Goal: Task Accomplishment & Management: Complete application form

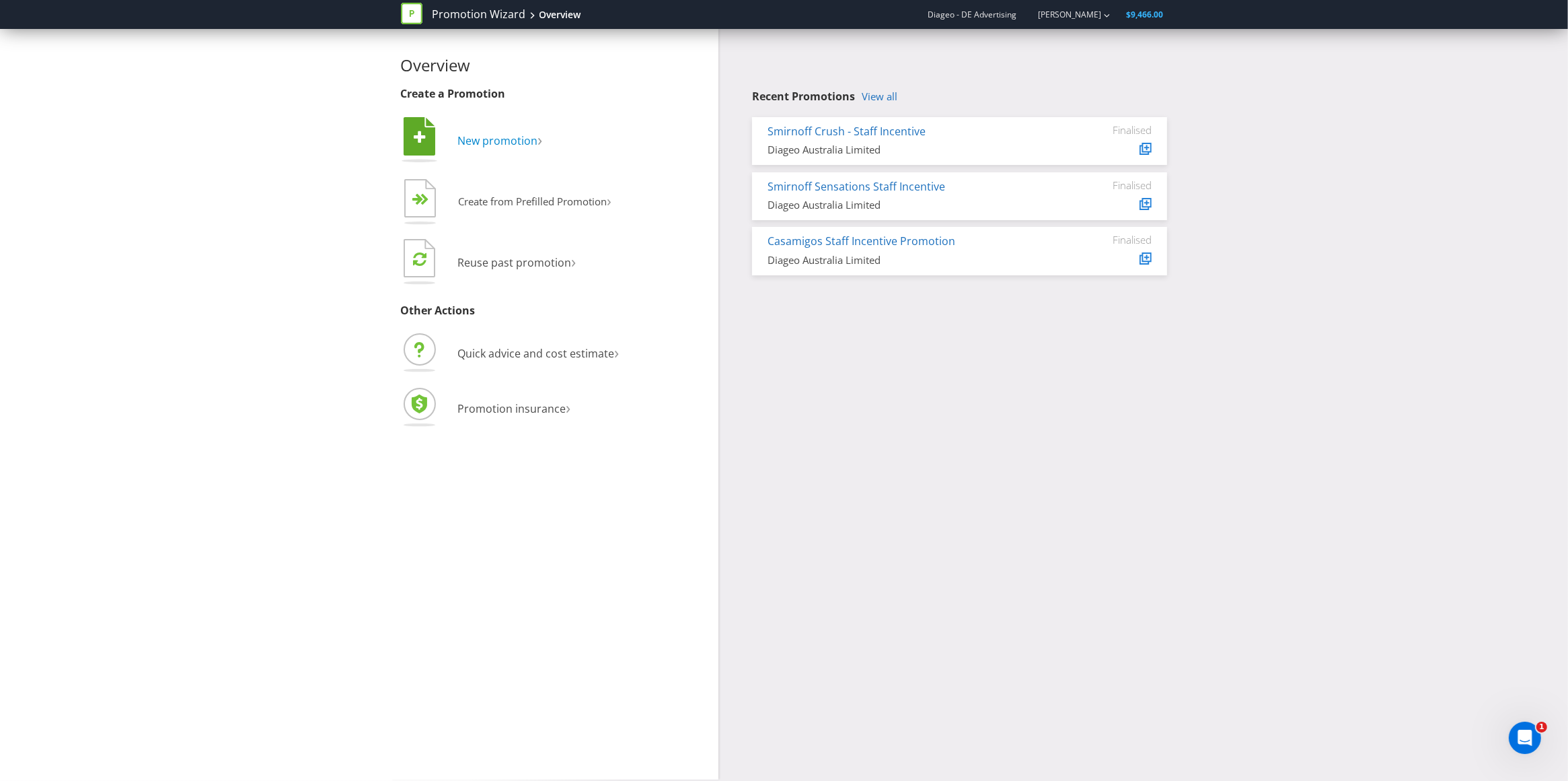
click at [507, 142] on span "New promotion" at bounding box center [498, 141] width 80 height 15
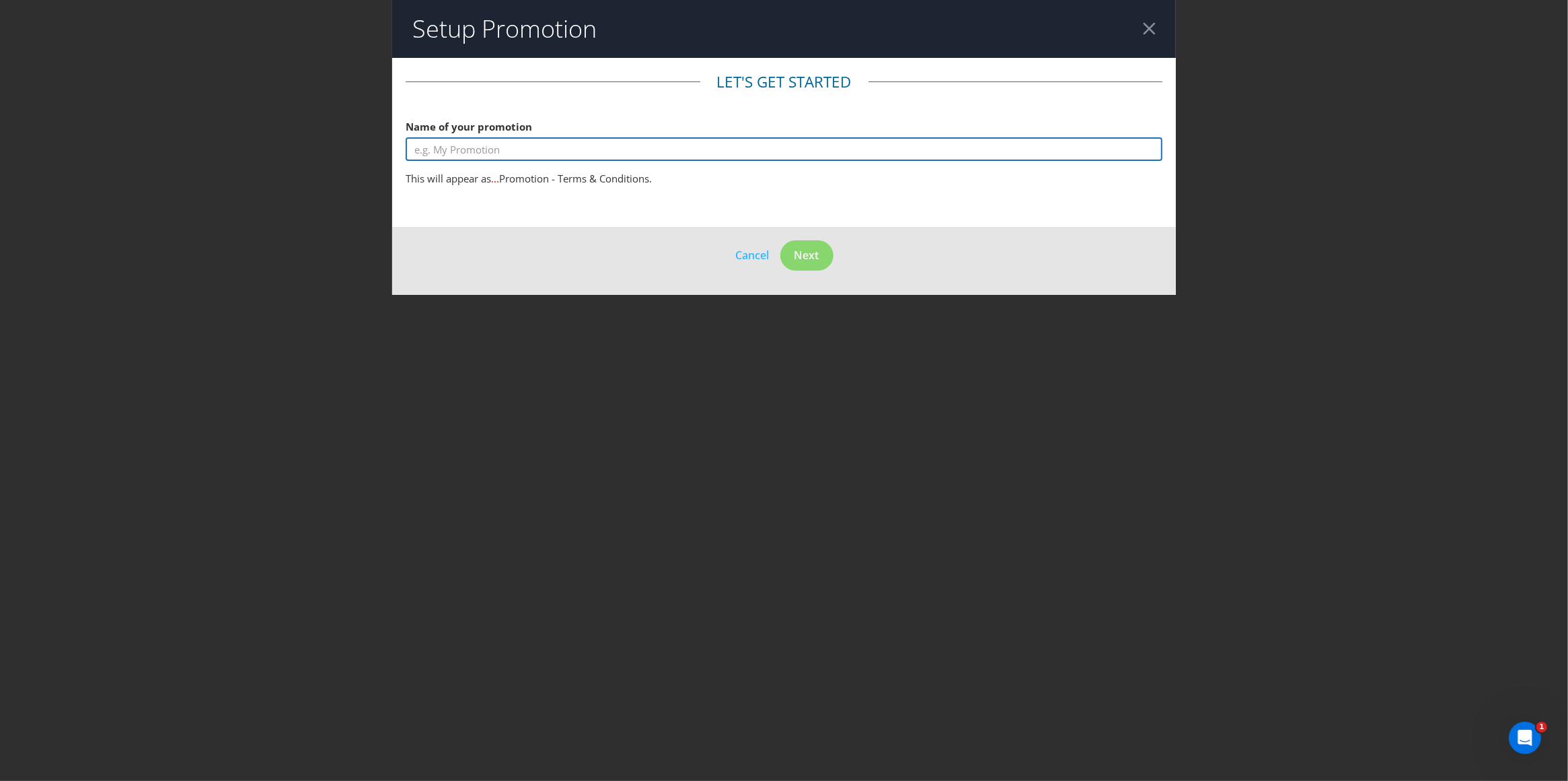
click at [471, 155] on input "text" at bounding box center [784, 149] width 757 height 24
type input "Bundaberg Rum - Win A Ninja Slushi"
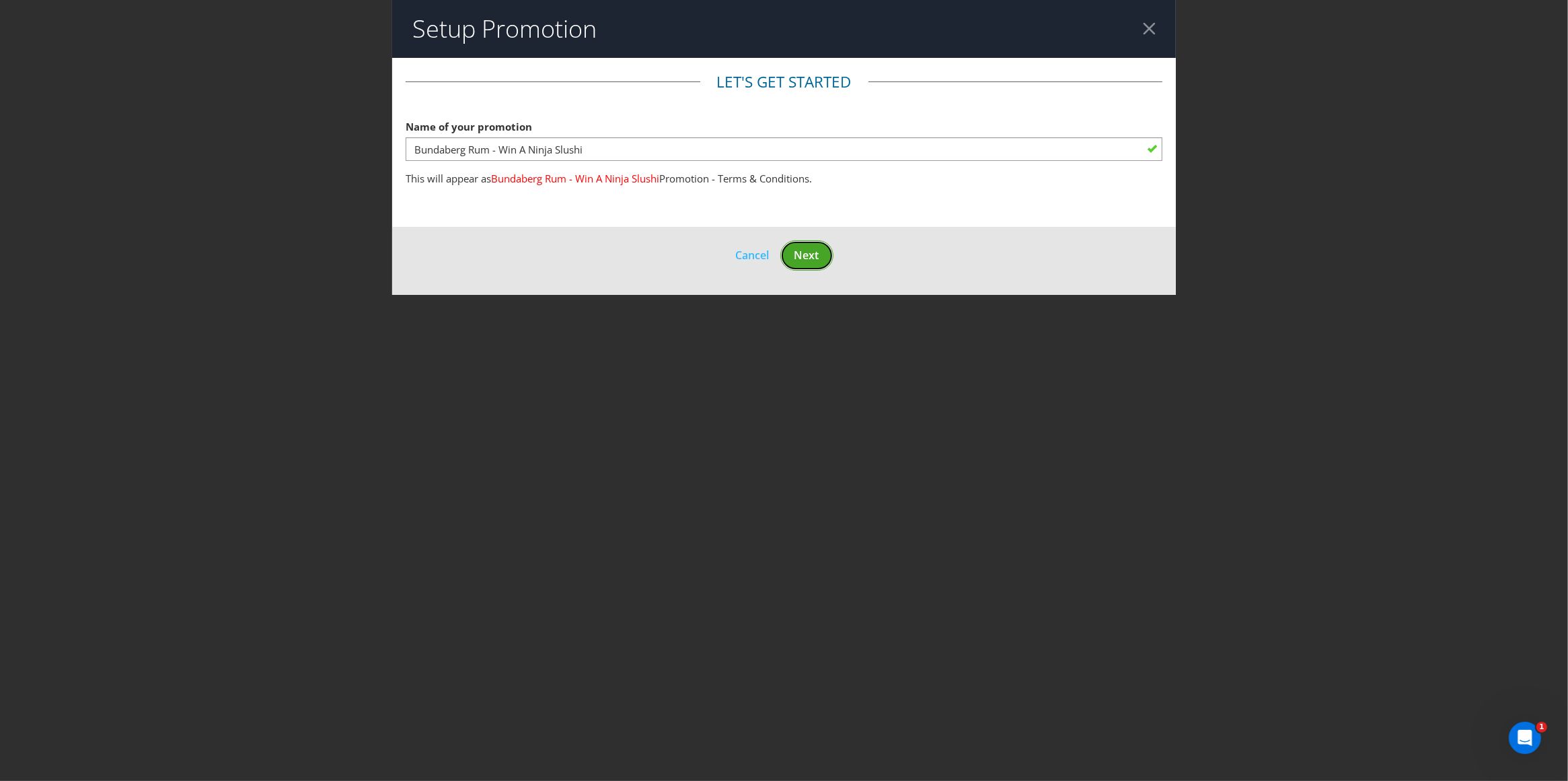
click at [805, 251] on span "Next" at bounding box center [806, 255] width 24 height 15
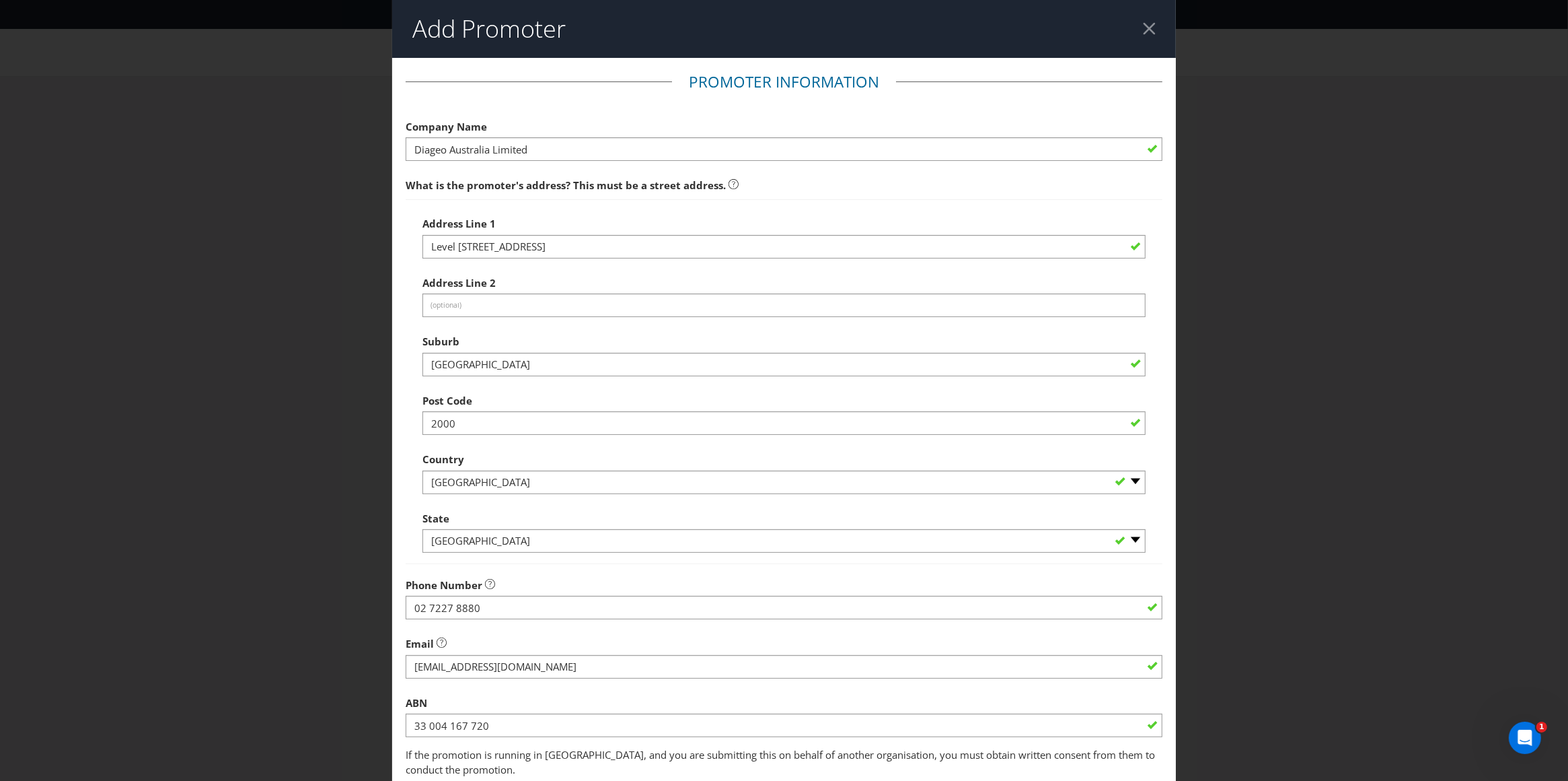
scroll to position [98, 0]
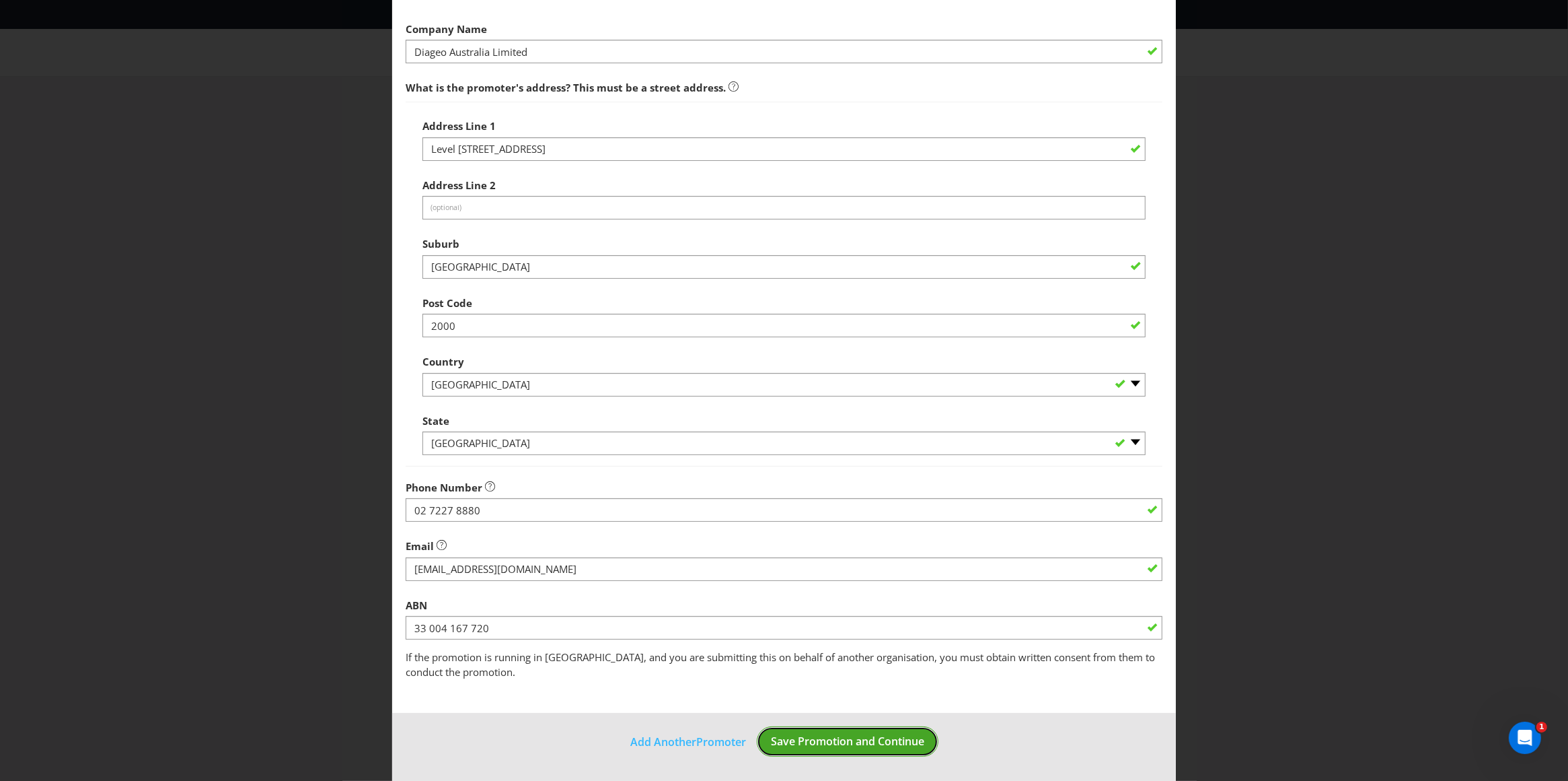
click at [835, 747] on span "Save Promotion and Continue" at bounding box center [847, 741] width 153 height 15
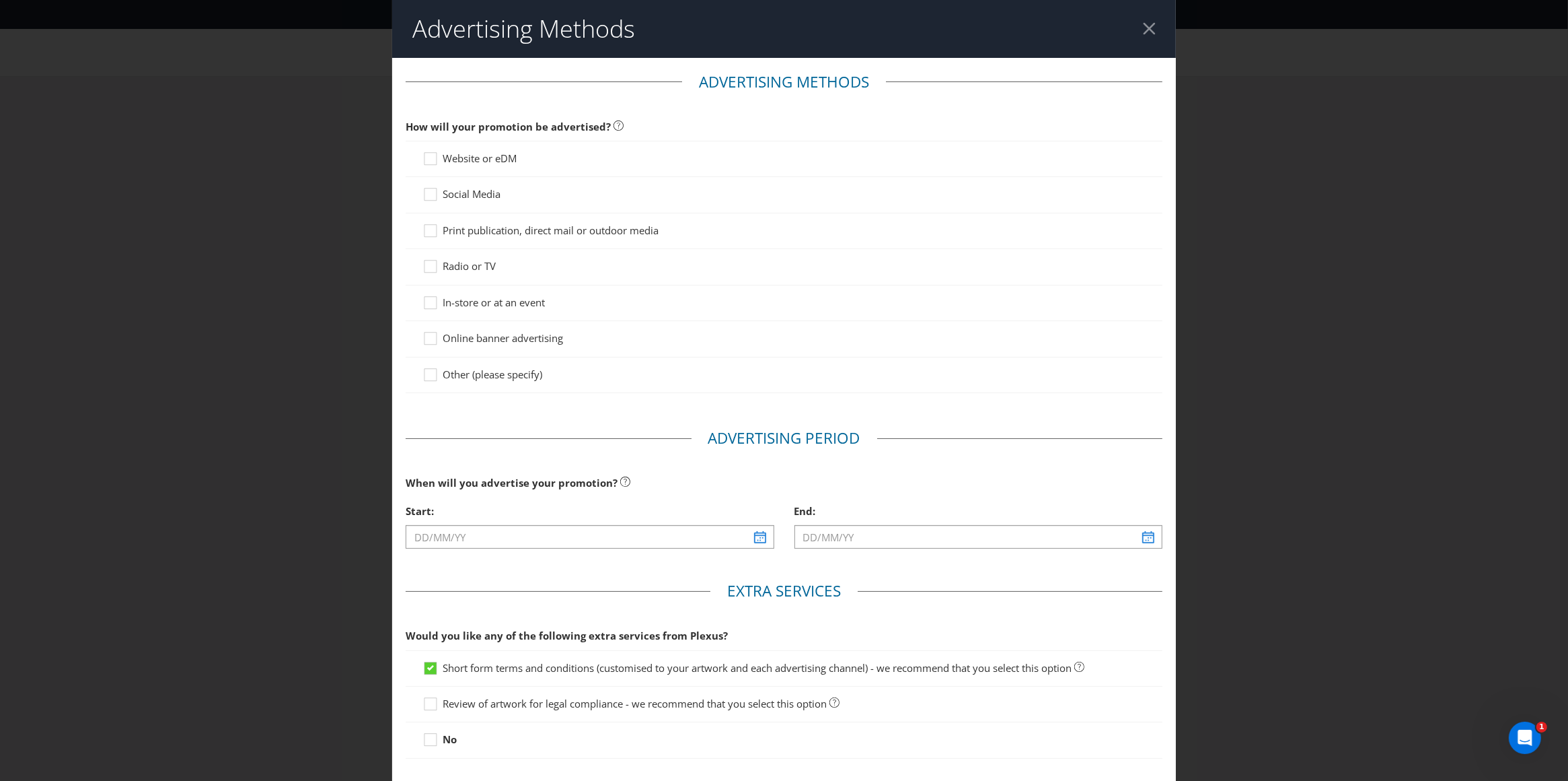
click at [453, 194] on span "Social Media" at bounding box center [472, 193] width 58 height 14
click at [0, 0] on input "Social Media" at bounding box center [0, 0] width 0 height 0
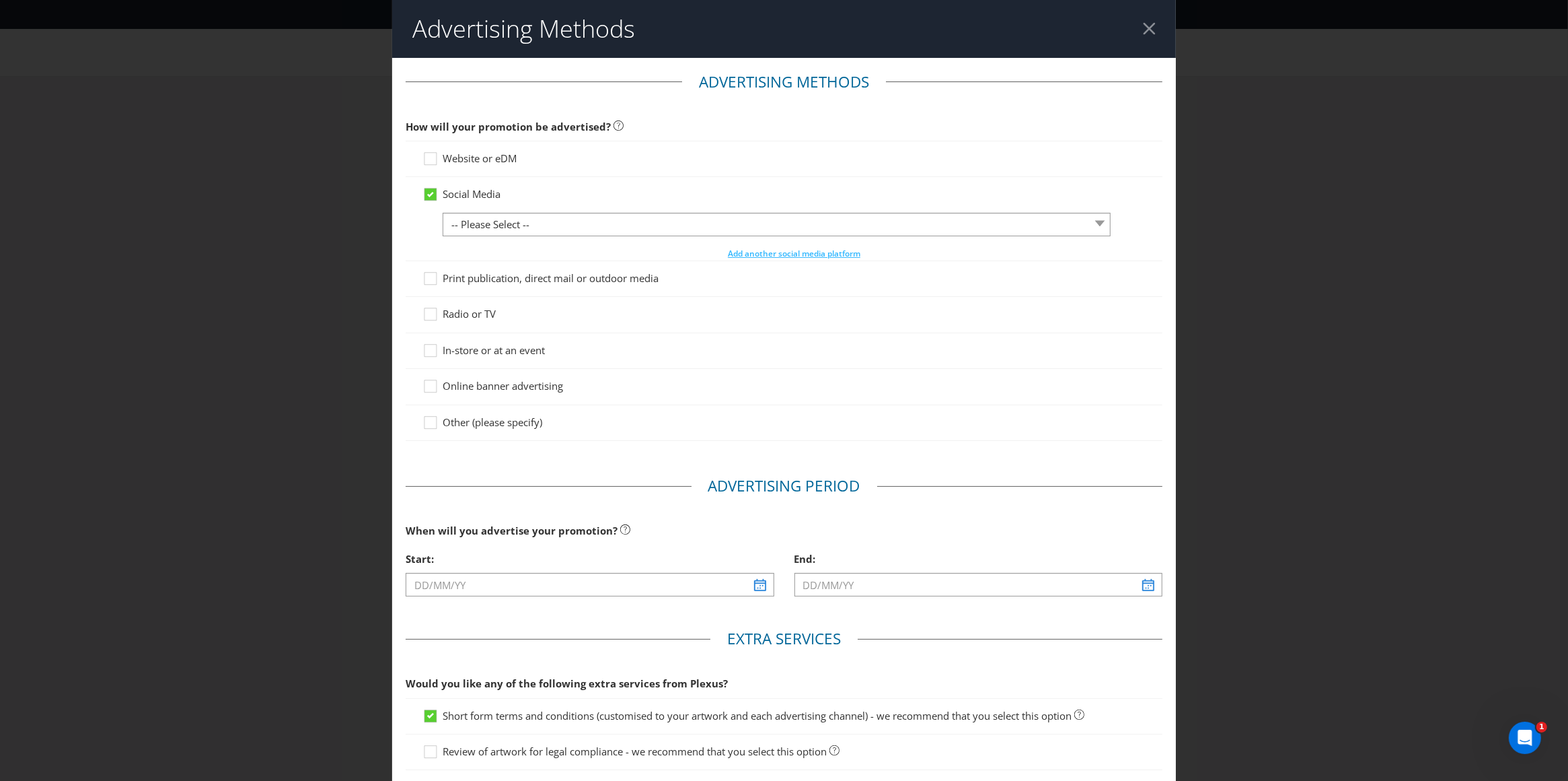
click at [457, 351] on span "In-store or at an event" at bounding box center [493, 349] width 102 height 14
click at [0, 0] on input "In-store or at an event" at bounding box center [0, 0] width 0 height 0
click at [446, 389] on span "Online banner advertising" at bounding box center [502, 386] width 121 height 14
click at [0, 0] on input "Online banner advertising" at bounding box center [0, 0] width 0 height 0
click at [453, 152] on span "Website or eDM" at bounding box center [480, 158] width 74 height 14
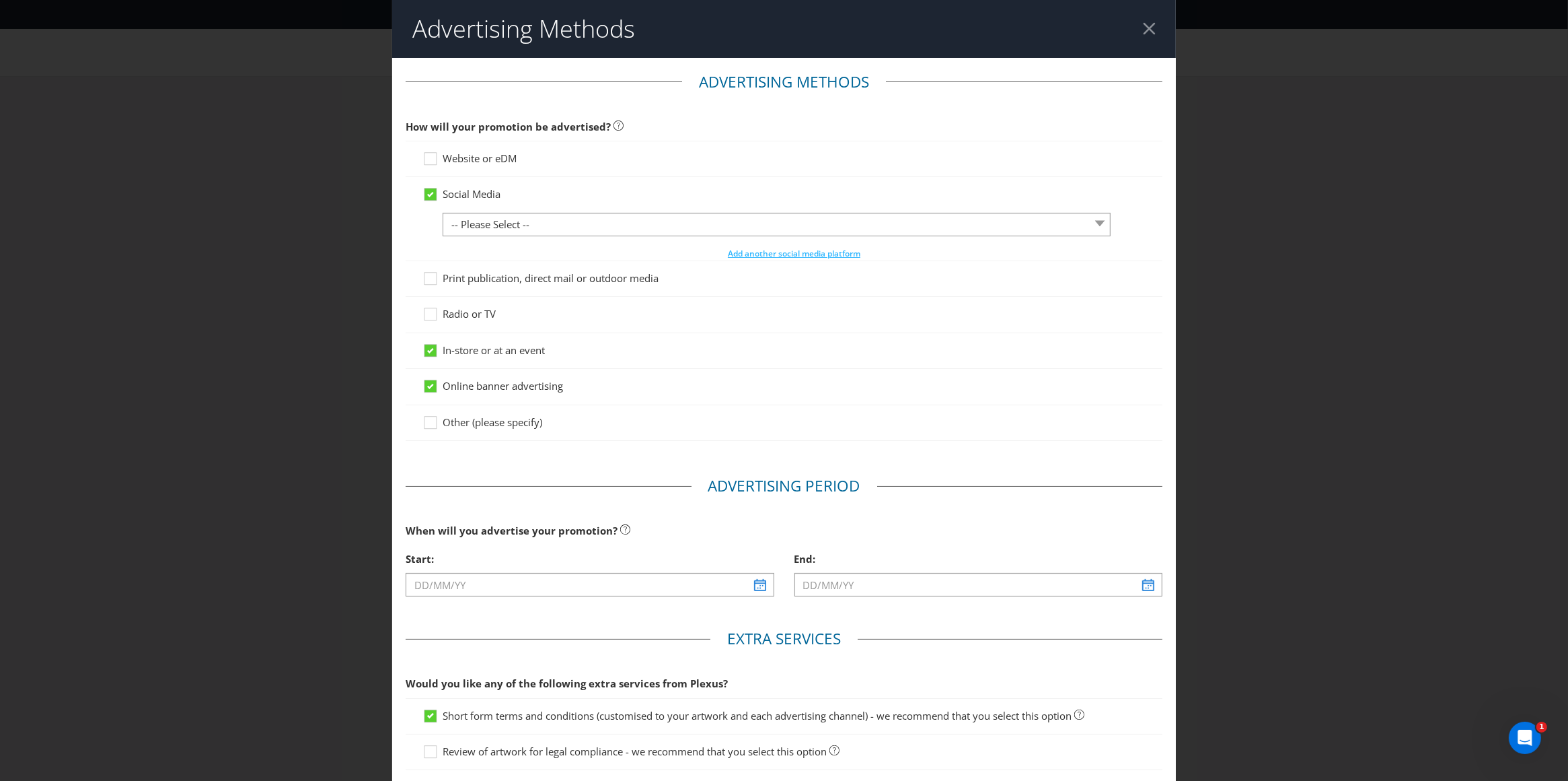
click at [0, 0] on input "Website or eDM" at bounding box center [0, 0] width 0 height 0
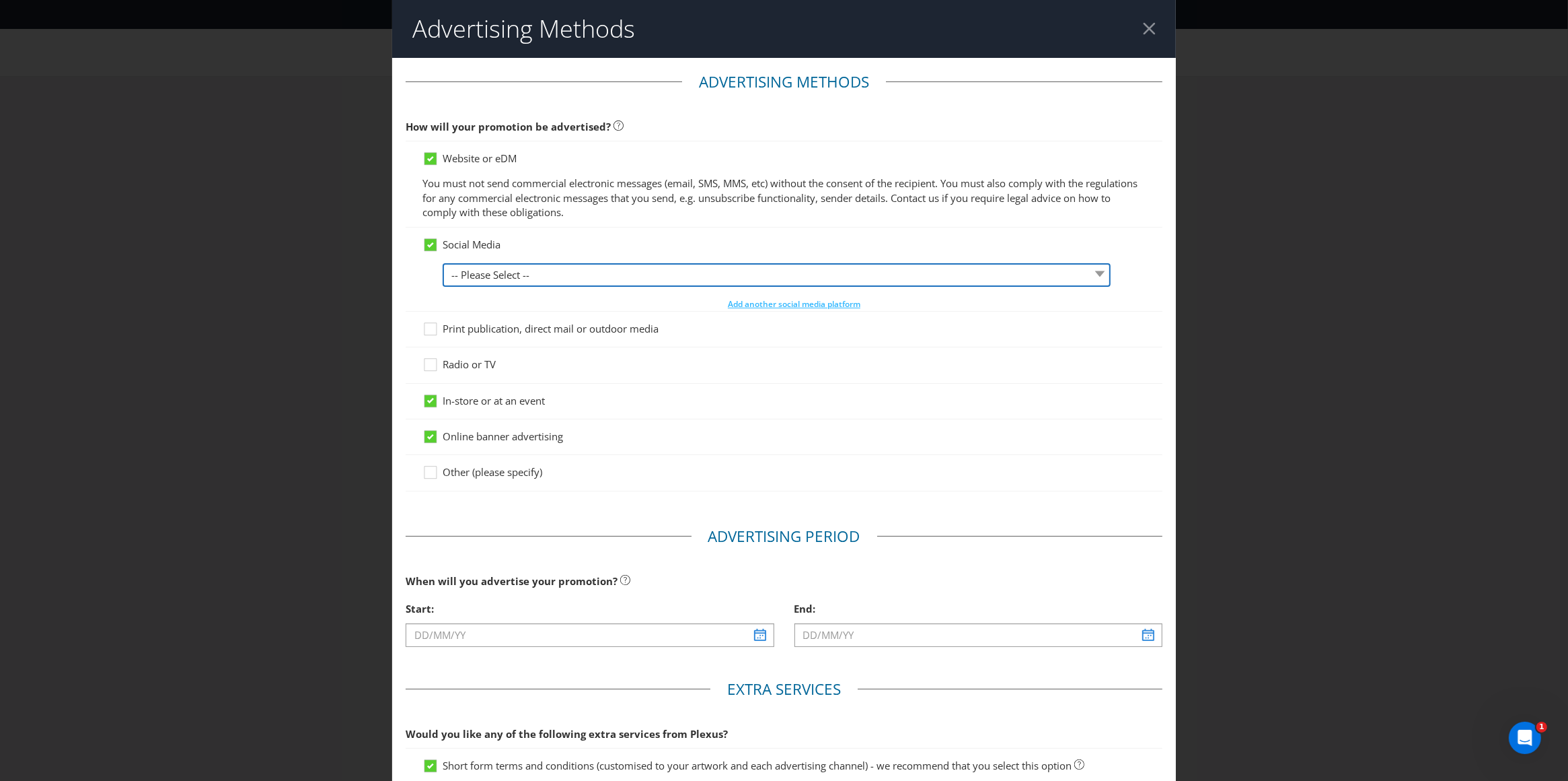
click at [584, 275] on select "-- Please Select -- Facebook X Instagram Snapchat LinkedIn Pinterest Tumblr You…" at bounding box center [776, 275] width 668 height 24
select select "INSTAGRAM"
click at [443, 263] on select "-- Please Select -- Facebook X Instagram Snapchat LinkedIn Pinterest Tumblr You…" at bounding box center [776, 275] width 668 height 24
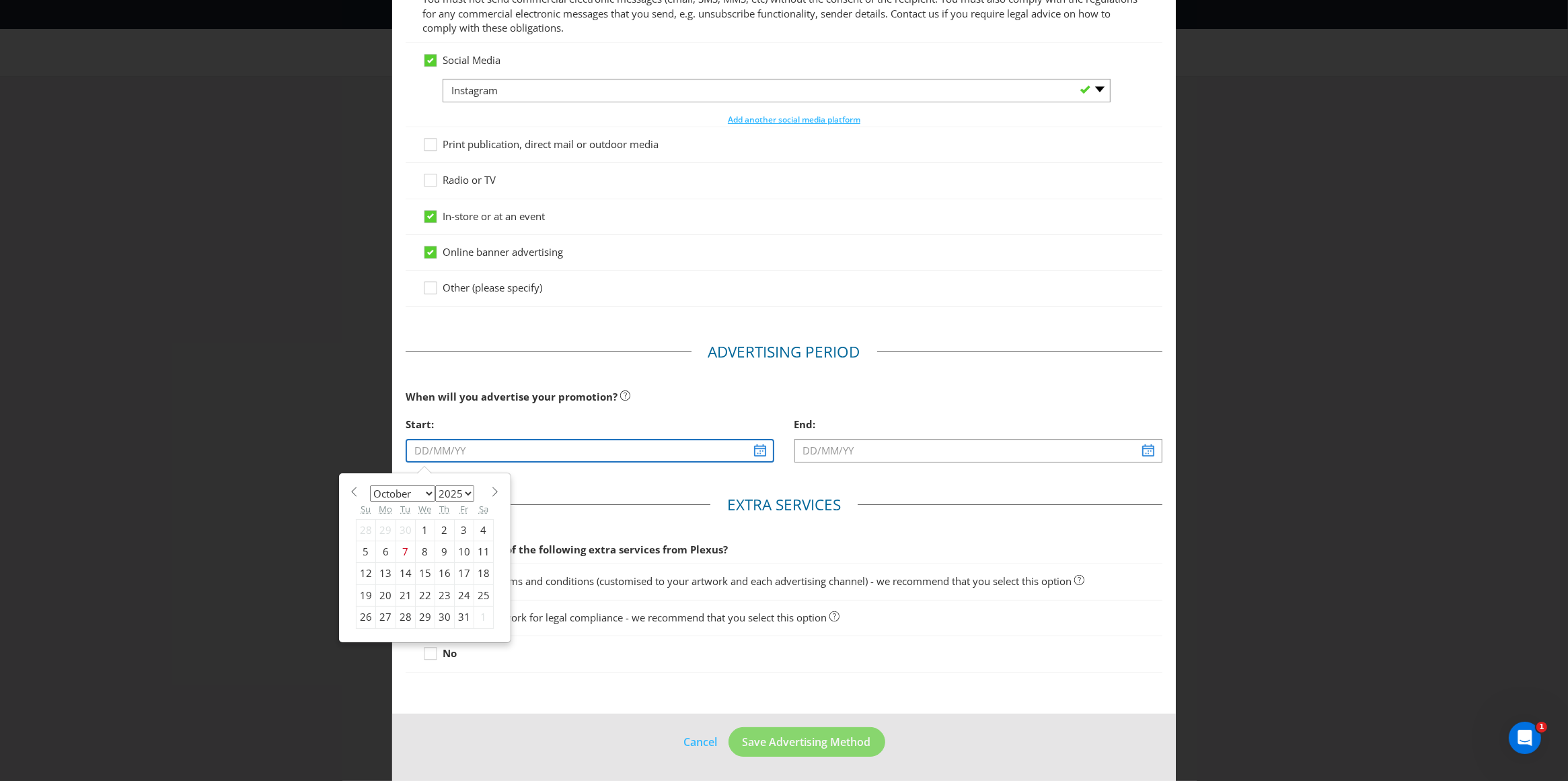
click at [481, 444] on input "text" at bounding box center [589, 451] width 369 height 24
type input "[DATE]"
select select "10"
click at [614, 411] on div "Start:" at bounding box center [589, 425] width 369 height 27
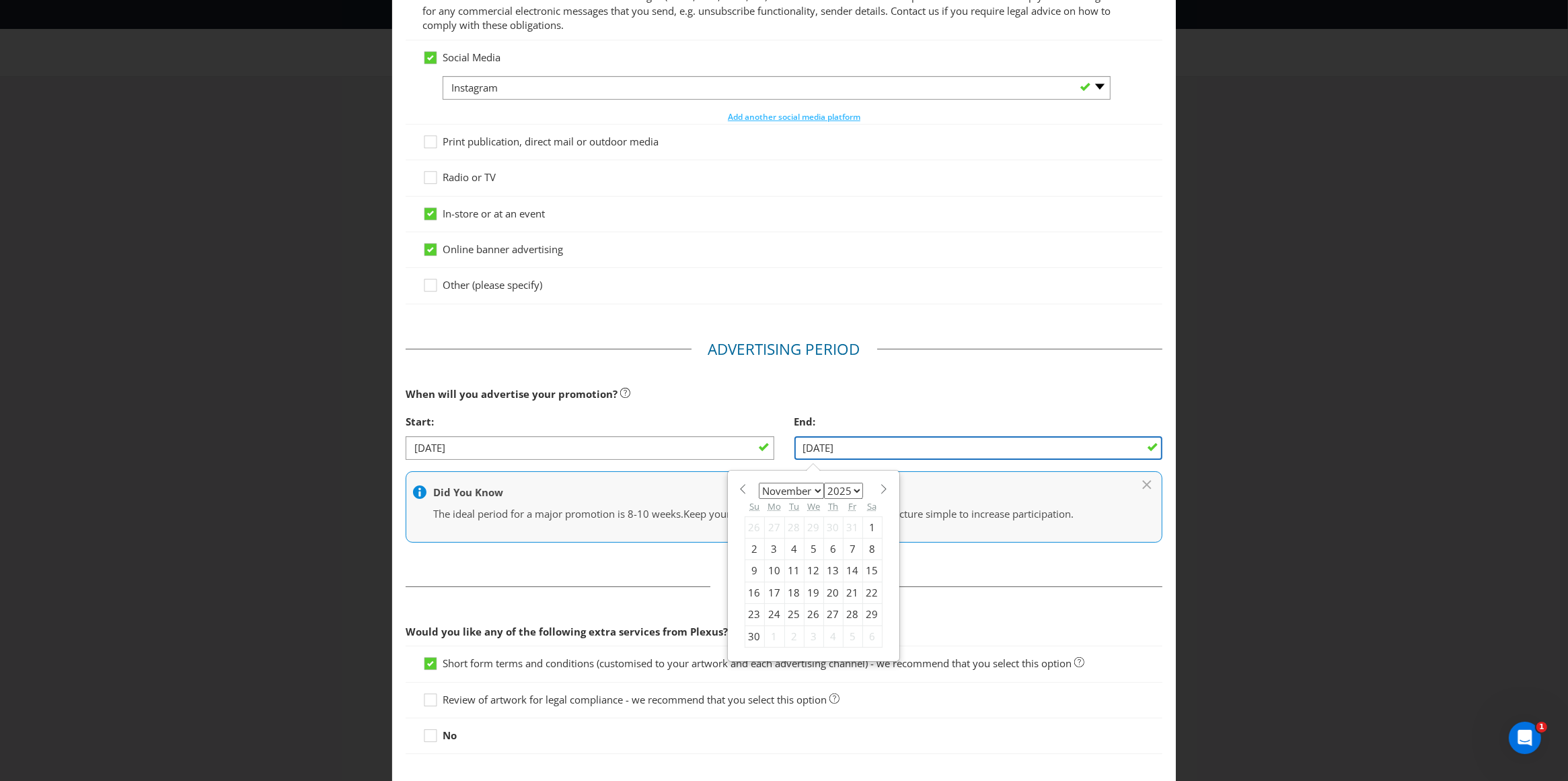
click at [883, 451] on input "[DATE]" at bounding box center [979, 448] width 369 height 24
drag, startPoint x: 864, startPoint y: 450, endPoint x: 745, endPoint y: 441, distance: 119.3
click at [745, 441] on div "Start: [DATE] End: [DATE] January February March April May June July August Sep…" at bounding box center [784, 439] width 778 height 62
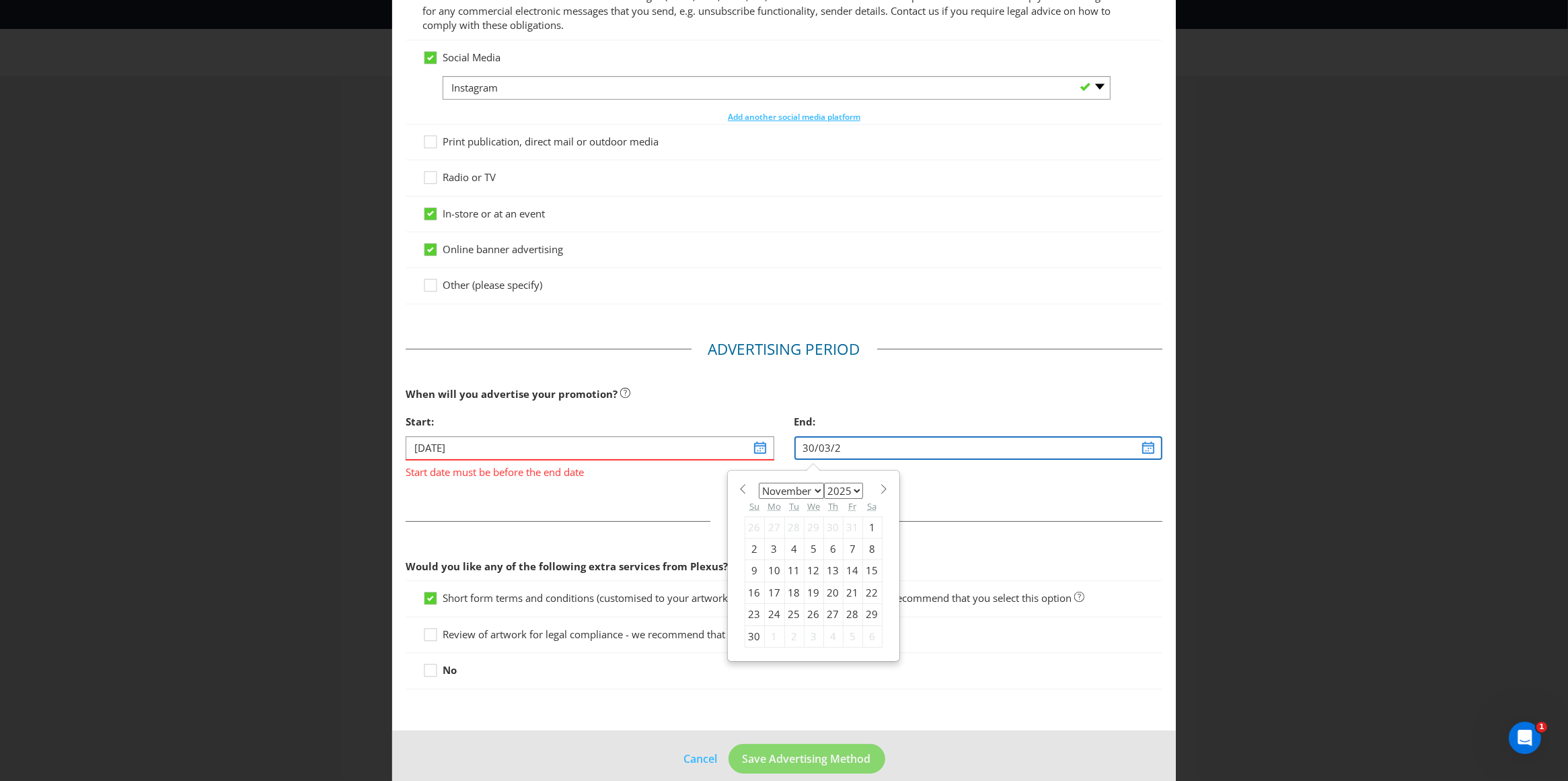
type input "[DATE]"
select select "2"
select select "2026"
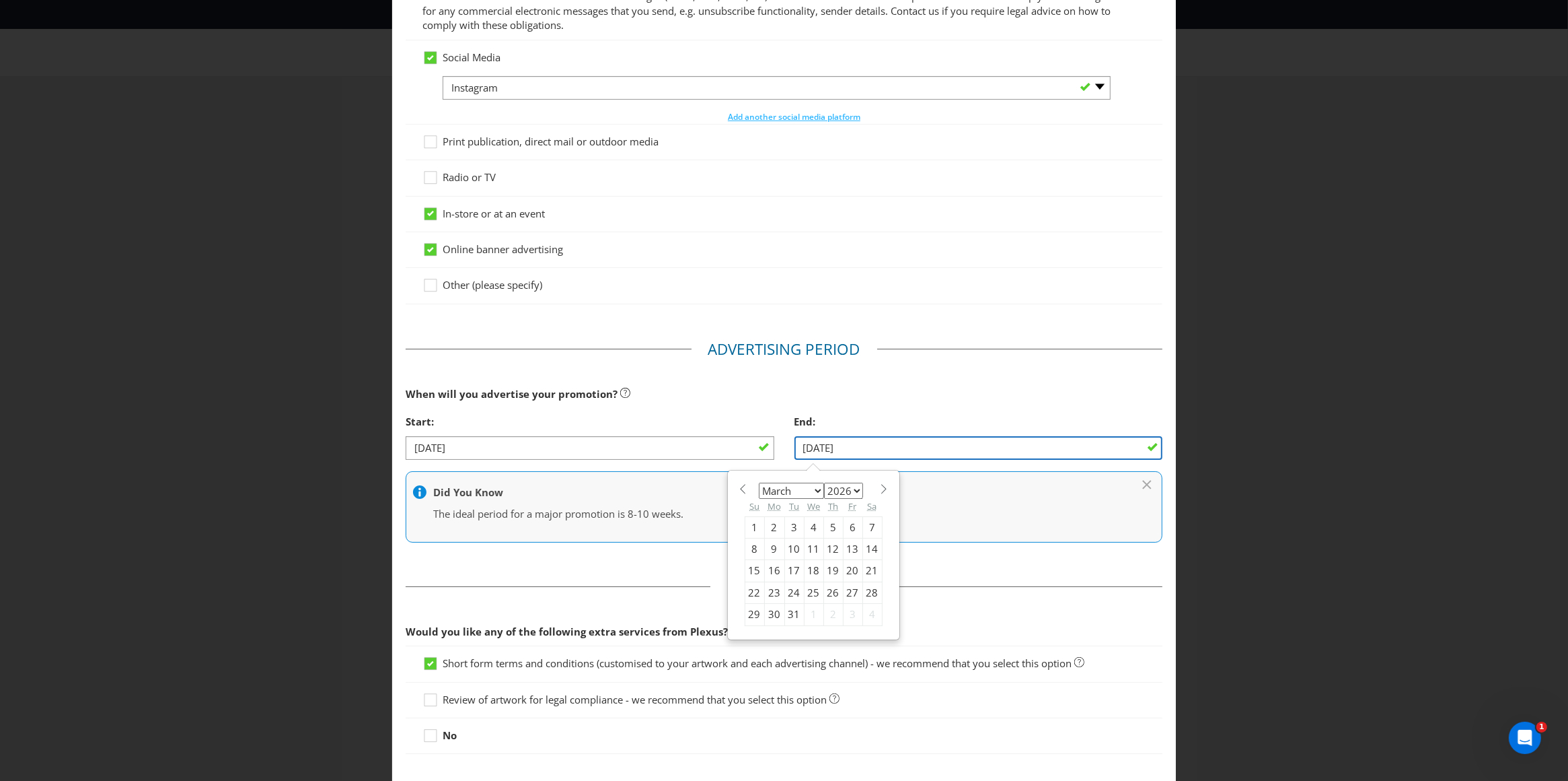
type input "[DATE]"
click at [1003, 392] on div "When will you advertise your promotion?" at bounding box center [784, 394] width 757 height 27
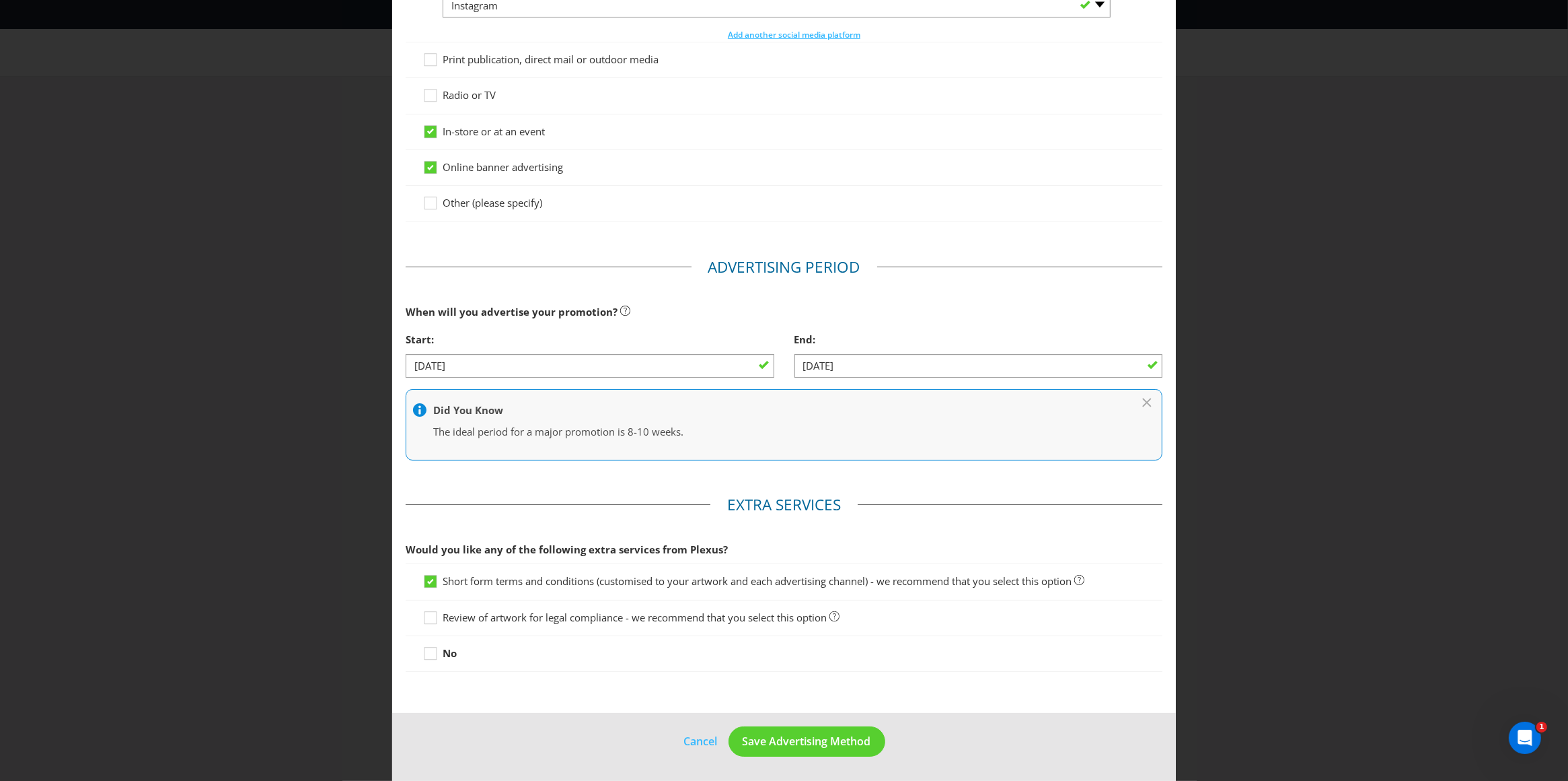
click at [531, 616] on span "Review of artwork for legal compliance - we recommend that you select this opti…" at bounding box center [635, 617] width 385 height 14
click at [0, 0] on input "Review of artwork for legal compliance - we recommend that you select this opti…" at bounding box center [0, 0] width 0 height 0
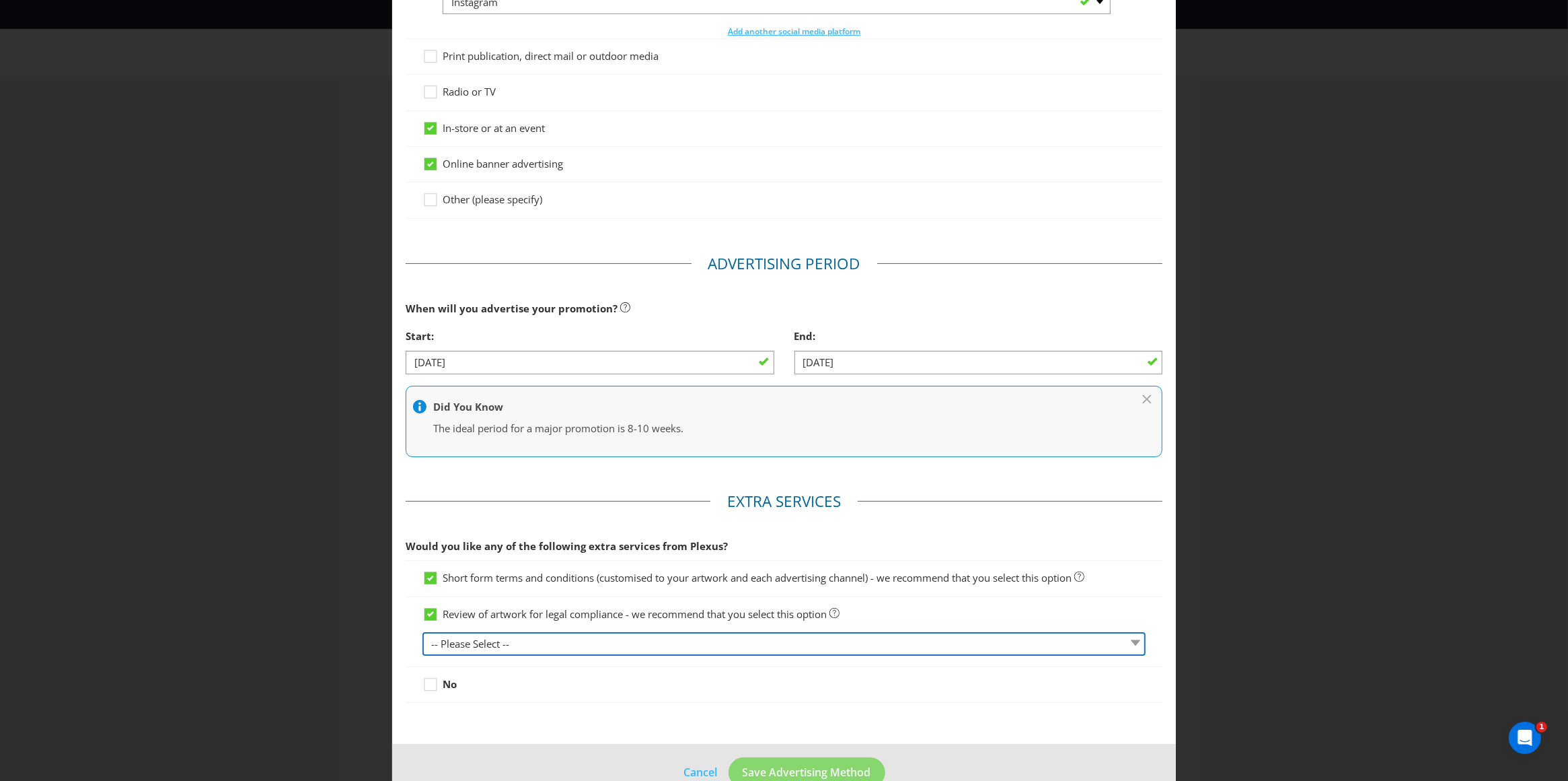
click at [619, 644] on select "-- Please Select -- 1 piece 2-4 pieces (provided at same time) 5-7 pieces (prov…" at bounding box center [784, 644] width 724 height 24
select select "MARKETING_REVIEW_1"
click at [423, 634] on select "-- Please Select -- 1 piece 2-4 pieces (provided at same time) 5-7 pieces (prov…" at bounding box center [784, 644] width 724 height 24
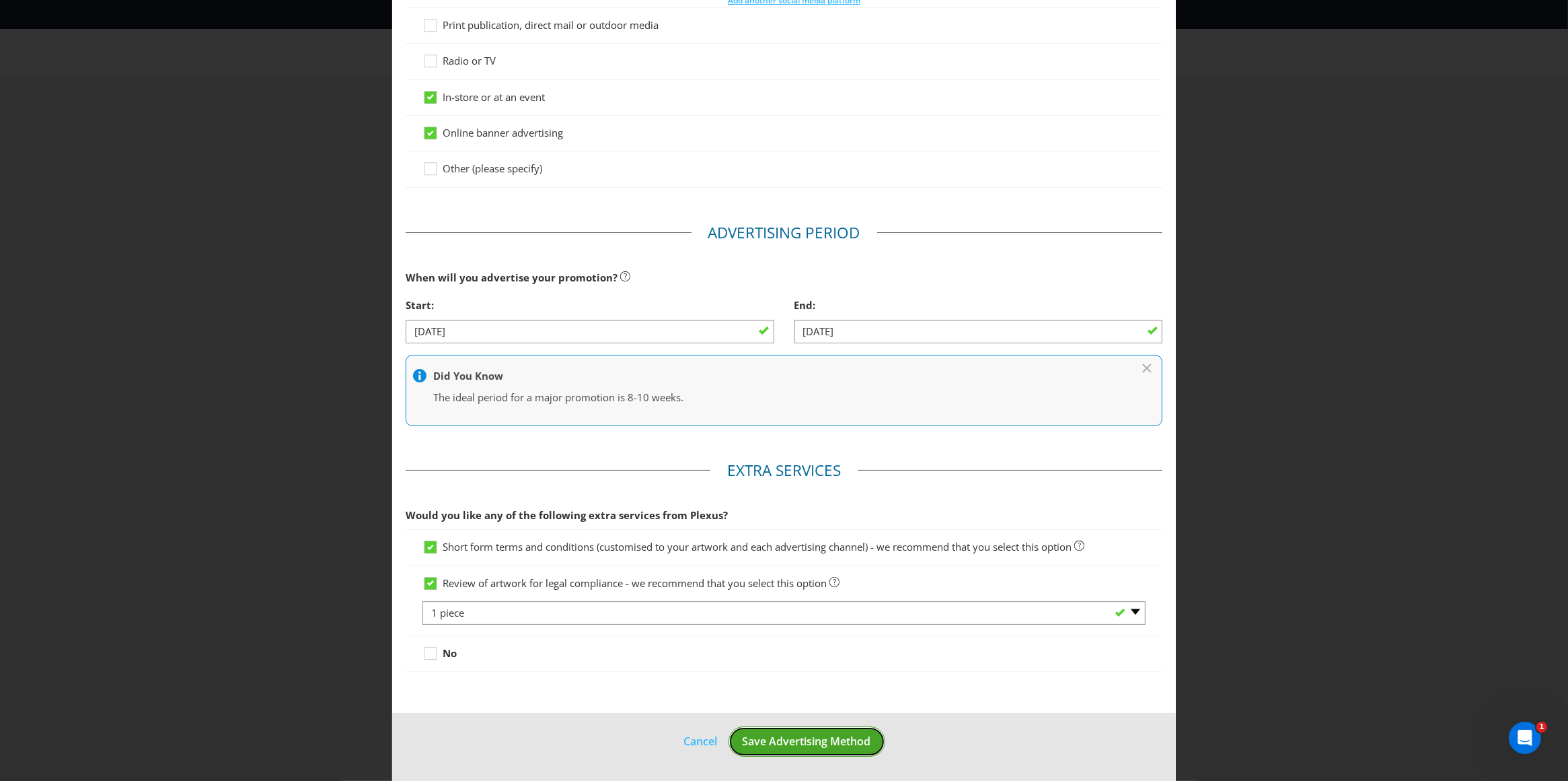
click at [781, 740] on span "Save Advertising Method" at bounding box center [807, 741] width 129 height 15
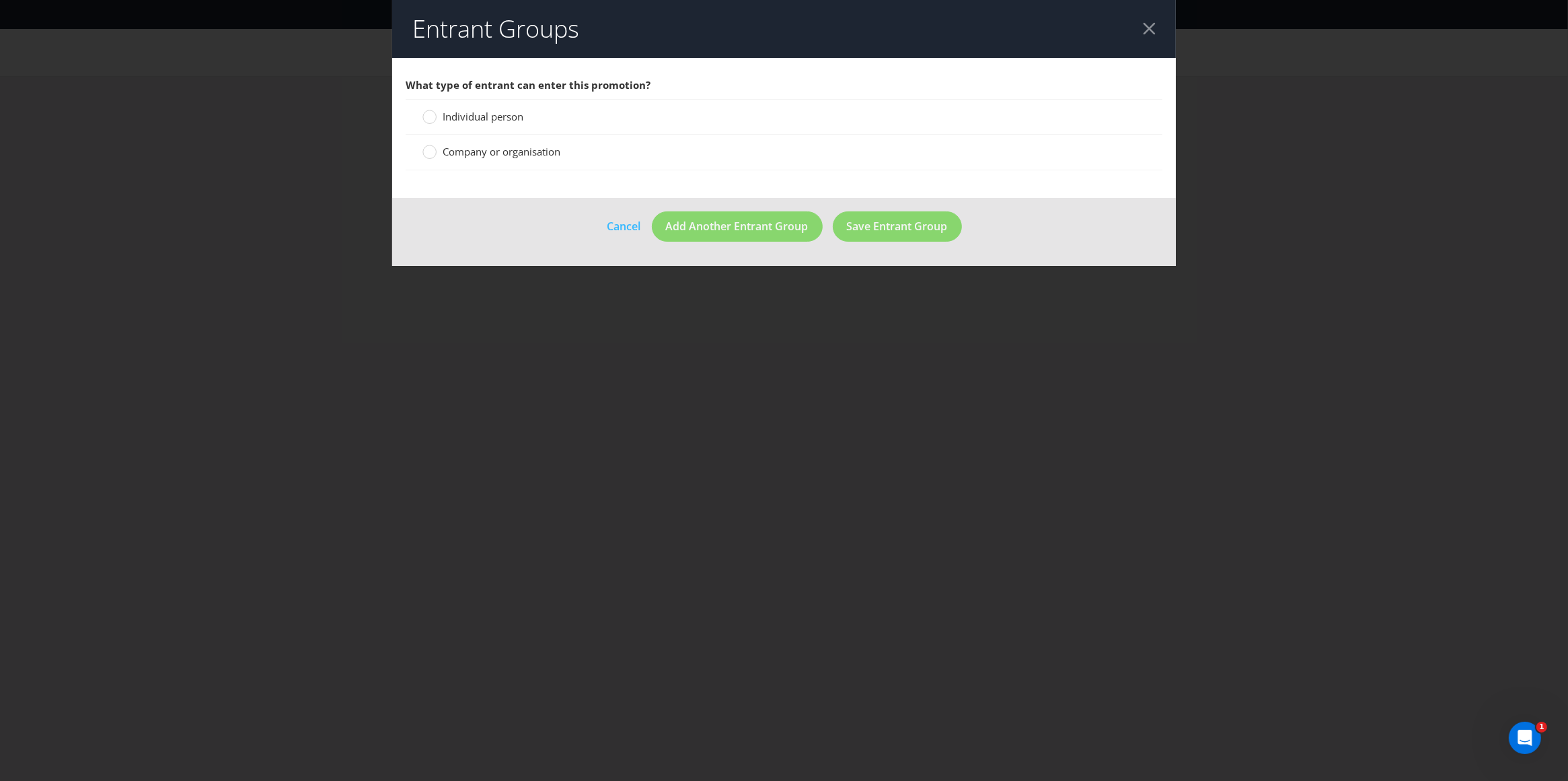
click at [471, 116] on span "Individual person" at bounding box center [482, 116] width 81 height 14
click at [0, 0] on input "Individual person" at bounding box center [0, 0] width 0 height 0
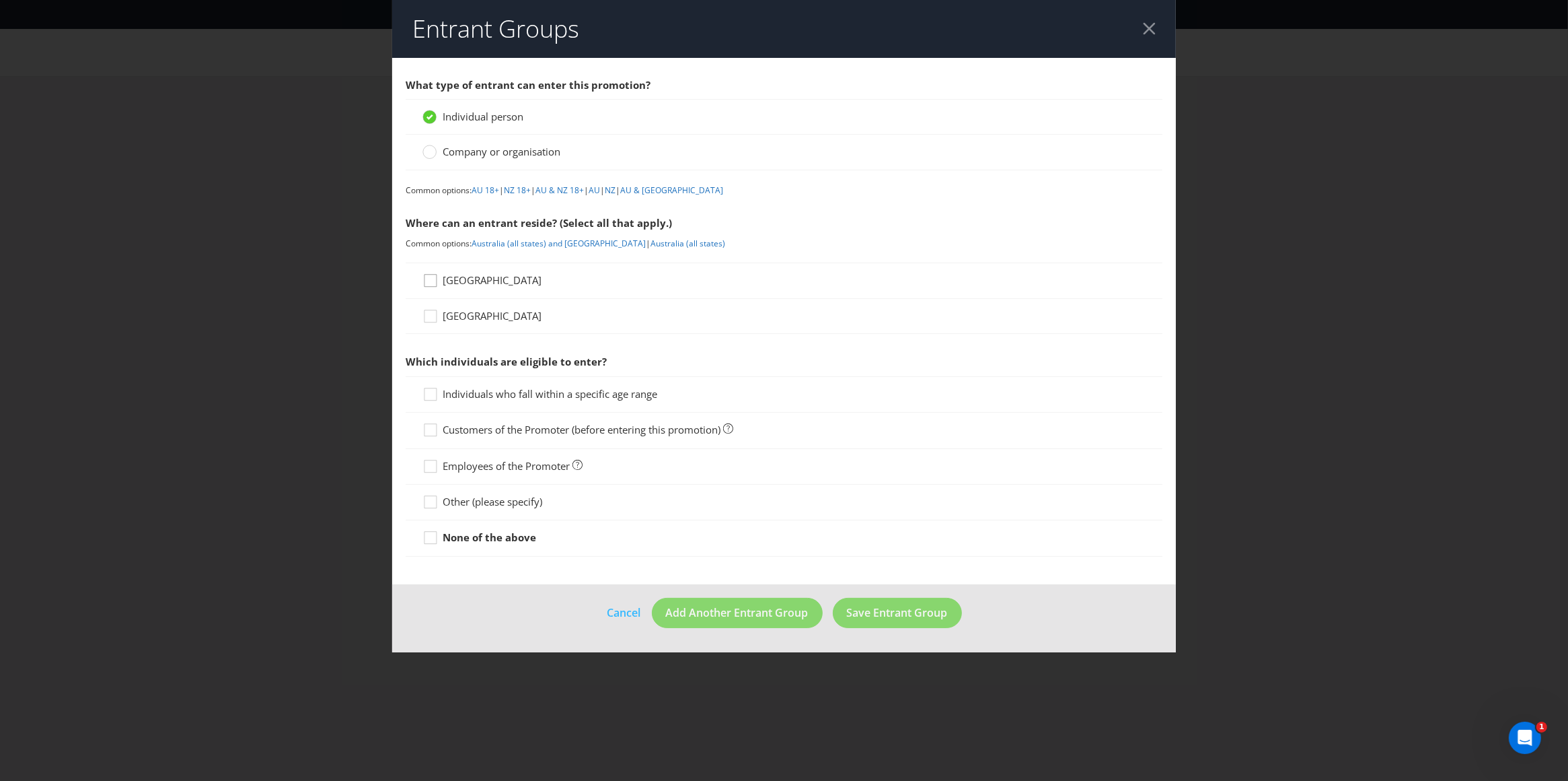
click at [434, 279] on icon at bounding box center [433, 283] width 20 height 20
click at [0, 0] on input "[GEOGRAPHIC_DATA]" at bounding box center [0, 0] width 0 height 0
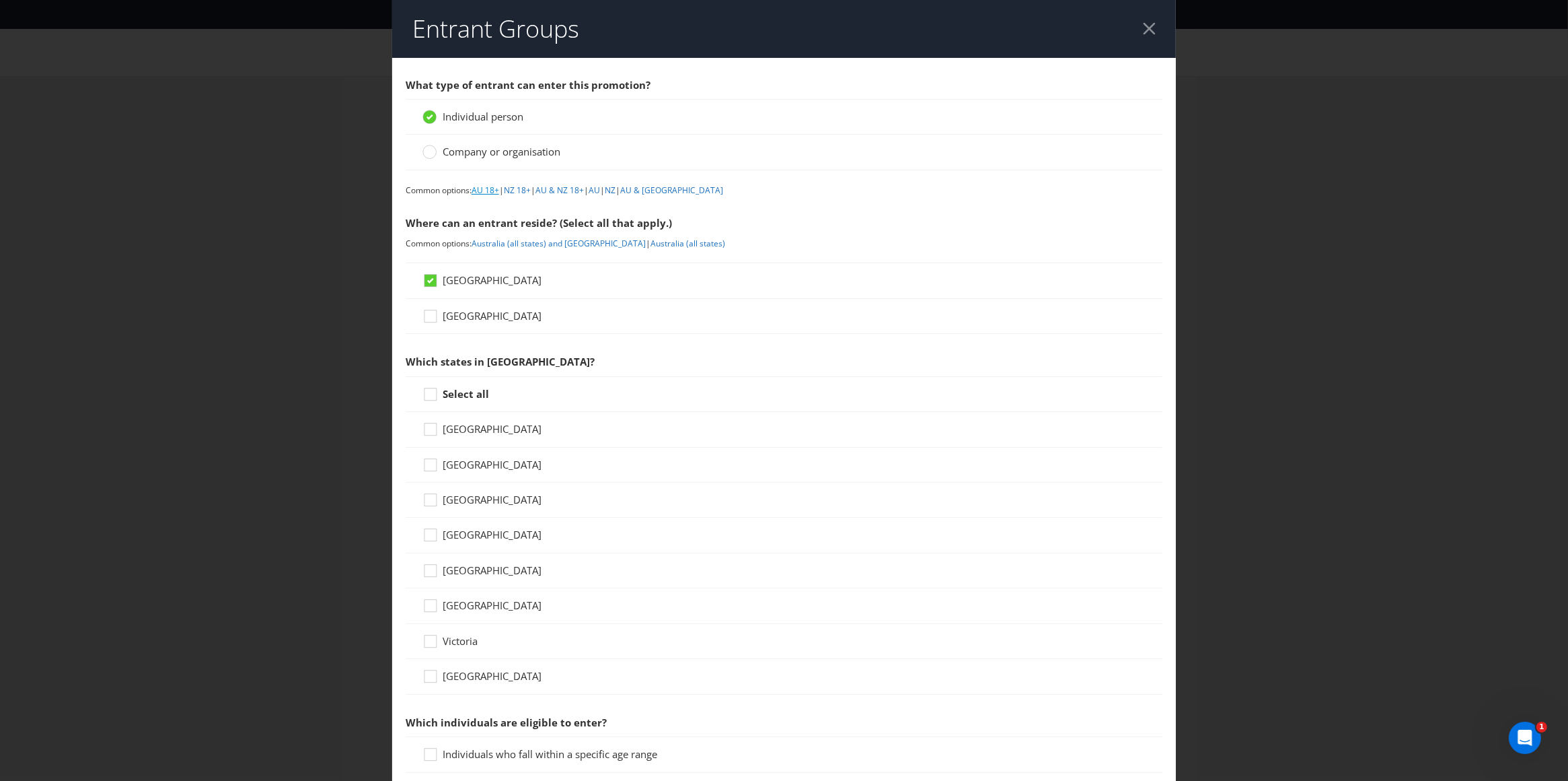
click at [483, 189] on link "AU 18+" at bounding box center [485, 190] width 27 height 12
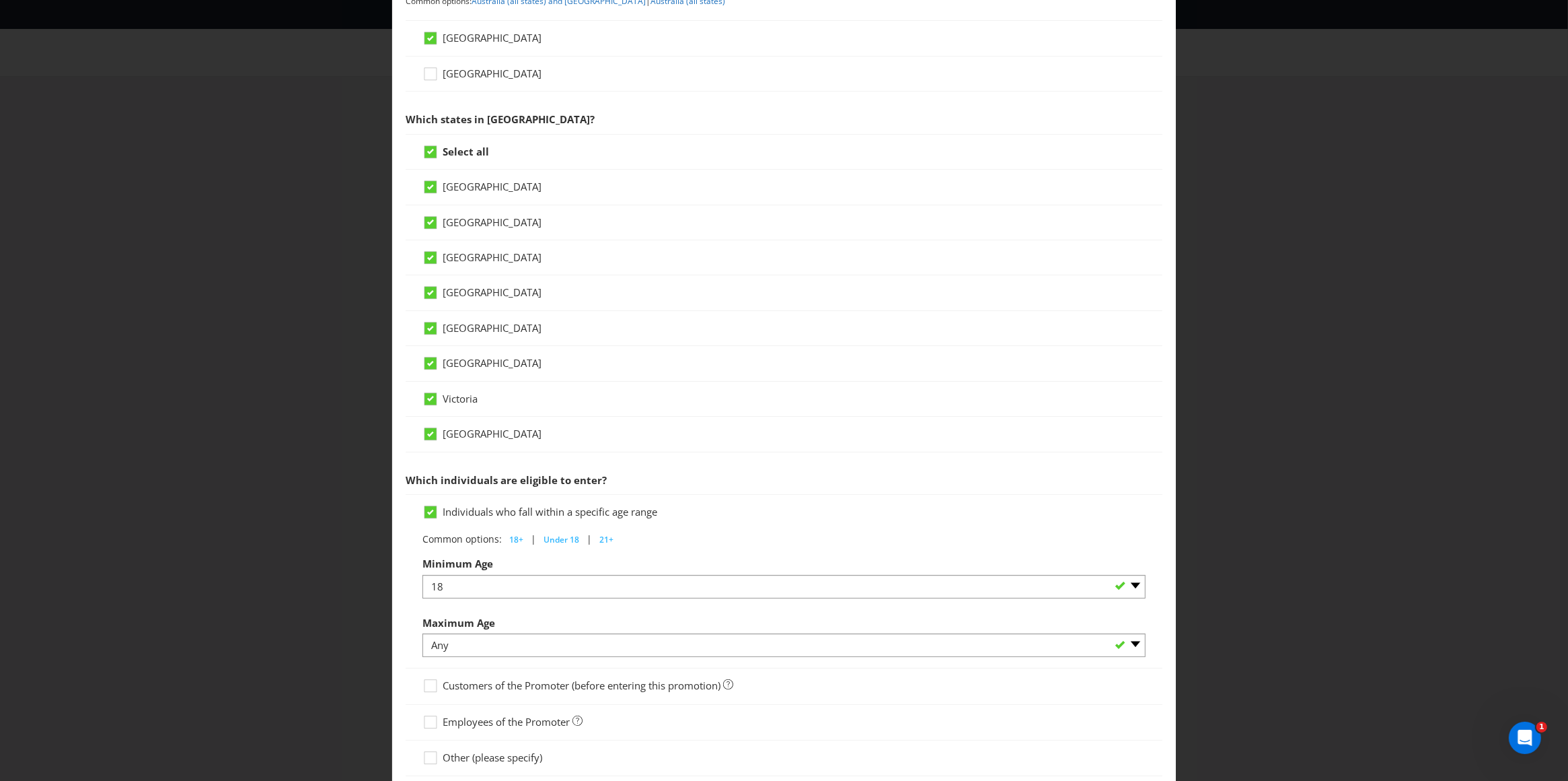
scroll to position [172, 0]
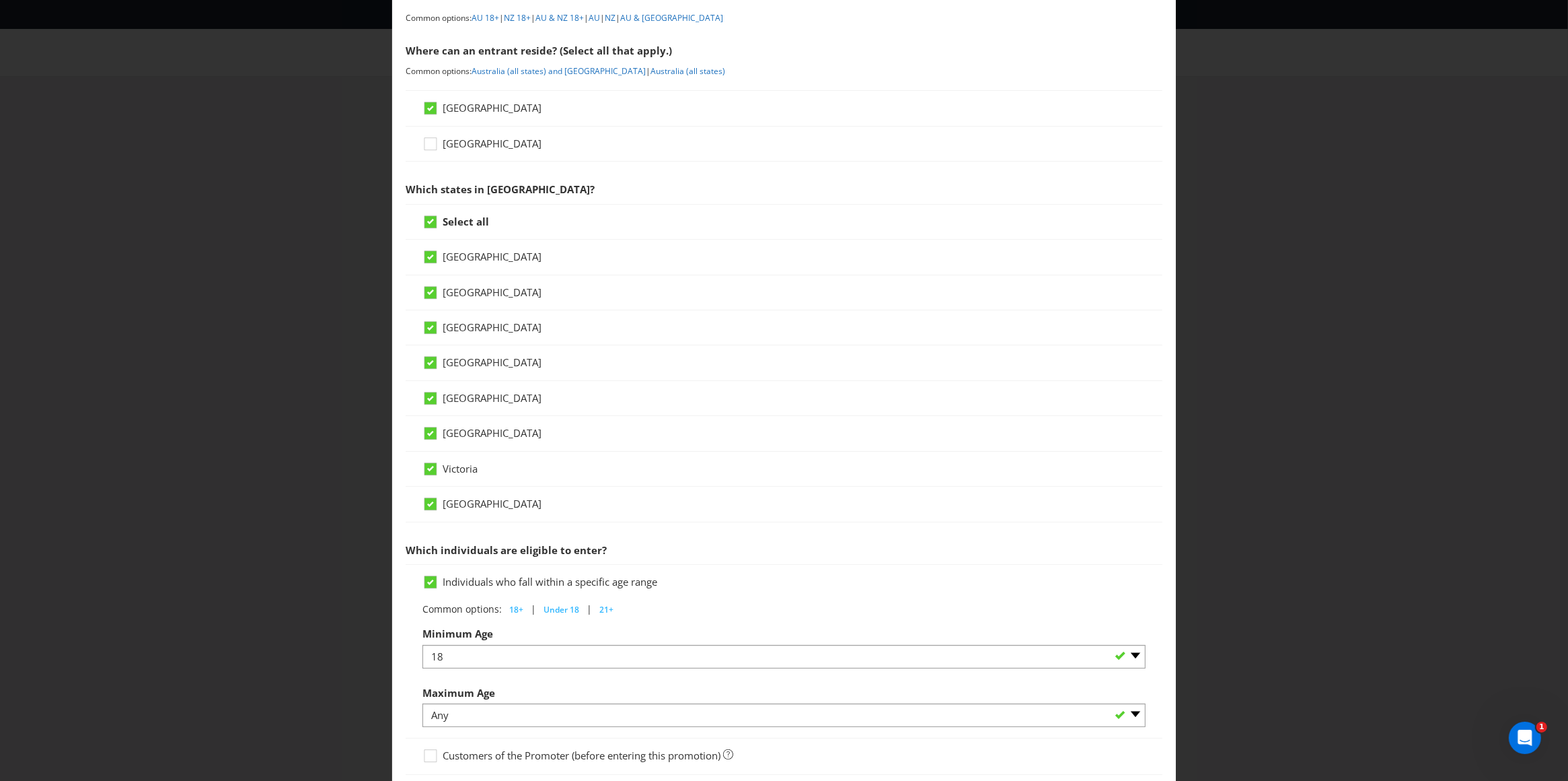
drag, startPoint x: 428, startPoint y: 220, endPoint x: 471, endPoint y: 415, distance: 199.7
click at [428, 220] on icon at bounding box center [430, 221] width 6 height 5
click at [0, 0] on input "Select all" at bounding box center [0, 0] width 0 height 0
click at [432, 504] on icon at bounding box center [433, 507] width 20 height 20
click at [0, 0] on input "[GEOGRAPHIC_DATA]" at bounding box center [0, 0] width 0 height 0
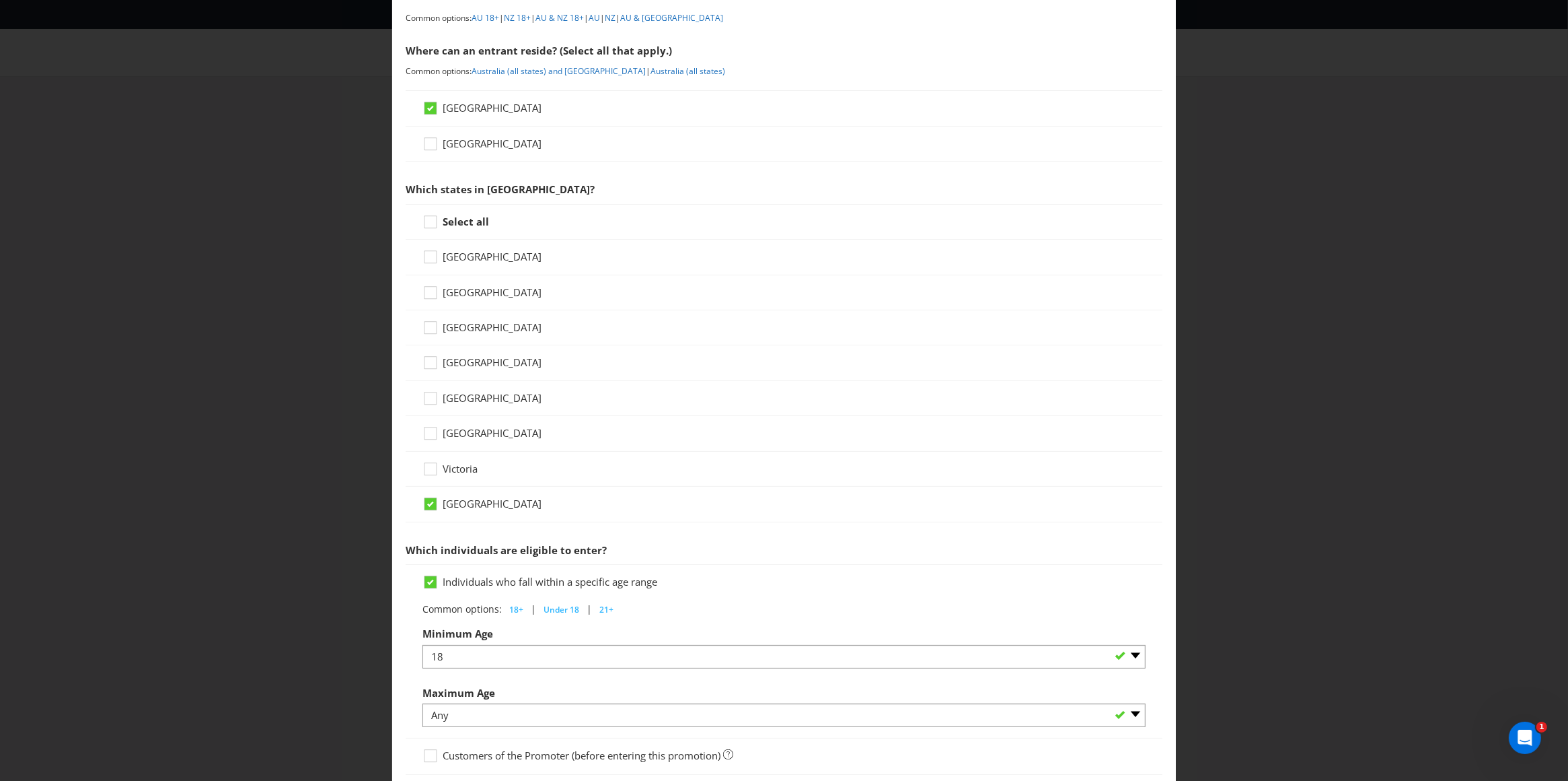
scroll to position [374, 0]
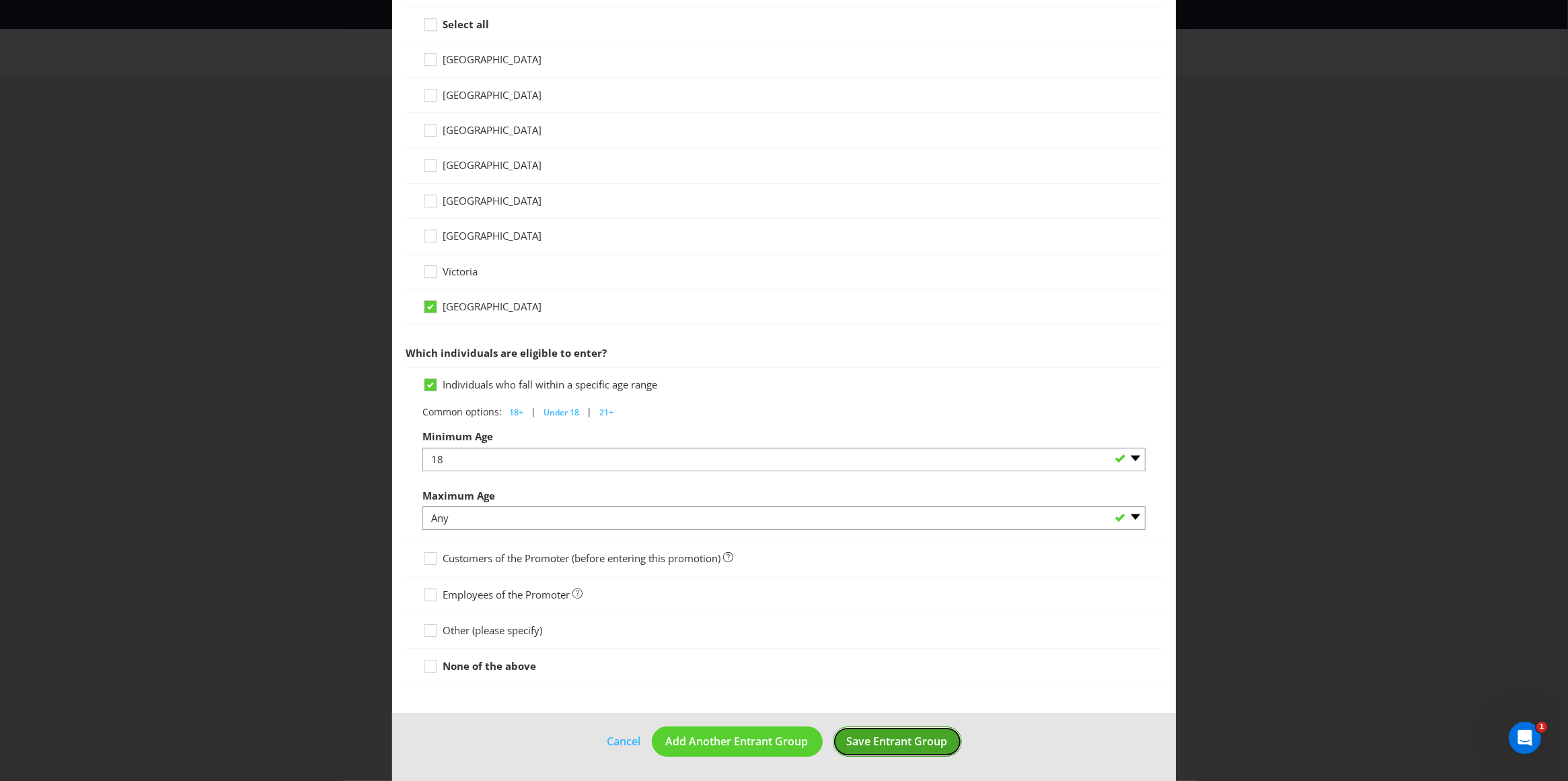
click at [889, 745] on span "Save Entrant Group" at bounding box center [897, 741] width 101 height 15
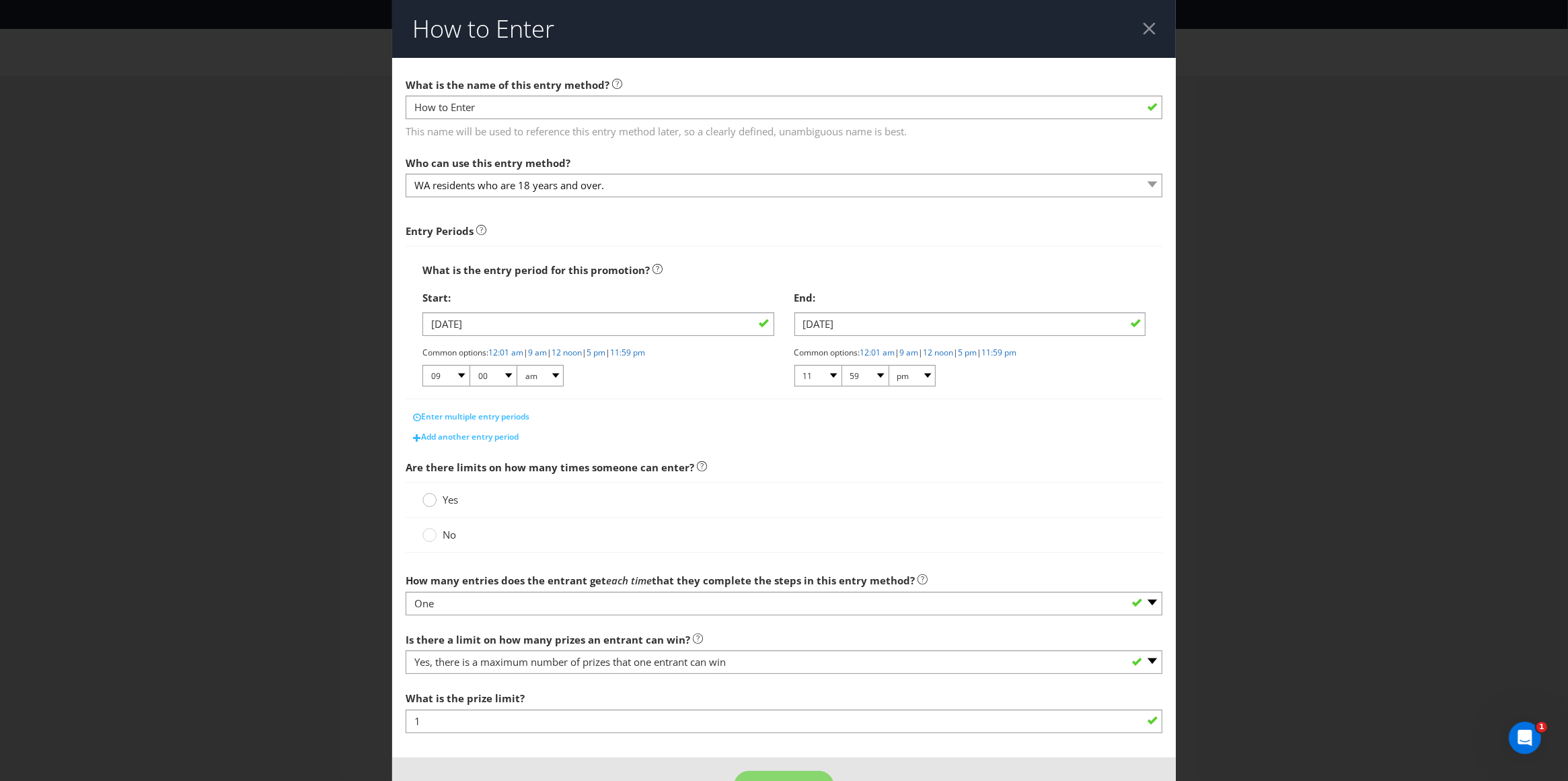
click at [426, 497] on div at bounding box center [429, 494] width 6 height 6
click at [0, 0] on input "Yes" at bounding box center [0, 0] width 0 height 0
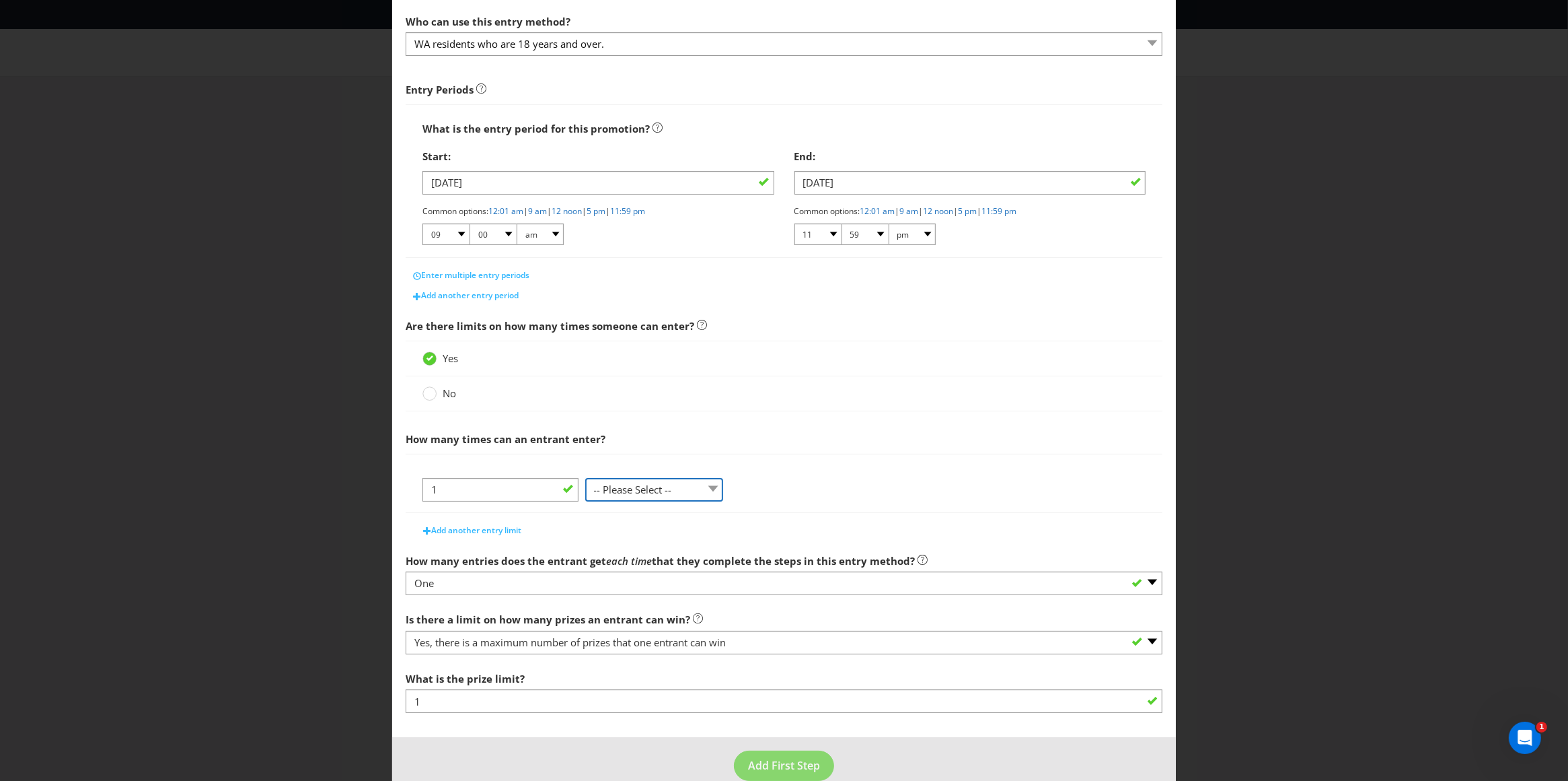
click at [617, 478] on select "-- Please Select -- per person per day per purchase per transaction Other (plea…" at bounding box center [654, 490] width 139 height 24
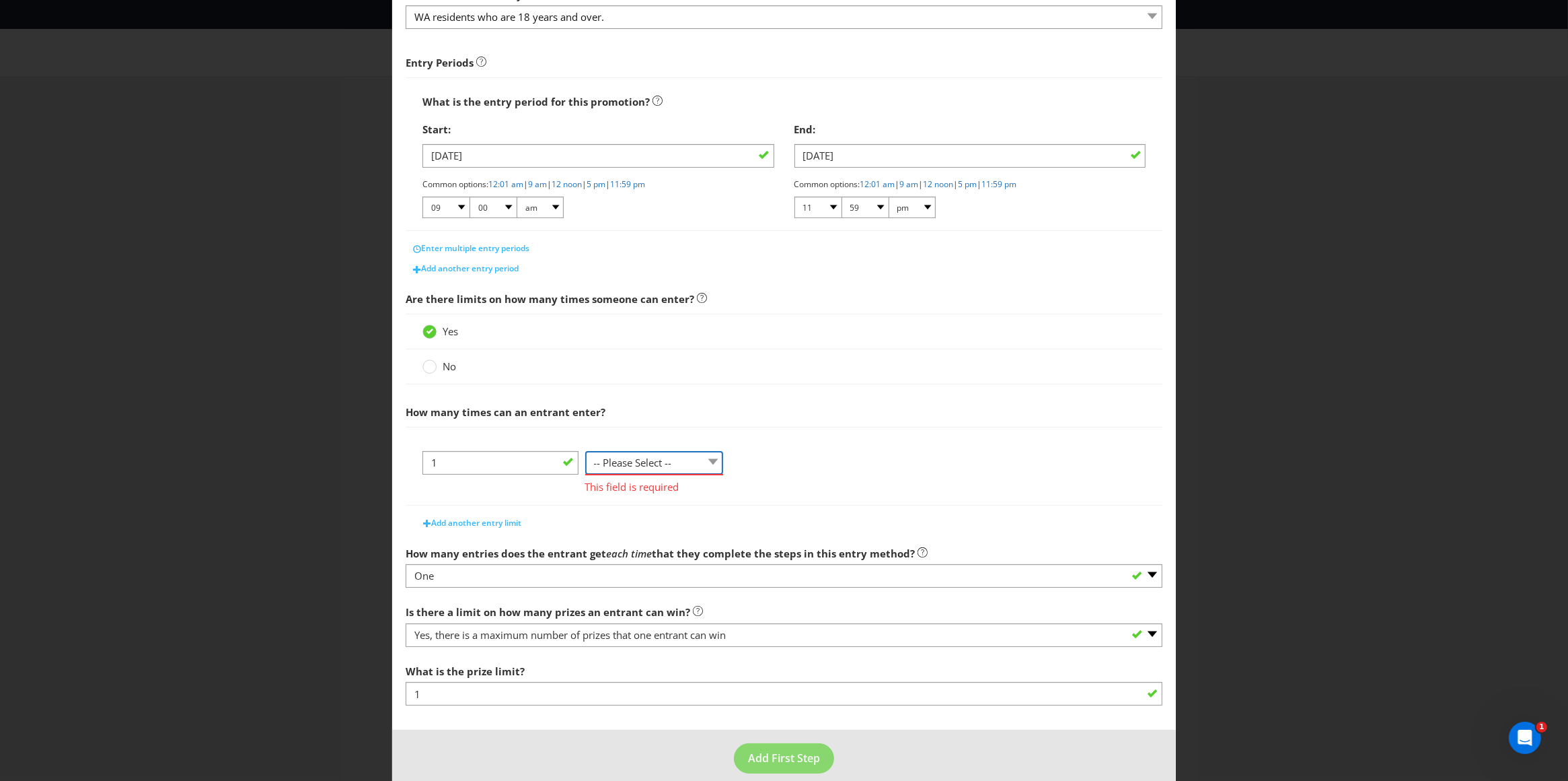
click at [628, 467] on select "-- Please Select -- per person per day per purchase per transaction Other (plea…" at bounding box center [654, 463] width 139 height 24
select select "PER_PERSON"
click at [585, 474] on select "-- Please Select -- per person per day per purchase per transaction Other (plea…" at bounding box center [654, 463] width 139 height 24
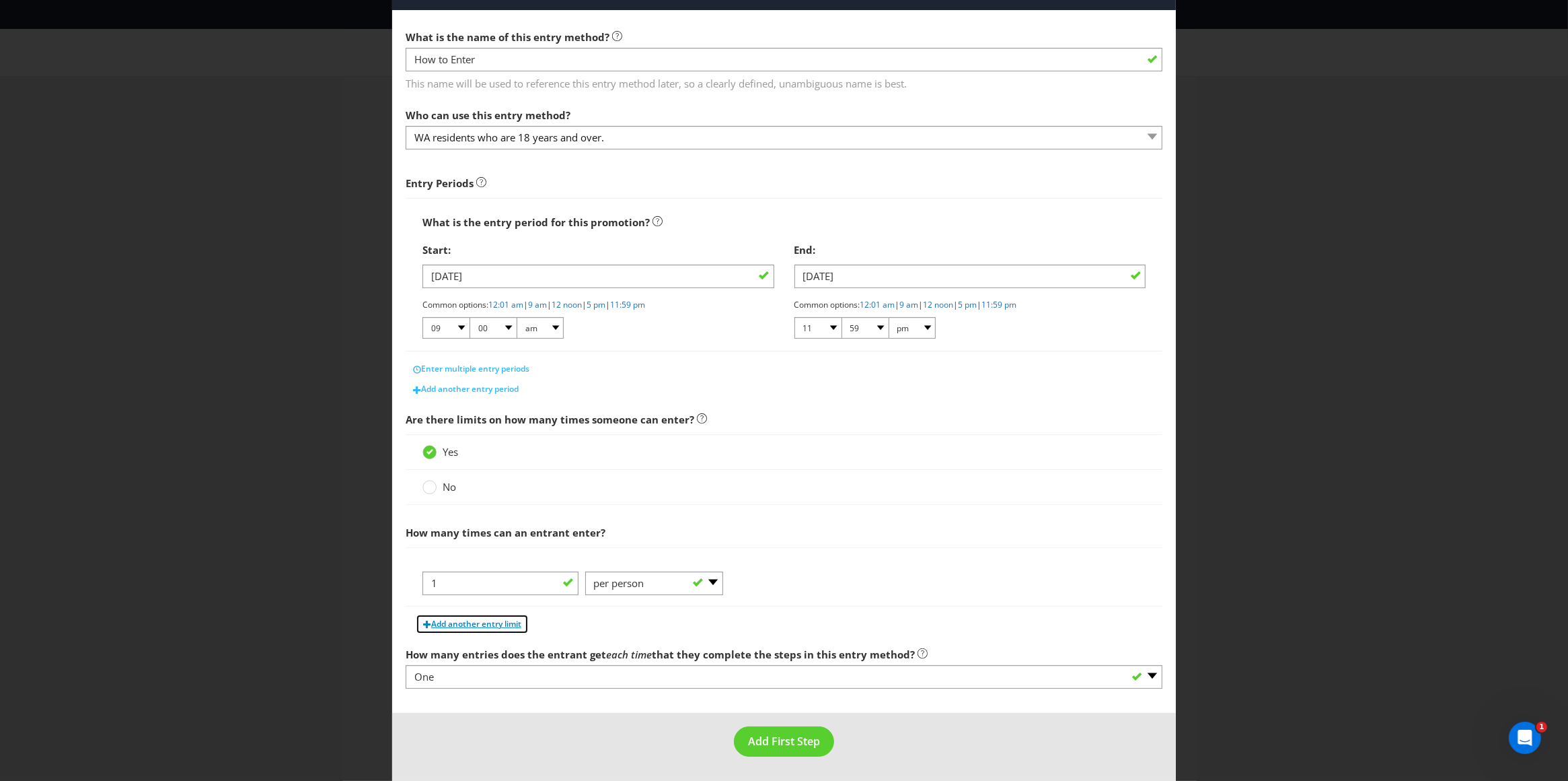
click at [509, 622] on span "Add another entry limit" at bounding box center [476, 623] width 90 height 12
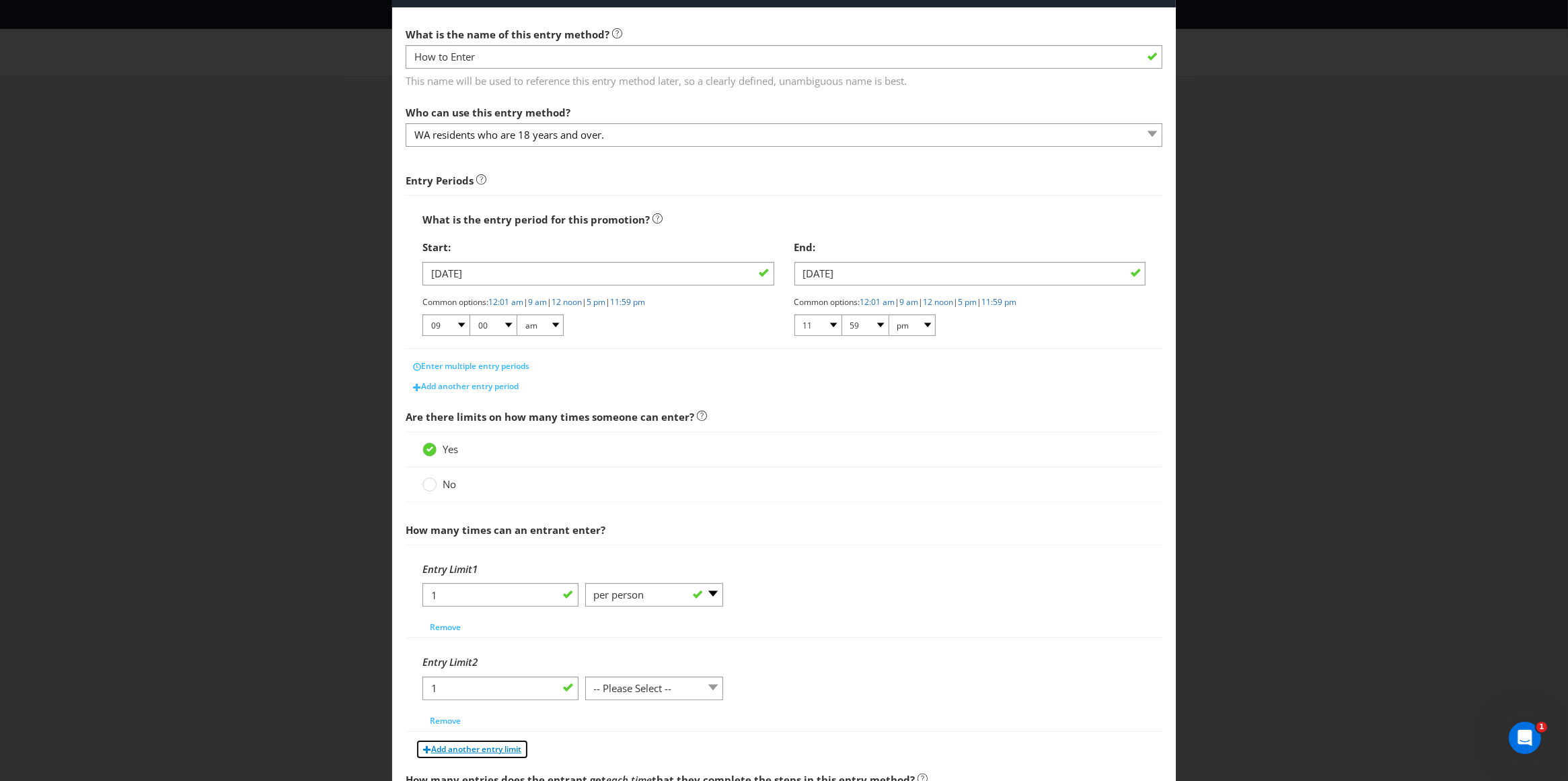
scroll to position [179, 0]
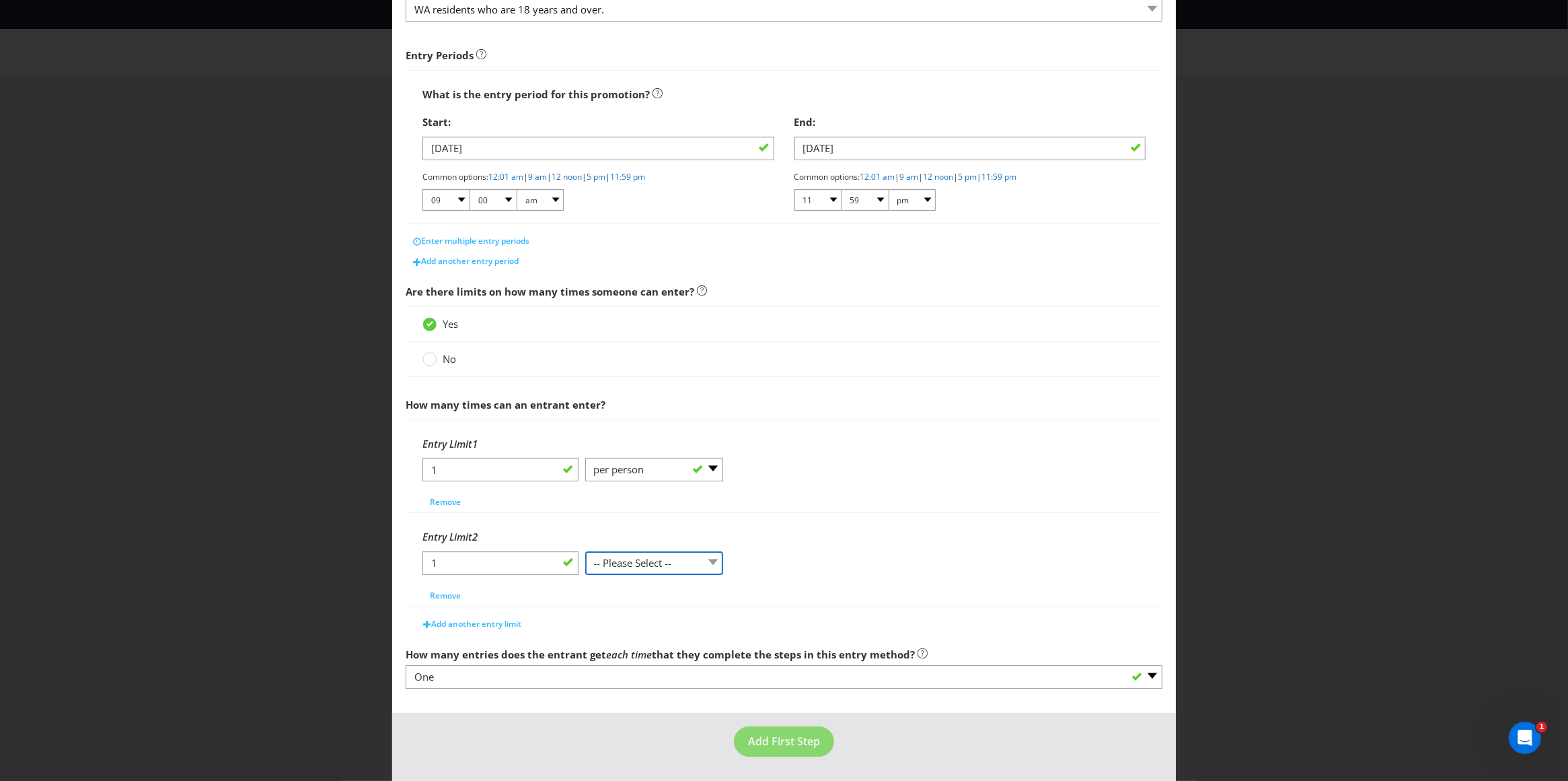
click at [615, 561] on select "-- Please Select -- per person per day per purchase per transaction Other (plea…" at bounding box center [654, 563] width 139 height 24
select select "PER_TRANSACTION"
click at [585, 552] on select "-- Please Select -- per person per day per purchase per transaction Other (plea…" at bounding box center [654, 563] width 139 height 24
click at [458, 620] on span "Add another entry limit" at bounding box center [476, 623] width 90 height 12
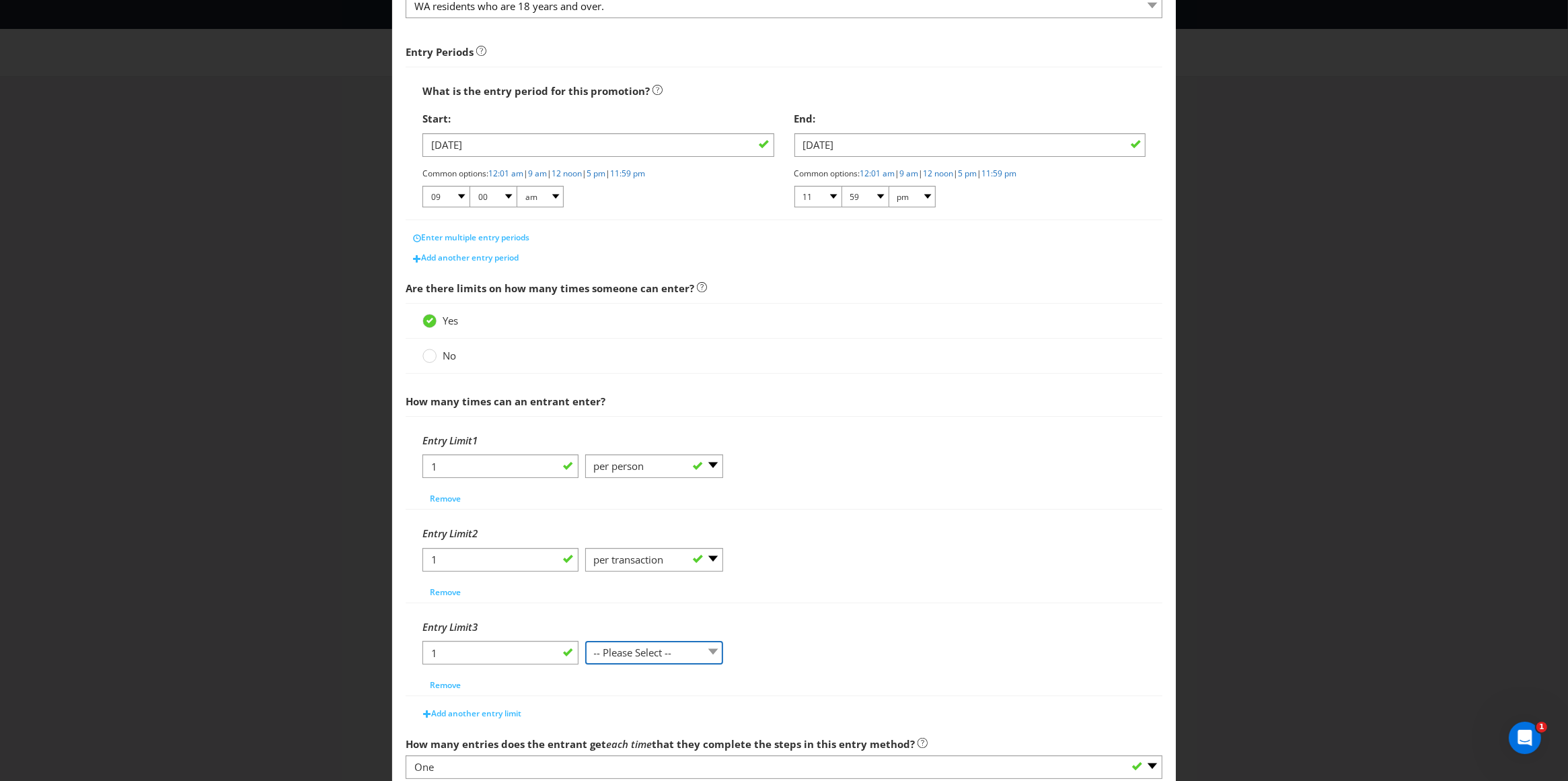
click at [613, 658] on select "-- Please Select -- per person per day per purchase per transaction Other (plea…" at bounding box center [654, 652] width 139 height 24
select select "PER_DAY"
click at [585, 643] on select "-- Please Select -- per person per day per purchase per transaction Other (plea…" at bounding box center [654, 652] width 139 height 24
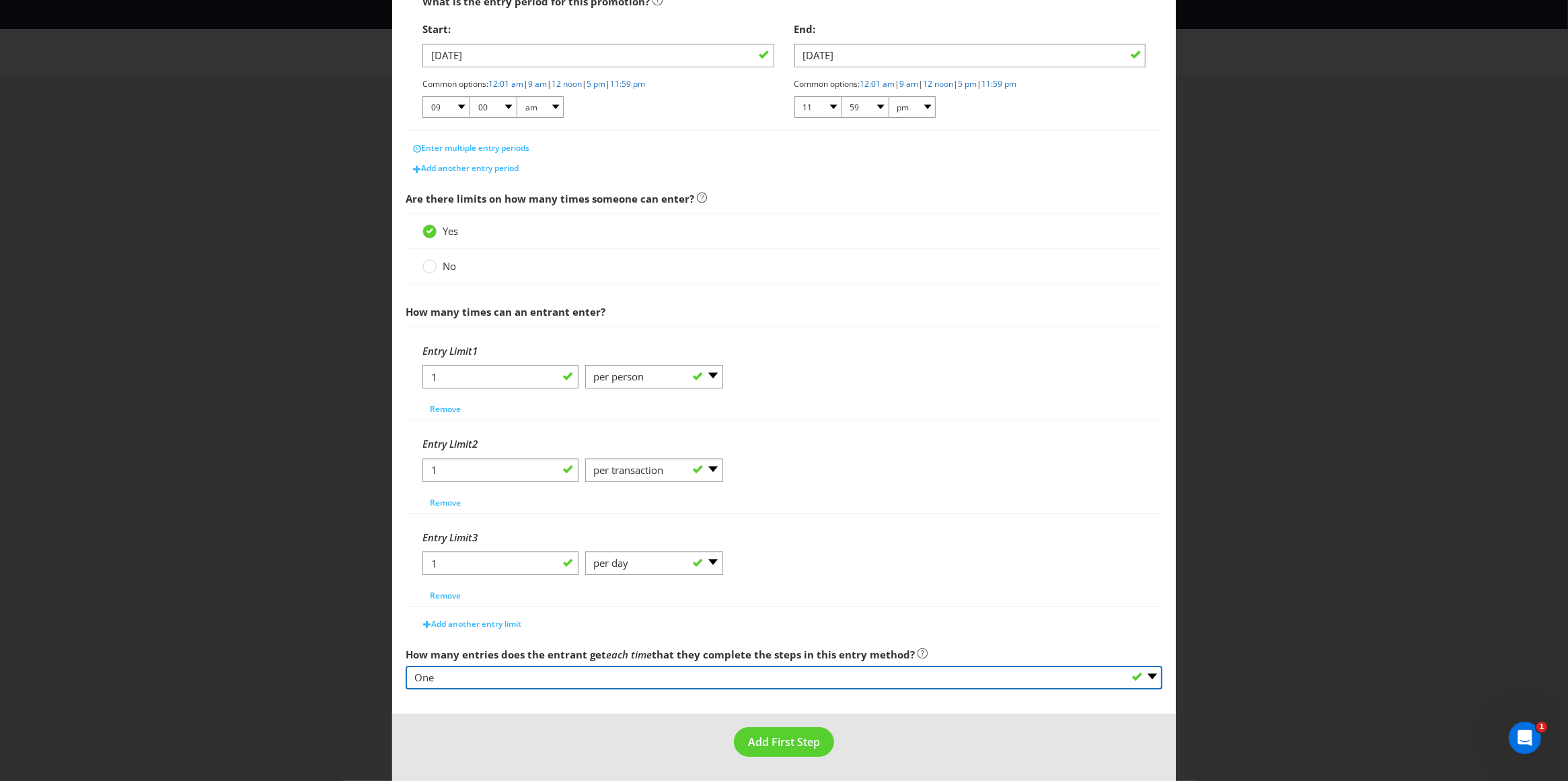
click at [512, 671] on select "-- Please select -- One More than one Other (please specify) Not applicable - g…" at bounding box center [784, 678] width 757 height 24
click at [405, 666] on select "-- Please select -- One More than one Other (please specify) Not applicable - g…" at bounding box center [784, 678] width 757 height 24
click at [753, 737] on span "Add First Step" at bounding box center [784, 741] width 72 height 15
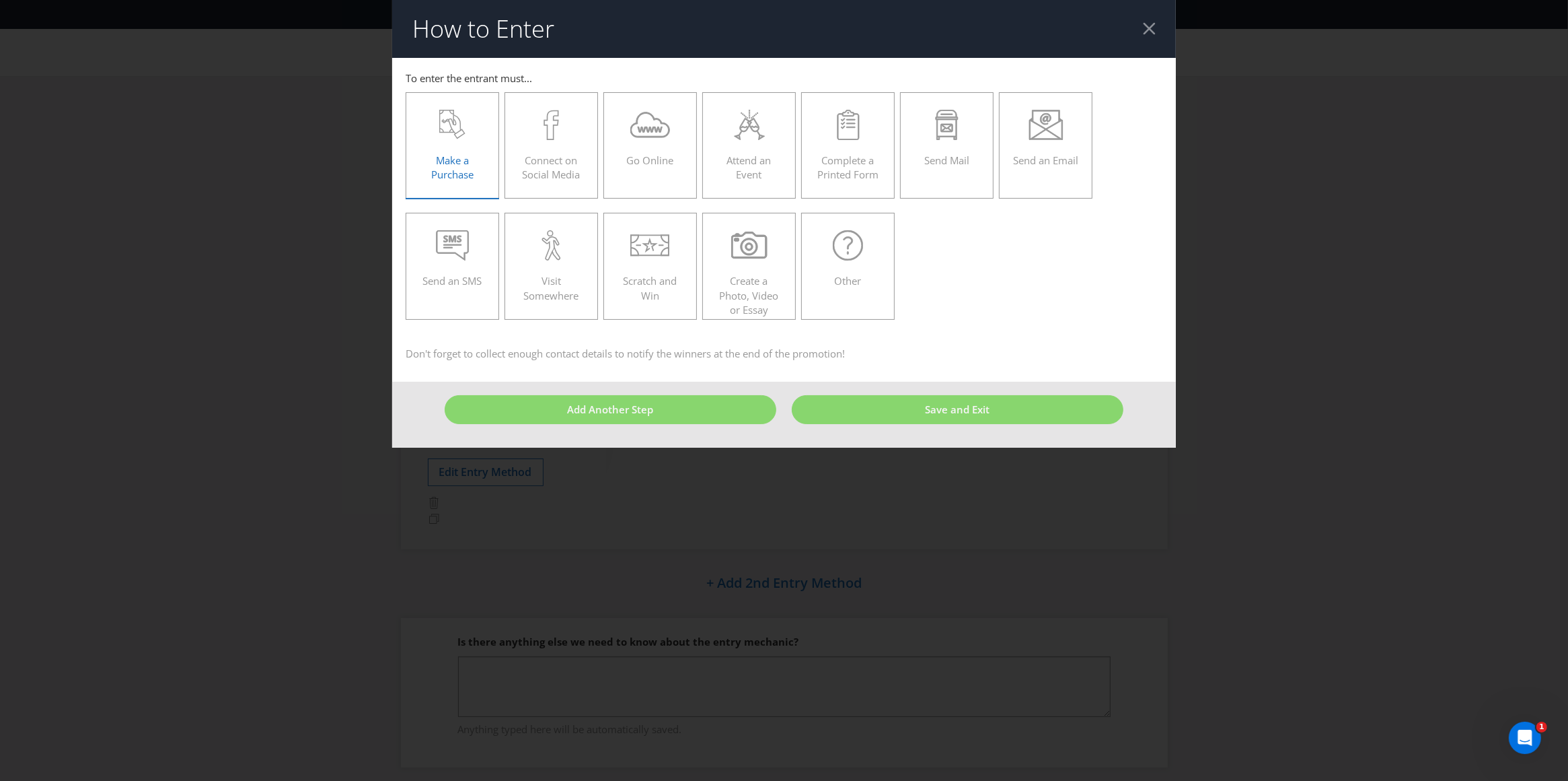
click at [455, 151] on div "Make a Purchase" at bounding box center [453, 140] width 66 height 61
click at [0, 0] on input "Make a Purchase" at bounding box center [0, 0] width 0 height 0
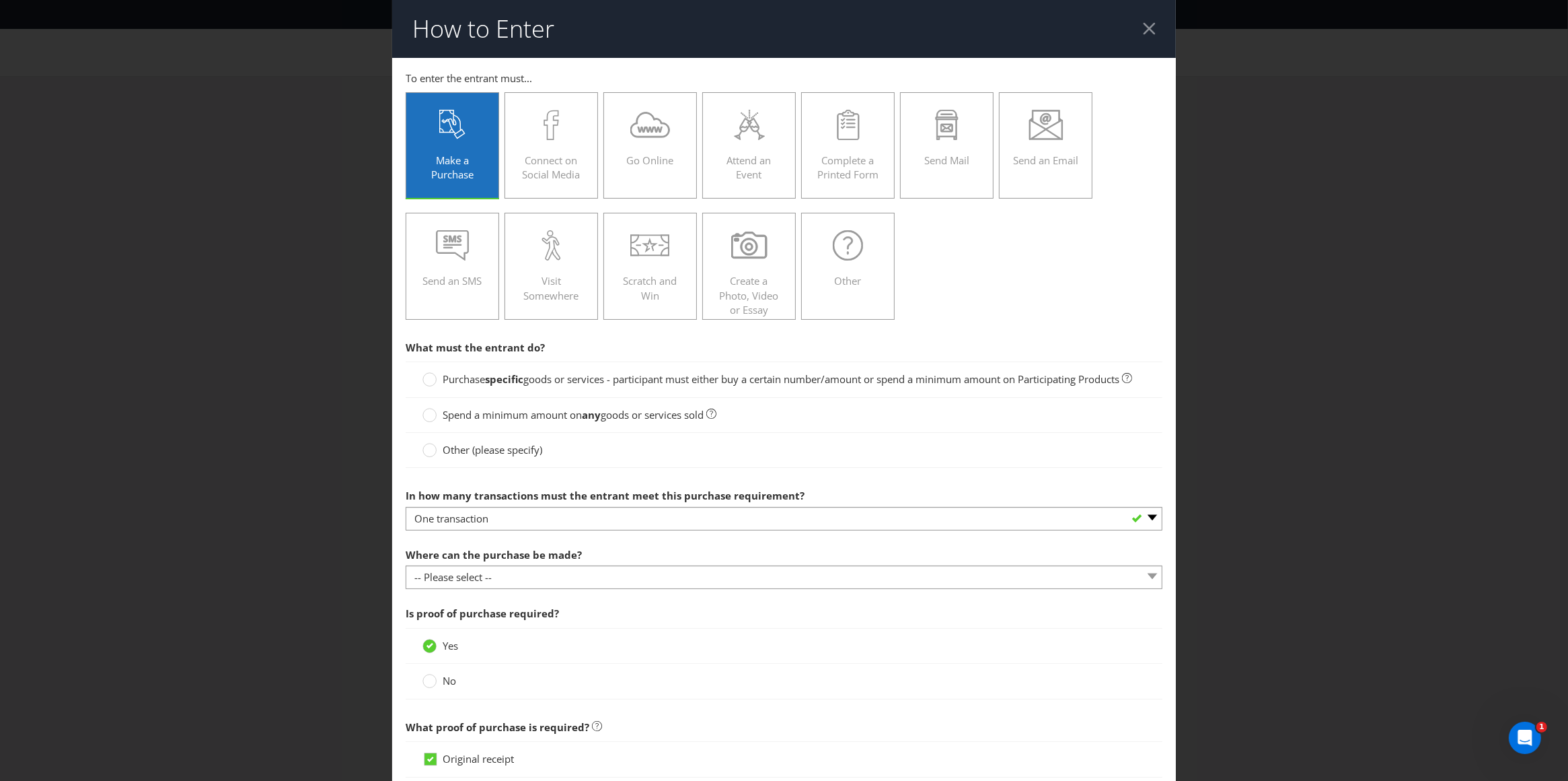
click at [492, 421] on span "Spend a minimum amount on" at bounding box center [512, 415] width 140 height 14
click at [0, 0] on input "Spend a minimum amount on any goods or services sold" at bounding box center [0, 0] width 0 height 0
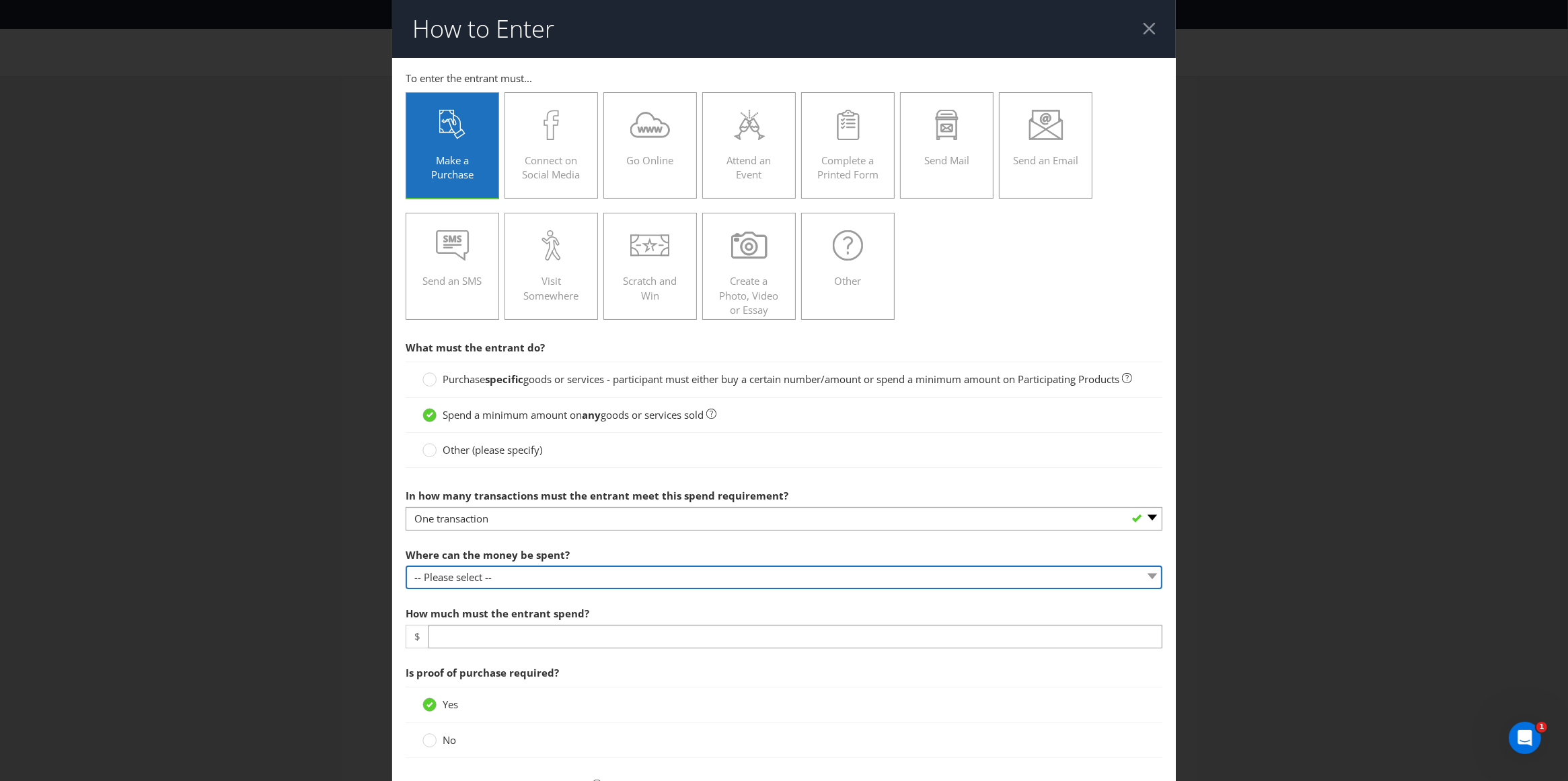
click at [469, 589] on select "-- Please select -- Any stores displaying promotional material (including onlin…" at bounding box center [784, 577] width 757 height 24
select select "ANY_DISPLAYING_NOT_ONLINE"
click at [405, 581] on select "-- Please select -- Any stores displaying promotional material (including onlin…" at bounding box center [784, 577] width 757 height 24
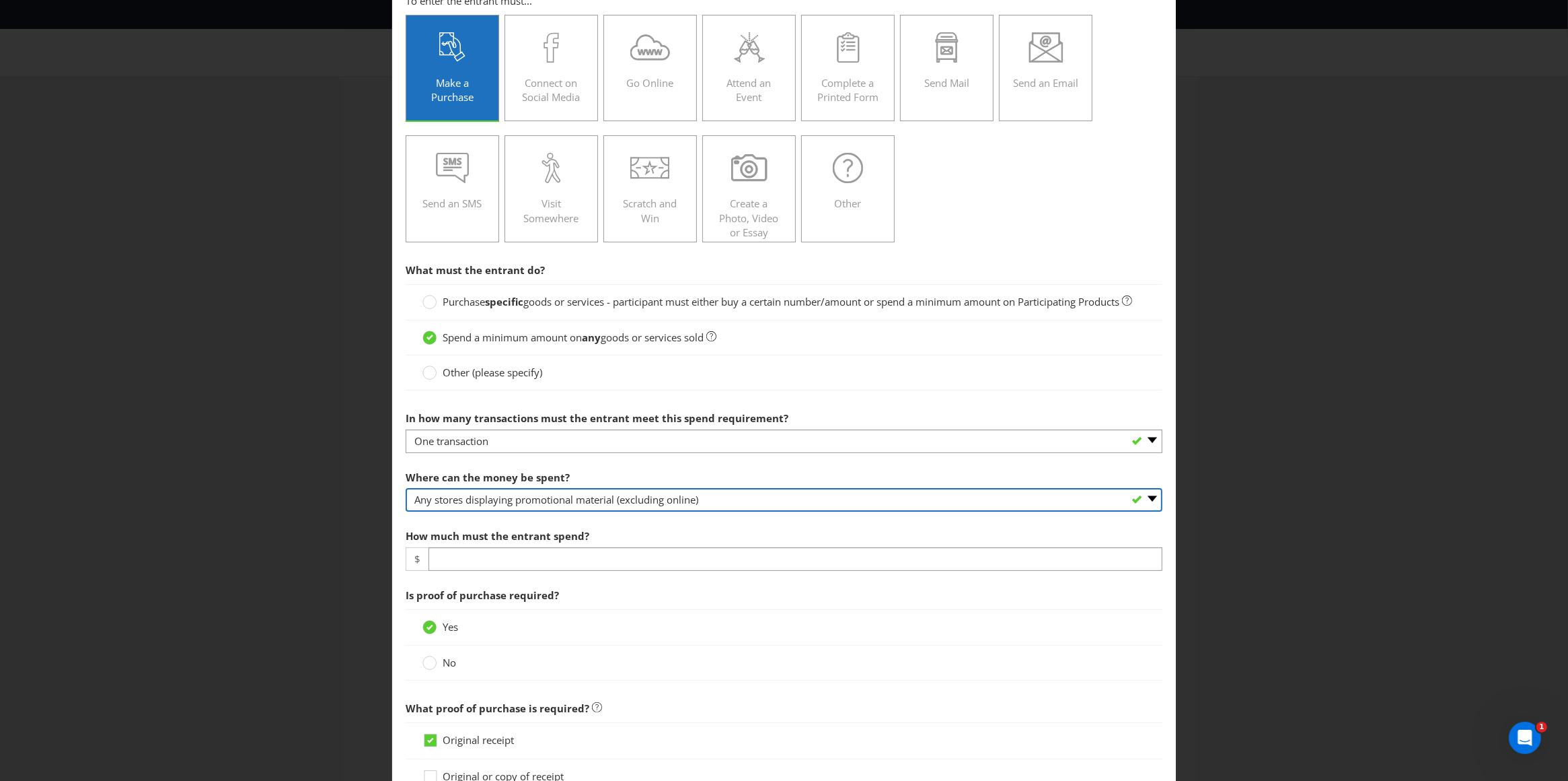
scroll to position [103, 0]
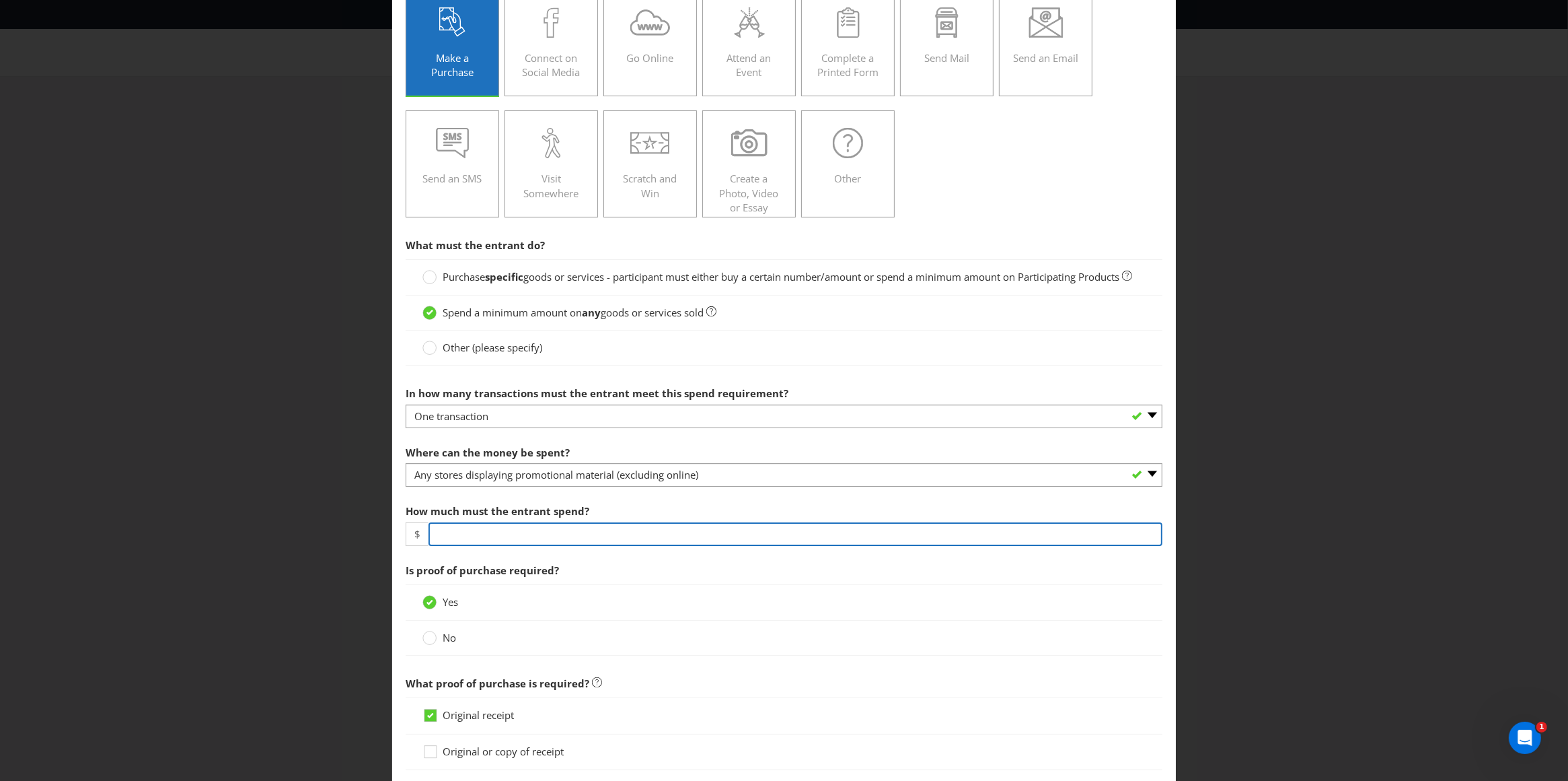
click at [465, 546] on input "number" at bounding box center [796, 534] width 735 height 24
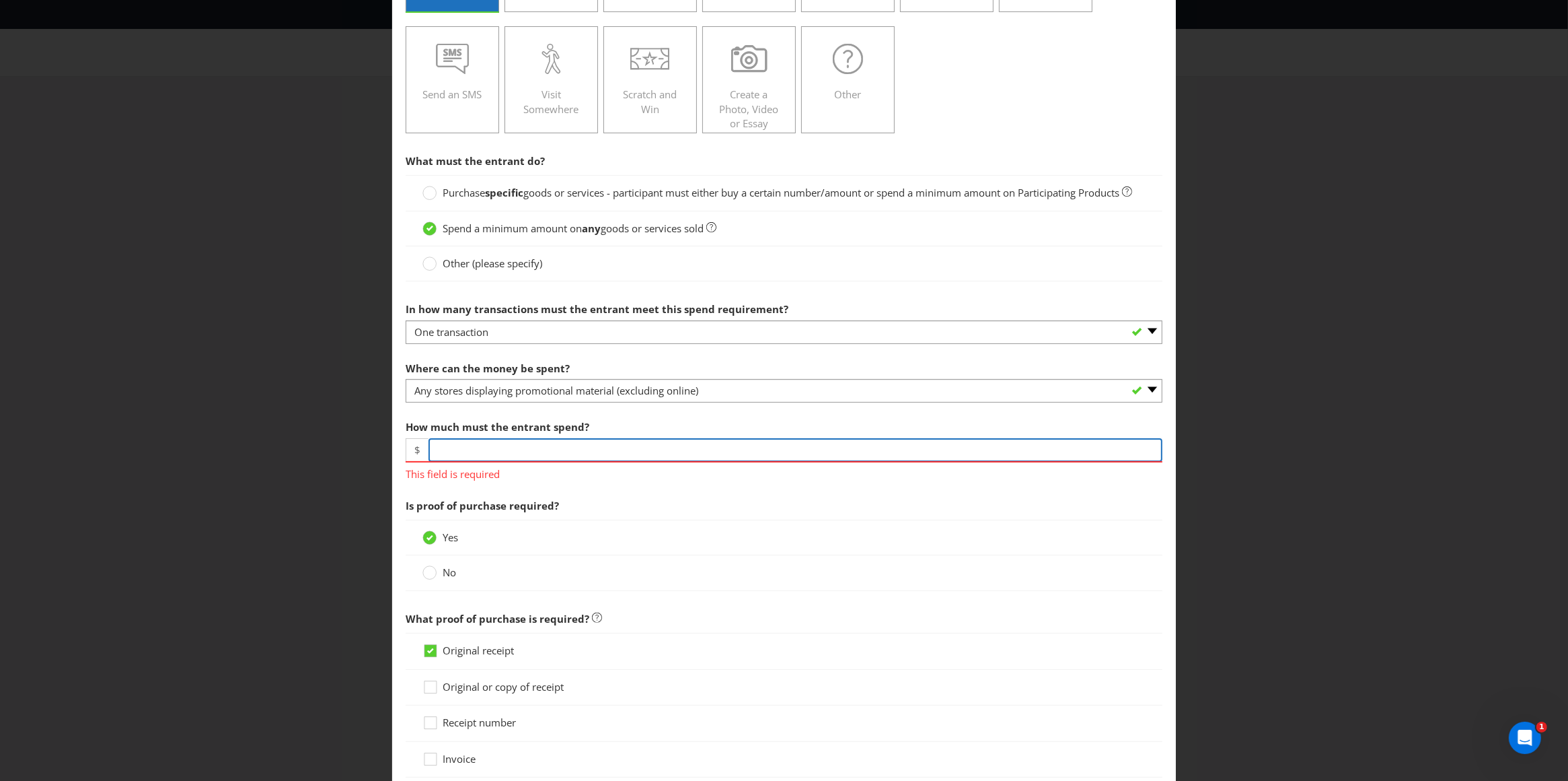
scroll to position [219, 0]
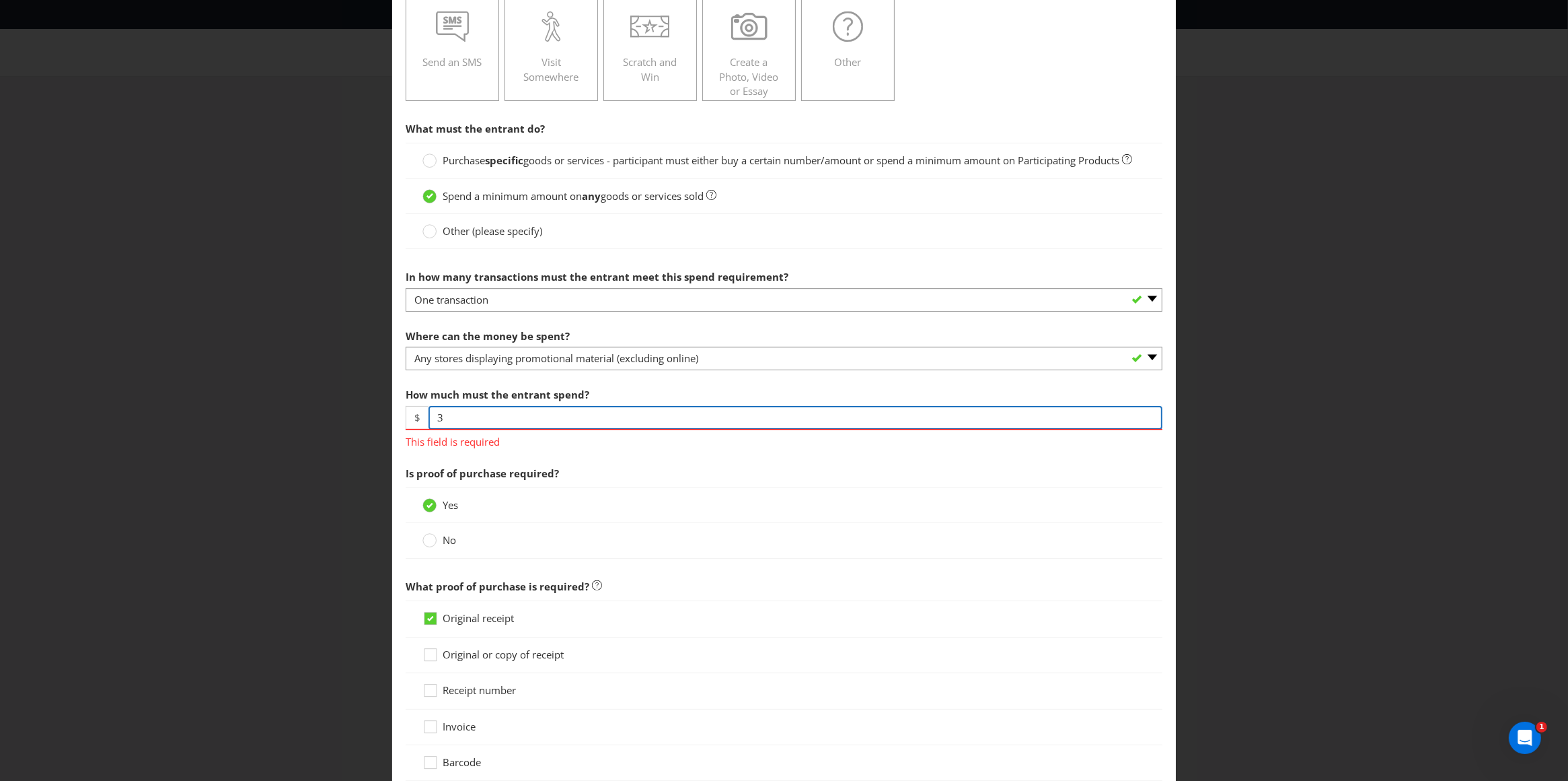
type input "30"
click at [430, 160] on circle at bounding box center [430, 161] width 14 height 14
click at [0, 0] on input "Purchase specific goods or services - participant must either buy a certain num…" at bounding box center [0, 0] width 0 height 0
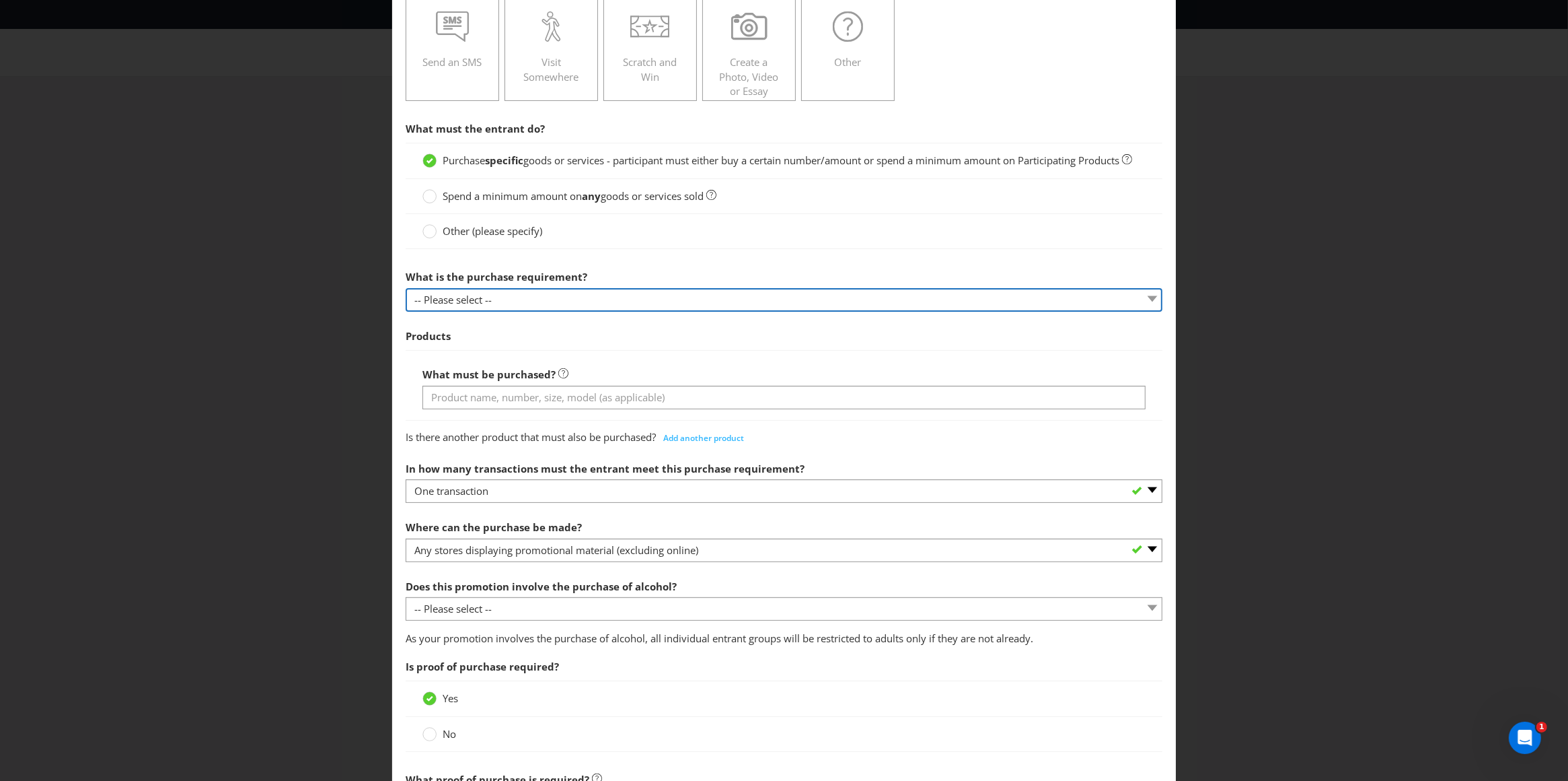
click at [518, 312] on select "-- Please select -- Buy a certain number of these products or services Spend a …" at bounding box center [784, 300] width 757 height 24
select select "MINIMUM_SPEND_AMOUNT"
click at [405, 304] on select "-- Please select -- Buy a certain number of these products or services Spend a …" at bounding box center [784, 300] width 757 height 24
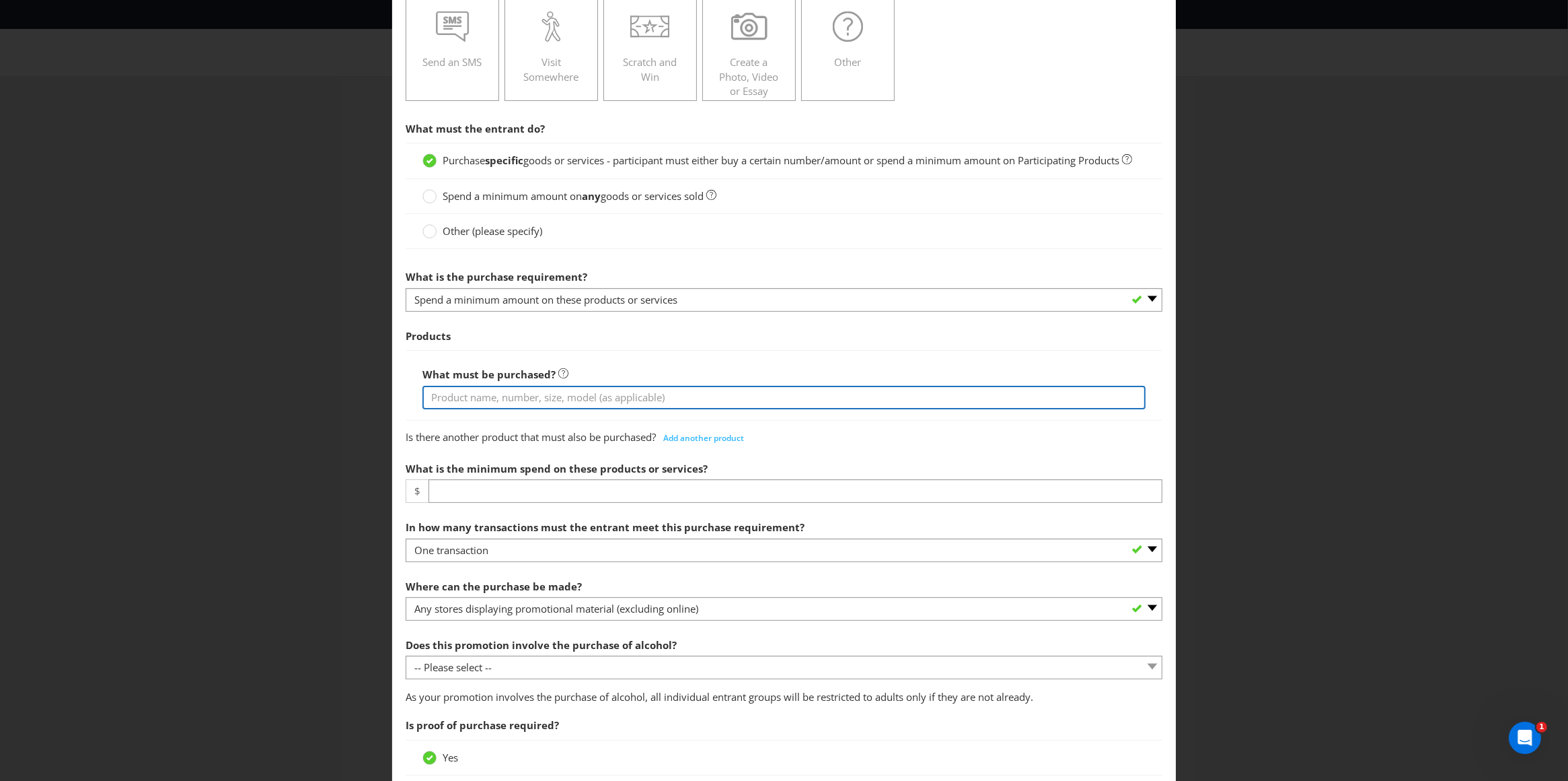
click at [481, 409] on input "text" at bounding box center [784, 397] width 724 height 24
paste input "Spend $30 on any Bundaberg Sunny Rum or Campfire product and enter for your cha…"
drag, startPoint x: 725, startPoint y: 416, endPoint x: 913, endPoint y: 414, distance: 188.0
click at [913, 409] on input "Spend $30 on any Bundaberg Sunny Rum or Campfire product and enter for your cha…" at bounding box center [784, 397] width 724 height 24
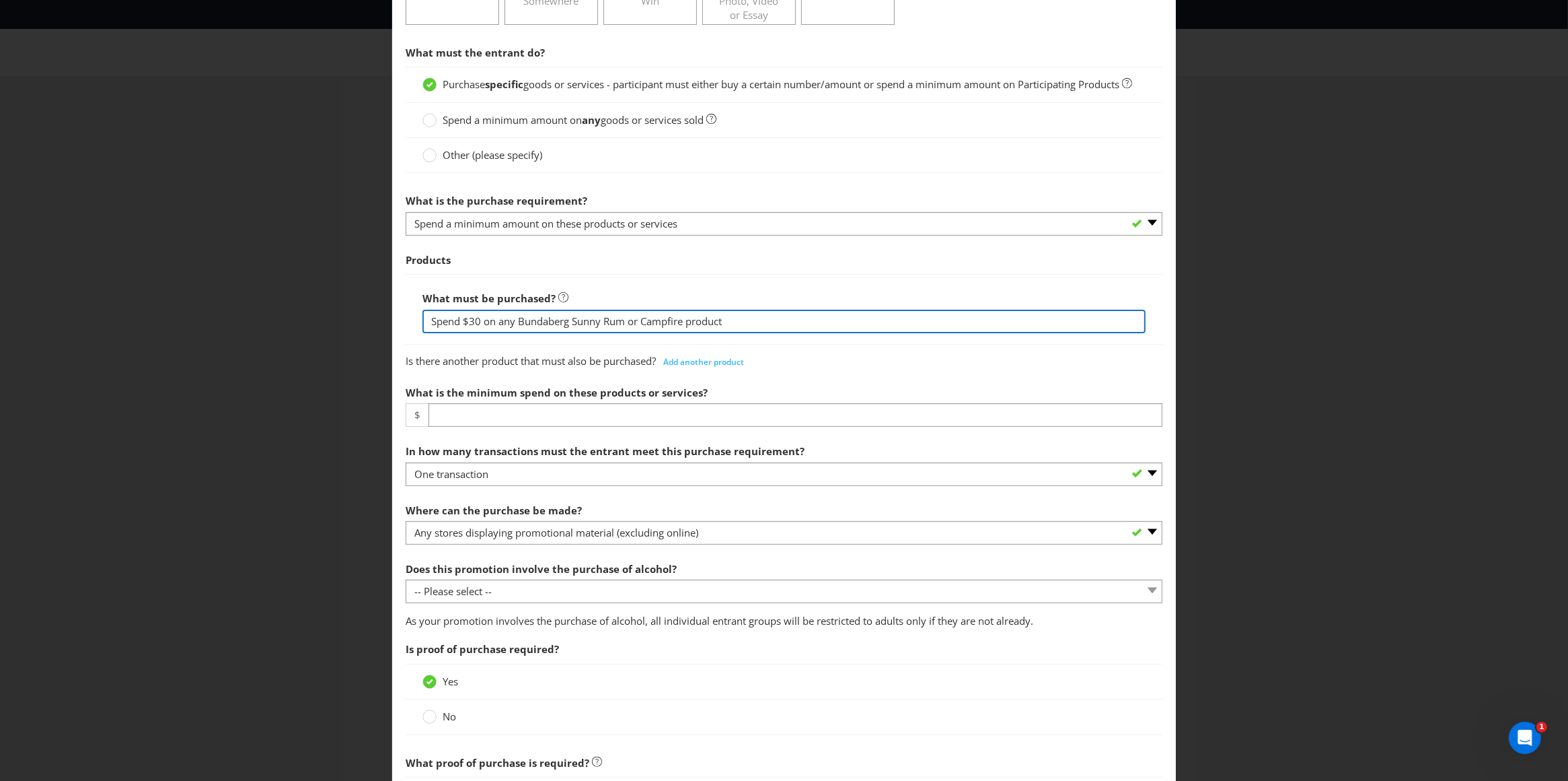
scroll to position [310, 0]
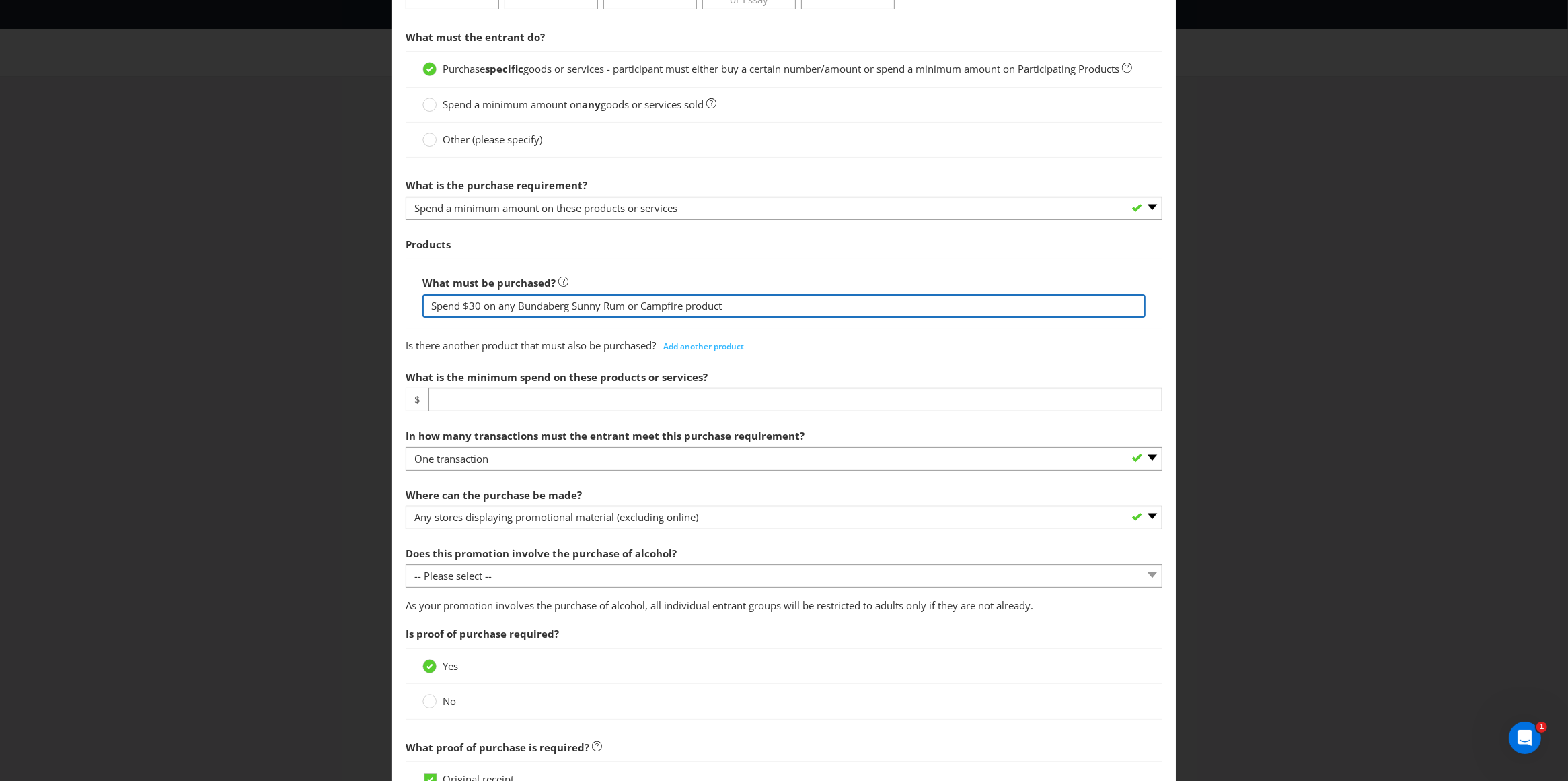
type input "Spend $30 on any Bundaberg Sunny Rum or Campfire product"
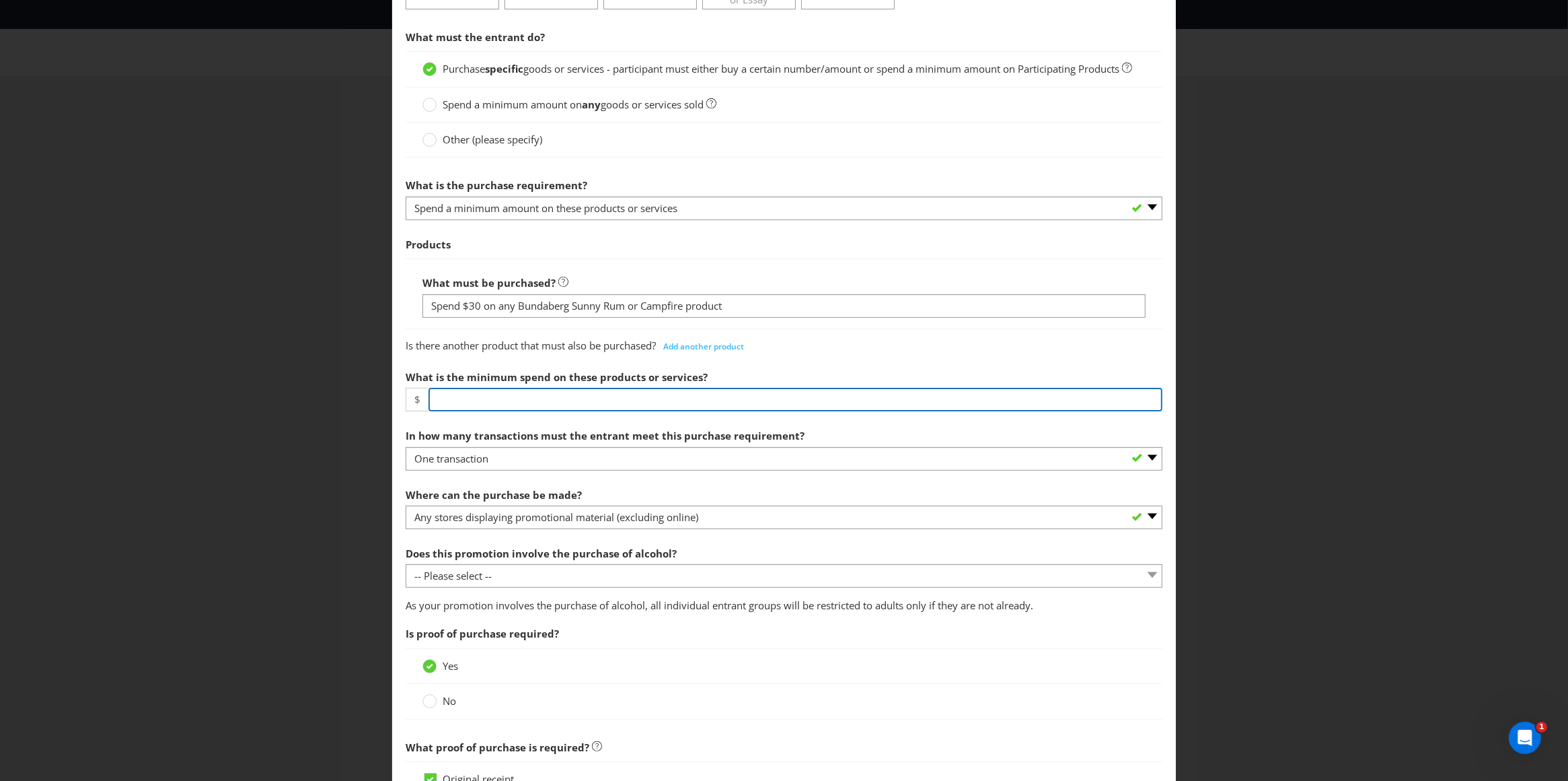
click at [606, 411] on input "number" at bounding box center [796, 399] width 735 height 24
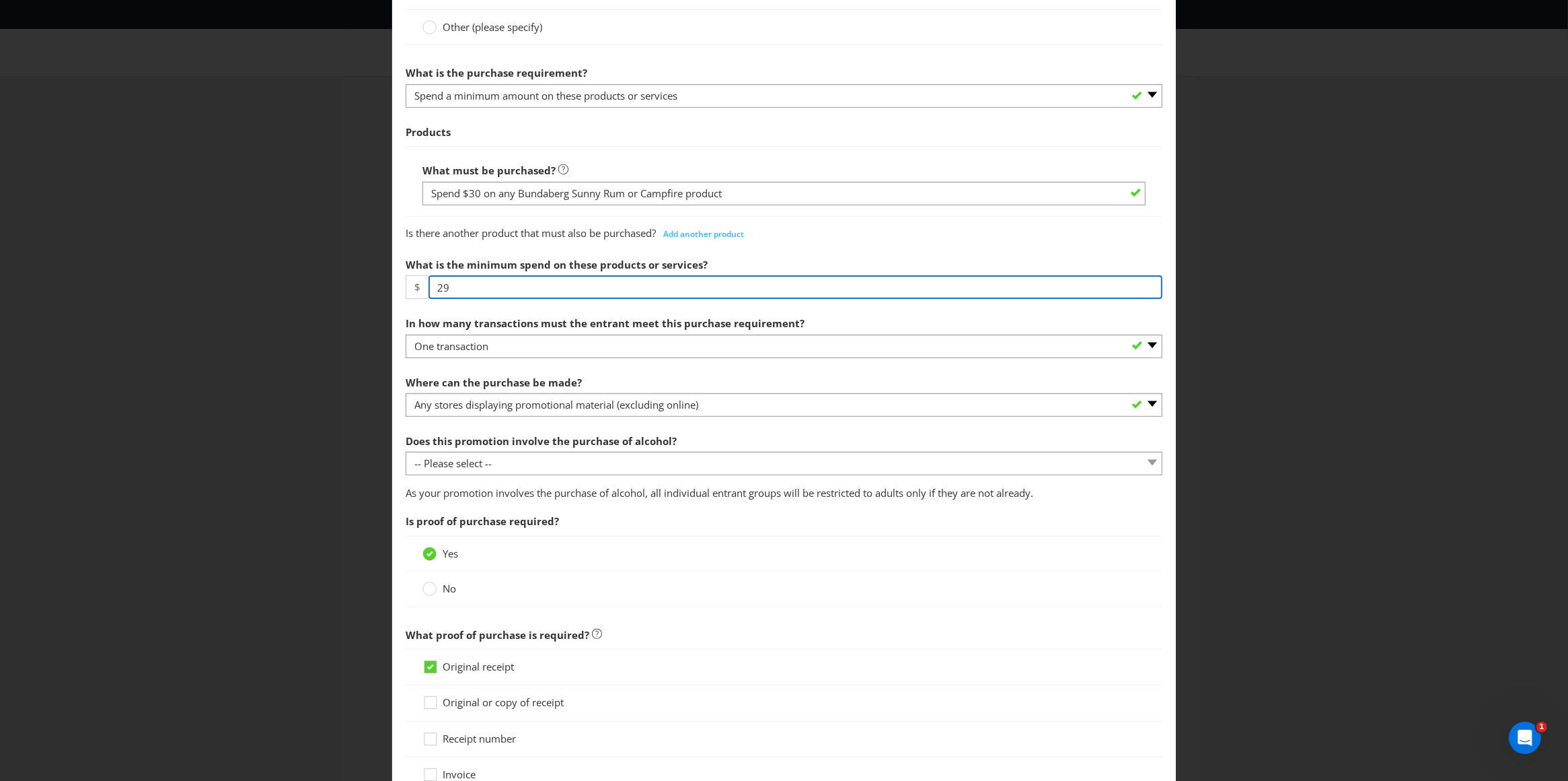
scroll to position [424, 0]
type input "29"
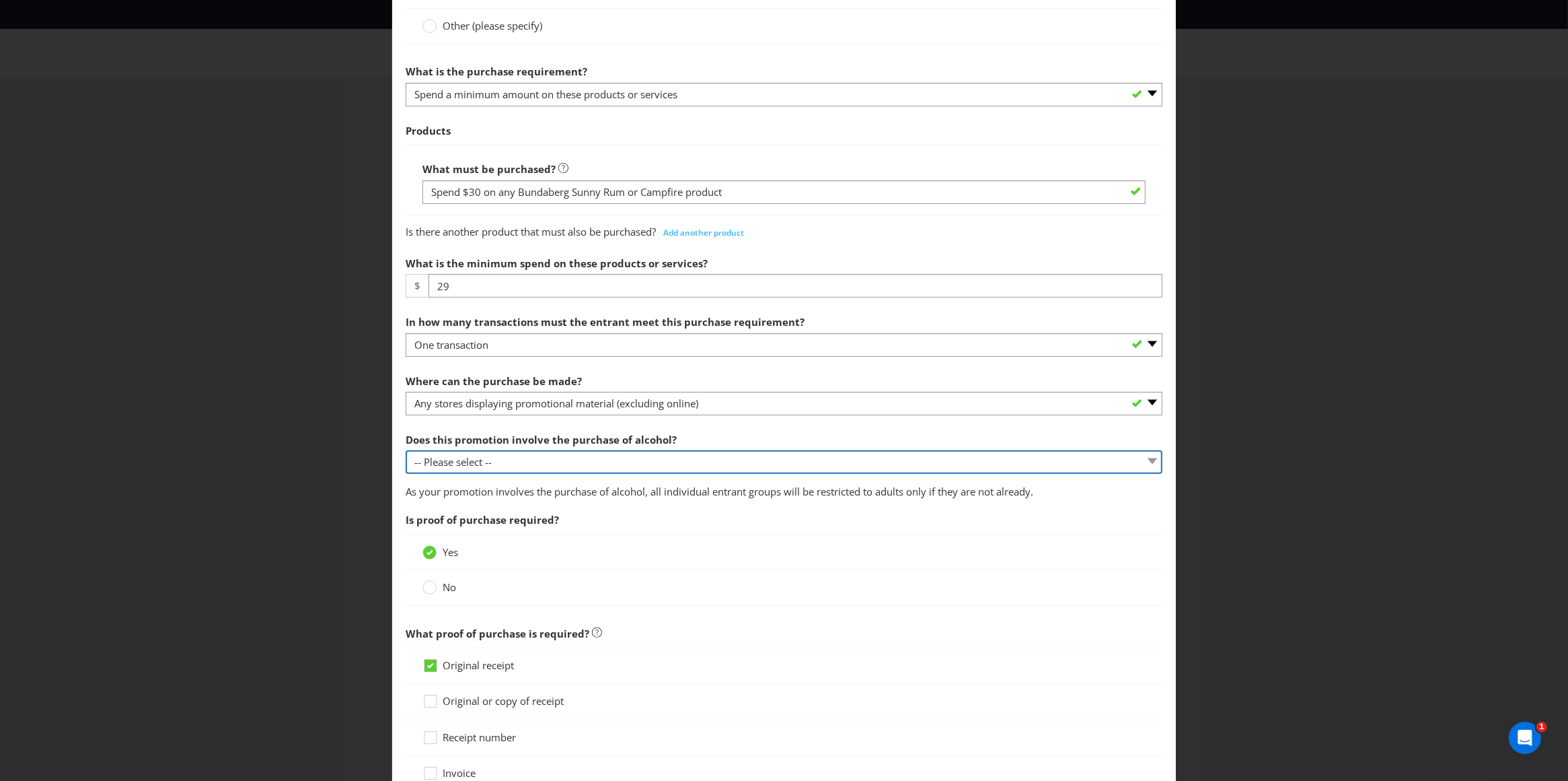
click at [489, 473] on select "-- Please select -- Yes, for on-premises consumption Yes, for off-premises cons…" at bounding box center [784, 462] width 757 height 24
select select "YES_OFF_PREMISES"
click at [405, 466] on select "-- Please select -- Yes, for on-premises consumption Yes, for off-premises cons…" at bounding box center [784, 462] width 757 height 24
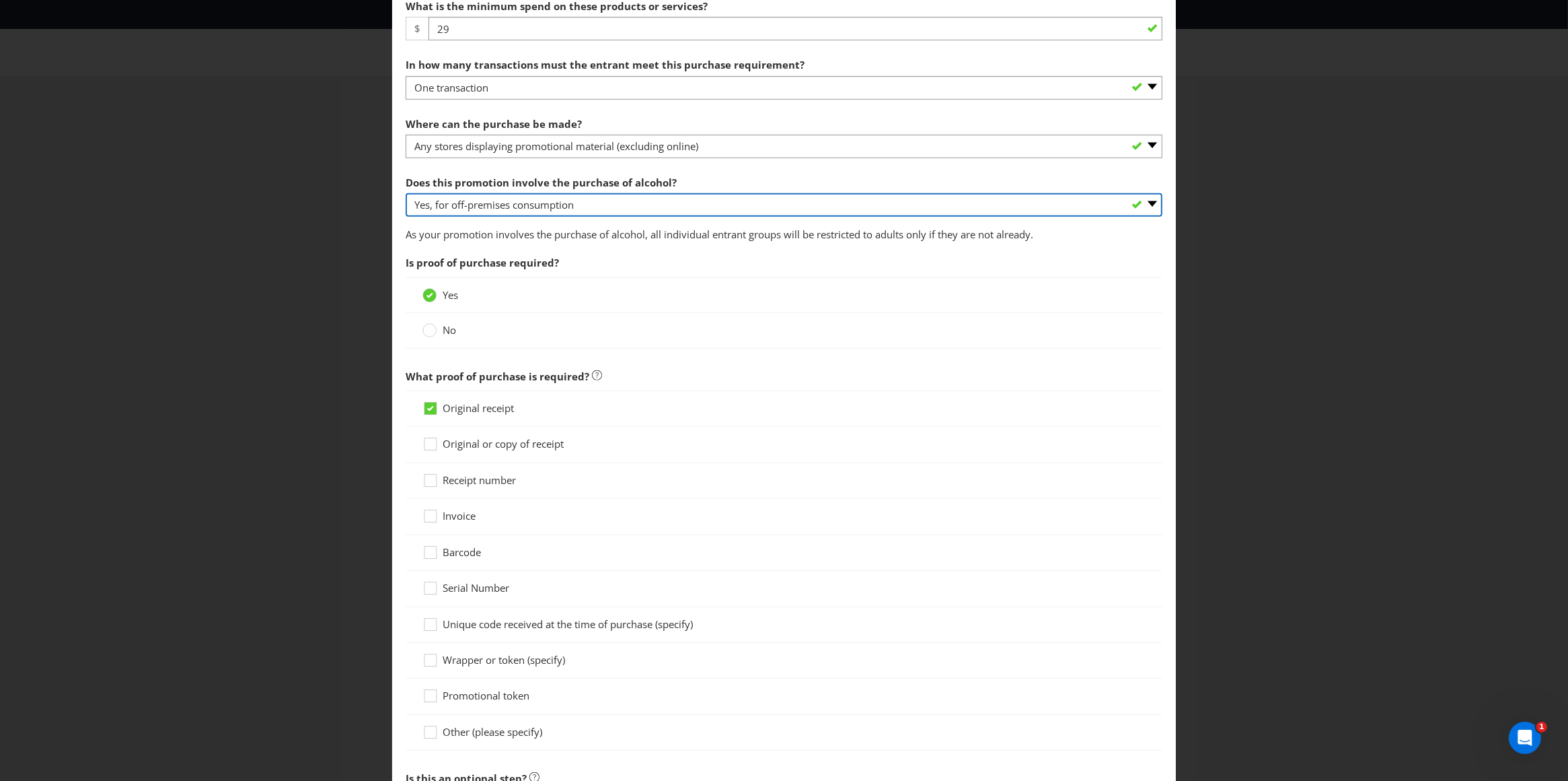
scroll to position [877, 0]
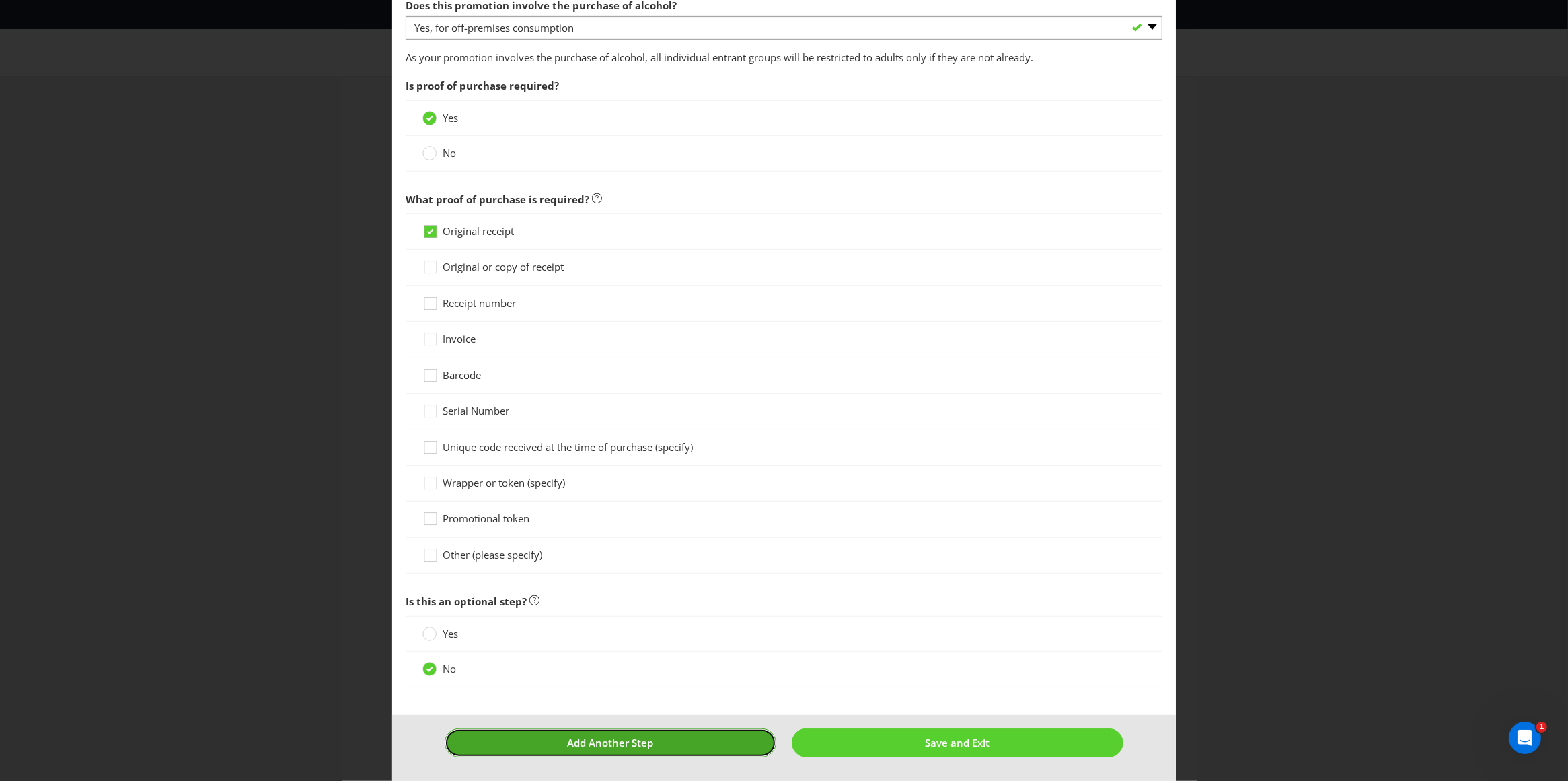
click at [613, 740] on span "Add Another Step" at bounding box center [610, 742] width 86 height 14
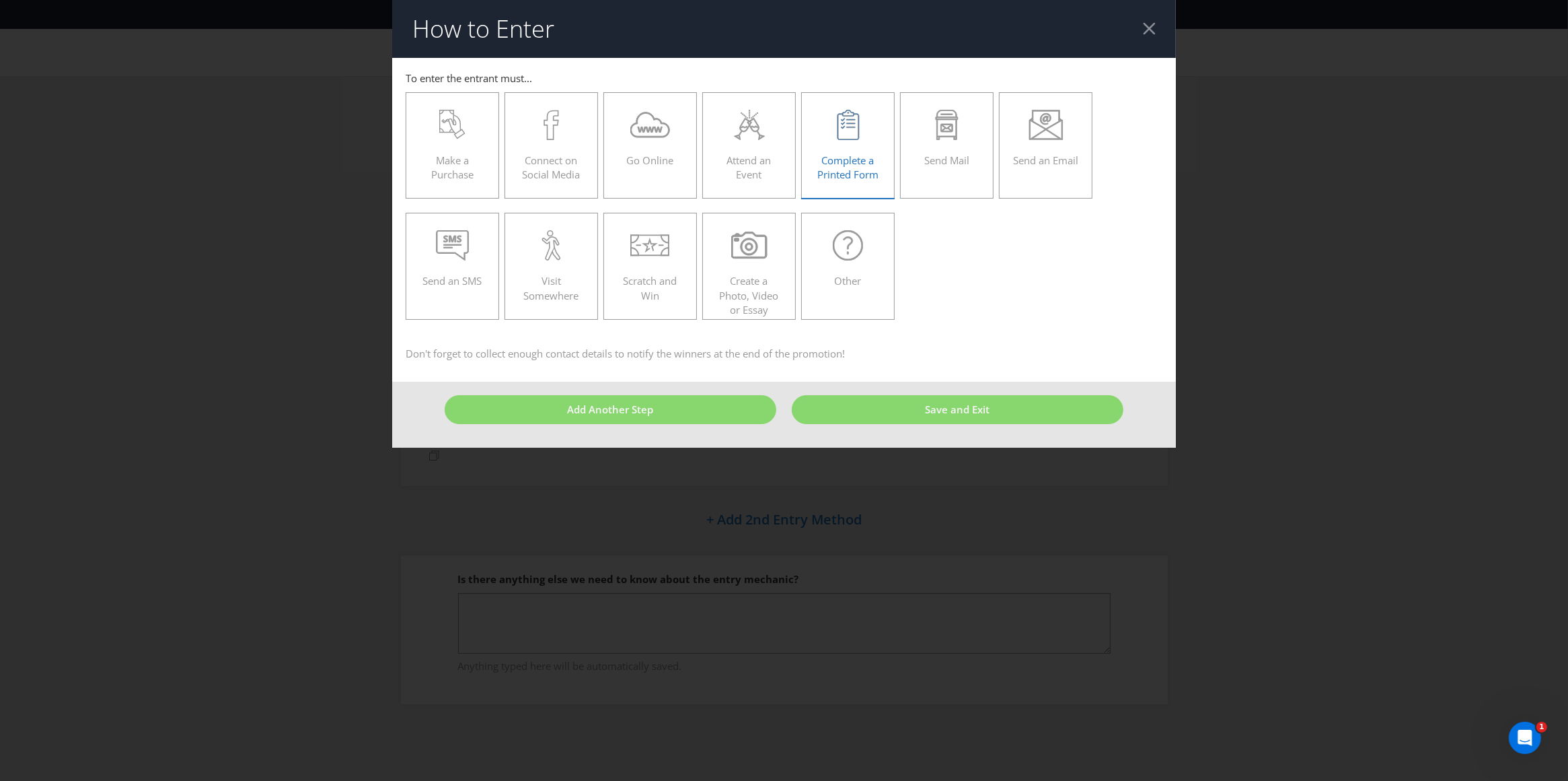
click at [849, 157] on span "Complete a Printed Form" at bounding box center [848, 167] width 62 height 27
click at [0, 0] on input "Complete a Printed Form" at bounding box center [0, 0] width 0 height 0
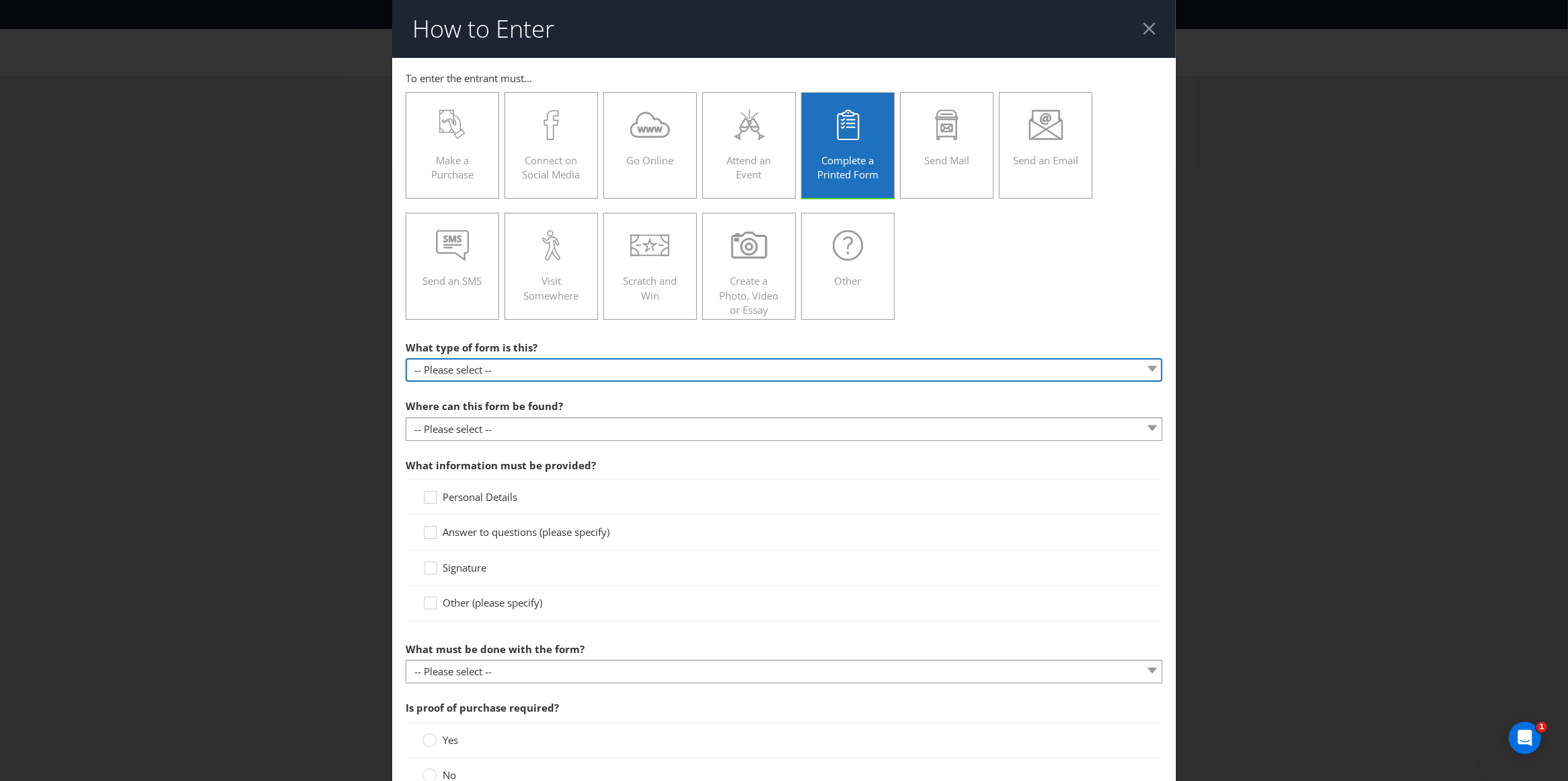
click at [477, 378] on select "-- Please select -- Entry form for a competition Claim form for a gift with pur…" at bounding box center [784, 370] width 757 height 24
select select "FORM_FOR_COMPETITION"
click at [405, 358] on select "-- Please select -- Entry form for a competition Claim form for a gift with pur…" at bounding box center [784, 370] width 757 height 24
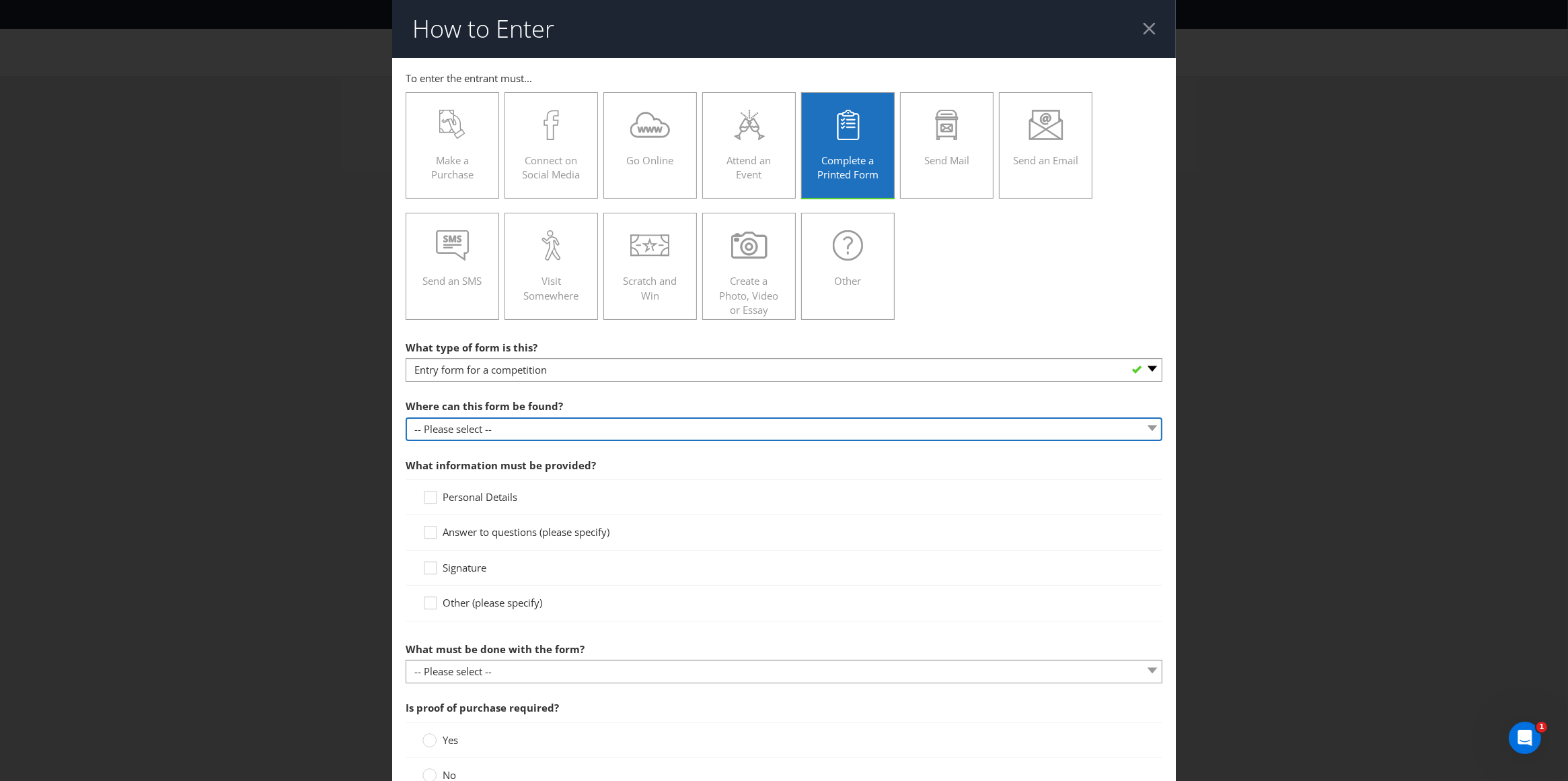
click at [479, 431] on select "-- Please select -- In-store Online (download and print) On back of game card O…" at bounding box center [784, 429] width 757 height 24
select select "IN_STORE"
click at [405, 417] on select "-- Please select -- In-store Online (download and print) On back of game card O…" at bounding box center [784, 429] width 757 height 24
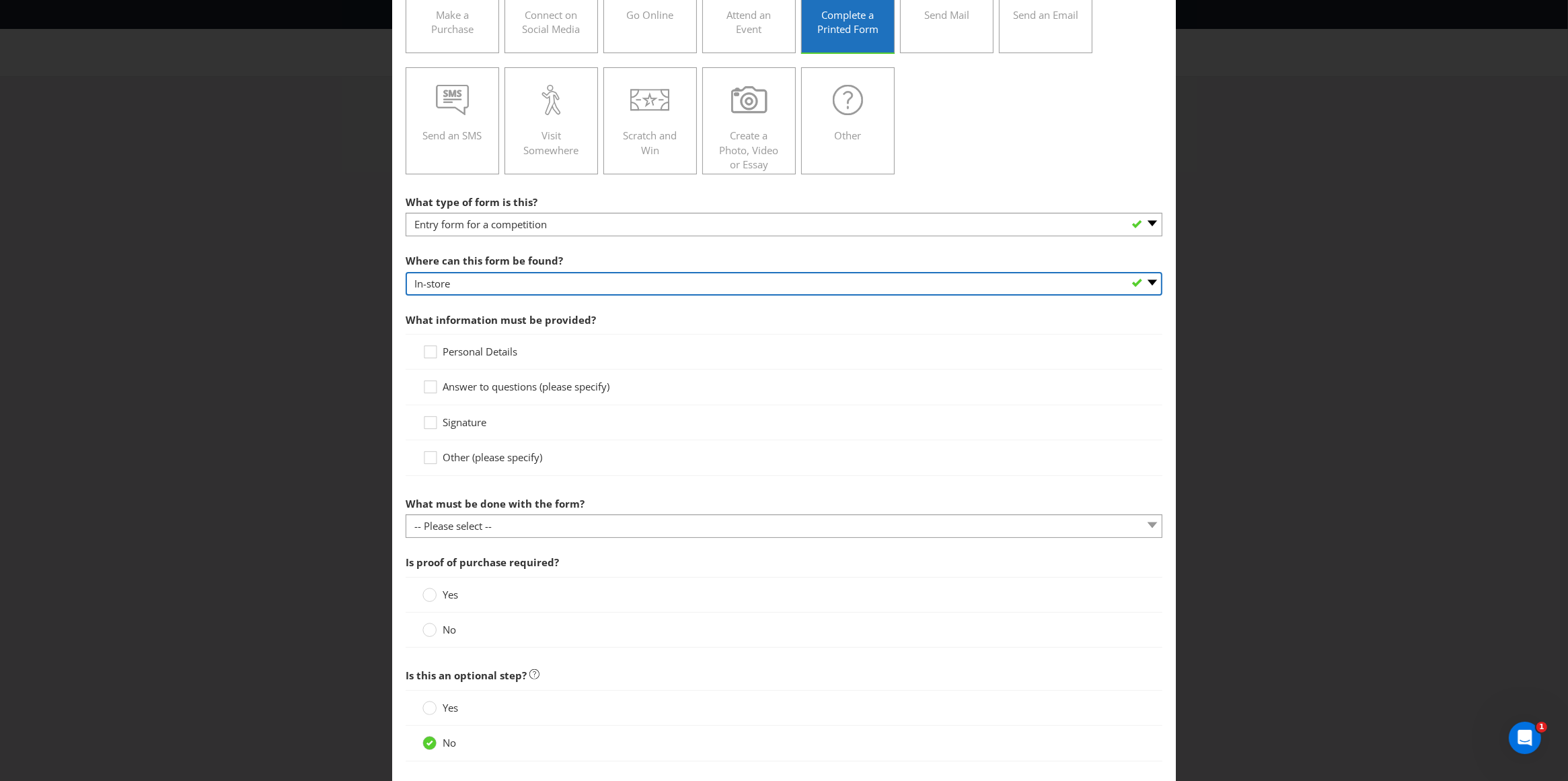
scroll to position [146, 0]
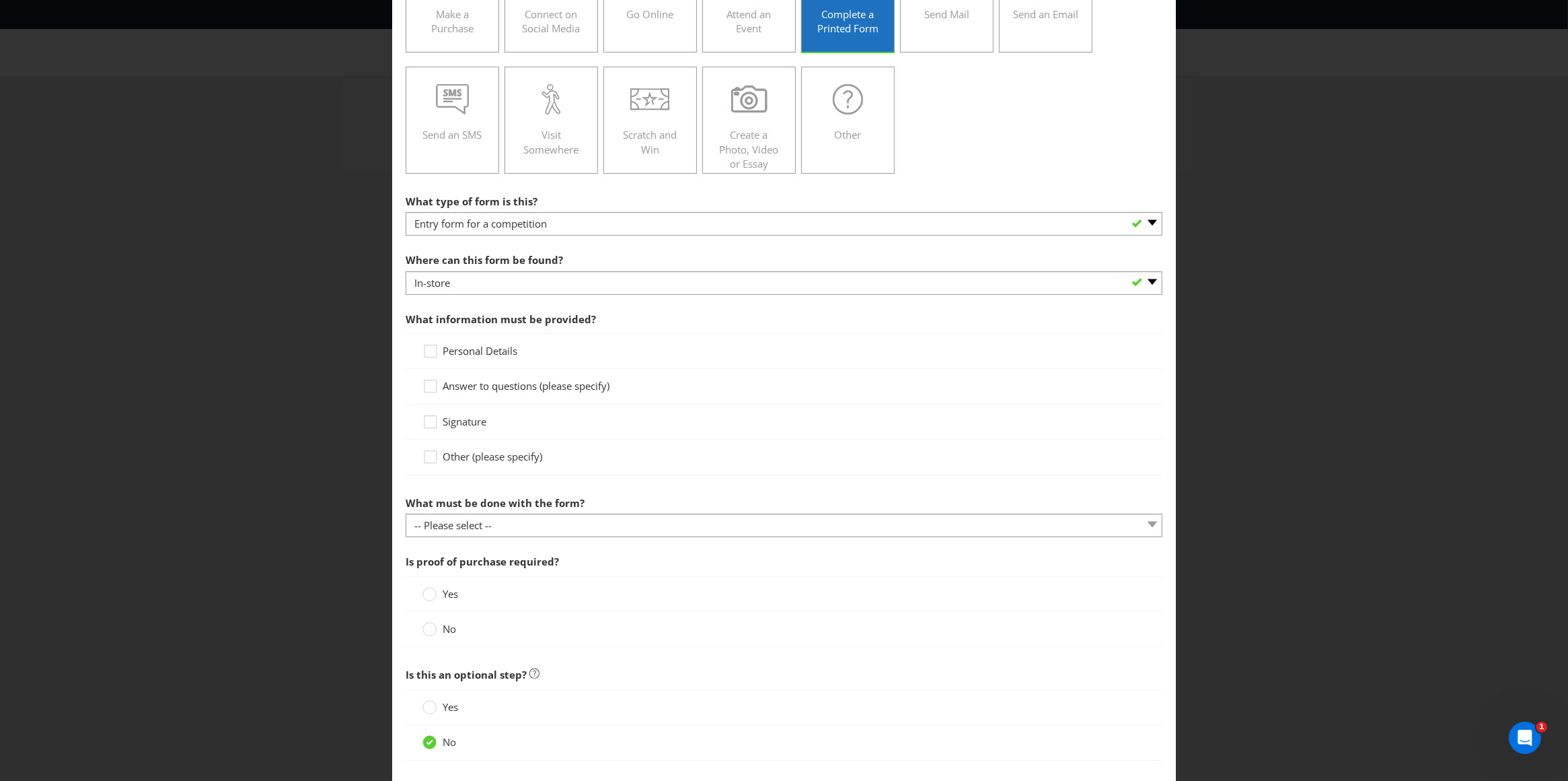
click at [470, 349] on span "Personal Details" at bounding box center [480, 350] width 74 height 14
click at [0, 0] on input "Personal Details" at bounding box center [0, 0] width 0 height 0
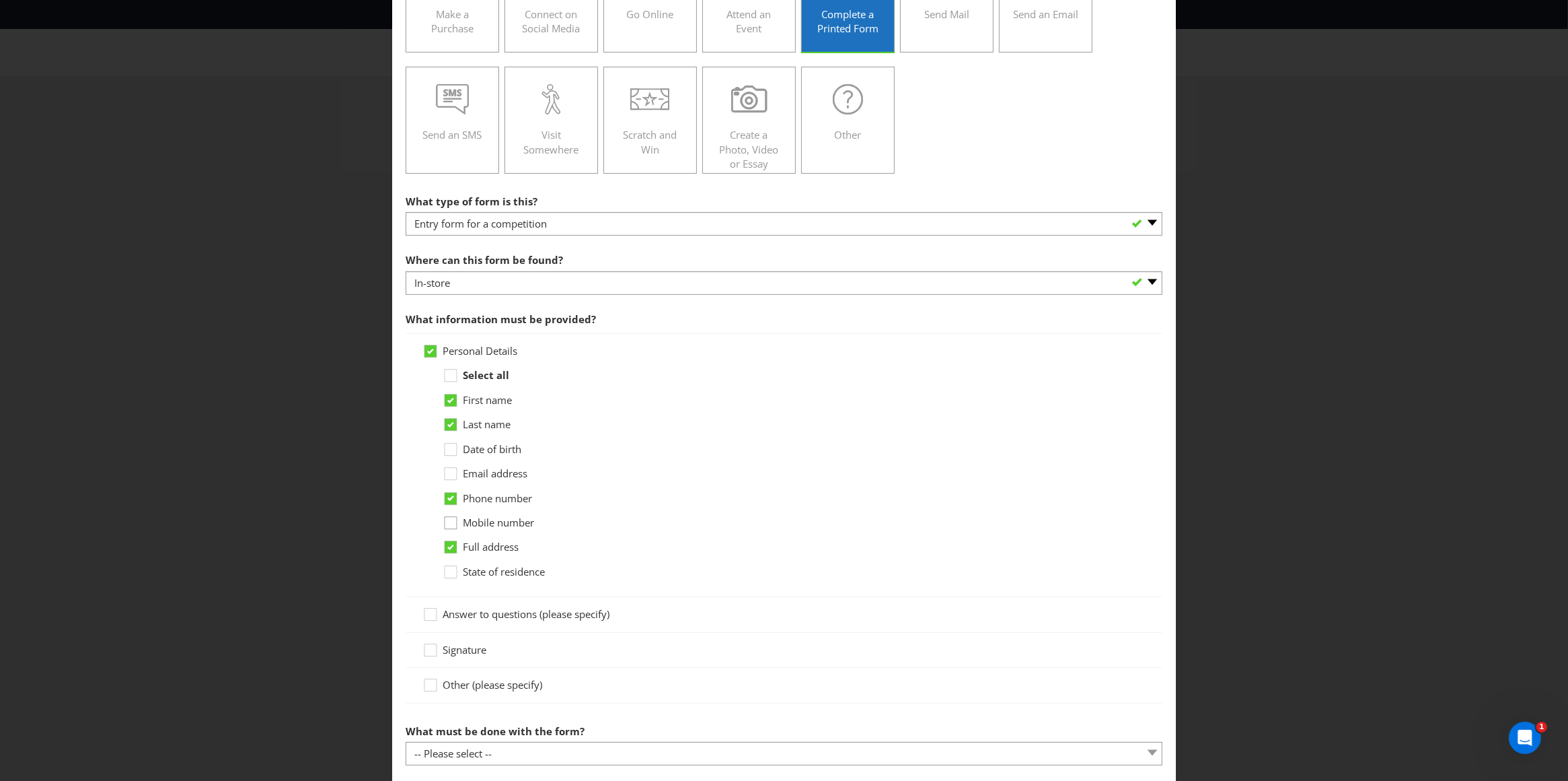
click at [447, 522] on div at bounding box center [450, 518] width 6 height 6
click at [0, 0] on input "Mobile number" at bounding box center [0, 0] width 0 height 0
click at [451, 549] on icon at bounding box center [450, 547] width 12 height 12
click at [0, 0] on input "Full address" at bounding box center [0, 0] width 0 height 0
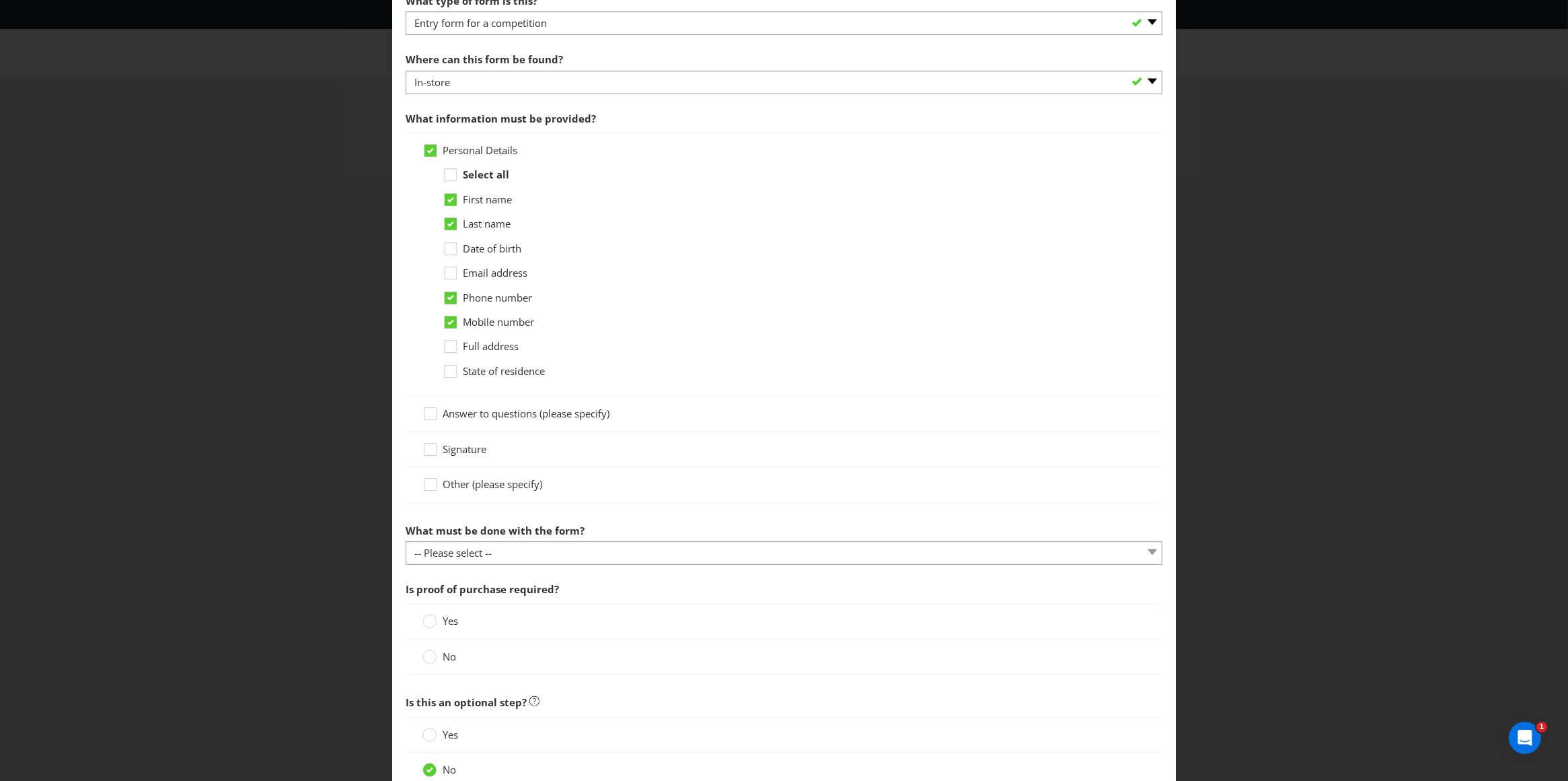
scroll to position [450, 0]
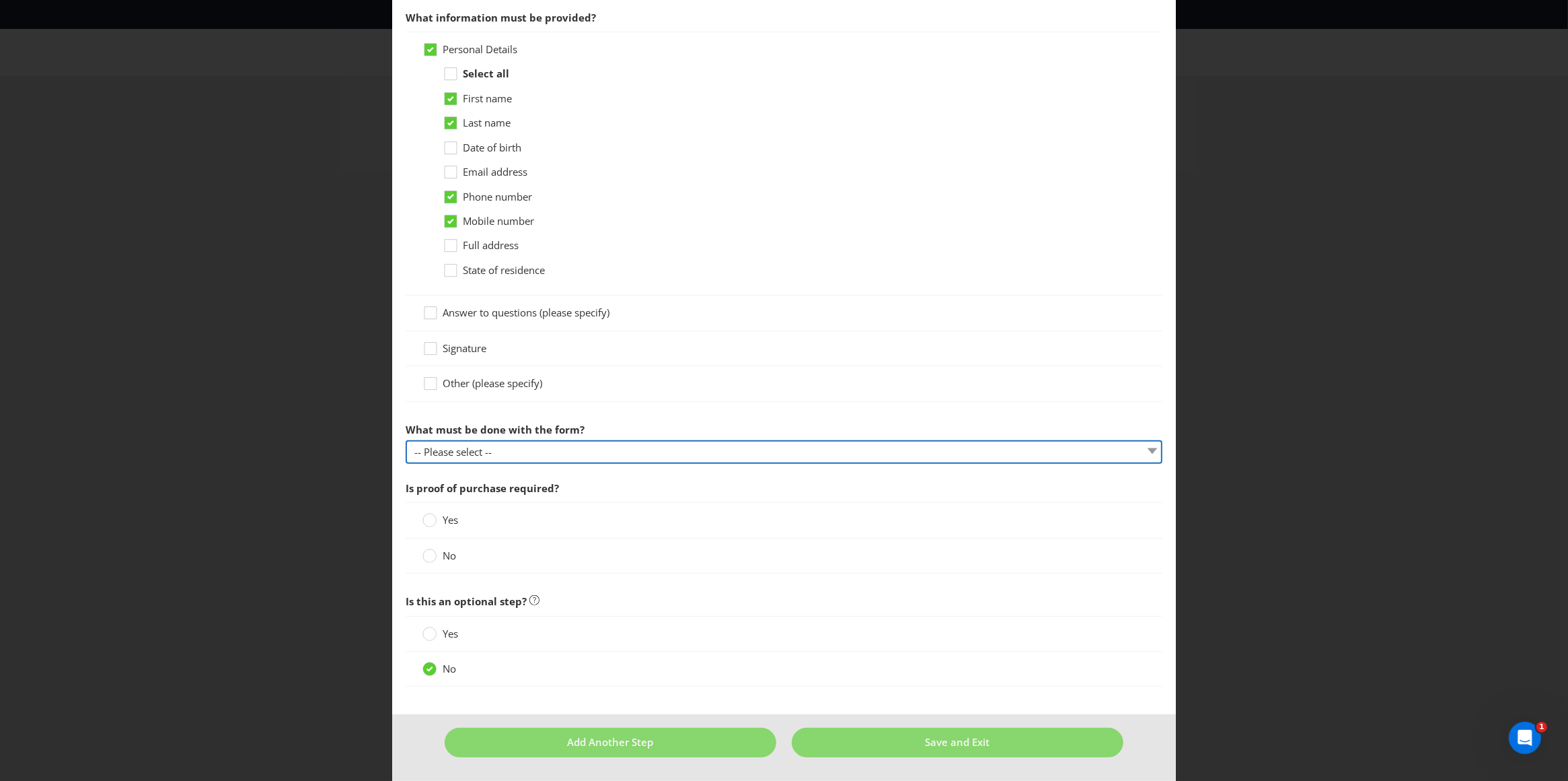
click at [487, 452] on select "-- Please select -- Send it by mail Submit it in person Scan it and send by ema…" at bounding box center [784, 452] width 757 height 24
select select "IN_PERSON"
click at [405, 440] on select "-- Please select -- Send it by mail Submit it in person Scan it and send by ema…" at bounding box center [784, 452] width 757 height 24
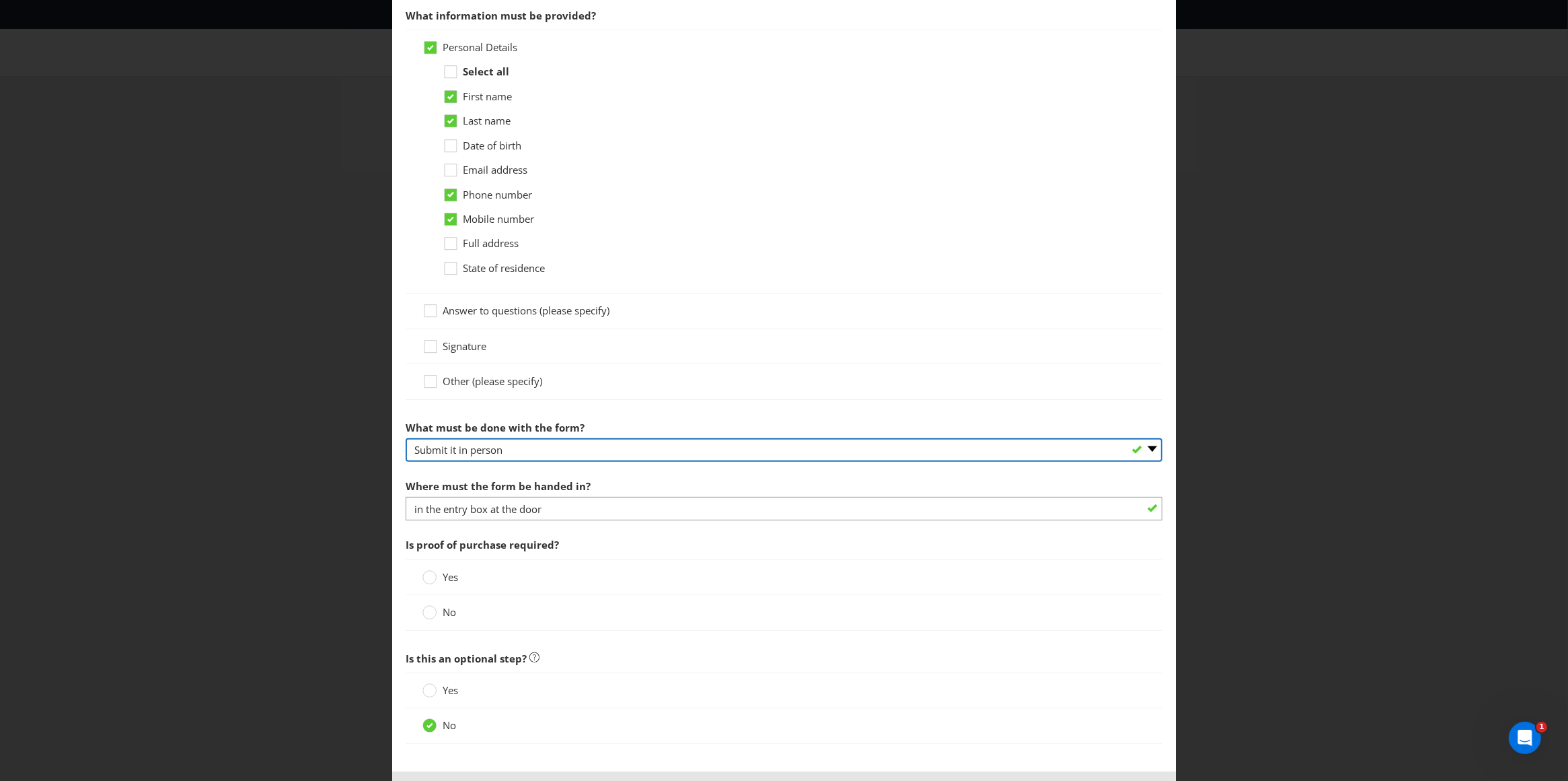
scroll to position [509, 0]
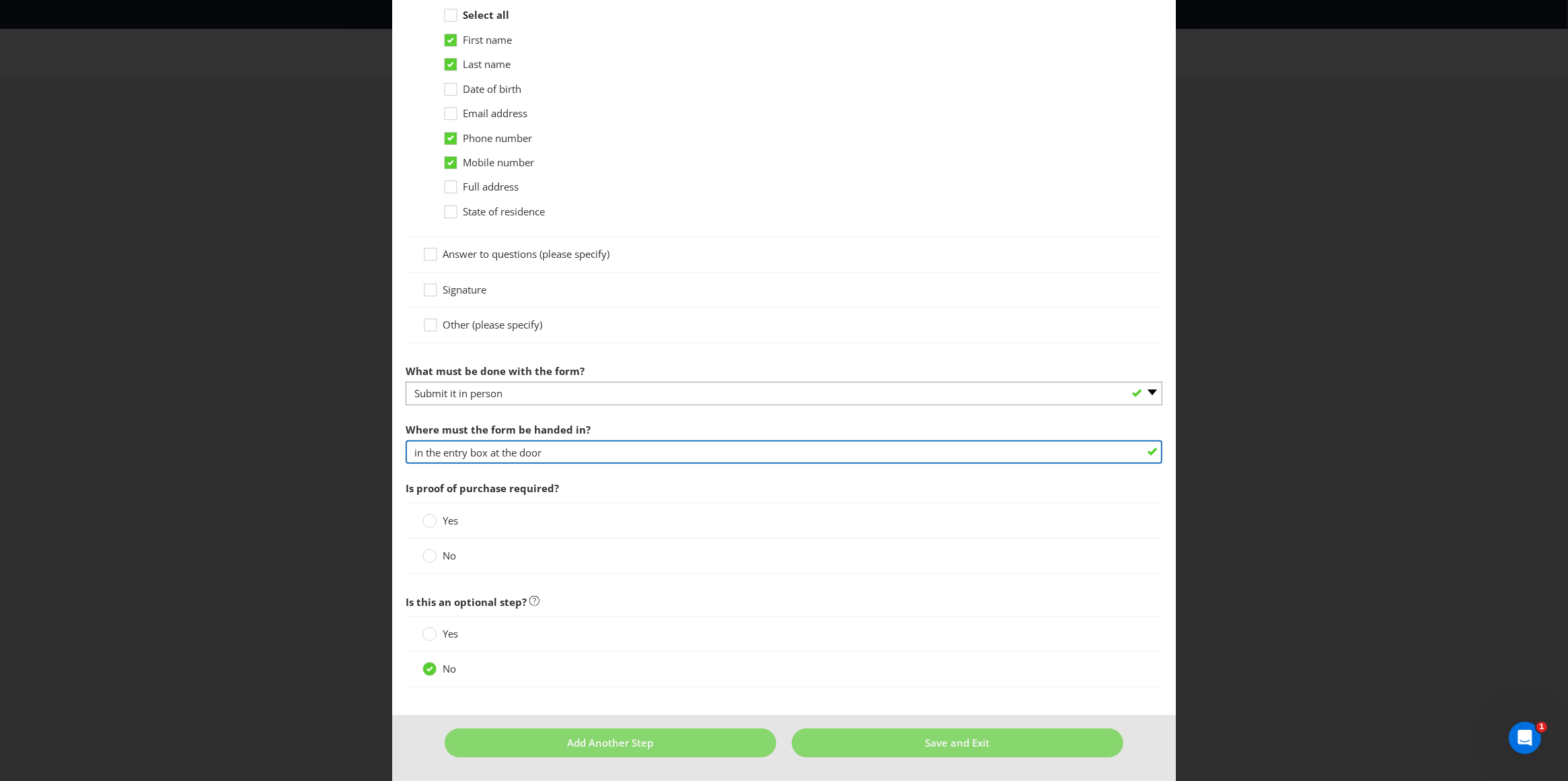
drag, startPoint x: 519, startPoint y: 449, endPoint x: 560, endPoint y: 447, distance: 41.0
click at [560, 447] on input "in the entry box at the door" at bounding box center [784, 452] width 757 height 24
type input "in the entry box at the store"
click at [428, 516] on div at bounding box center [429, 515] width 6 height 6
click at [0, 0] on input "Yes" at bounding box center [0, 0] width 0 height 0
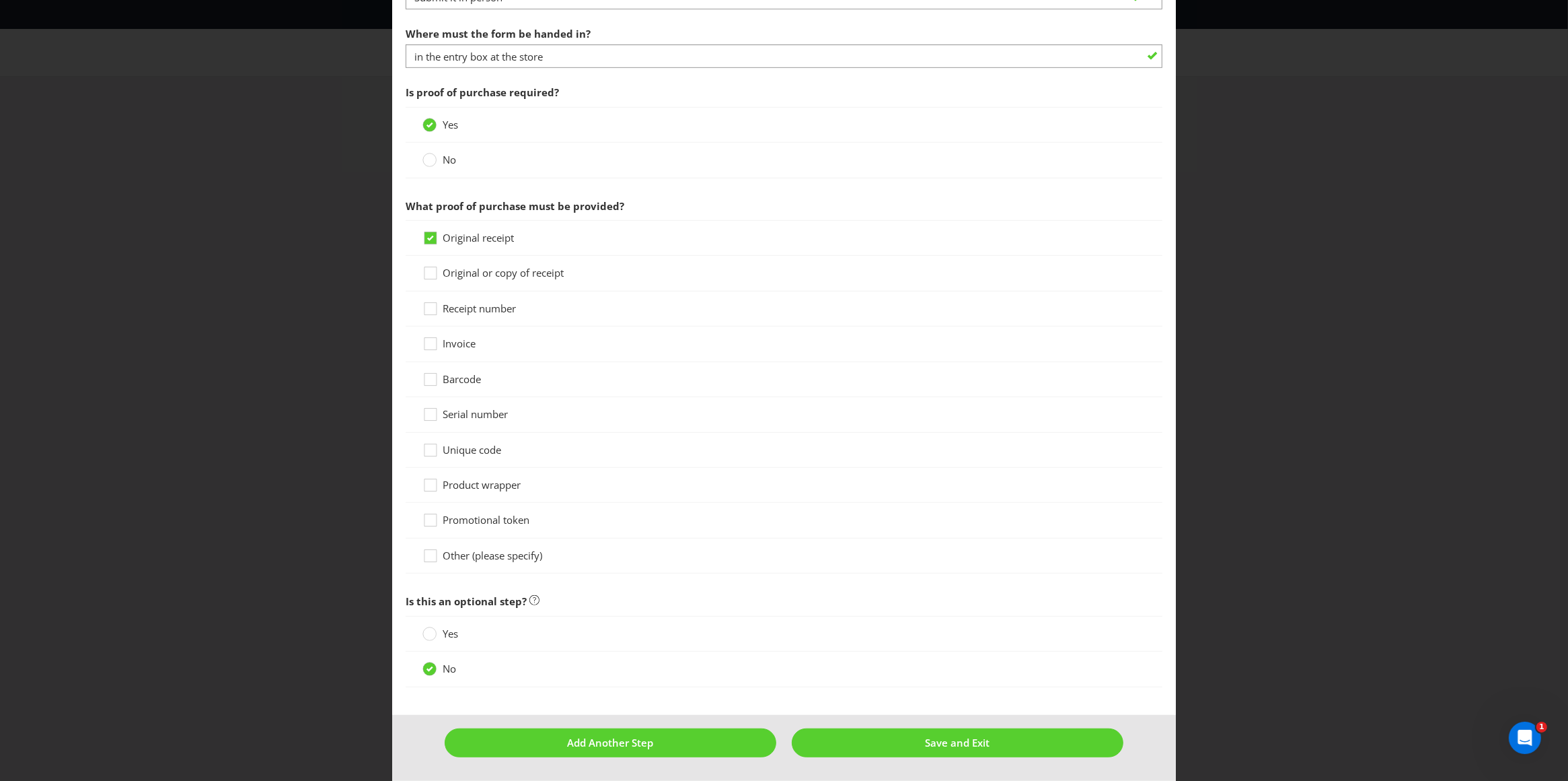
scroll to position [903, 0]
click at [909, 748] on button "Save and Exit" at bounding box center [958, 743] width 332 height 29
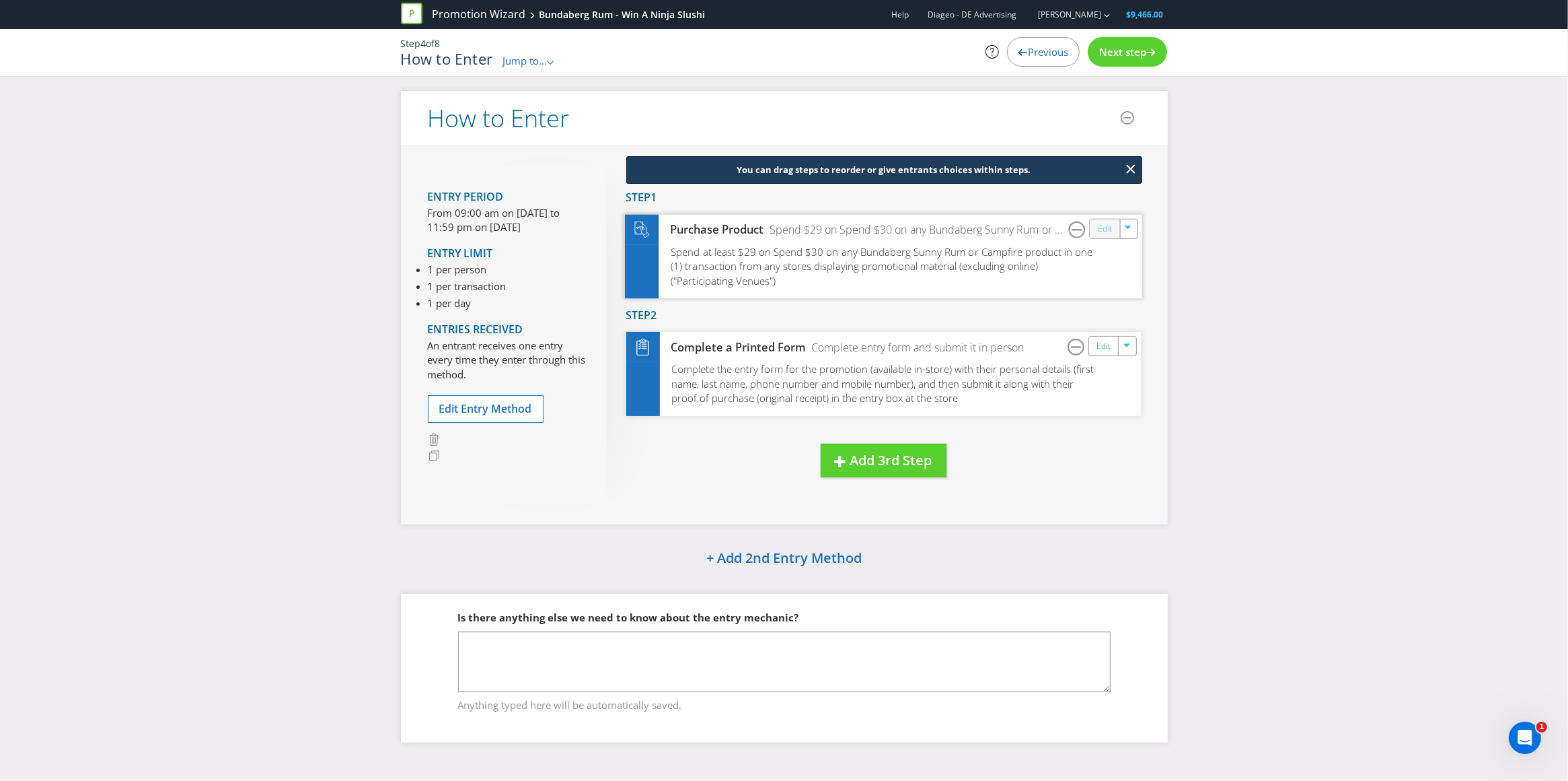
click at [1106, 230] on link "Edit" at bounding box center [1105, 228] width 15 height 15
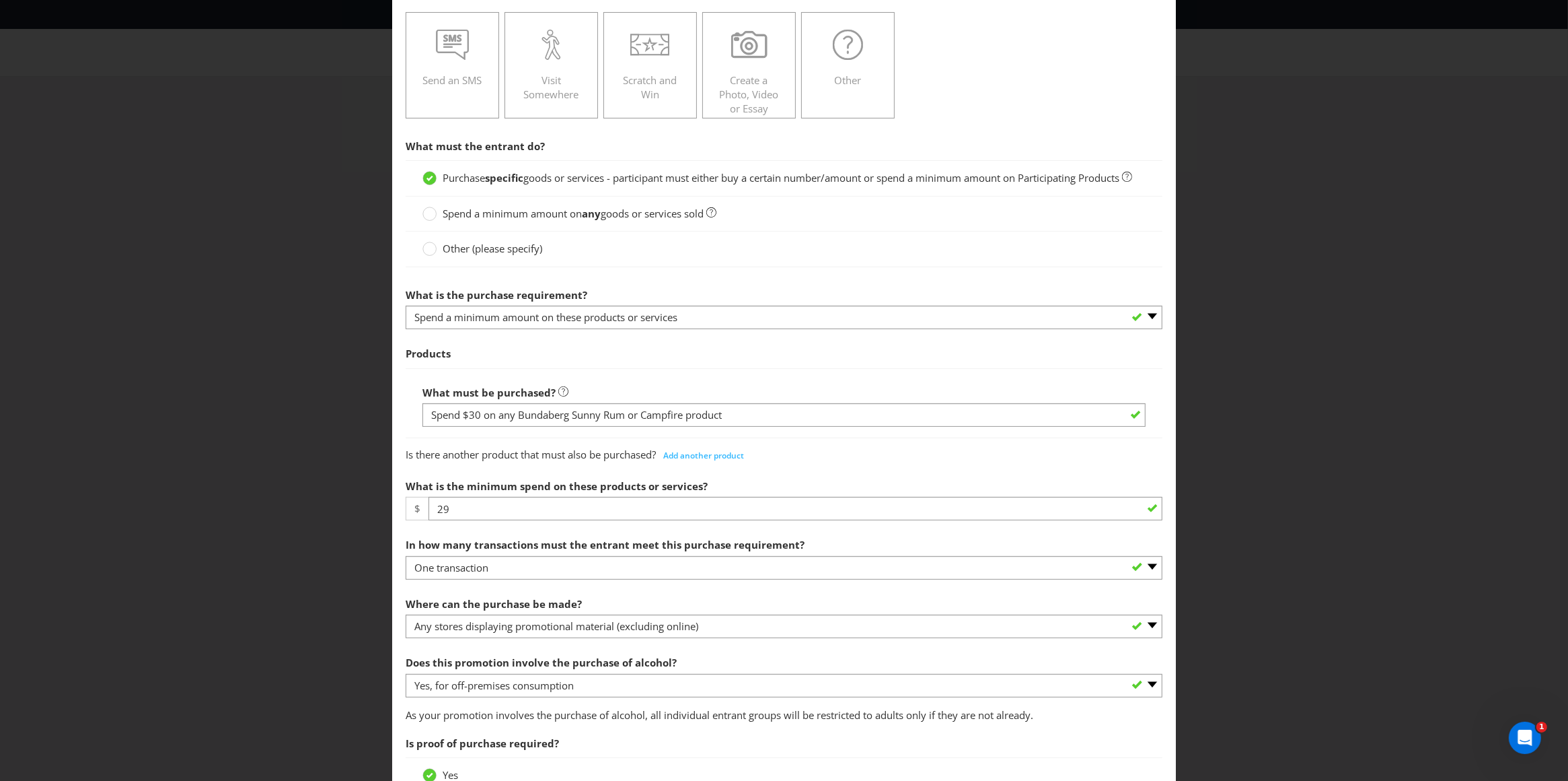
scroll to position [321, 0]
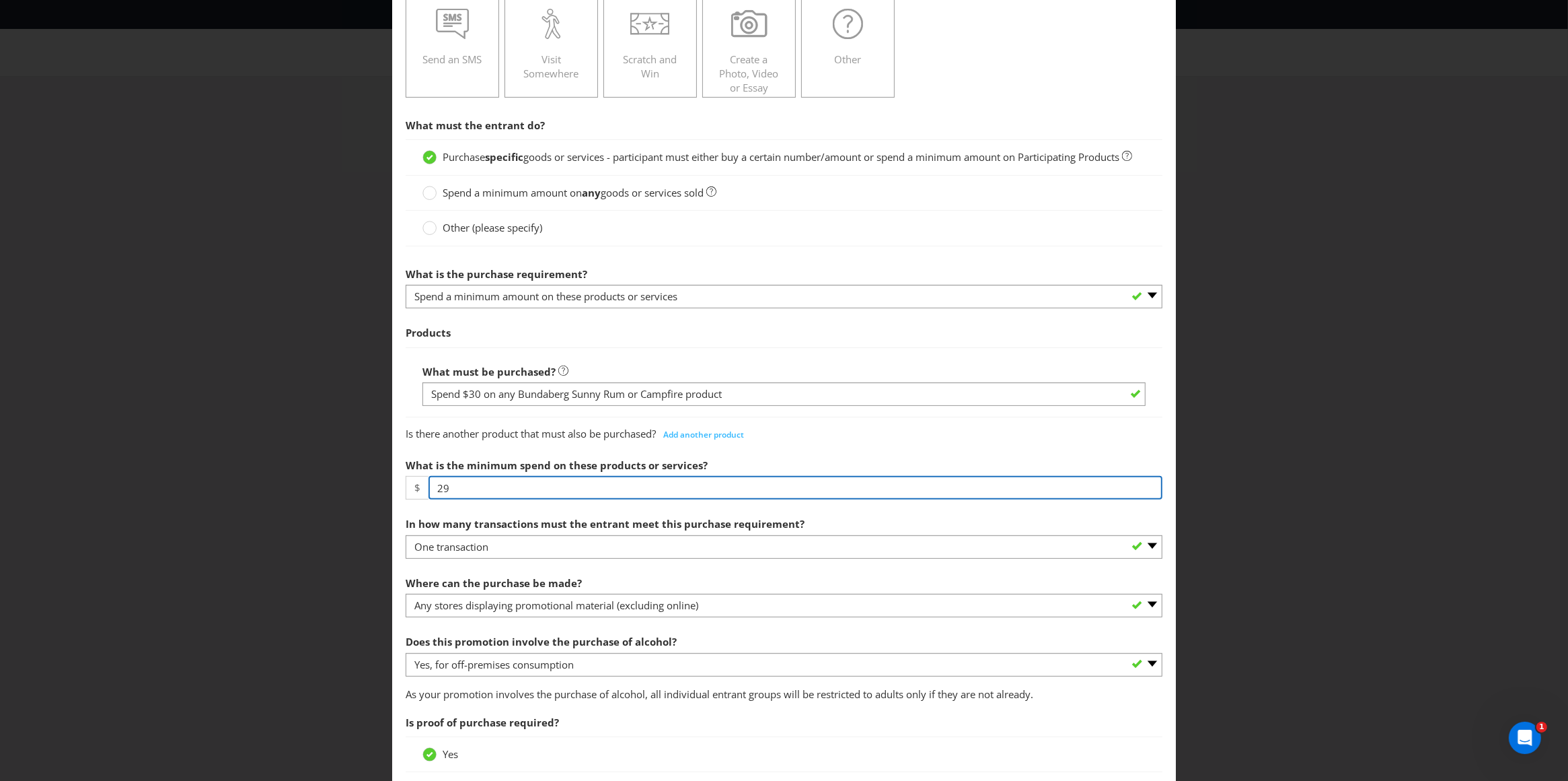
click at [471, 500] on input "29" at bounding box center [796, 488] width 735 height 24
type input "2"
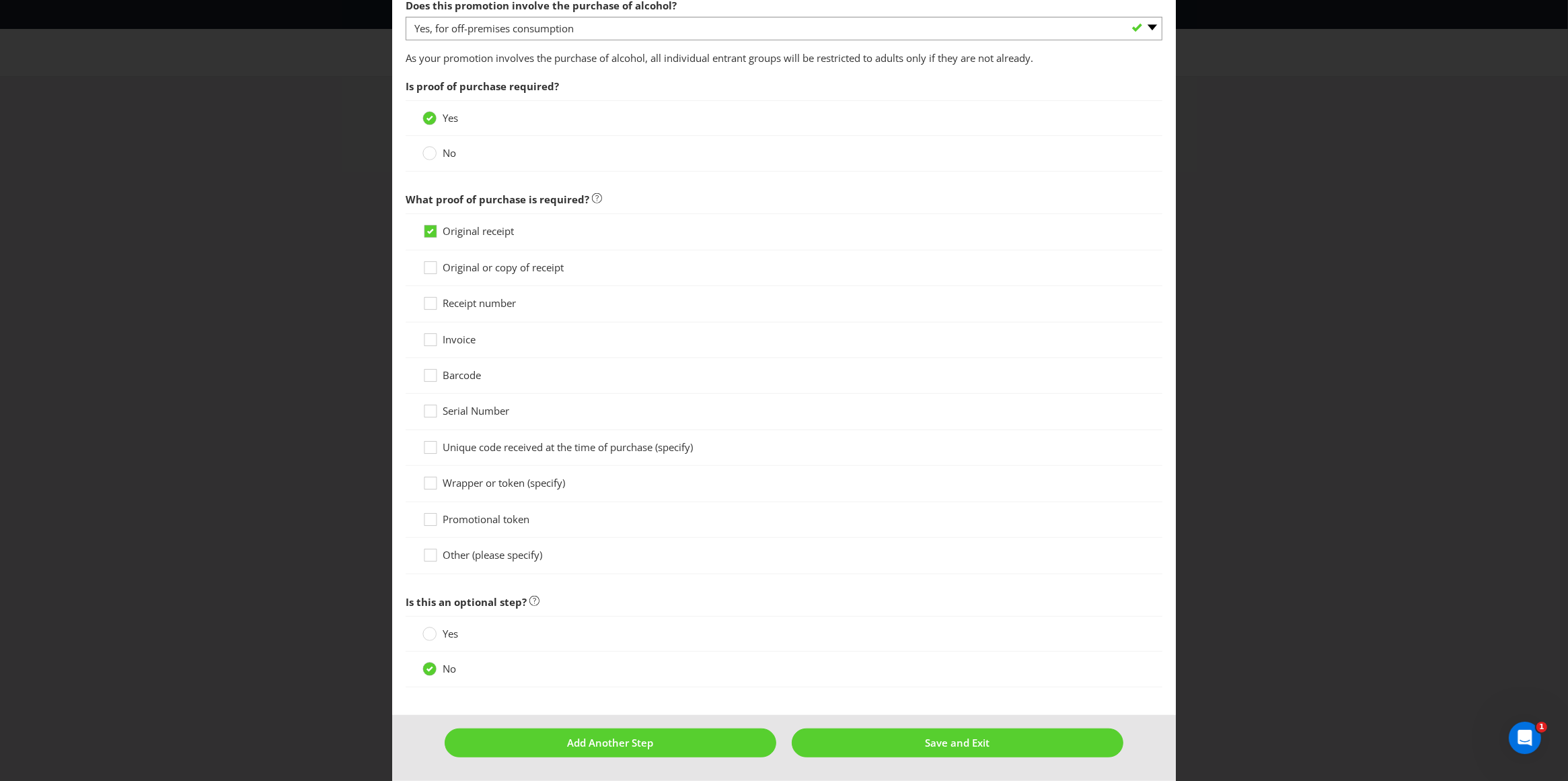
scroll to position [977, 0]
type input "30"
click at [968, 743] on span "Save and Exit" at bounding box center [957, 742] width 64 height 14
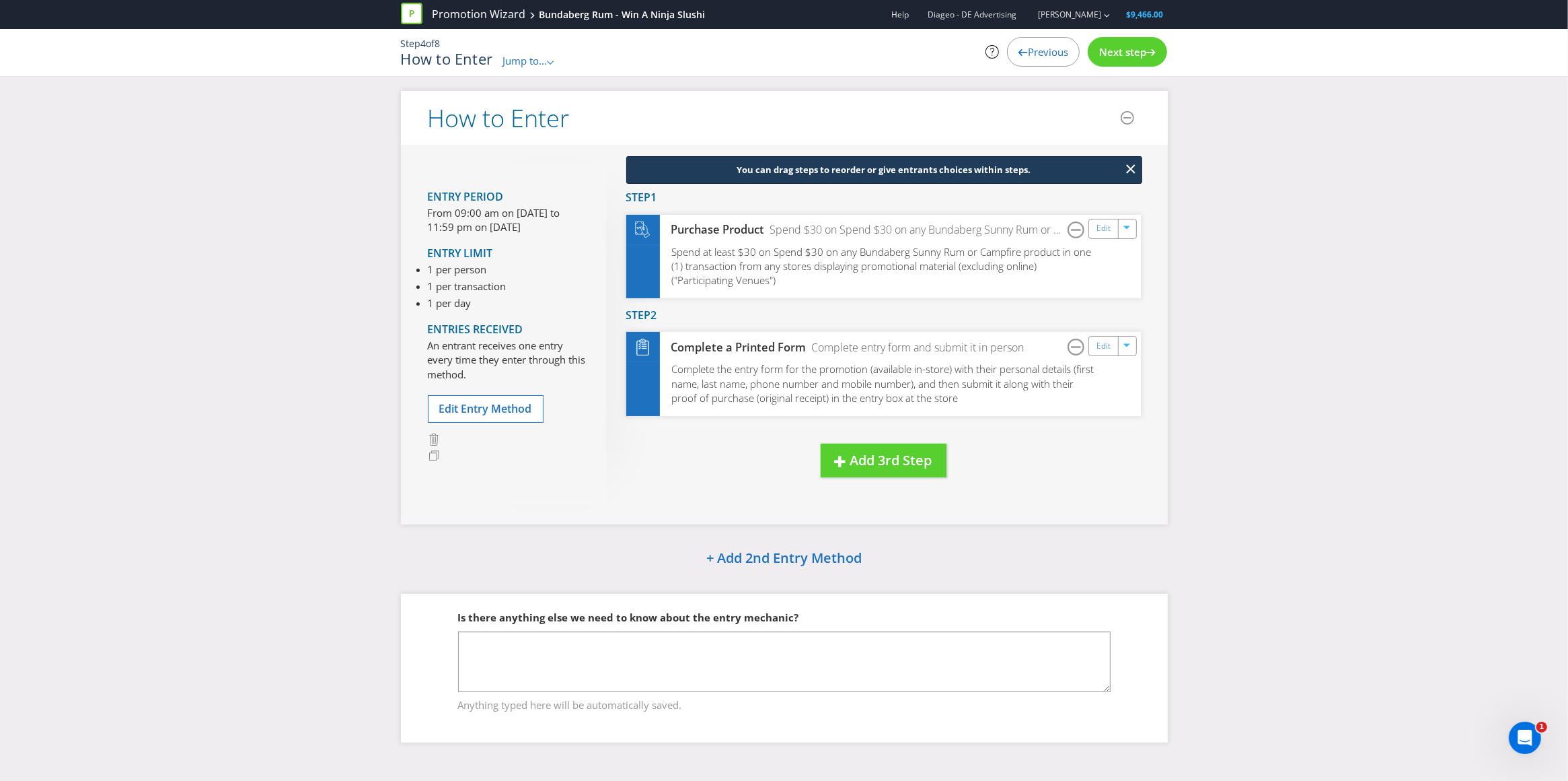
click at [1140, 57] on span "Next step" at bounding box center [1123, 52] width 47 height 14
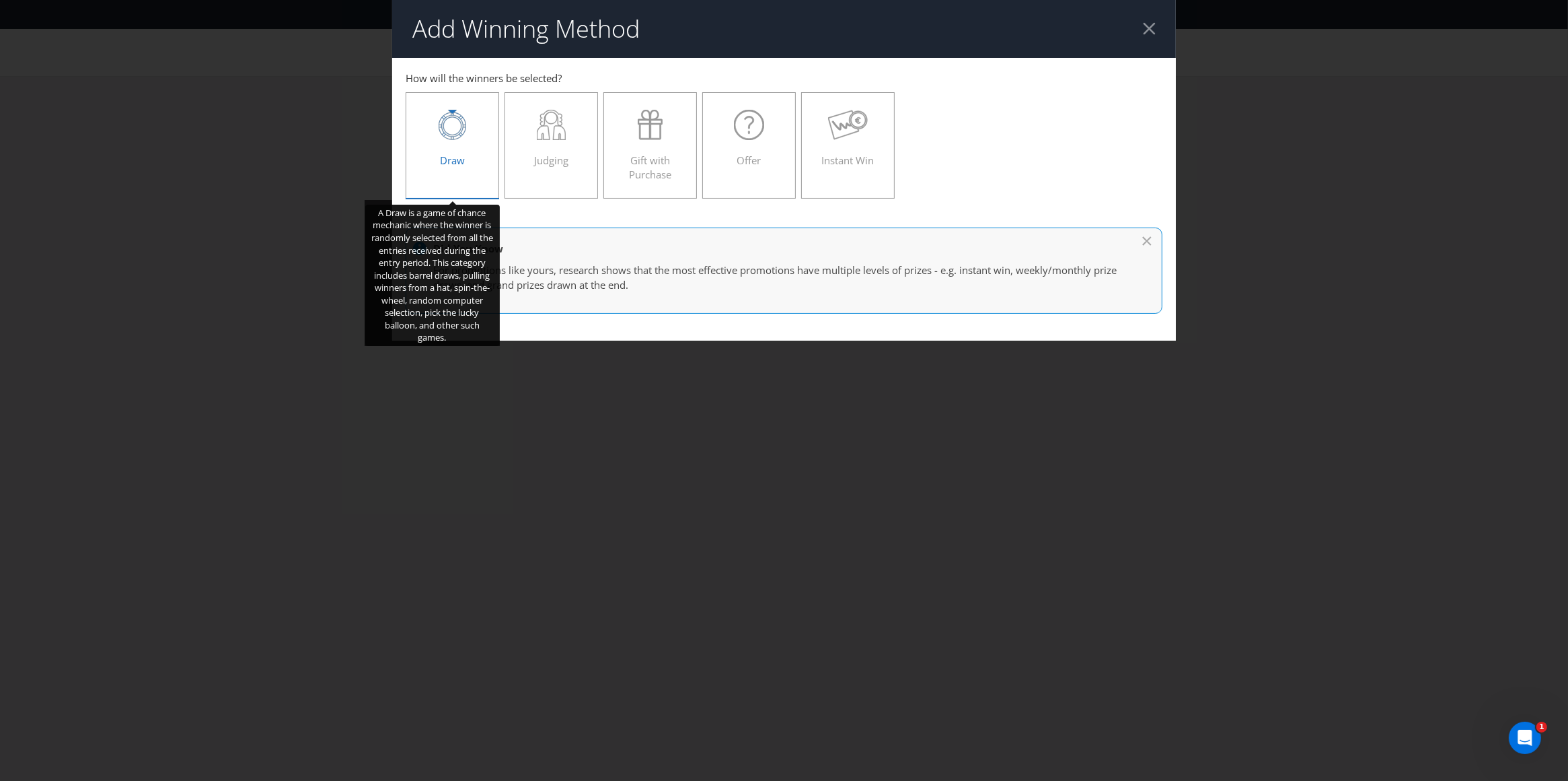
click at [459, 140] on icon at bounding box center [453, 124] width 27 height 30
click at [0, 0] on input "Draw" at bounding box center [0, 0] width 0 height 0
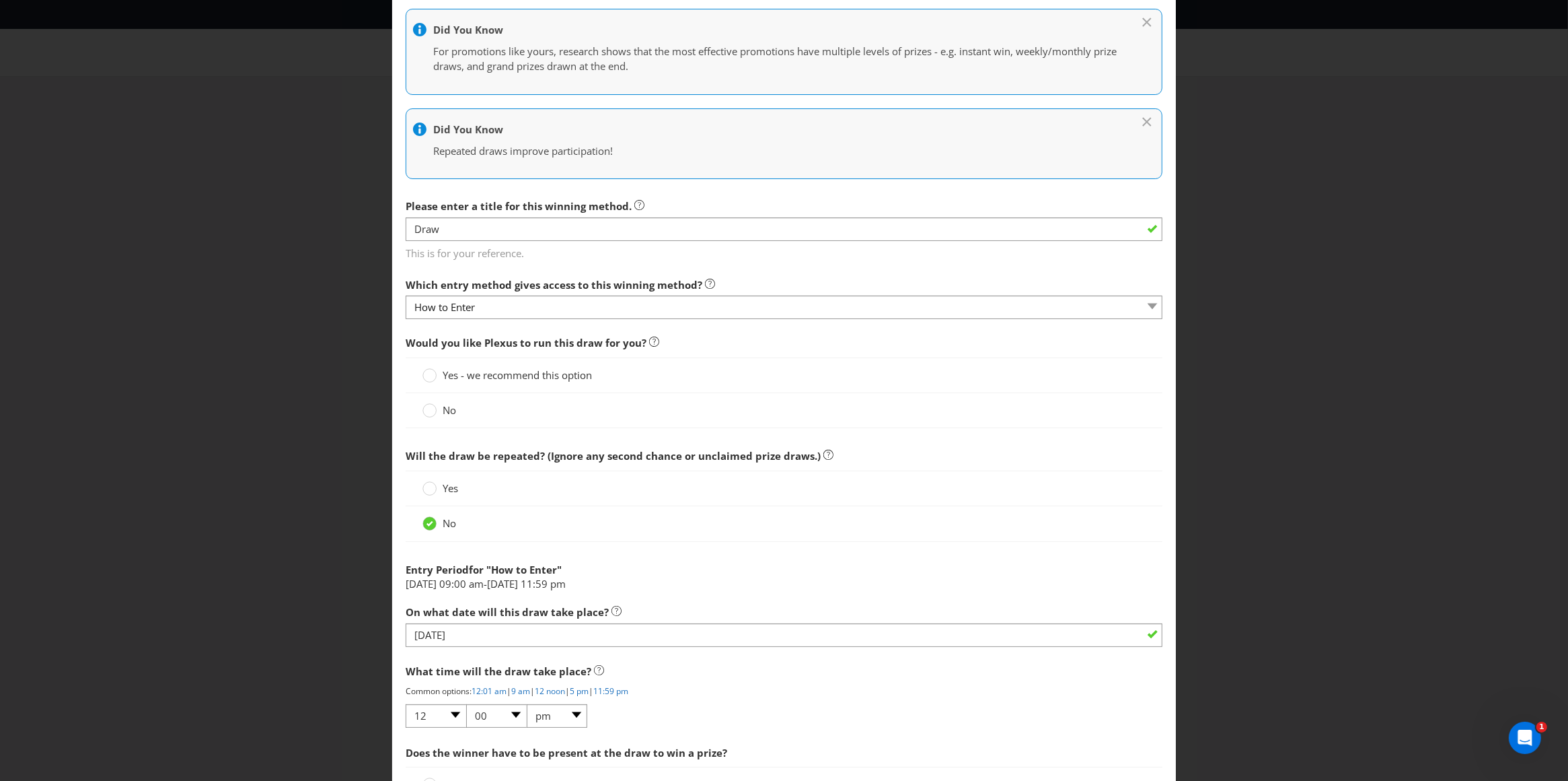
scroll to position [239, 0]
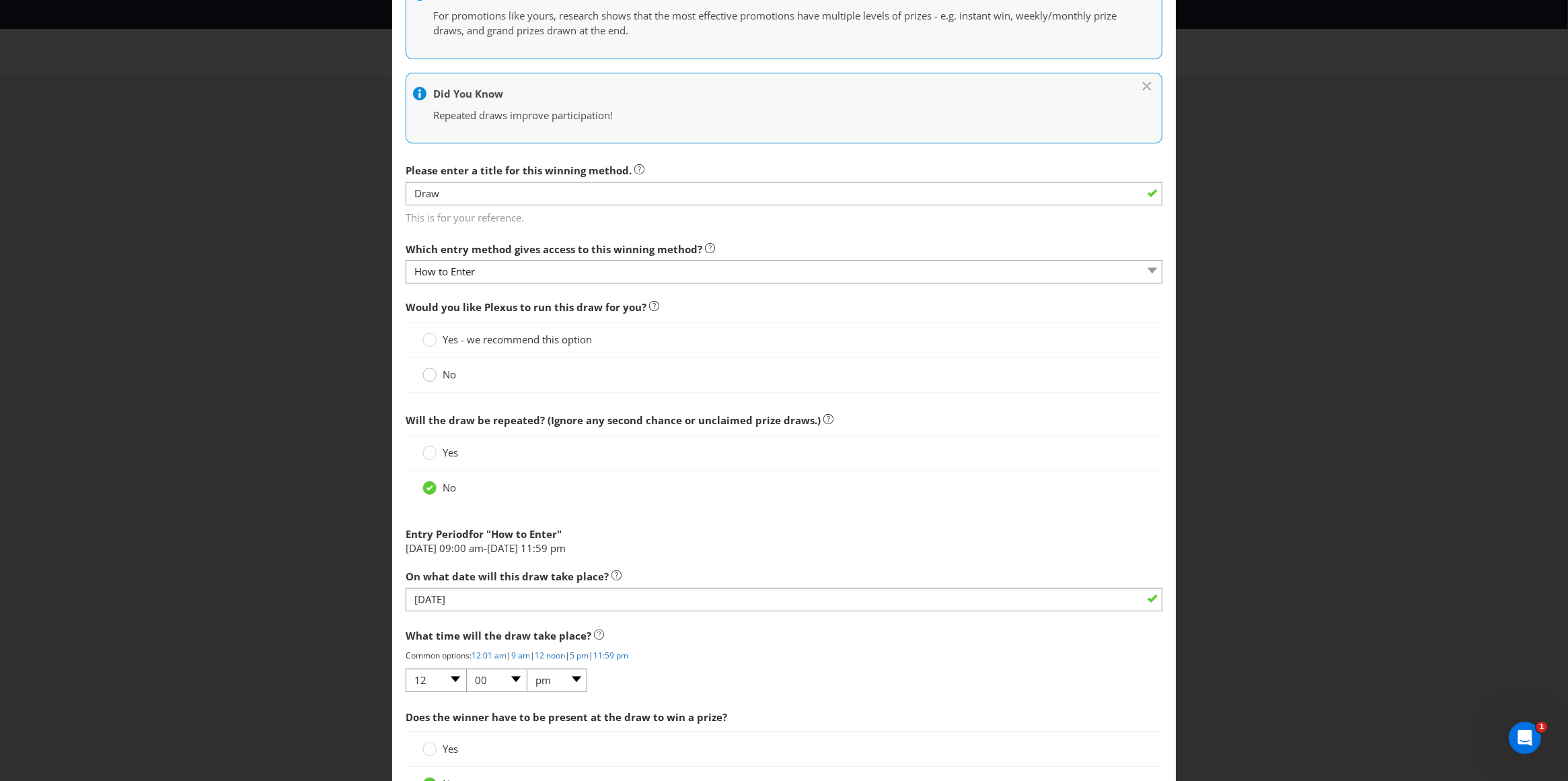
click at [429, 375] on circle at bounding box center [430, 375] width 14 height 14
click at [0, 0] on input "No" at bounding box center [0, 0] width 0 height 0
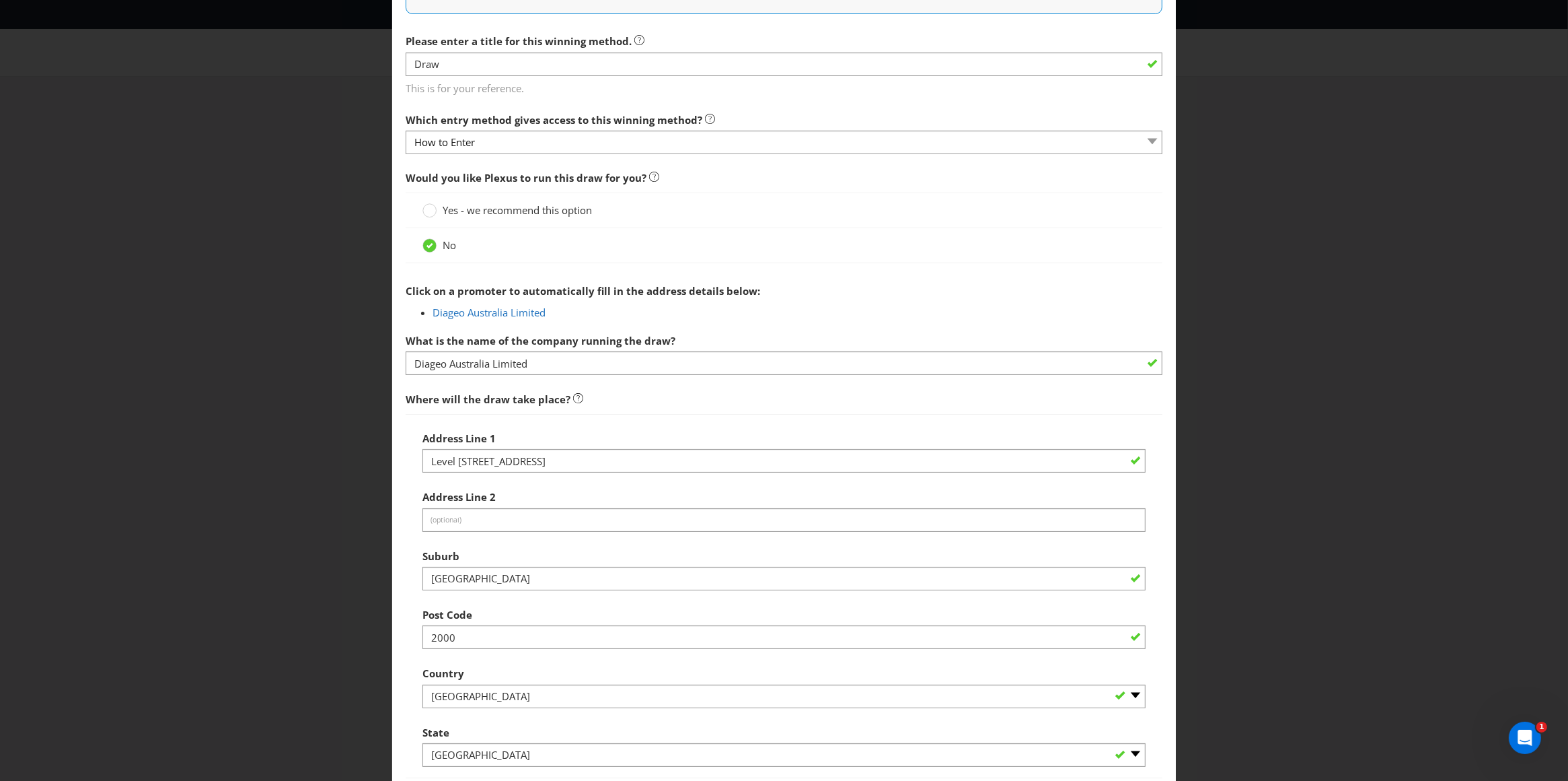
scroll to position [374, 0]
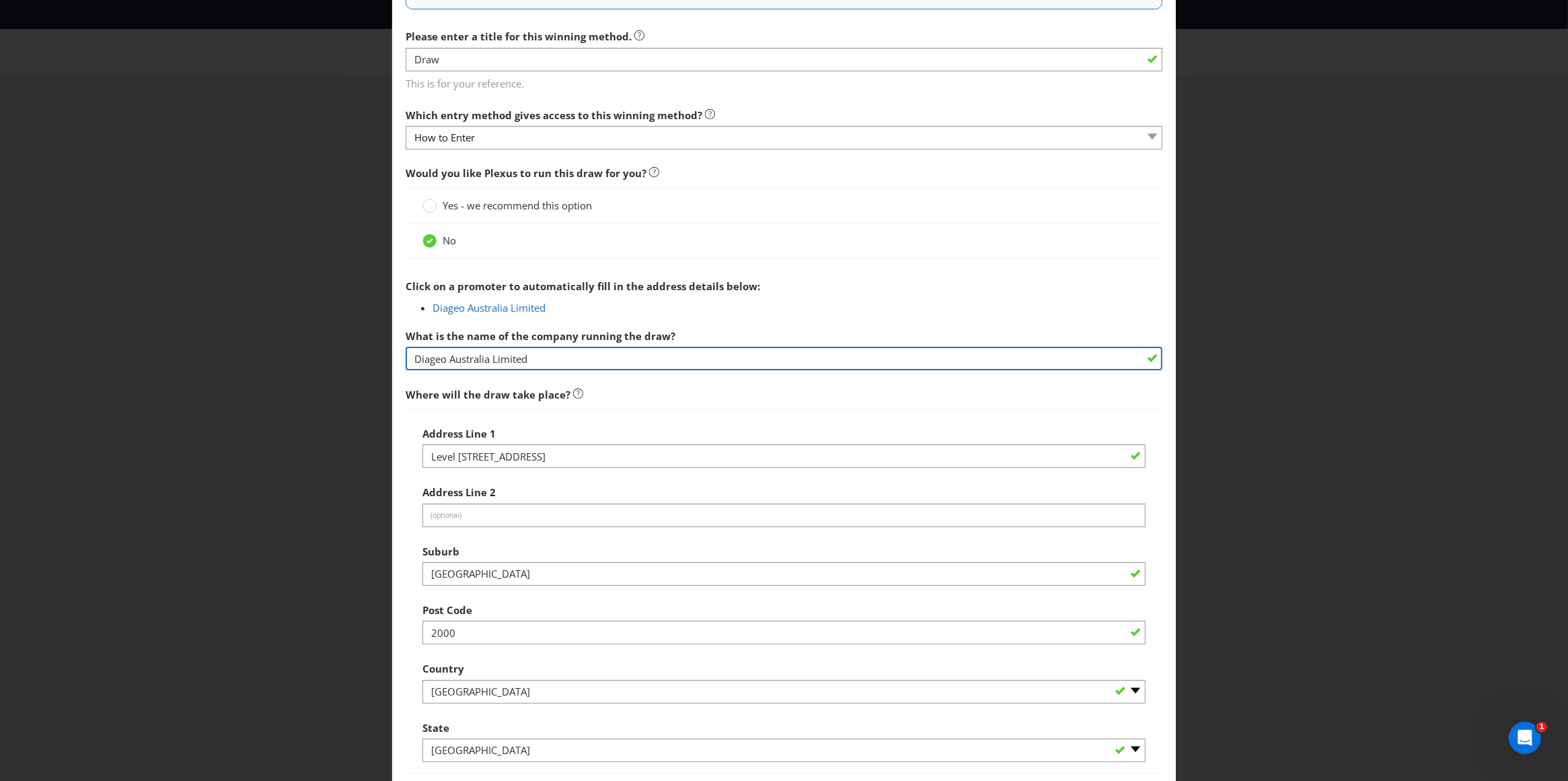
drag, startPoint x: 546, startPoint y: 359, endPoint x: 358, endPoint y: 352, distance: 188.1
click at [358, 352] on div "Add Winning Method How to Enter How will the winners be selected? Draw Judging …" at bounding box center [784, 390] width 1568 height 781
click at [442, 358] on input "Each participating Venue will" at bounding box center [784, 358] width 757 height 24
click at [588, 356] on input "Each Participating Venue will" at bounding box center [784, 358] width 757 height 24
drag, startPoint x: 643, startPoint y: 357, endPoint x: 573, endPoint y: 356, distance: 70.0
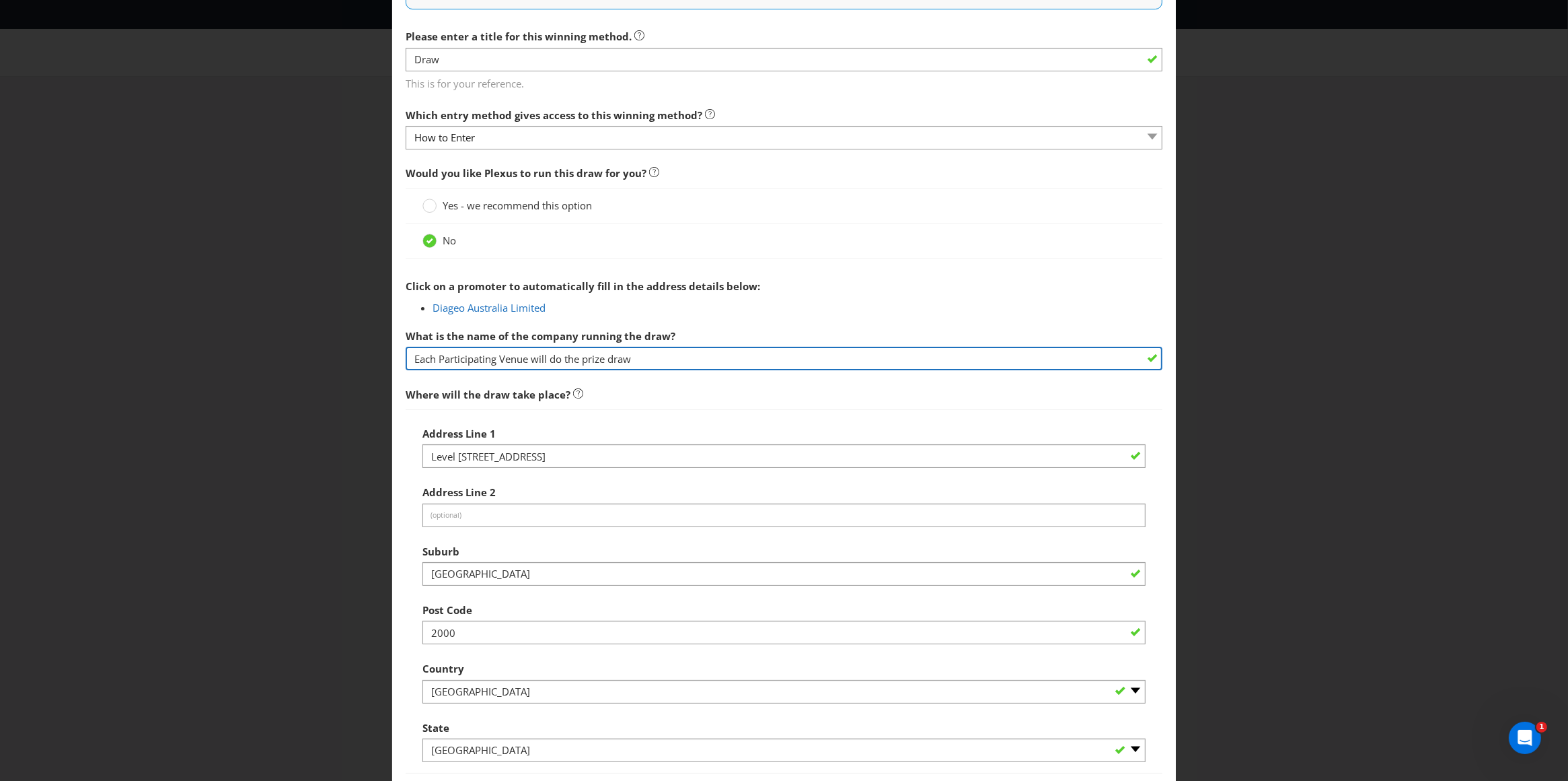
click at [564, 356] on input "Each Participating Venue will do the prize draw" at bounding box center [784, 358] width 757 height 24
type input "Each Participating Venue will do draw a winner"
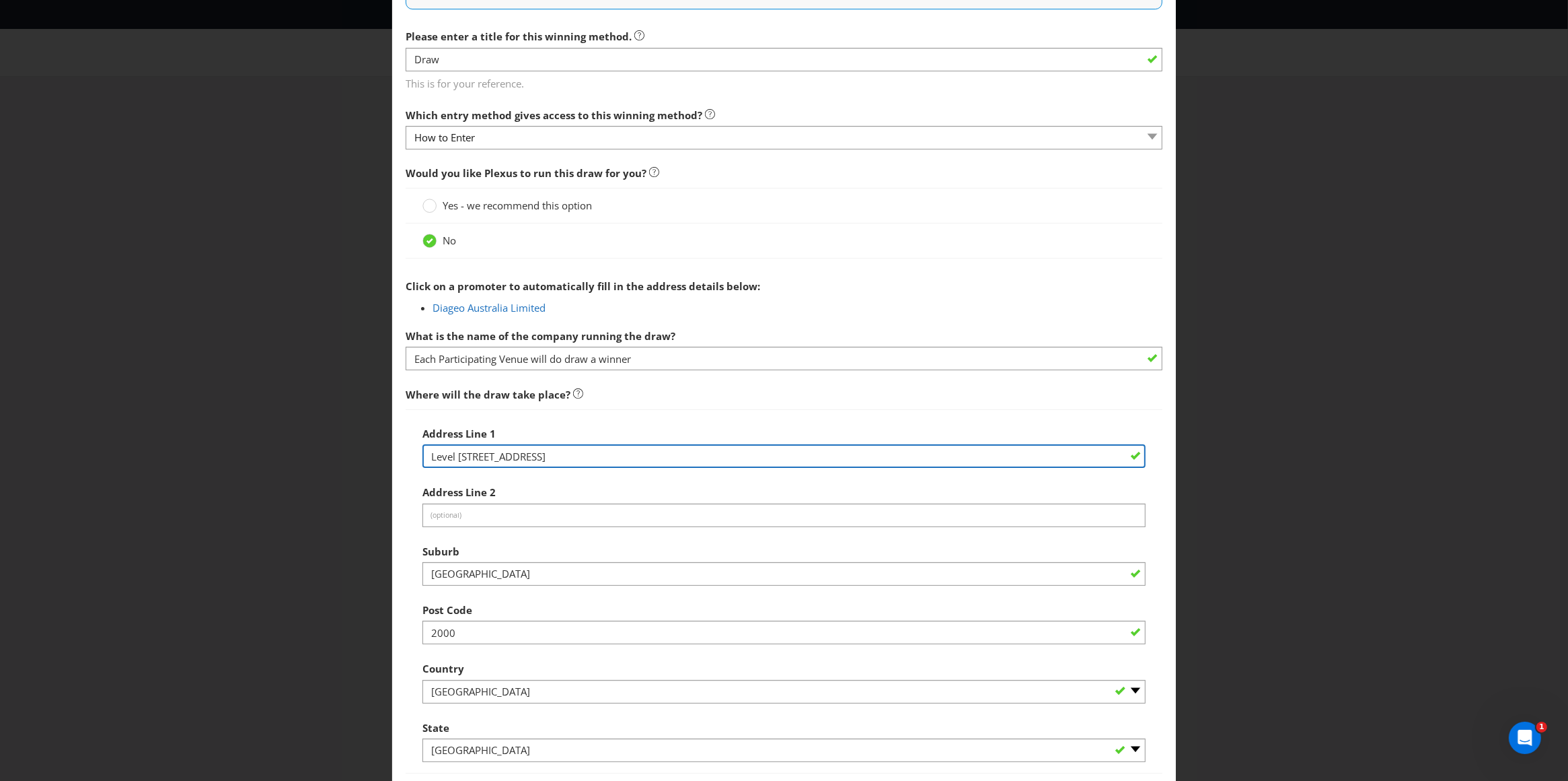
drag, startPoint x: 570, startPoint y: 459, endPoint x: 359, endPoint y: 442, distance: 211.7
click at [358, 442] on div "Add Winning Method How to Enter How will the winners be selected? Draw Judging …" at bounding box center [784, 390] width 1568 height 781
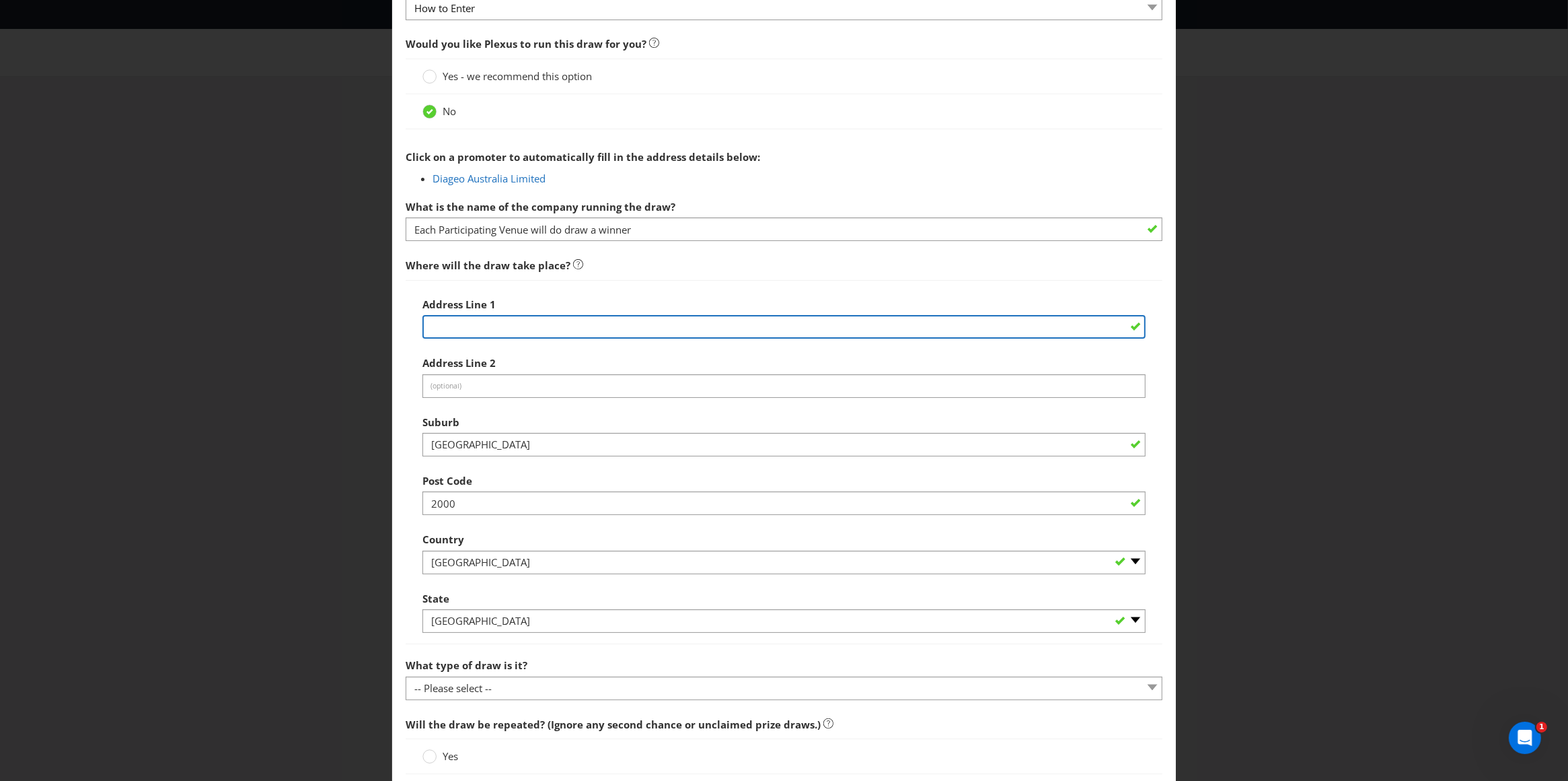
scroll to position [504, 0]
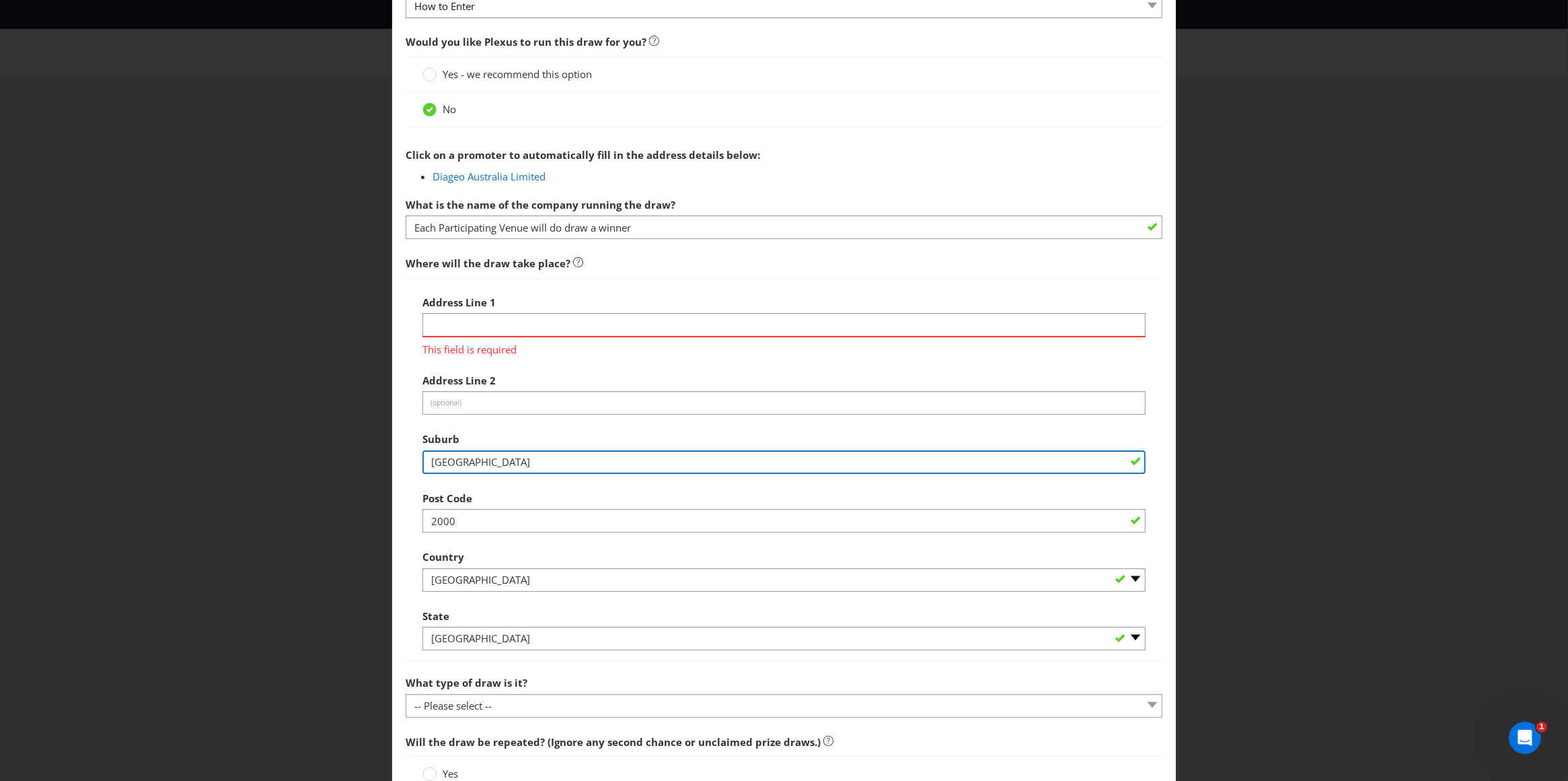
drag, startPoint x: 465, startPoint y: 443, endPoint x: 360, endPoint y: 439, distance: 105.1
click at [360, 439] on div "Add Winning Method How to Enter How will the winners be selected? Draw Judging …" at bounding box center [784, 390] width 1568 height 781
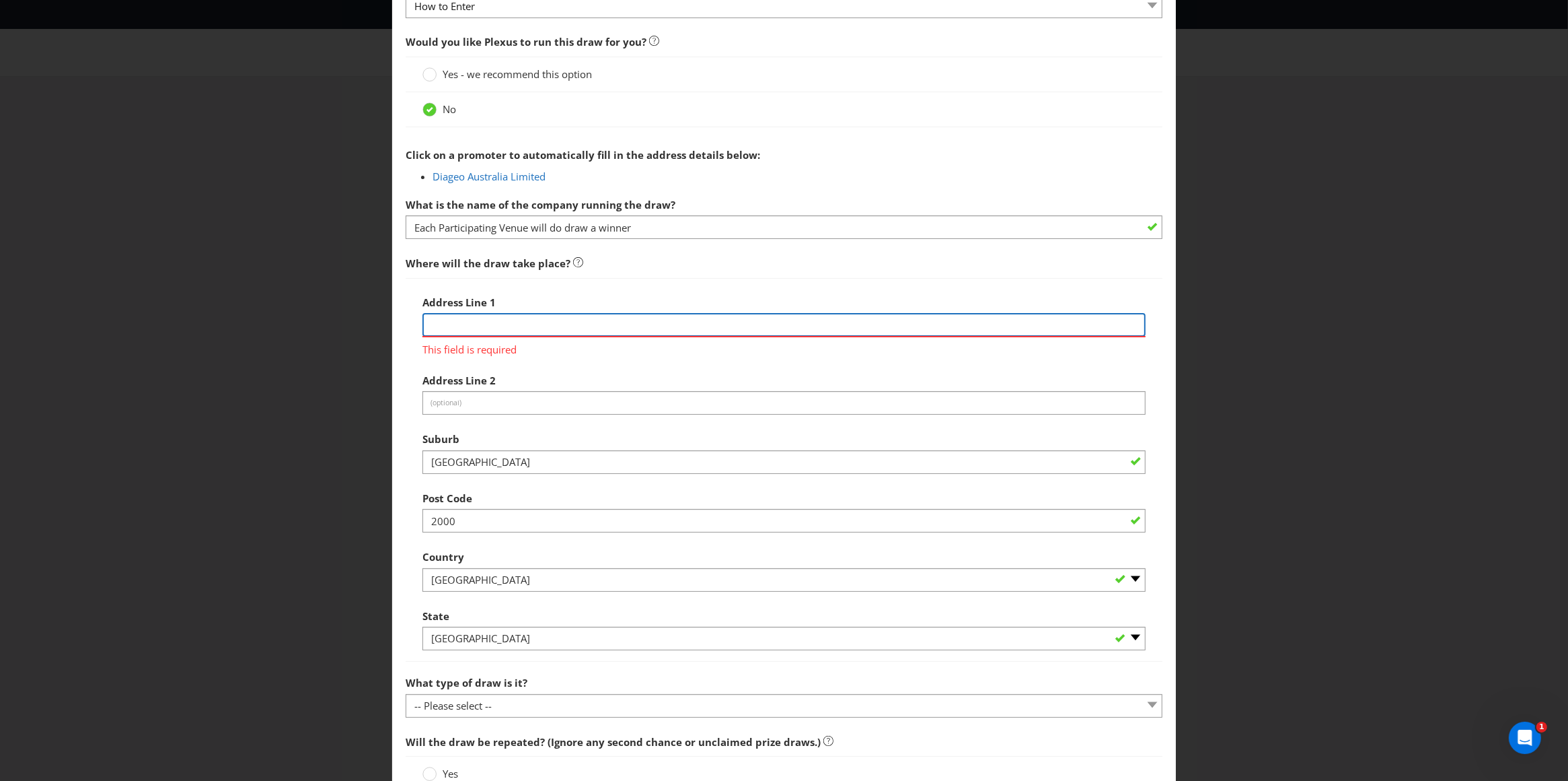
click at [471, 318] on input "text" at bounding box center [784, 325] width 724 height 24
type input "No"
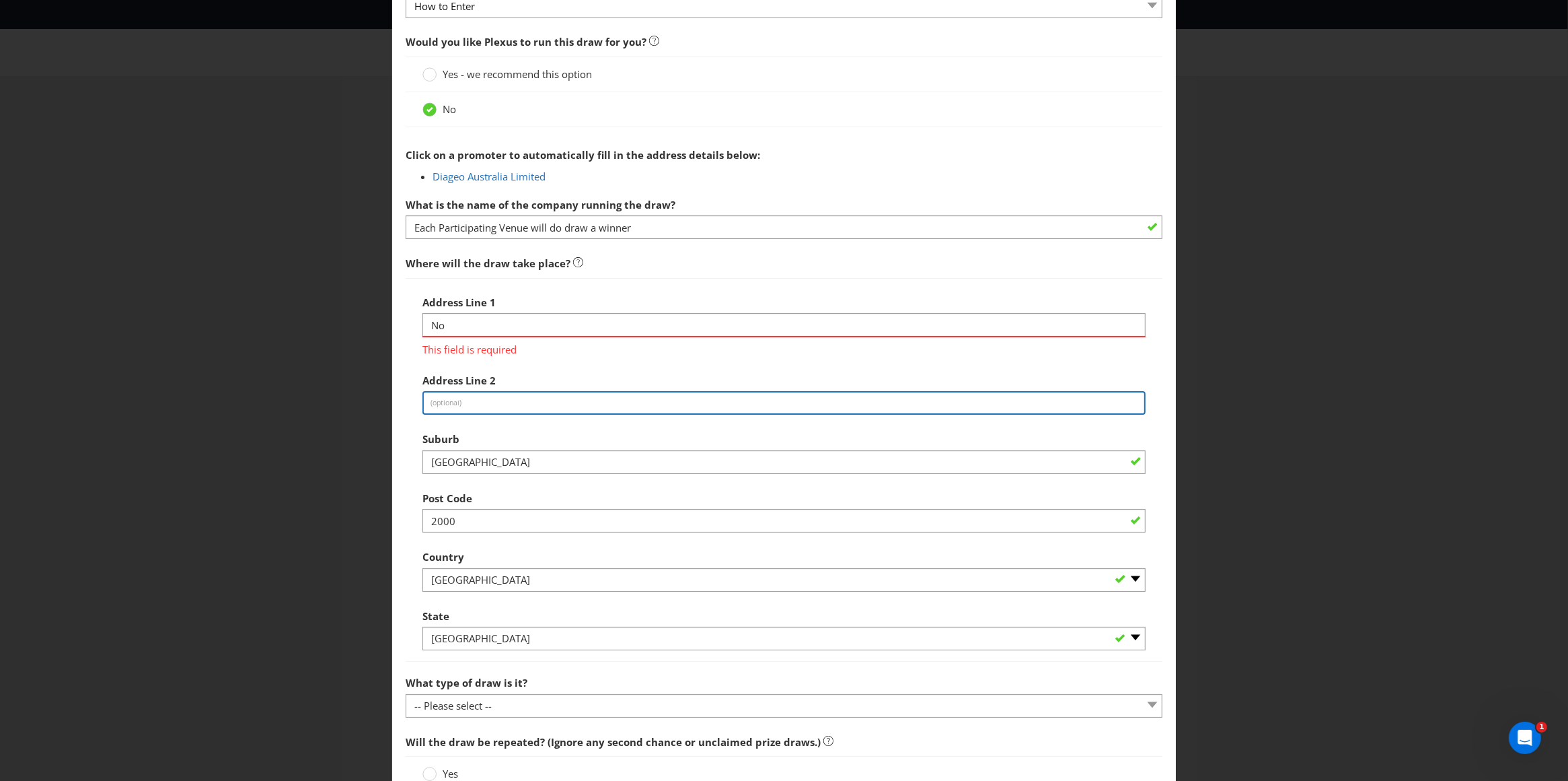
drag, startPoint x: 429, startPoint y: 403, endPoint x: 435, endPoint y: 405, distance: 6.3
click at [429, 403] on div "Address Line 1 No This field is required Address Line 2 (optional) Suburb [GEOG…" at bounding box center [784, 469] width 724 height 362
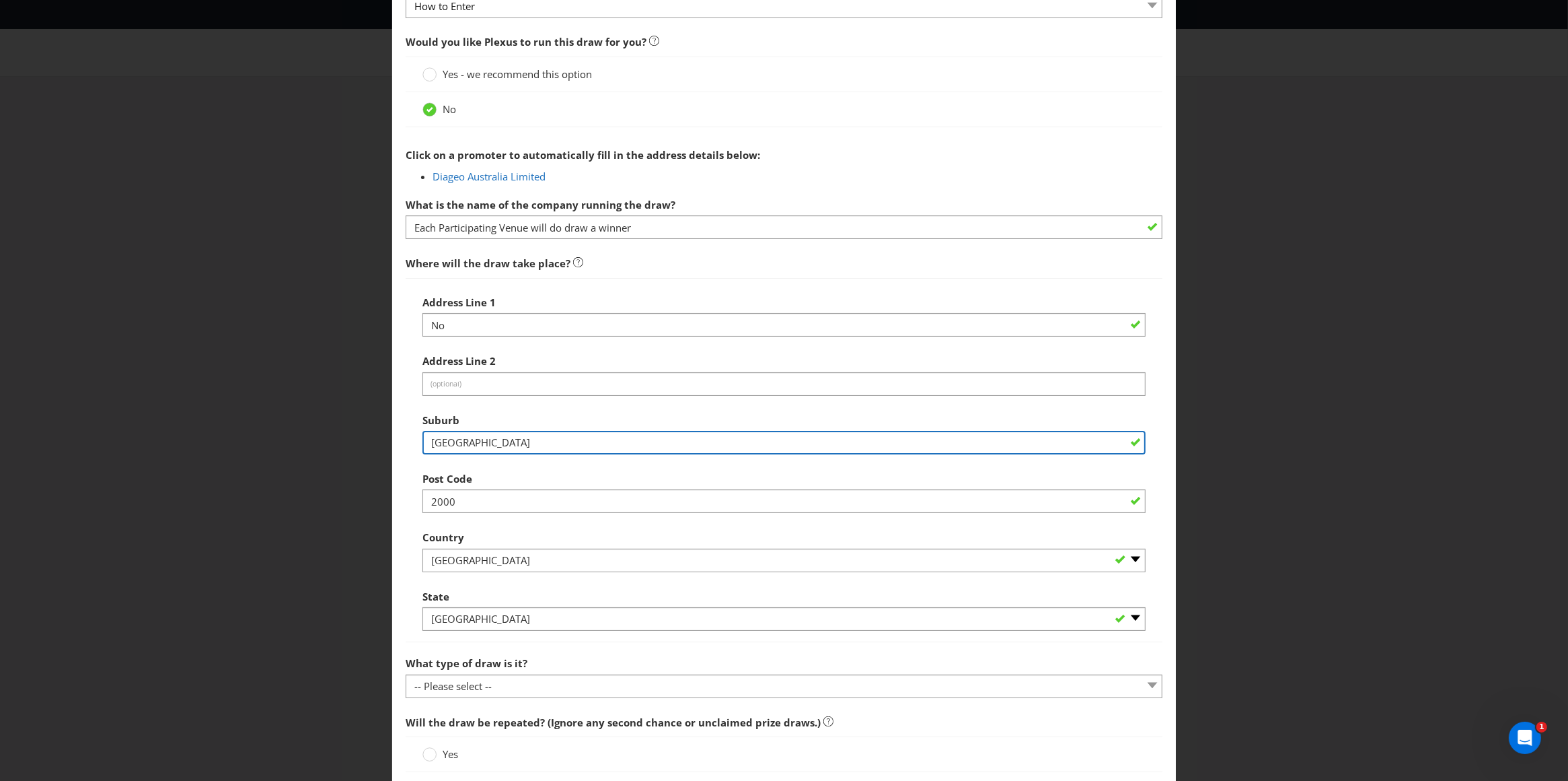
drag, startPoint x: 466, startPoint y: 446, endPoint x: 376, endPoint y: 440, distance: 90.2
click at [376, 440] on div "Add Winning Method How to Enter How will the winners be selected? Draw Judging …" at bounding box center [784, 390] width 1568 height 781
type input "No"
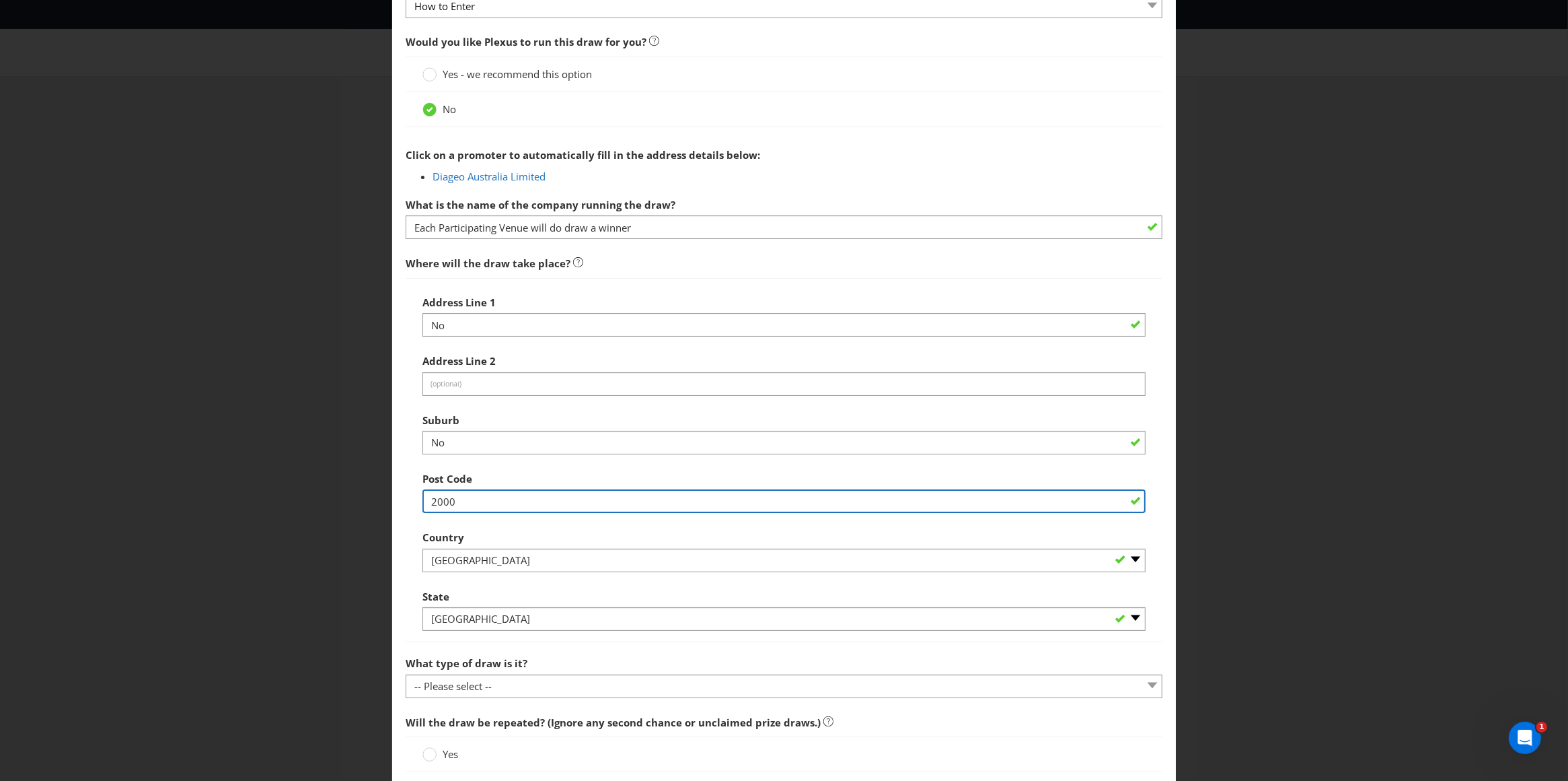
click at [461, 502] on input "2000" at bounding box center [784, 501] width 724 height 24
drag, startPoint x: 459, startPoint y: 502, endPoint x: 380, endPoint y: 496, distance: 79.2
click at [380, 496] on div "Add Winning Method How to Enter How will the winners be selected? Draw Judging …" at bounding box center [784, 390] width 1568 height 781
type input "No"
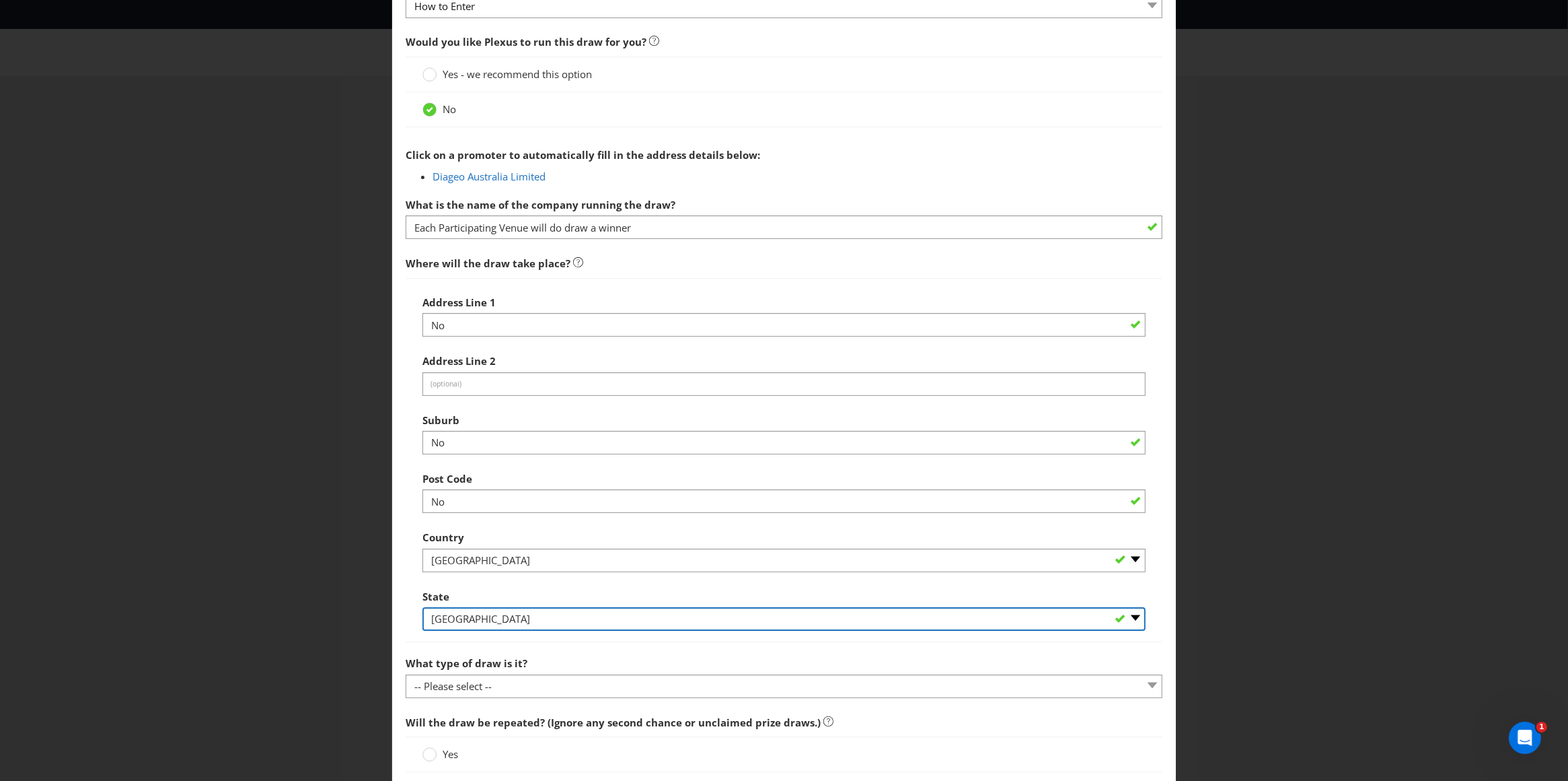
click at [488, 621] on div "State -- Please Select -- [GEOGRAPHIC_DATA] [GEOGRAPHIC_DATA] [GEOGRAPHIC_DATA]…" at bounding box center [784, 607] width 724 height 48
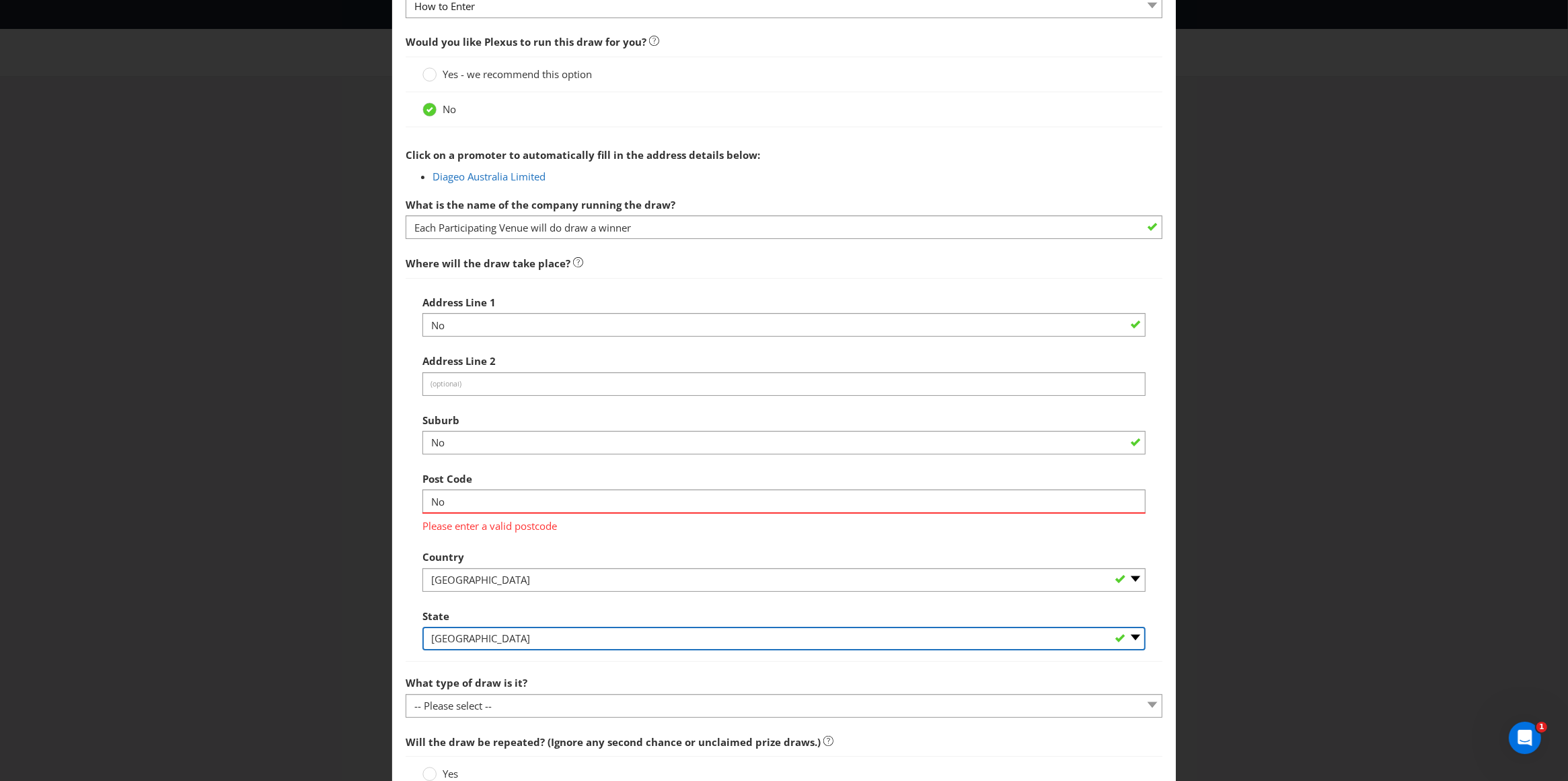
select select "WA"
click at [423, 628] on select "-- Please Select -- [GEOGRAPHIC_DATA] [GEOGRAPHIC_DATA] [GEOGRAPHIC_DATA] [GEOG…" at bounding box center [784, 639] width 724 height 24
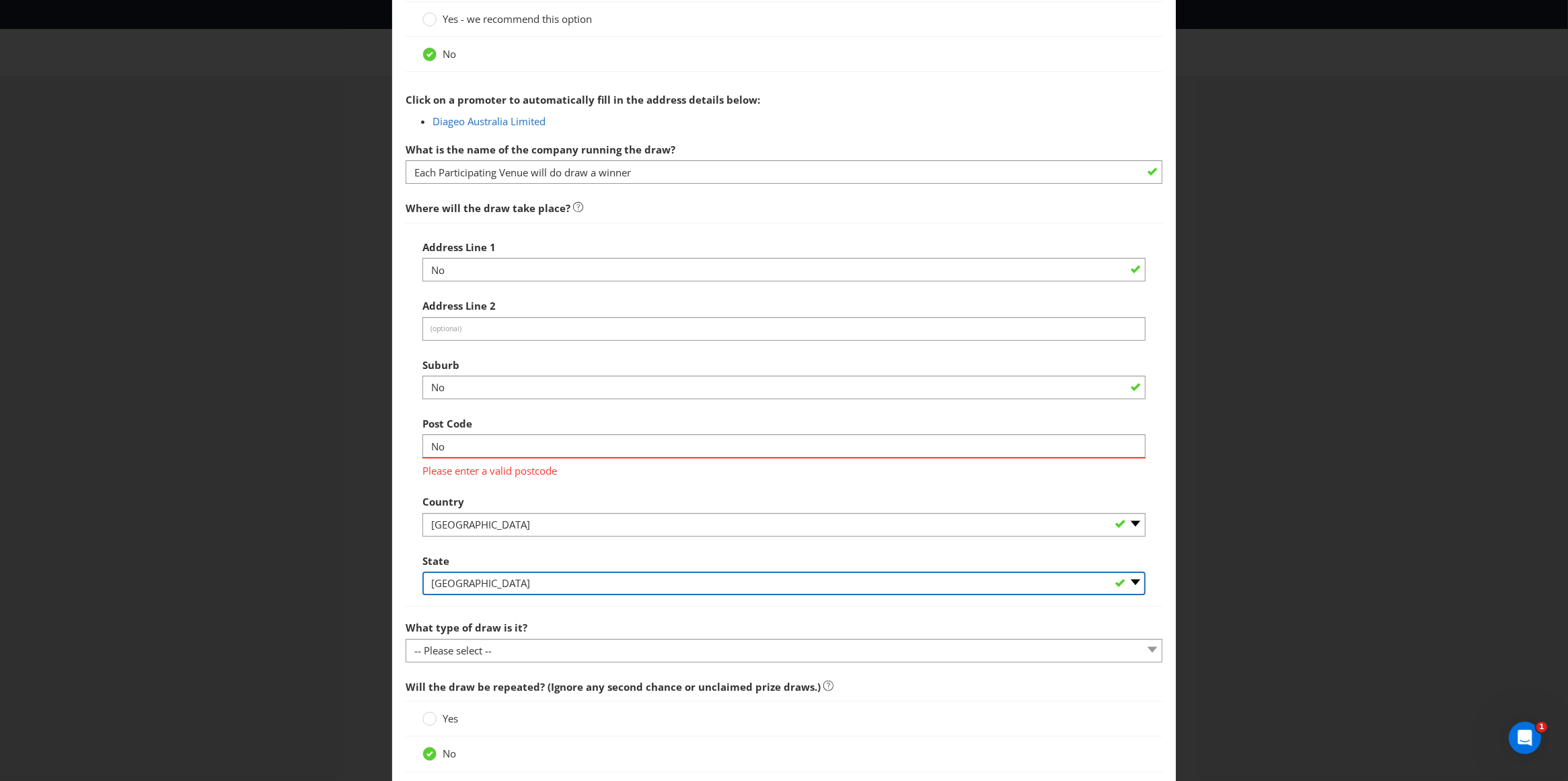
scroll to position [563, 0]
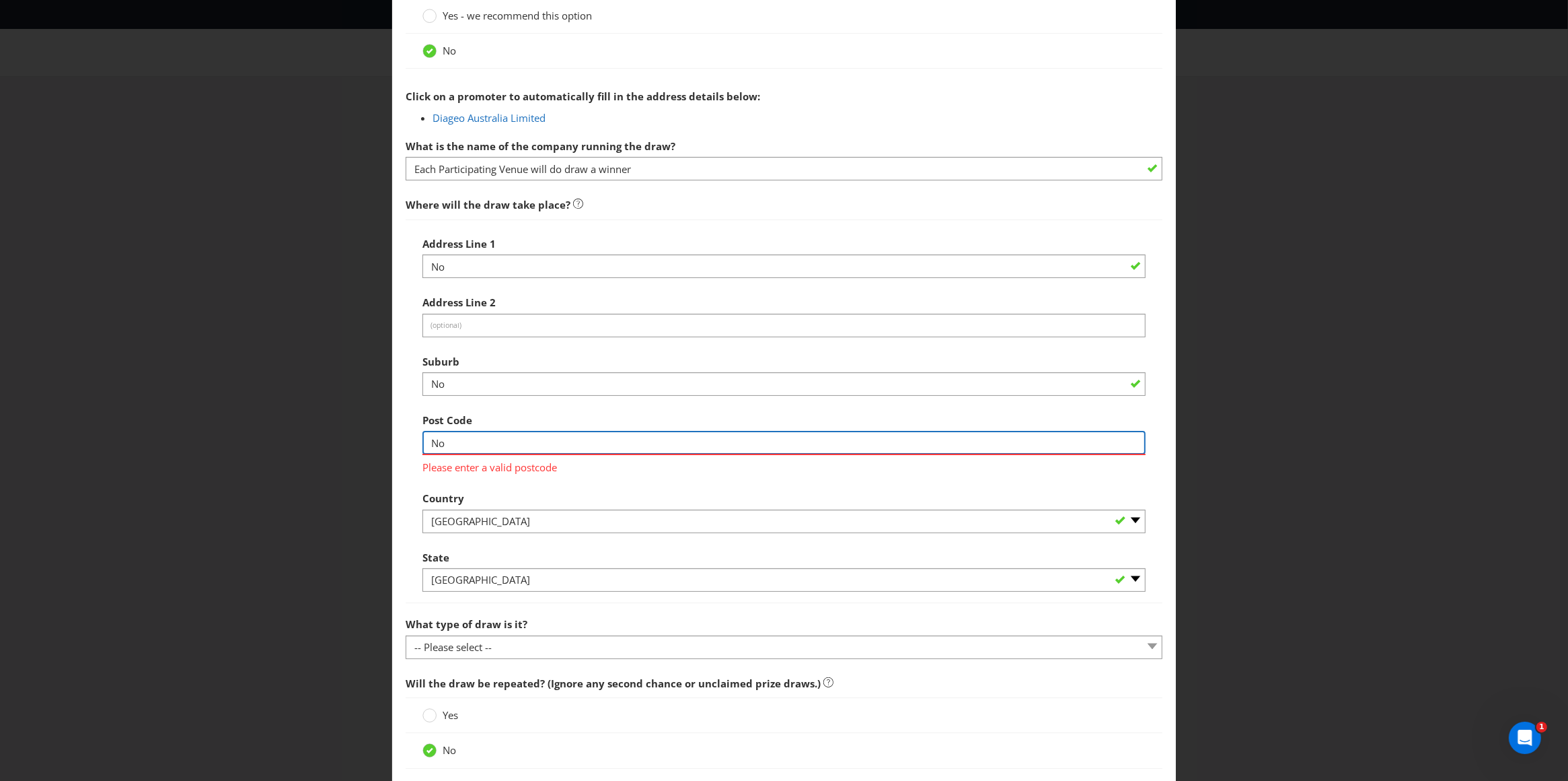
click at [450, 444] on input "No" at bounding box center [784, 443] width 724 height 24
type input "N"
type input "0000"
click at [556, 407] on div "Post Code 0000 Please enter a valid postcode" at bounding box center [784, 440] width 724 height 68
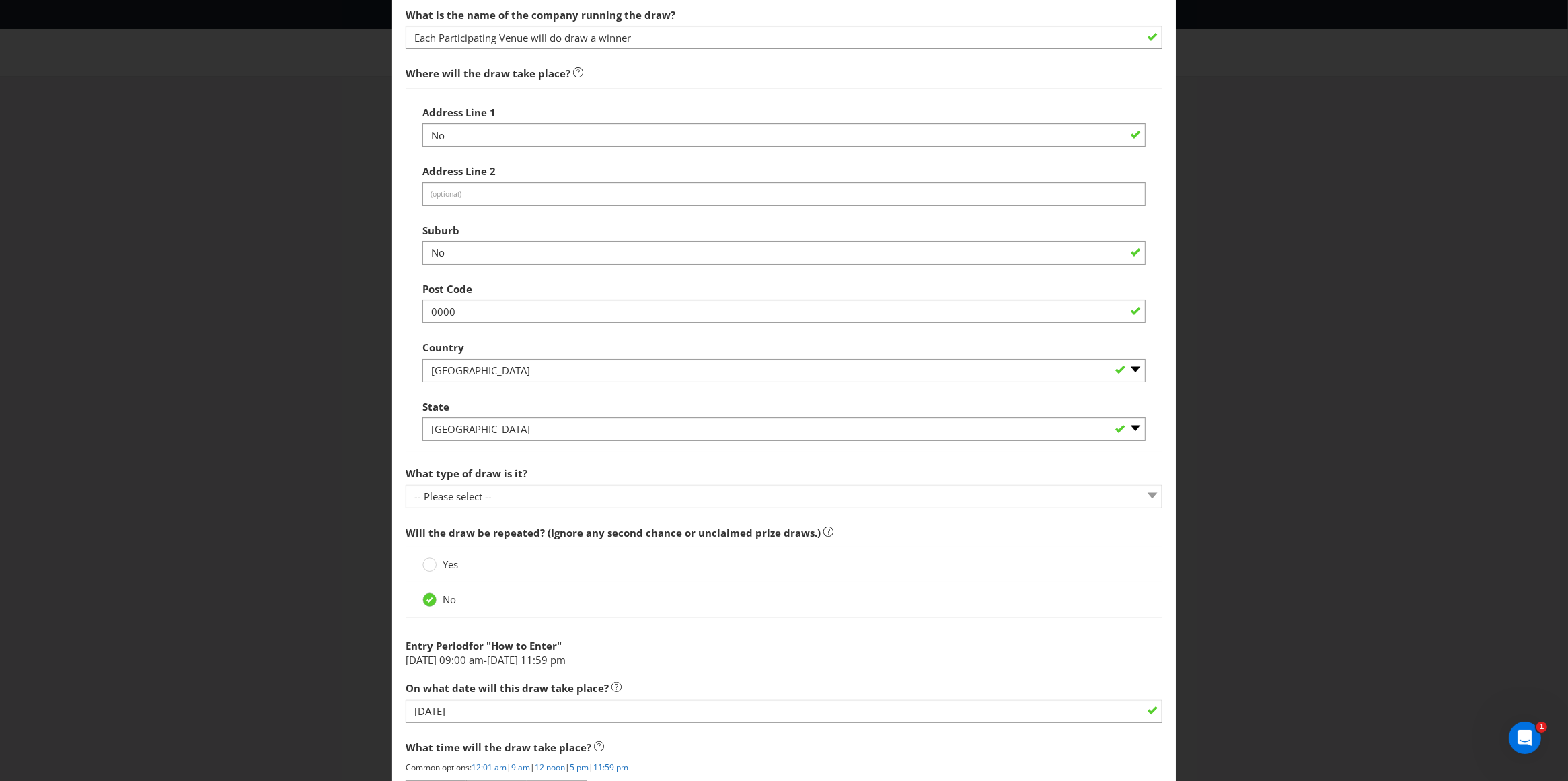
scroll to position [700, 0]
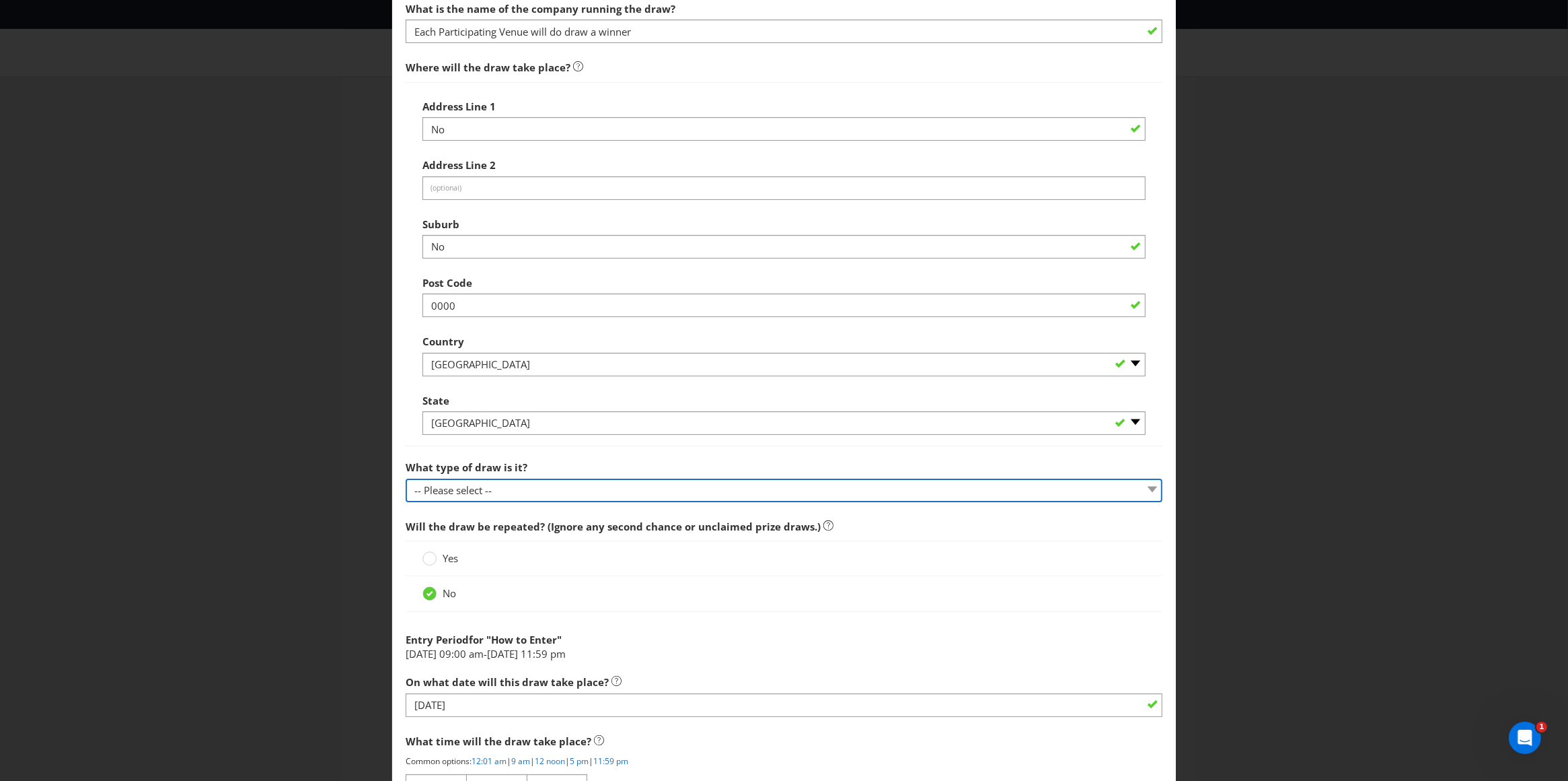
click at [492, 497] on select "-- Please select -- Computerised random selection Barrel draw Don't specify Oth…" at bounding box center [784, 491] width 757 height 24
select select "BARREL_DRAW"
click at [405, 480] on select "-- Please select -- Computerised random selection Barrel draw Don't specify Oth…" at bounding box center [784, 491] width 757 height 24
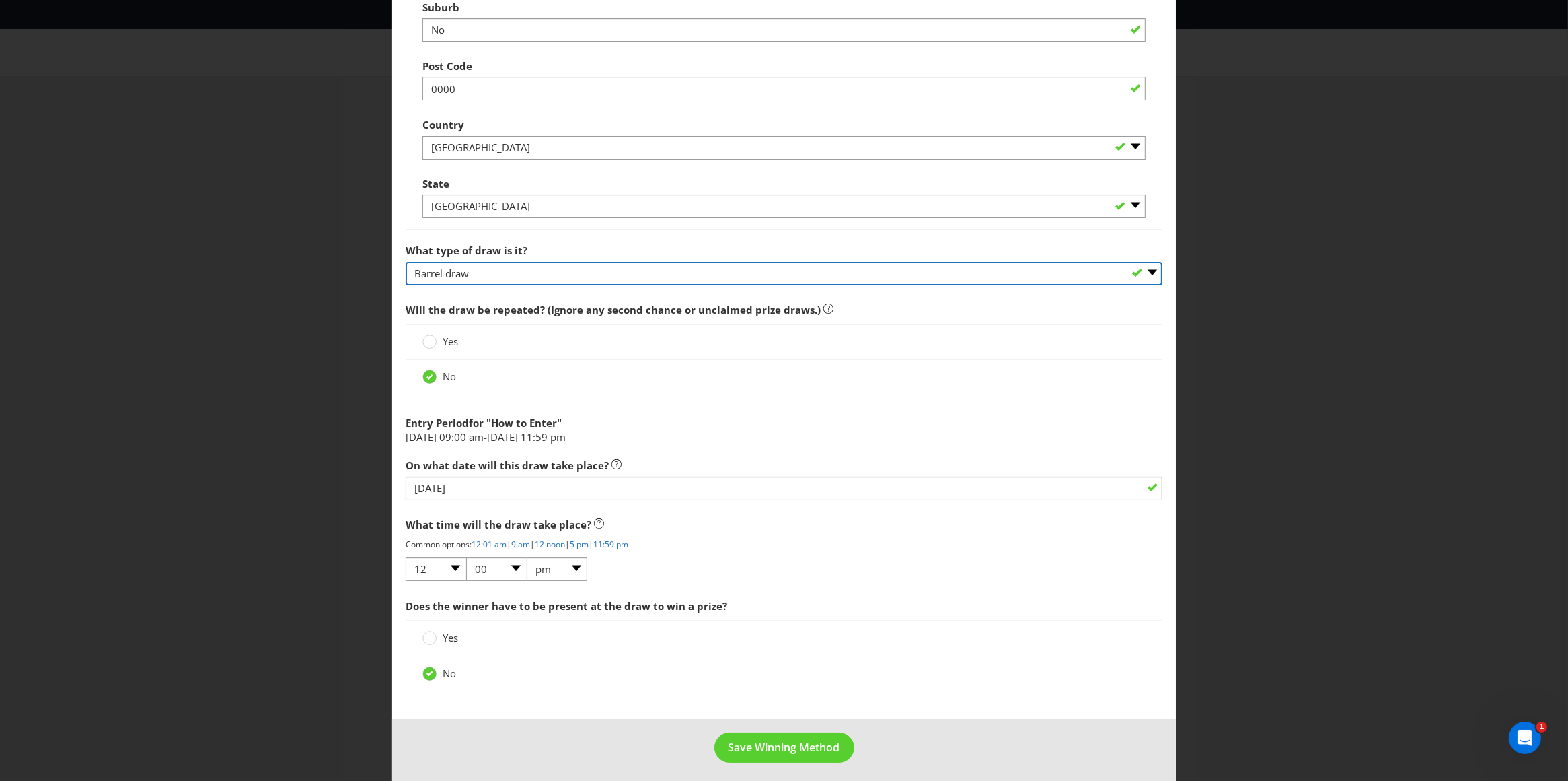
scroll to position [919, 0]
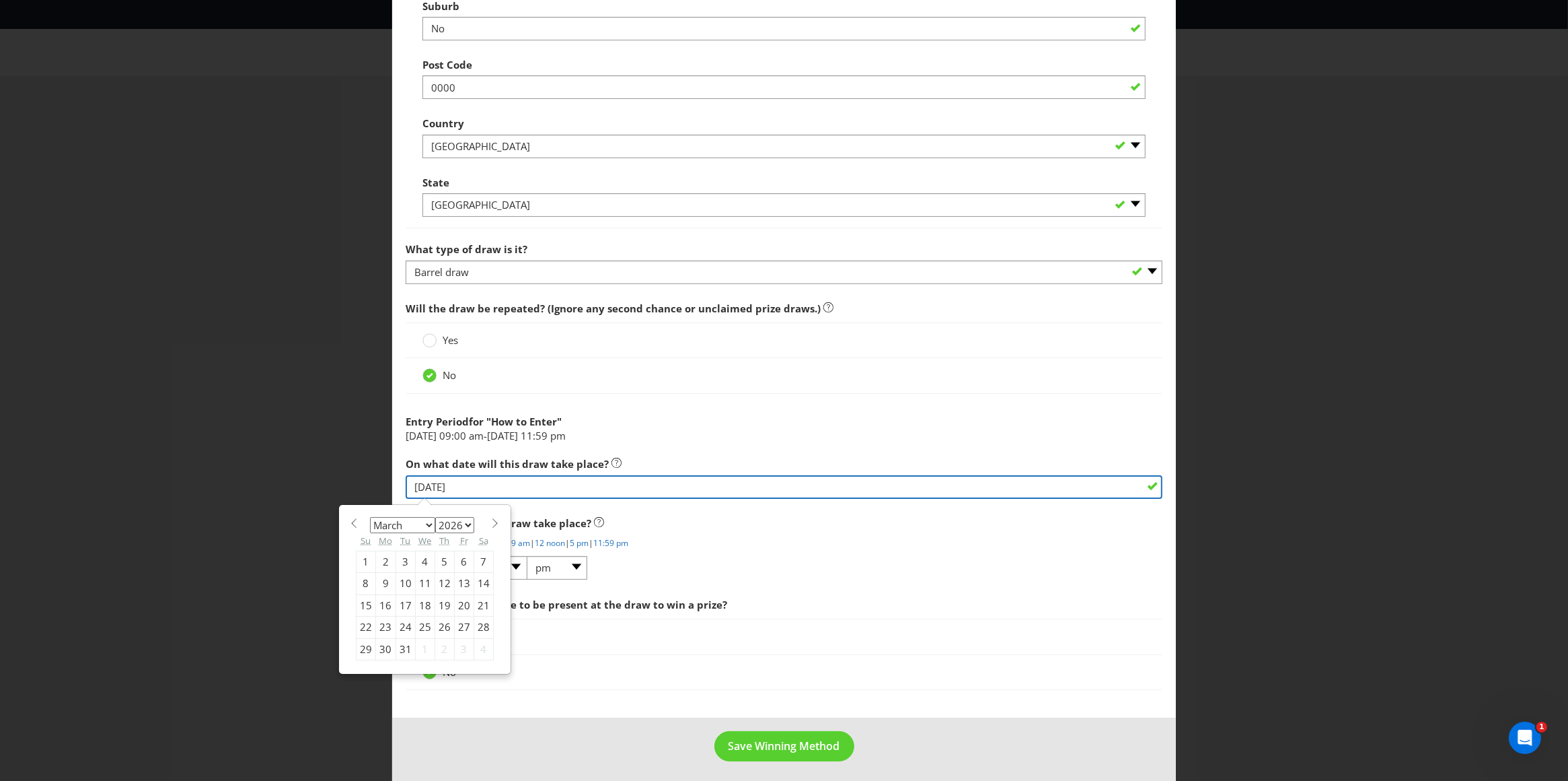
click at [463, 492] on input "[DATE]" at bounding box center [784, 487] width 757 height 24
click at [422, 525] on select "January February March April May June July August September October November De…" at bounding box center [403, 525] width 65 height 16
select select "4"
click at [370, 519] on select "January February March April May June July August September October November De…" at bounding box center [403, 525] width 65 height 16
click at [418, 588] on div "6" at bounding box center [425, 583] width 20 height 22
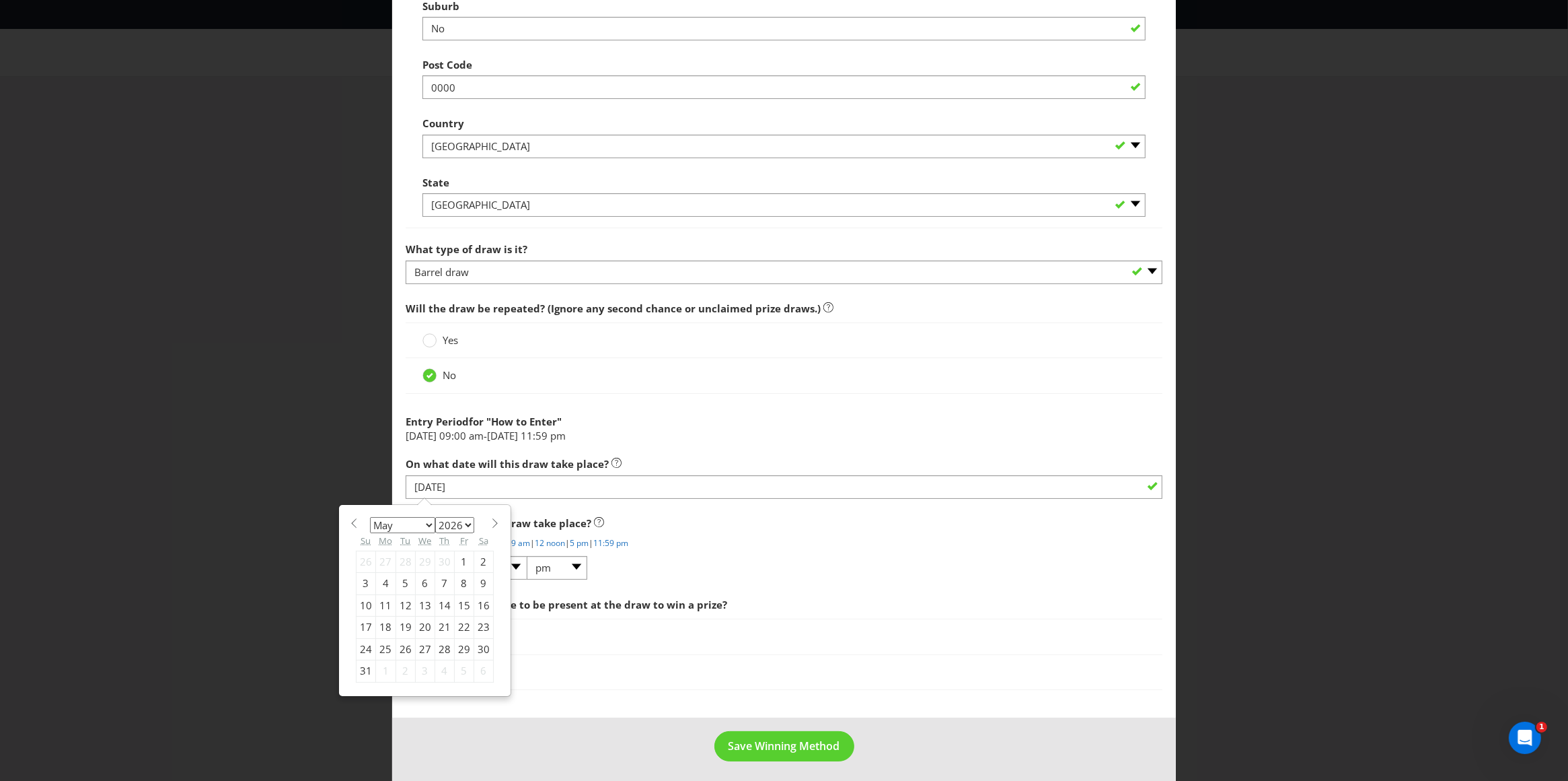
type input "[DATE]"
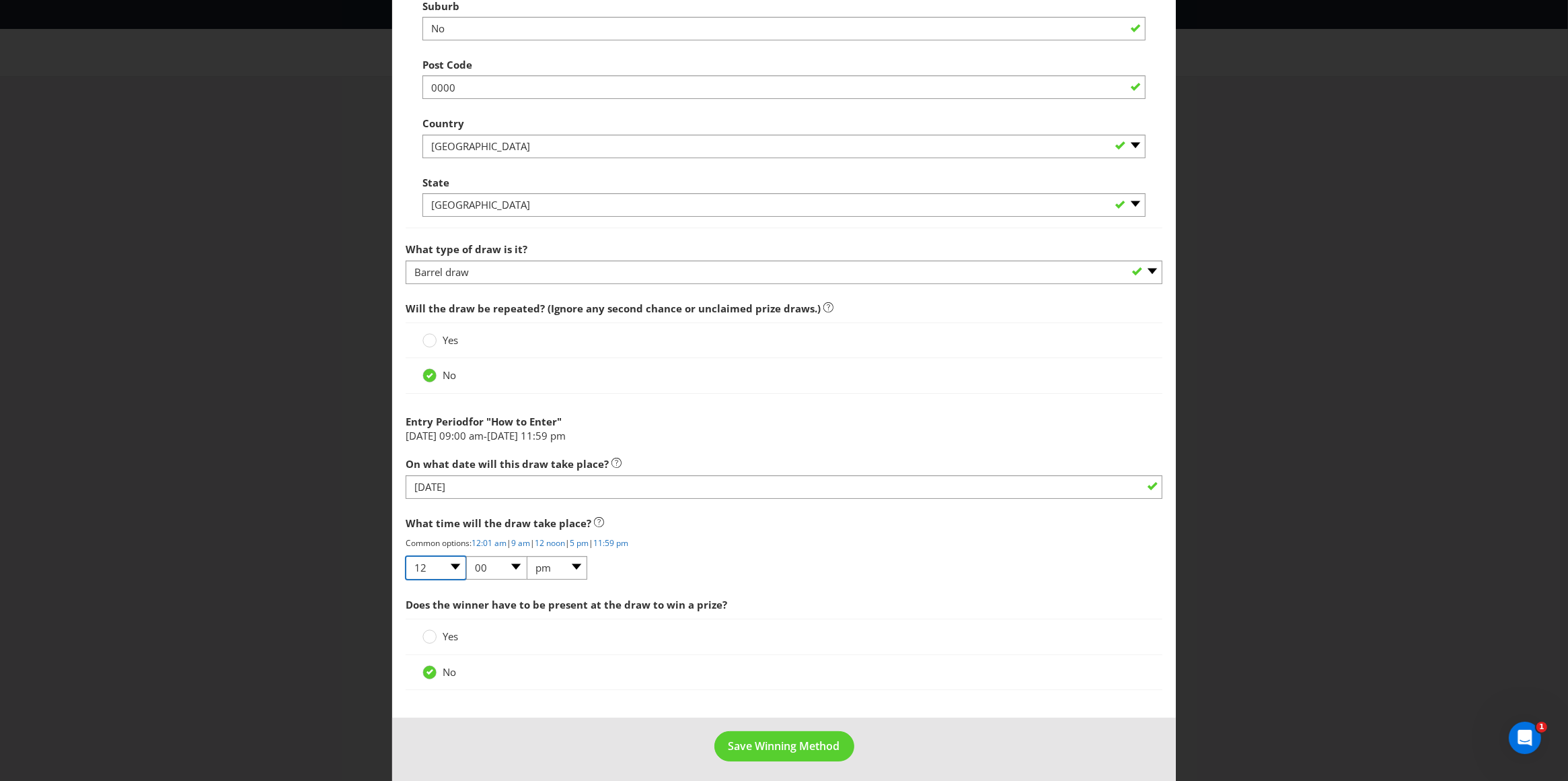
click at [449, 565] on select "01 02 03 04 05 06 07 08 09 10 11 12" at bounding box center [435, 568] width 61 height 24
select select "11"
click at [405, 558] on select "01 02 03 04 05 06 07 08 09 10 11 12" at bounding box center [435, 568] width 61 height 24
click at [576, 567] on select "am pm" at bounding box center [557, 568] width 61 height 24
select select "am"
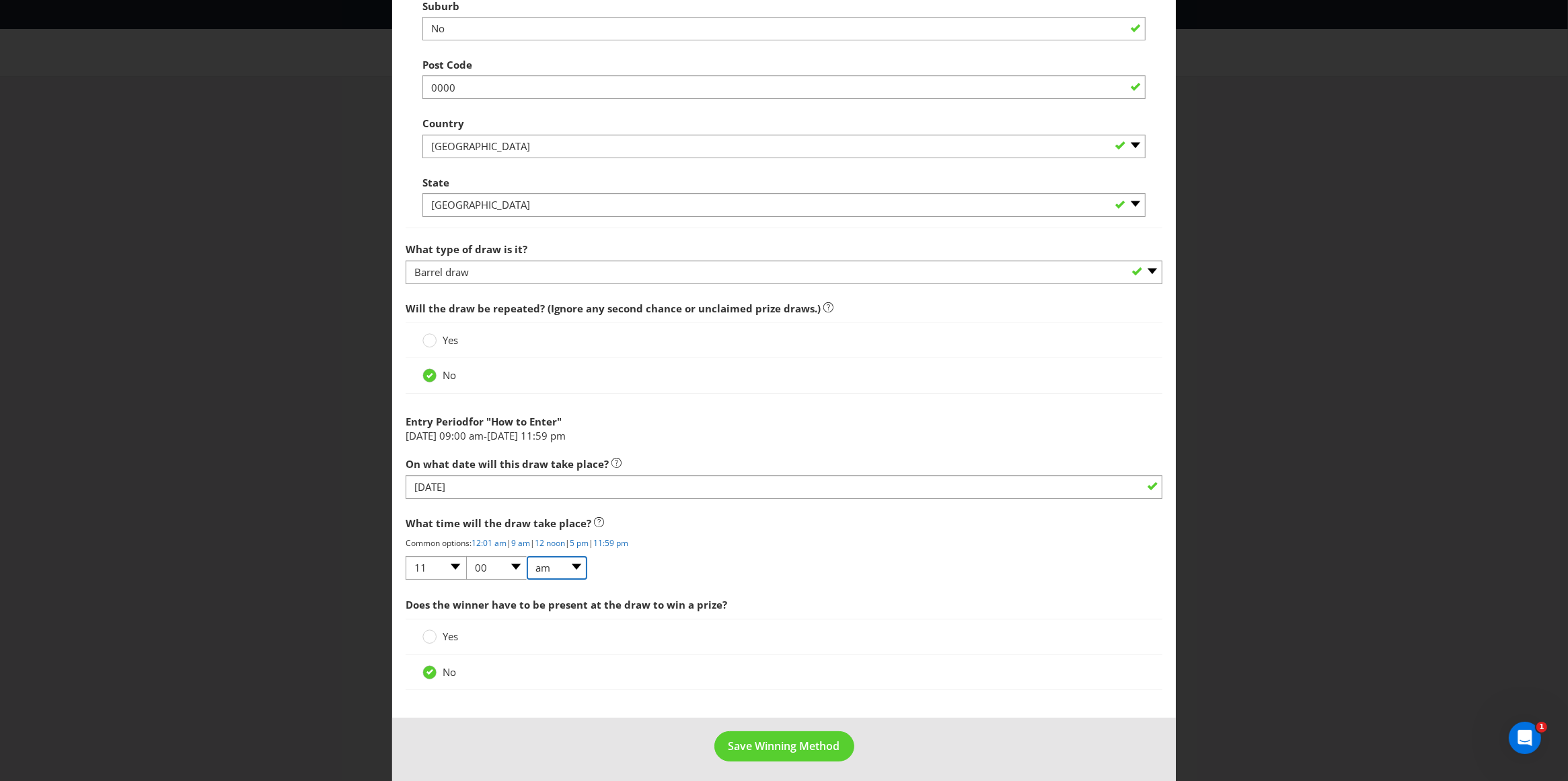
click at [527, 558] on select "am pm" at bounding box center [557, 568] width 61 height 24
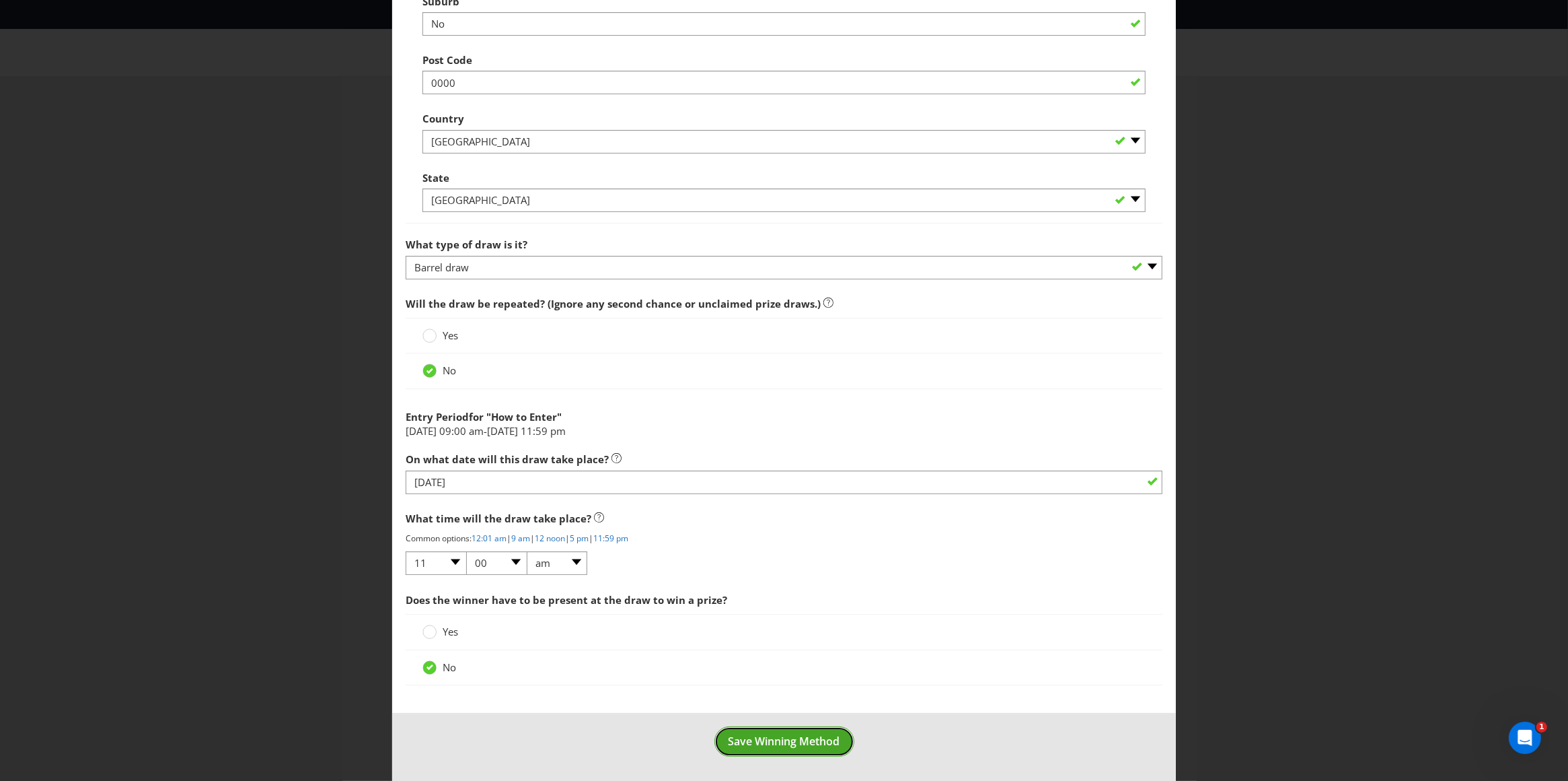
click at [747, 743] on span "Save Winning Method" at bounding box center [784, 741] width 112 height 15
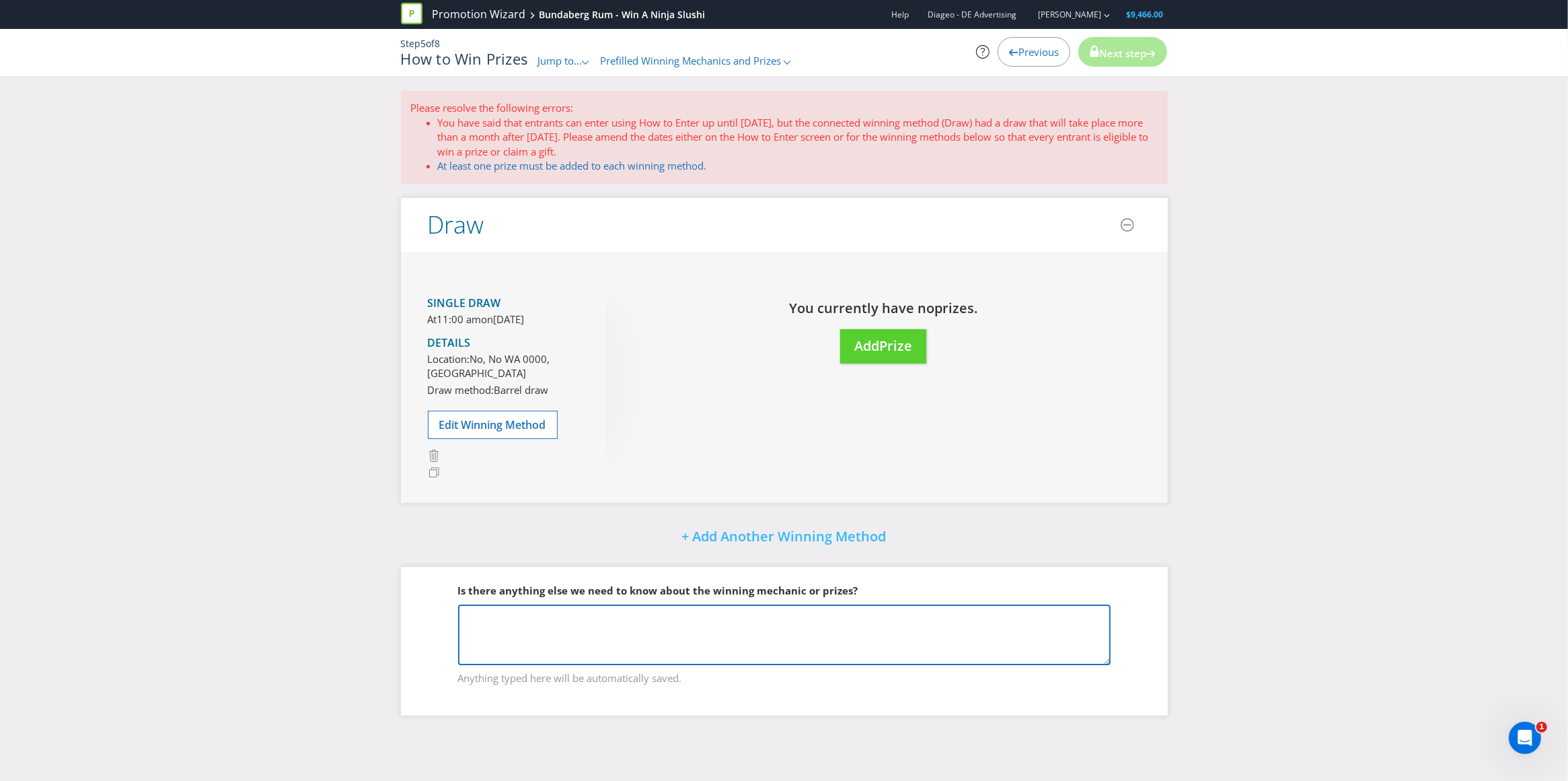
click at [504, 647] on textarea at bounding box center [784, 634] width 653 height 61
drag, startPoint x: 803, startPoint y: 632, endPoint x: 679, endPoint y: 630, distance: 124.0
click at [679, 630] on textarea "Each participating outlet will do a prize draw at the venue" at bounding box center [784, 634] width 653 height 61
drag, startPoint x: 806, startPoint y: 631, endPoint x: 780, endPoint y: 626, distance: 26.5
click at [779, 627] on textarea "Each participating outlet will do a prize draw at the time and date written on …" at bounding box center [784, 634] width 653 height 61
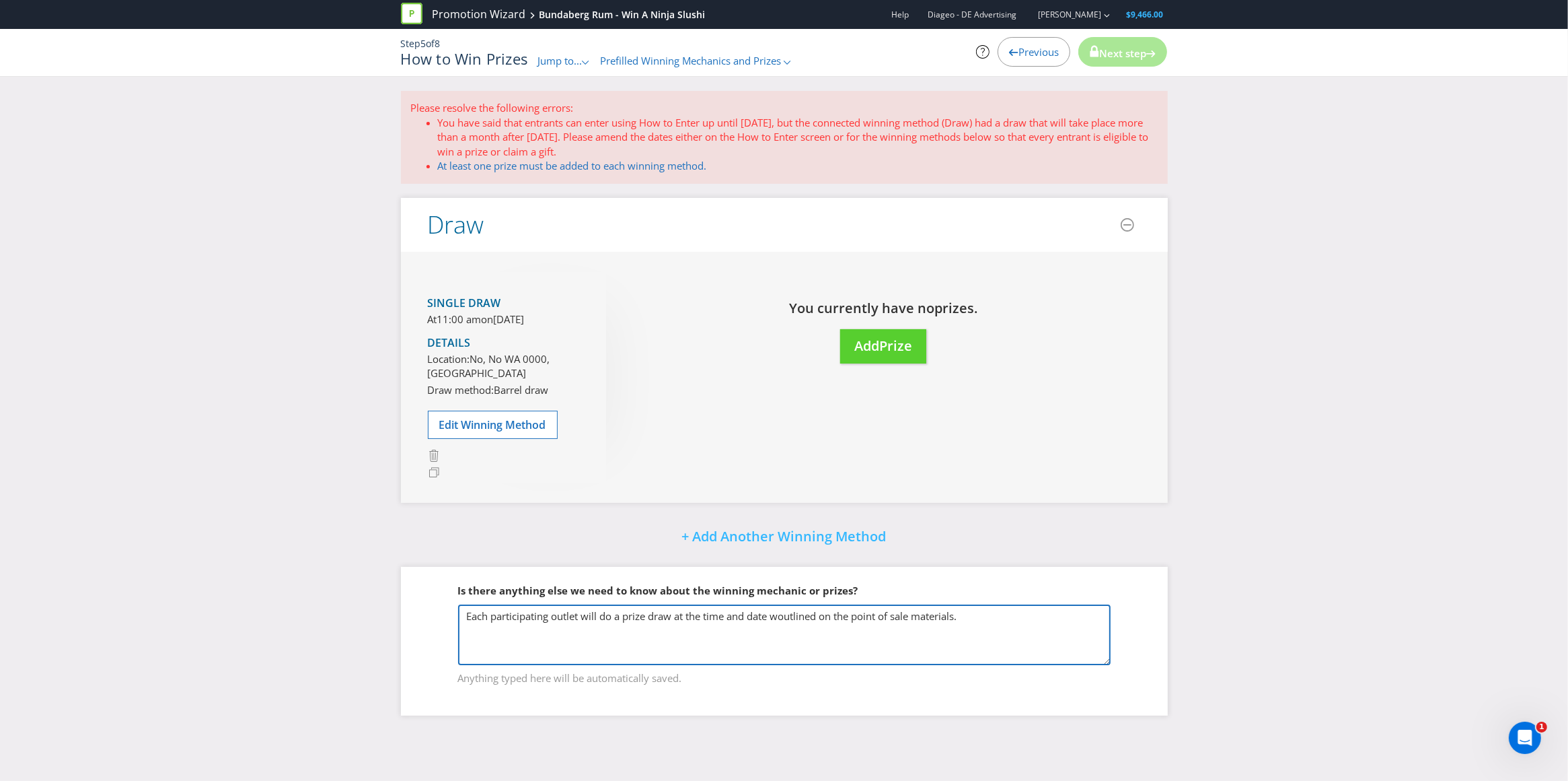
click at [784, 630] on textarea "Each participating outlet will do a prize draw at the time and date woutlined o…" at bounding box center [784, 634] width 653 height 61
click at [979, 623] on textarea "Each participating outlet will do a prize draw at the time and date outlined on…" at bounding box center [784, 634] width 653 height 61
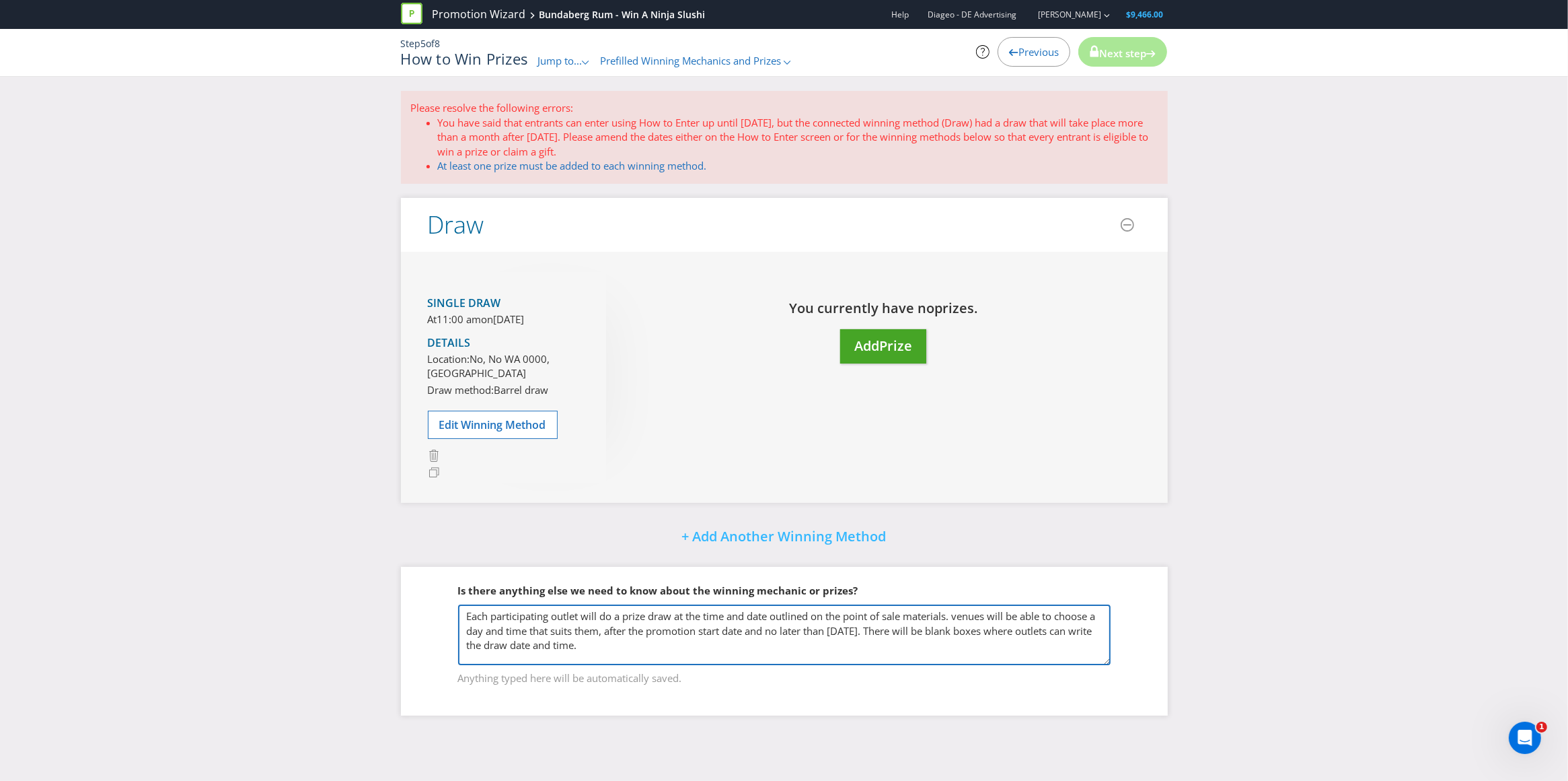
type textarea "Each participating outlet will do a prize draw at the time and date outlined on…"
click at [872, 342] on span "Add" at bounding box center [866, 346] width 24 height 18
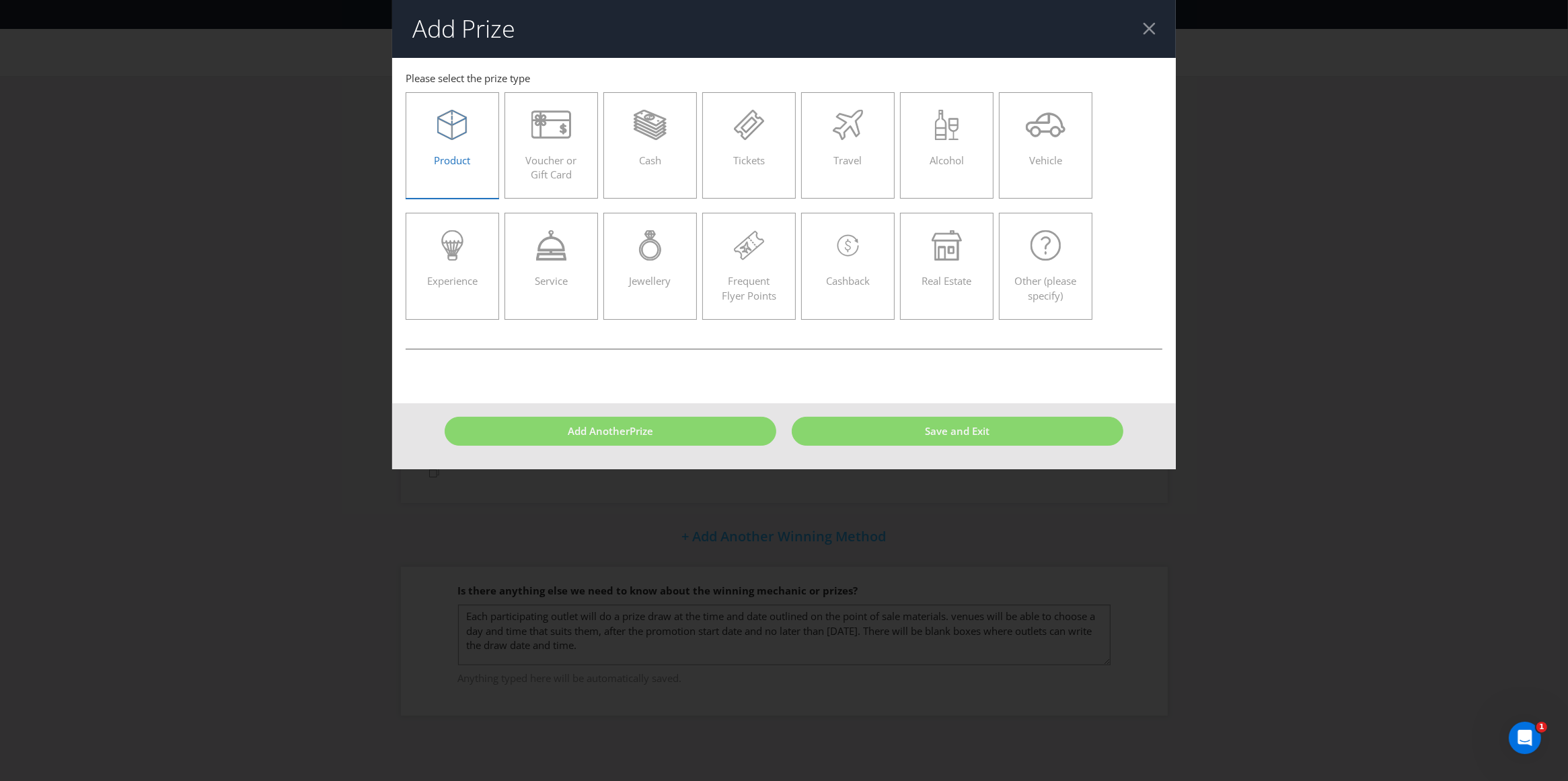
click at [463, 155] on span "Product" at bounding box center [453, 160] width 36 height 14
click at [0, 0] on input "Product" at bounding box center [0, 0] width 0 height 0
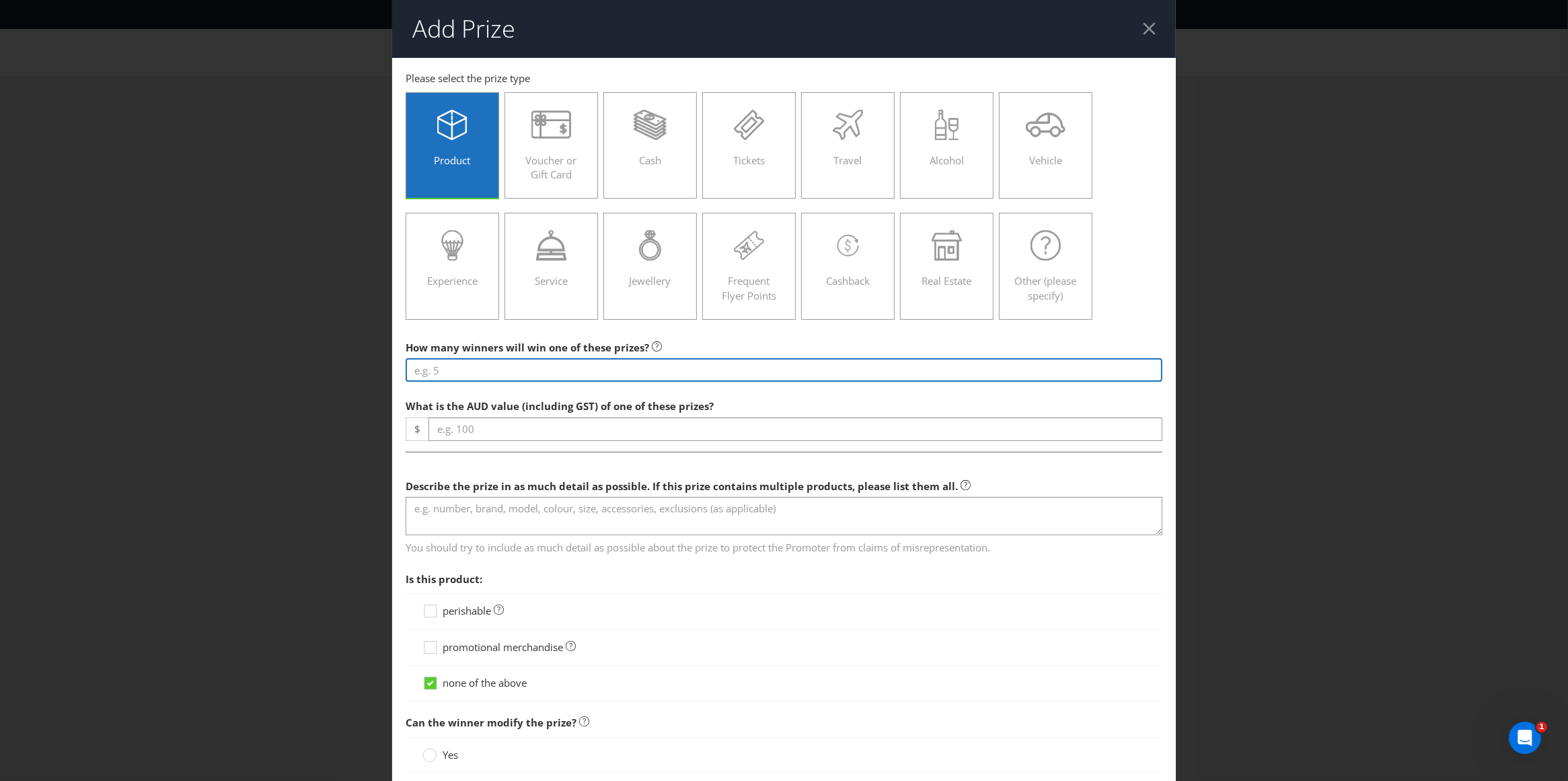
click at [481, 374] on input "number" at bounding box center [784, 370] width 757 height 24
type input "1"
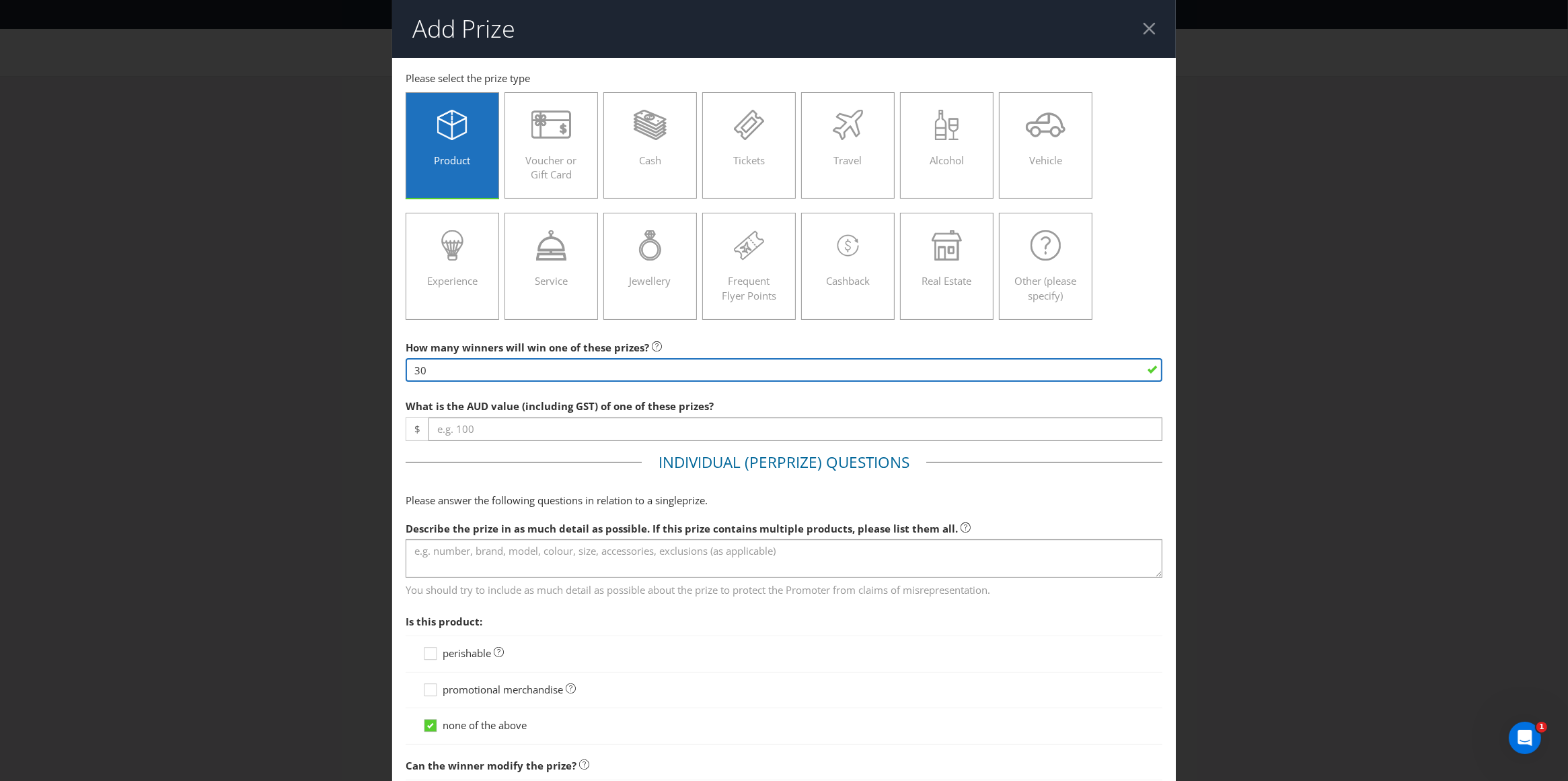
type input "30"
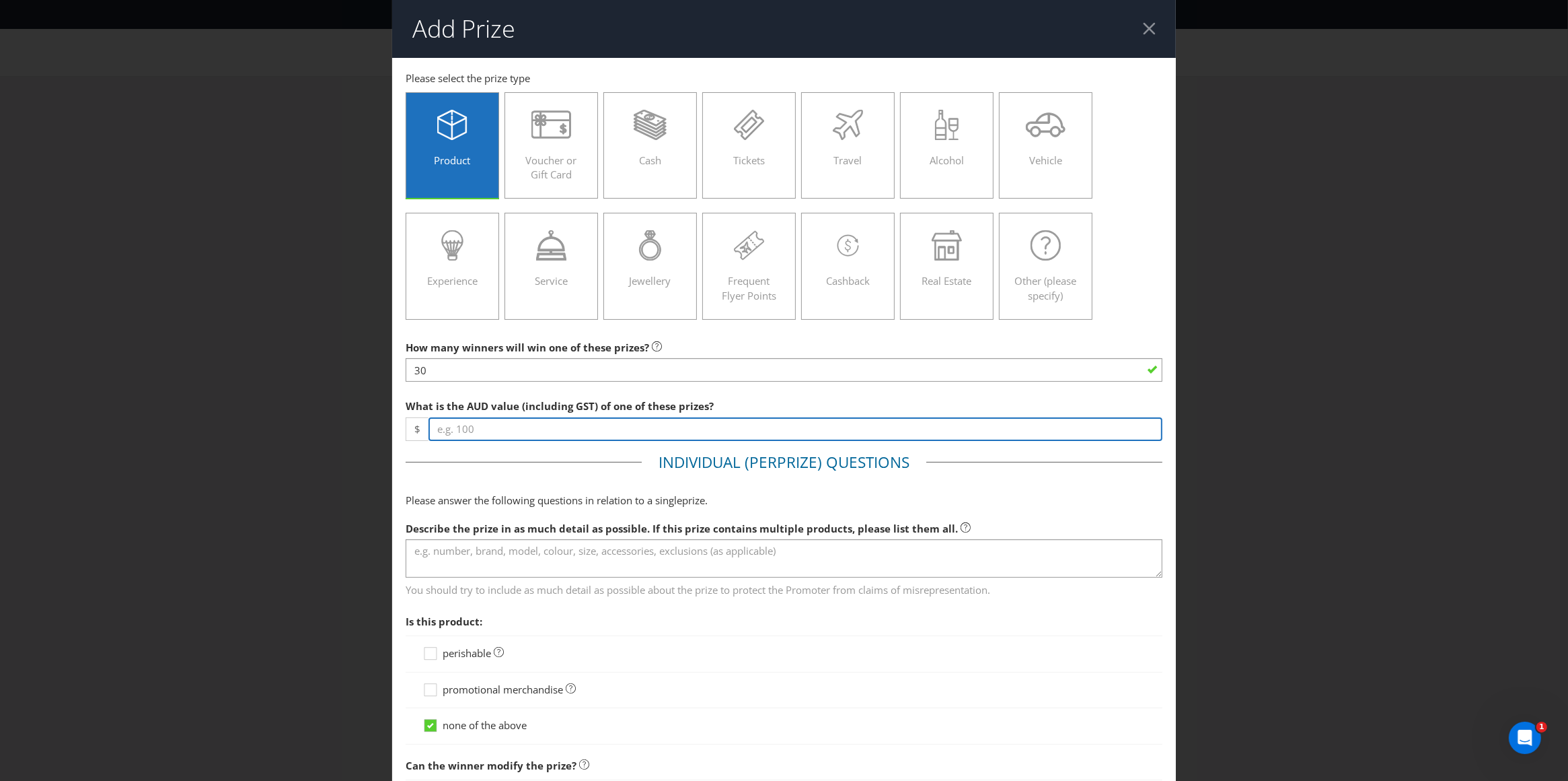
click at [483, 428] on input "number" at bounding box center [796, 429] width 735 height 24
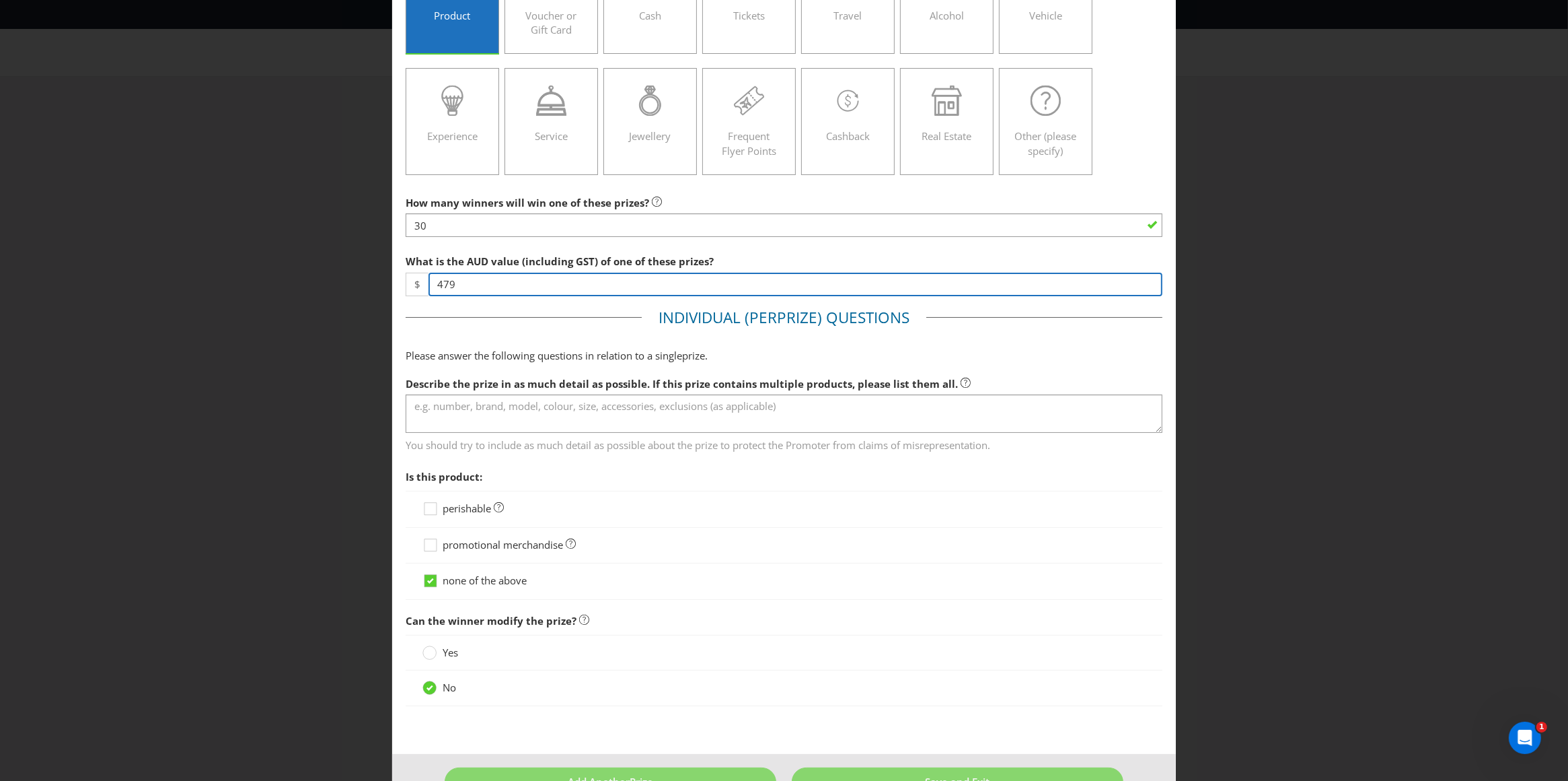
scroll to position [173, 0]
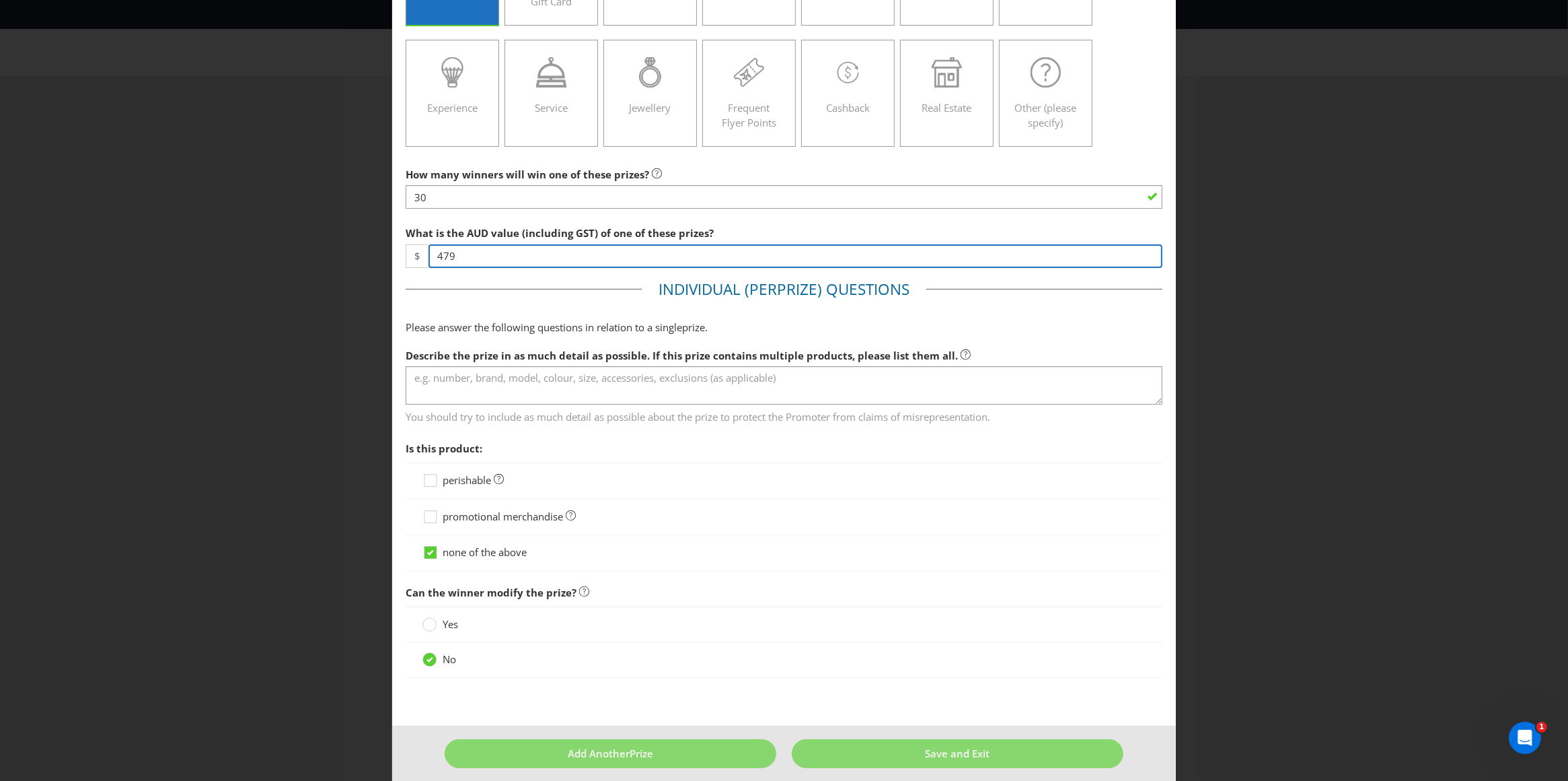
type input "479"
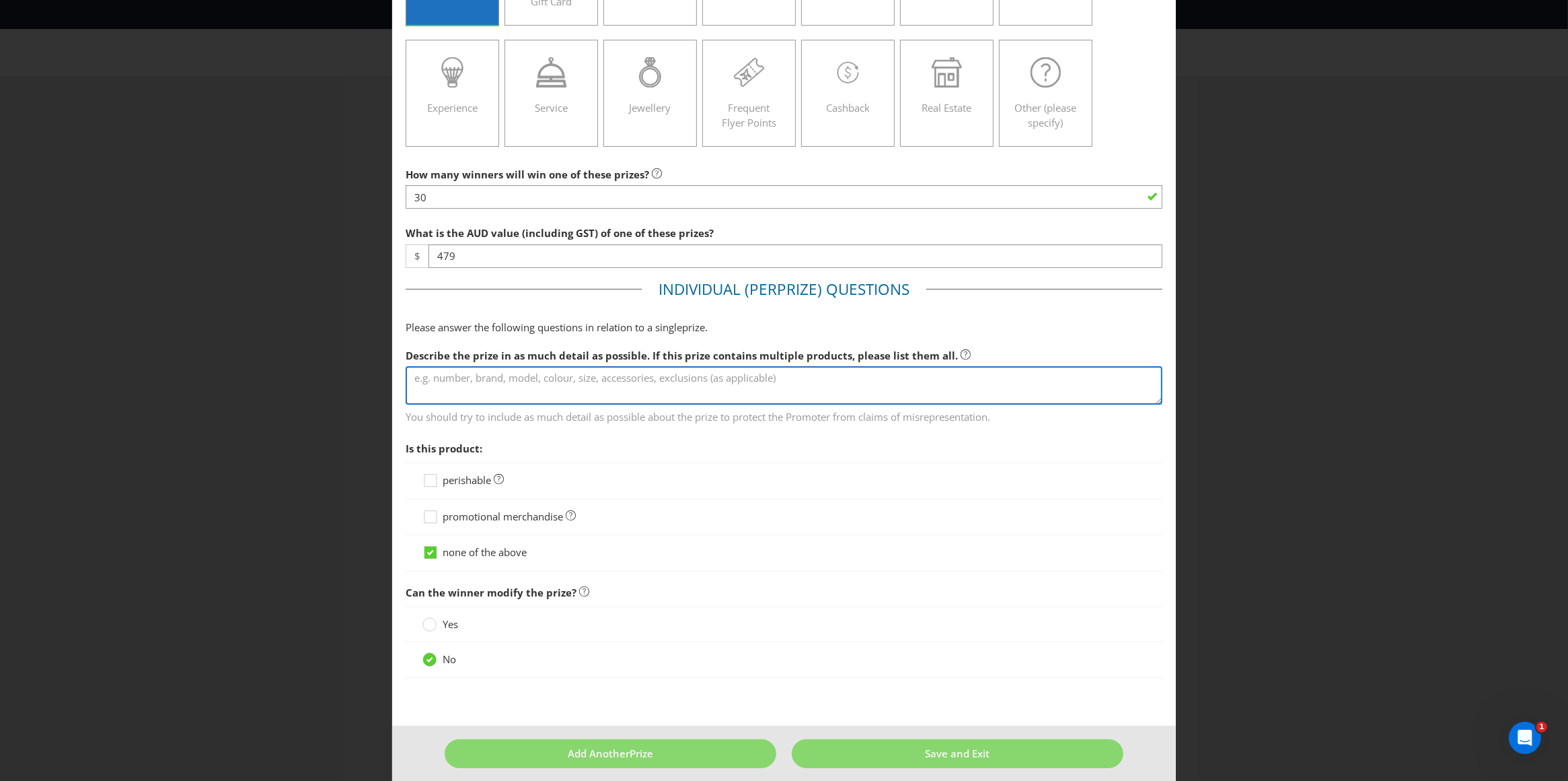
click at [493, 382] on textarea at bounding box center [784, 386] width 757 height 38
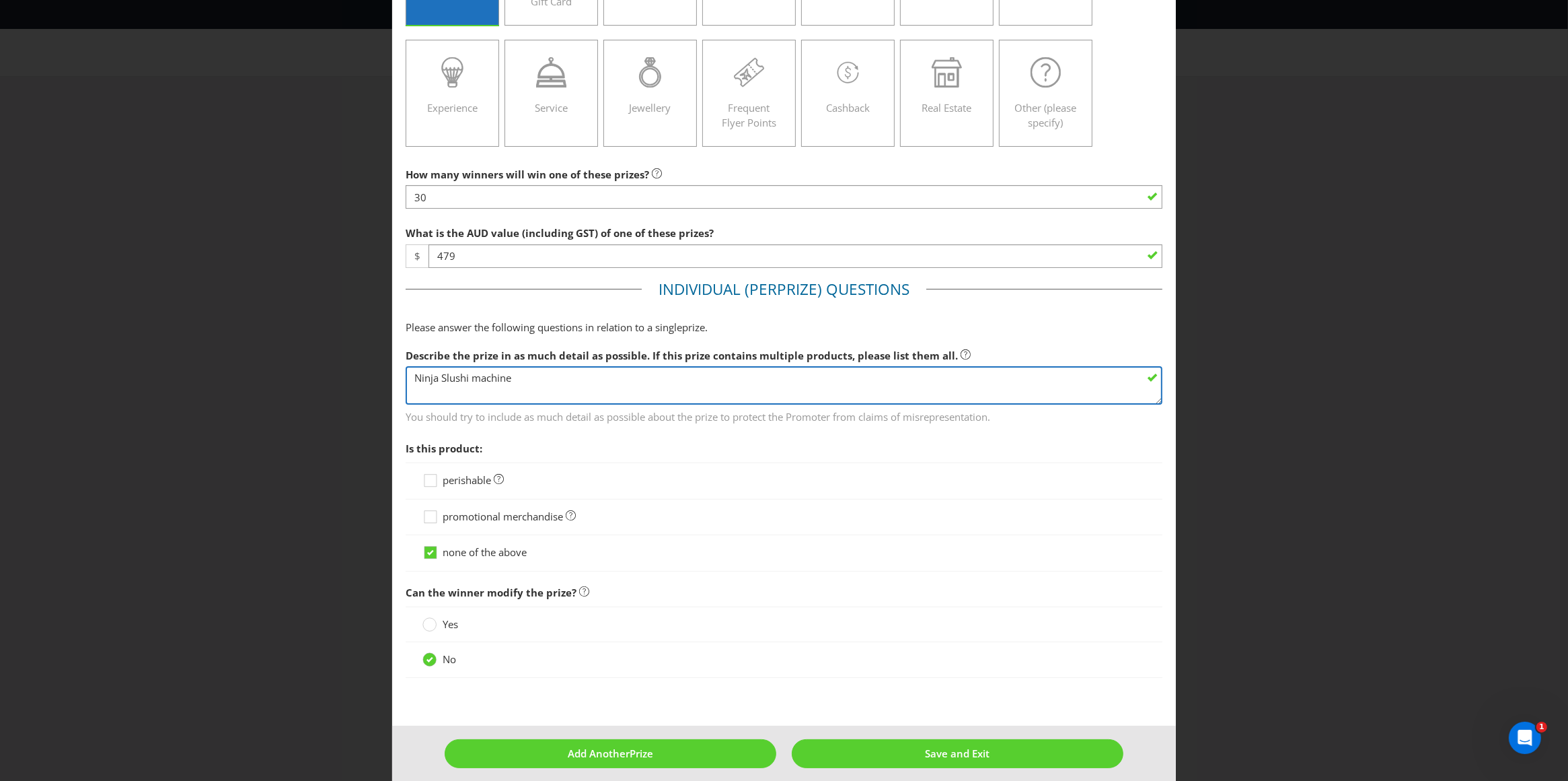
scroll to position [187, 0]
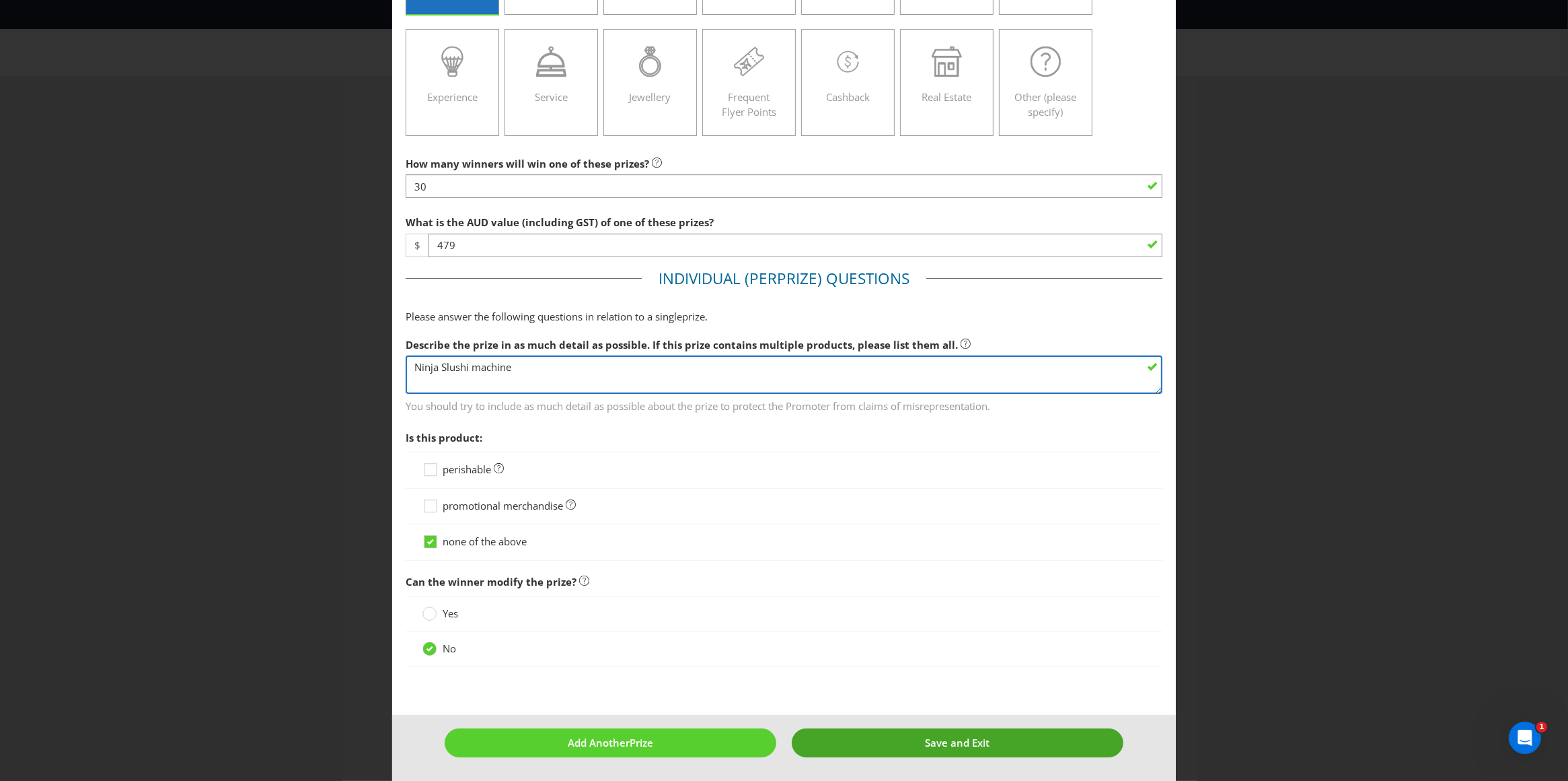
type textarea "Ninja Slushi machine"
click at [965, 743] on span "Save and Exit" at bounding box center [957, 742] width 64 height 14
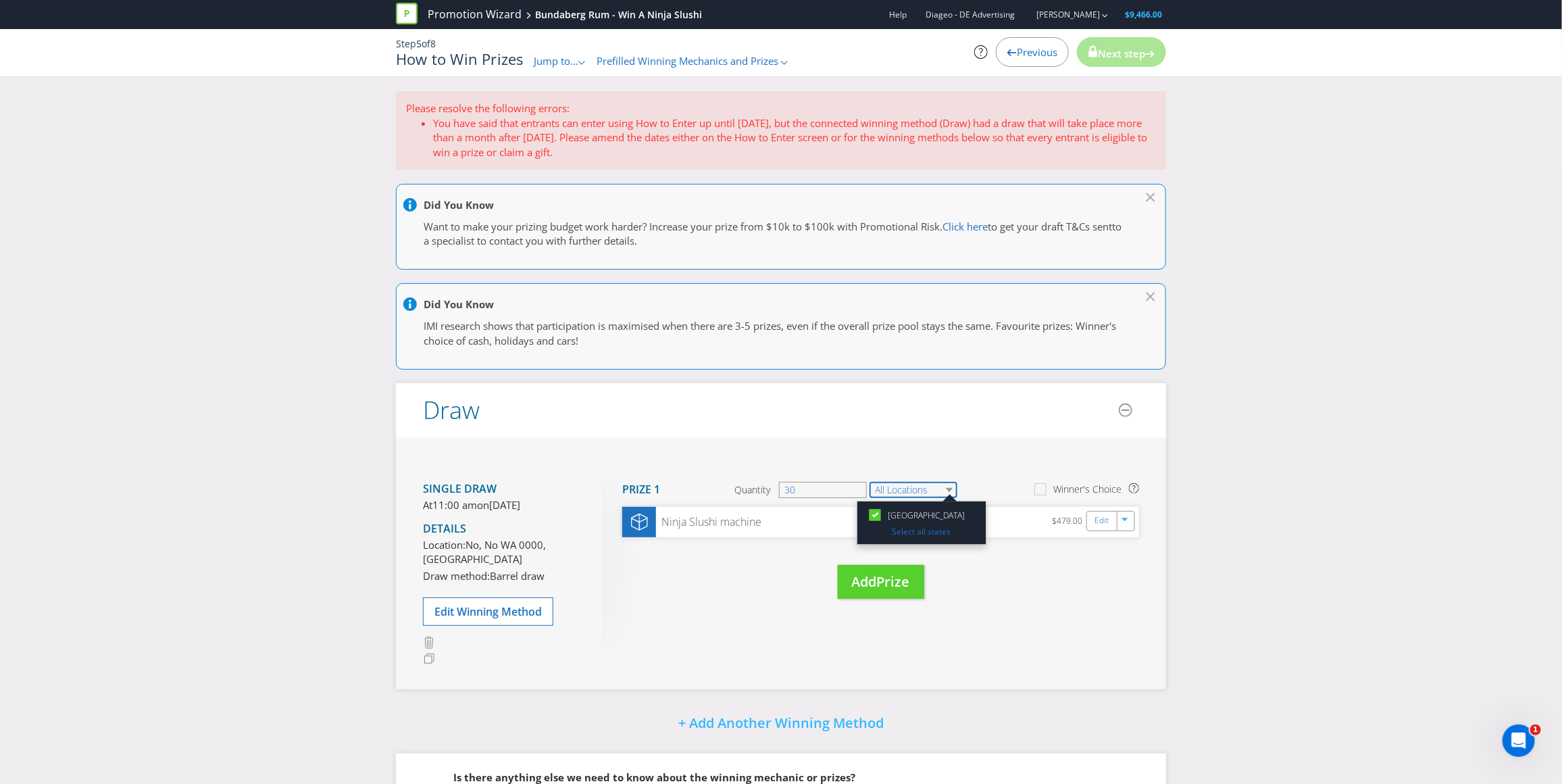
click at [903, 484] on select "All Locations" at bounding box center [914, 490] width 87 height 16
click at [903, 485] on select "All Locations" at bounding box center [914, 490] width 87 height 16
click at [981, 443] on div "Single draw At 11:00 am [DATE][DATE] Details Location: [GEOGRAPHIC_DATA] 0000, …" at bounding box center [781, 563] width 771 height 252
drag, startPoint x: 1036, startPoint y: 125, endPoint x: 625, endPoint y: 133, distance: 411.1
click at [625, 133] on li "You have said that entrants can enter using How to Enter up until [DATE], but t…" at bounding box center [795, 137] width 723 height 43
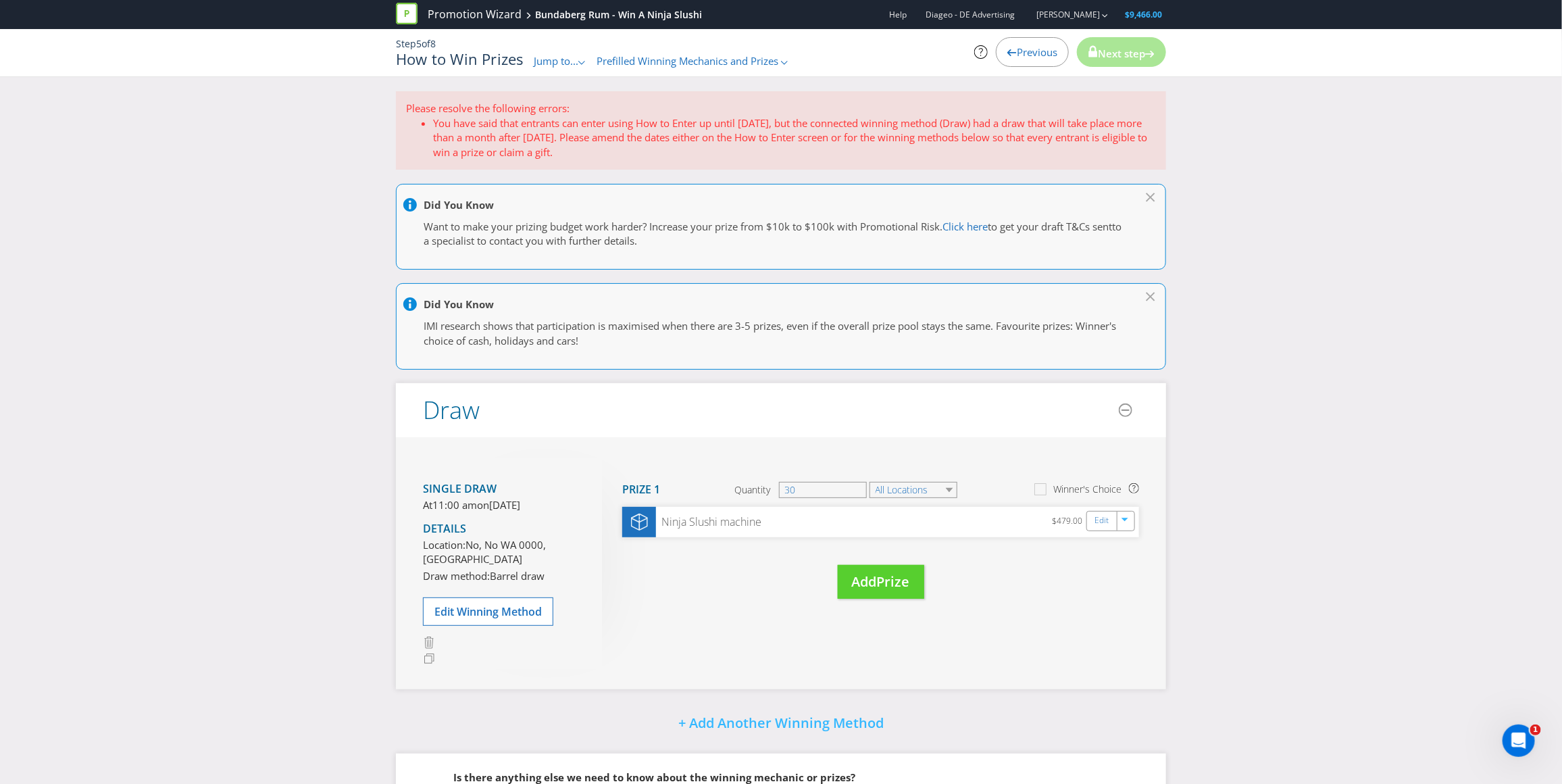
click at [562, 149] on li "You have said that entrants can enter using How to Enter up until [DATE], but t…" at bounding box center [795, 137] width 723 height 43
click at [1148, 195] on icon at bounding box center [1152, 195] width 14 height 6
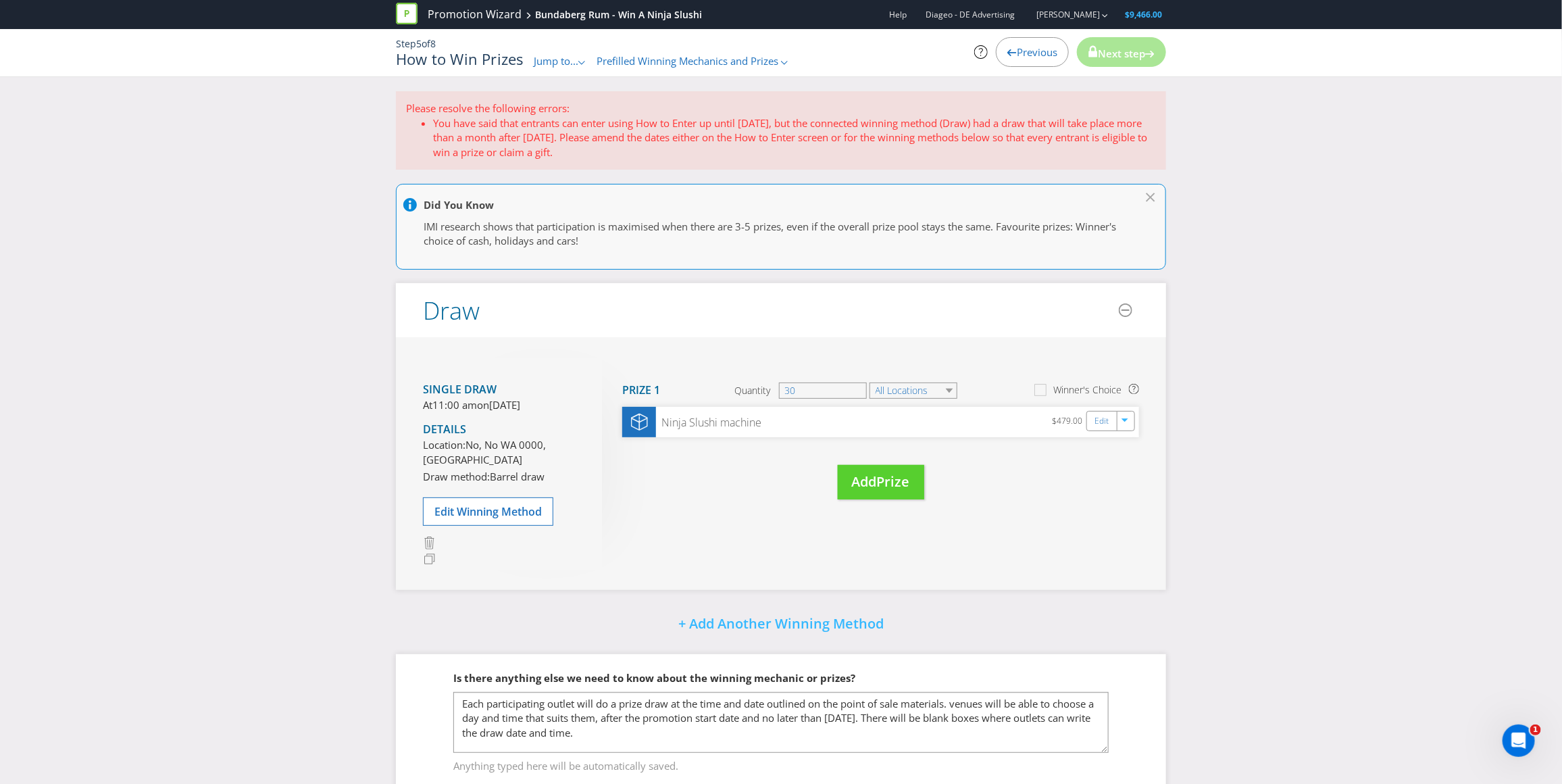
click at [1150, 199] on div at bounding box center [788, 206] width 769 height 17
click at [1151, 197] on icon at bounding box center [1150, 197] width 8 height 8
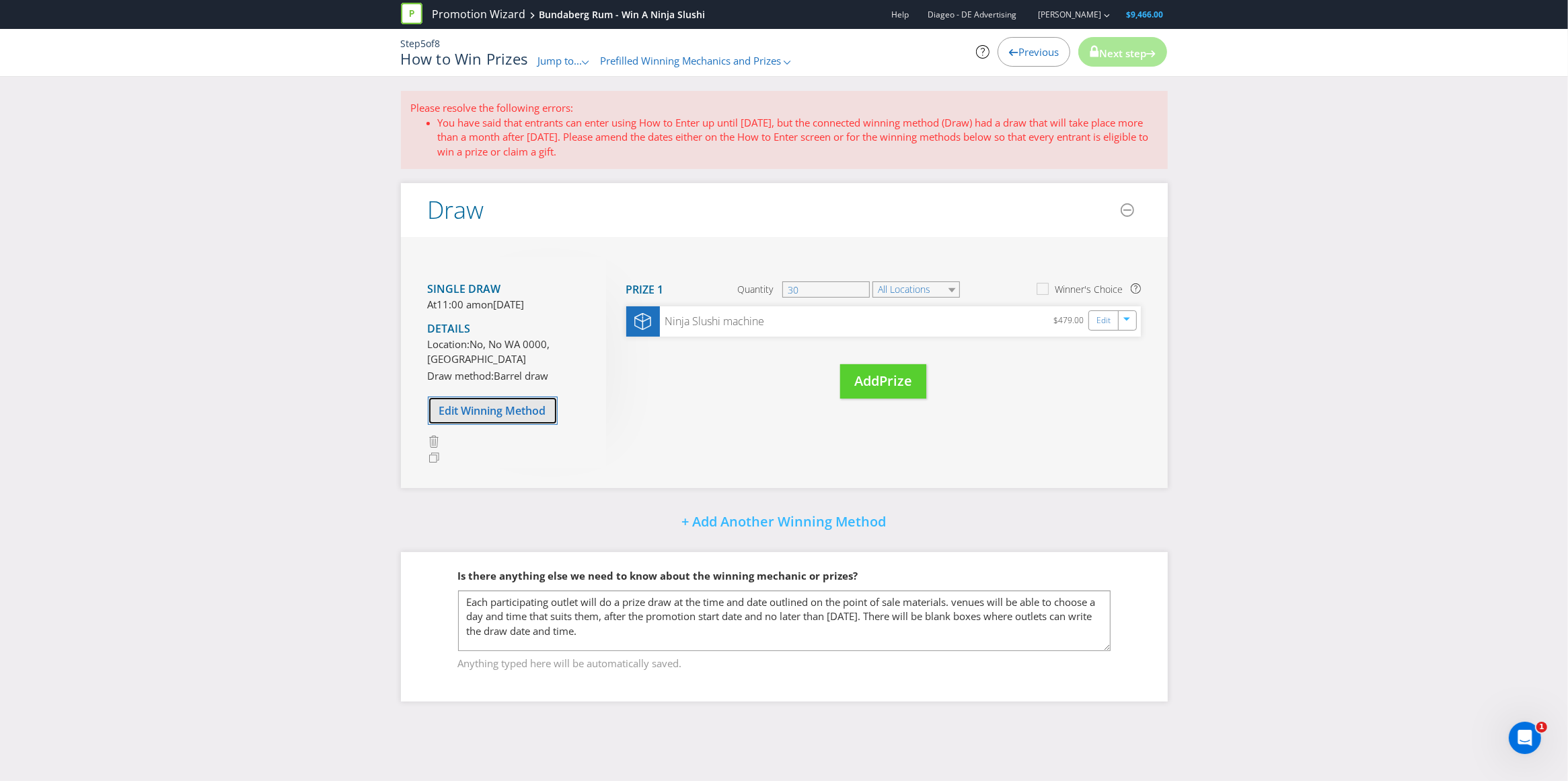
click at [479, 418] on span "Edit Winning Method" at bounding box center [492, 410] width 107 height 15
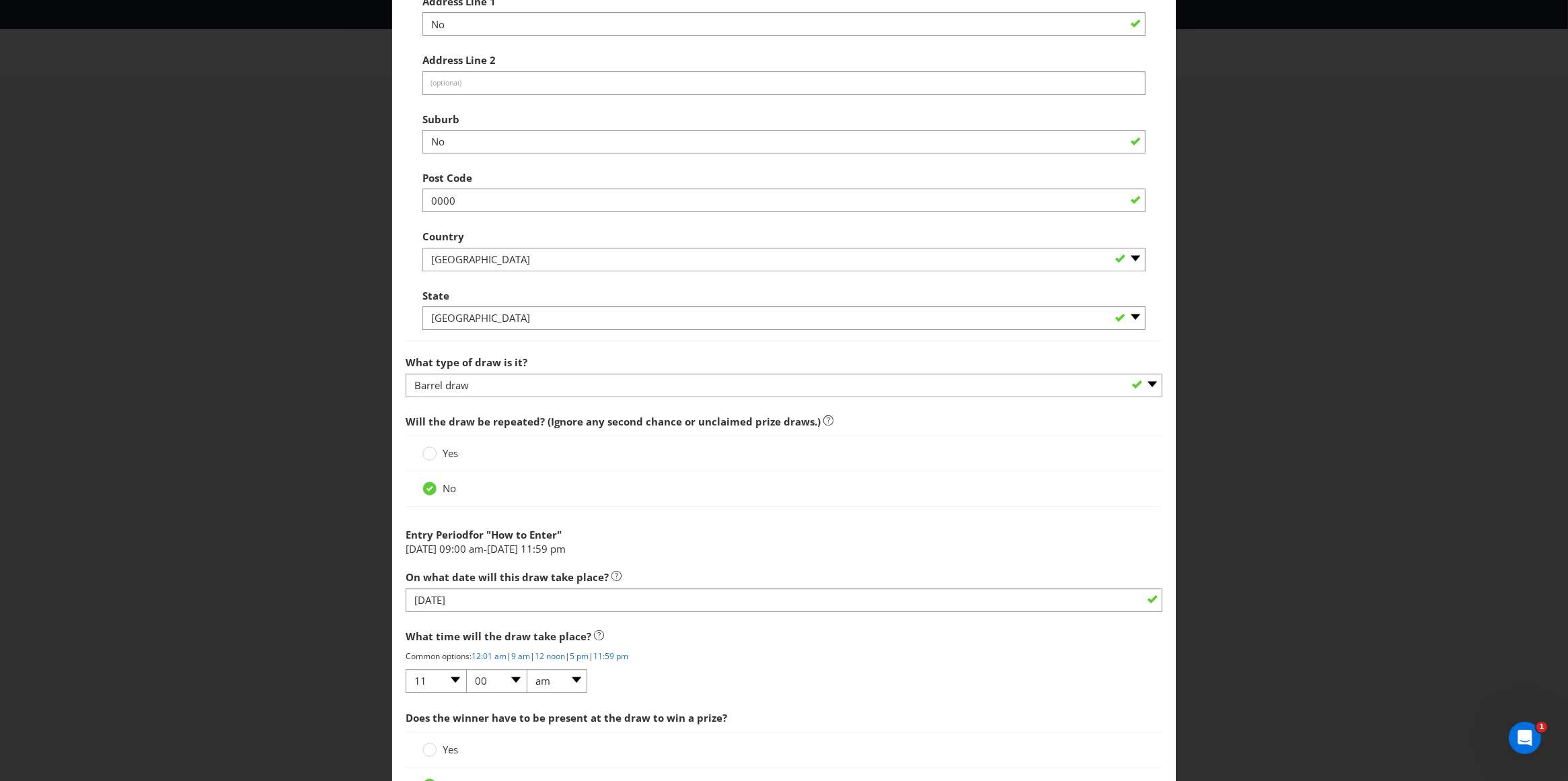
scroll to position [913, 0]
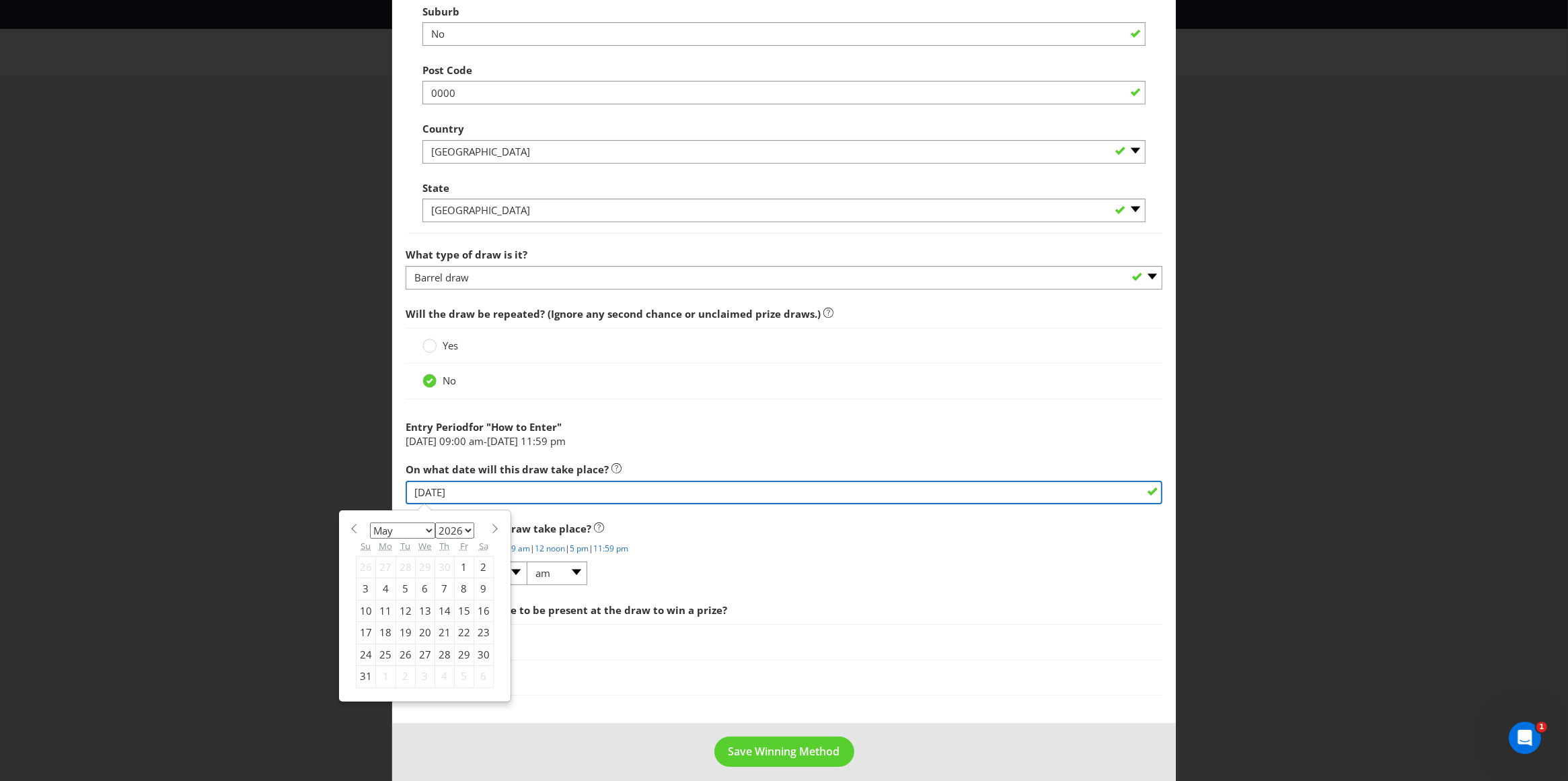
click at [443, 495] on input "[DATE]" at bounding box center [784, 493] width 757 height 24
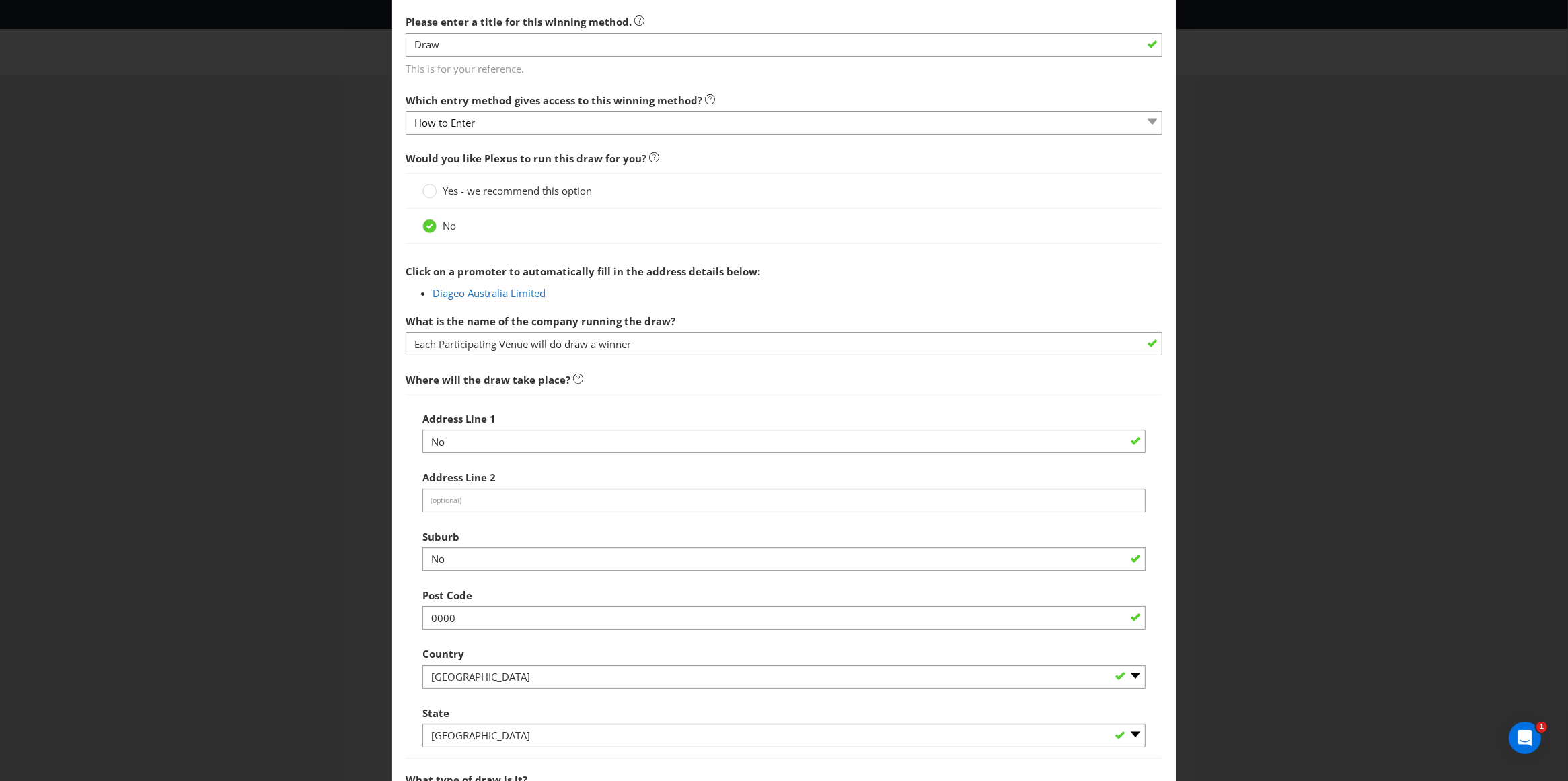
scroll to position [0, 0]
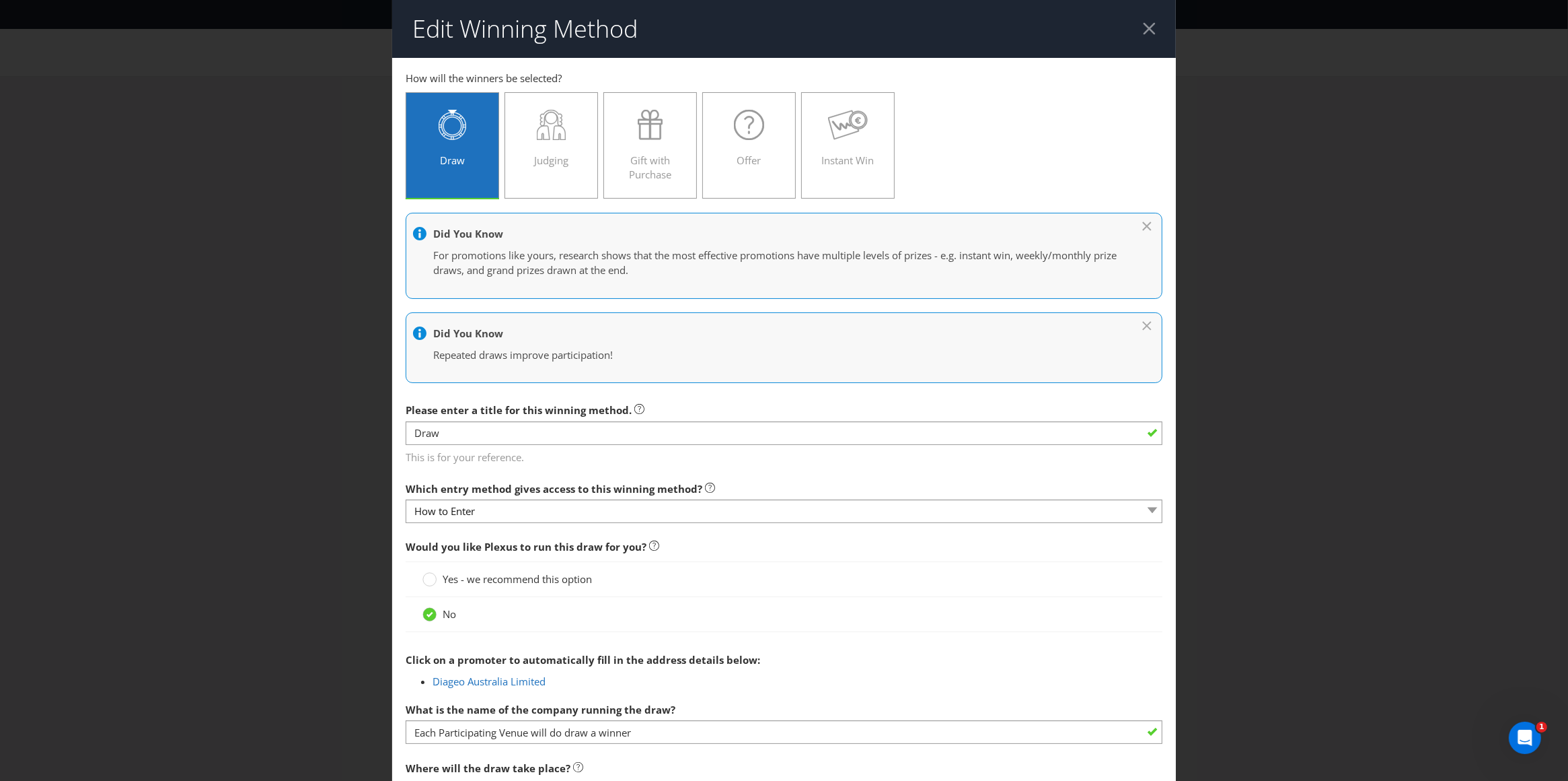
click at [1144, 28] on div at bounding box center [1150, 28] width 13 height 13
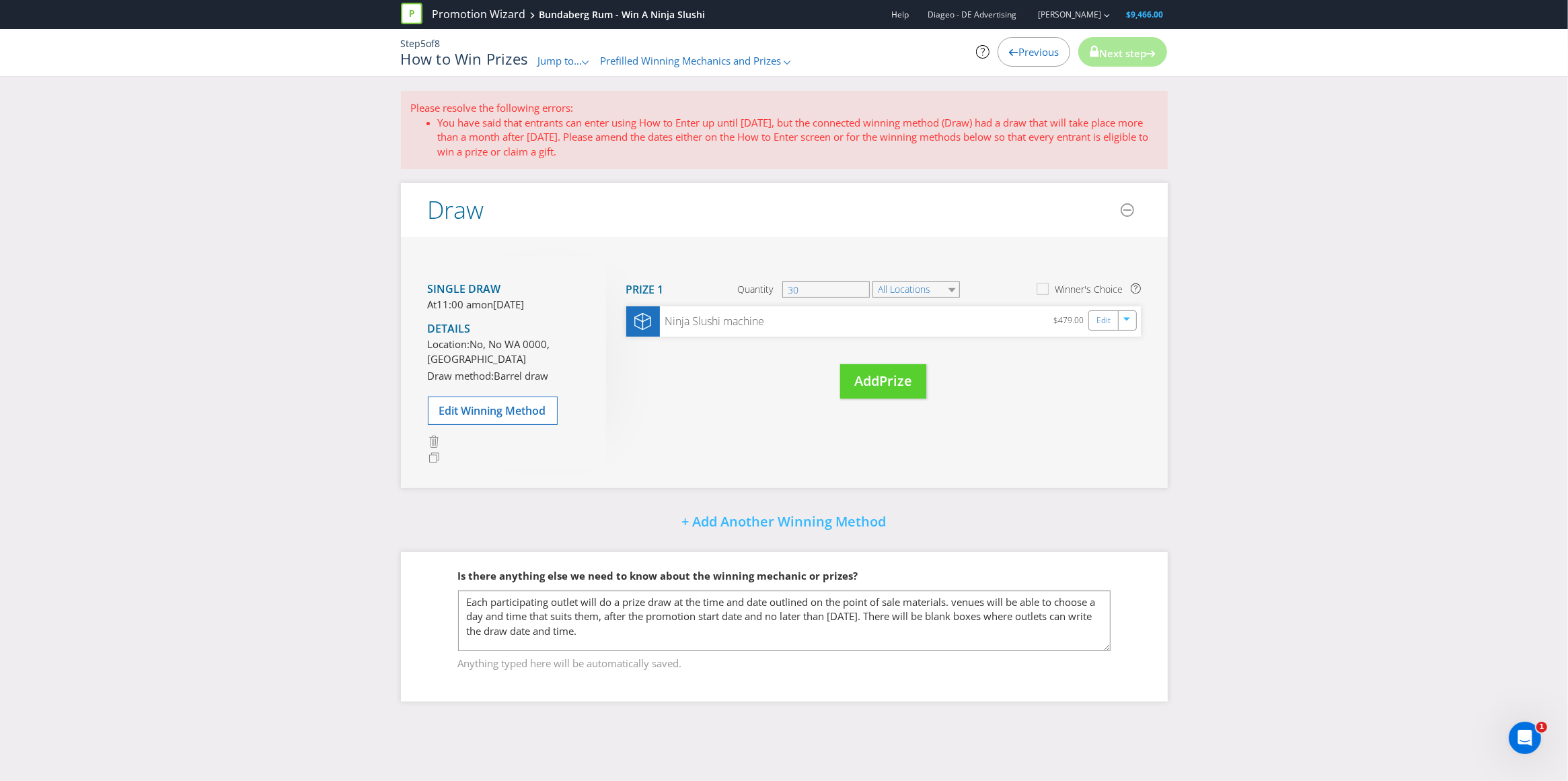
click at [1028, 53] on span "Previous" at bounding box center [1038, 52] width 41 height 14
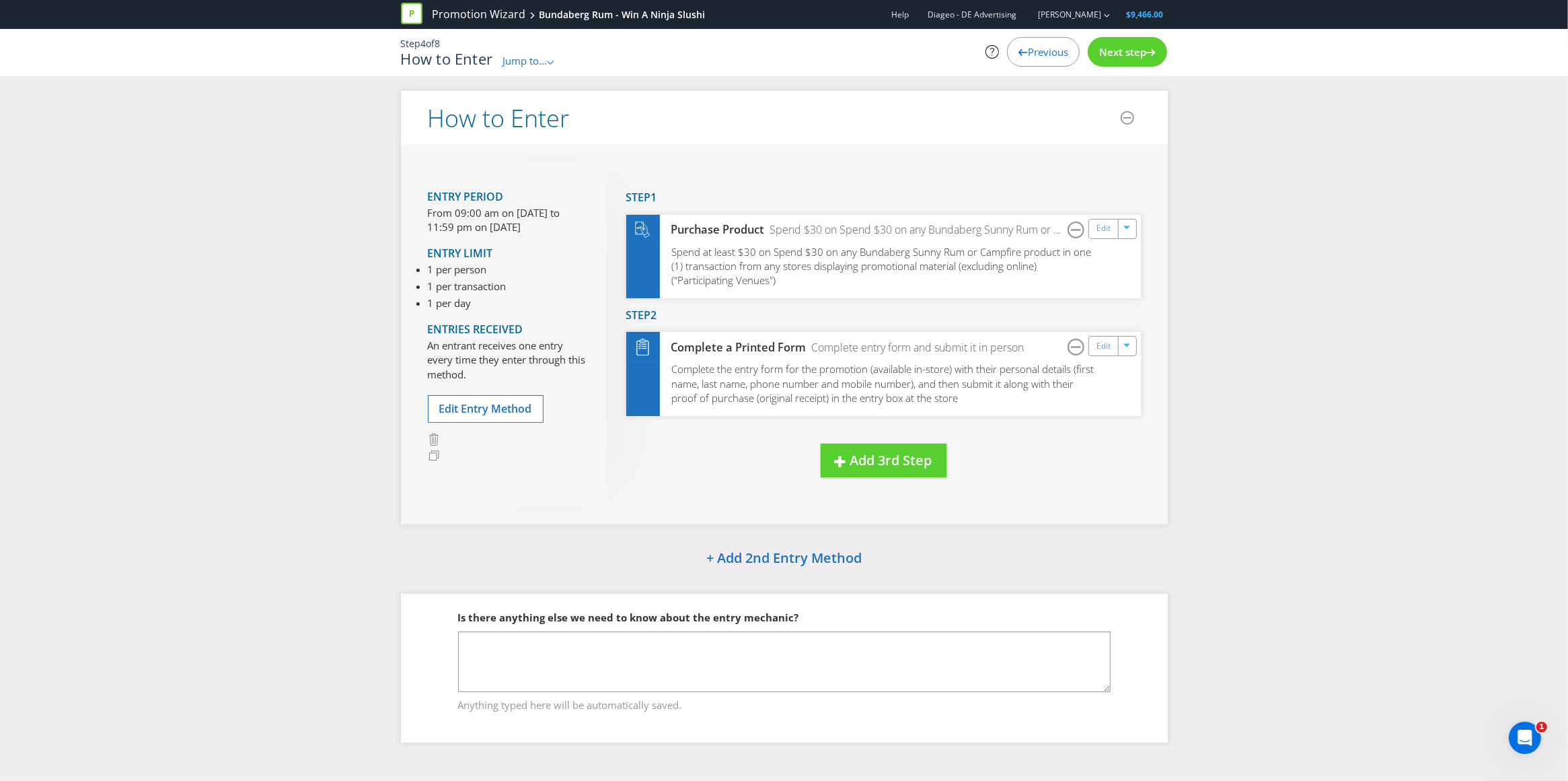
click at [1037, 52] on span "Previous" at bounding box center [1048, 52] width 41 height 14
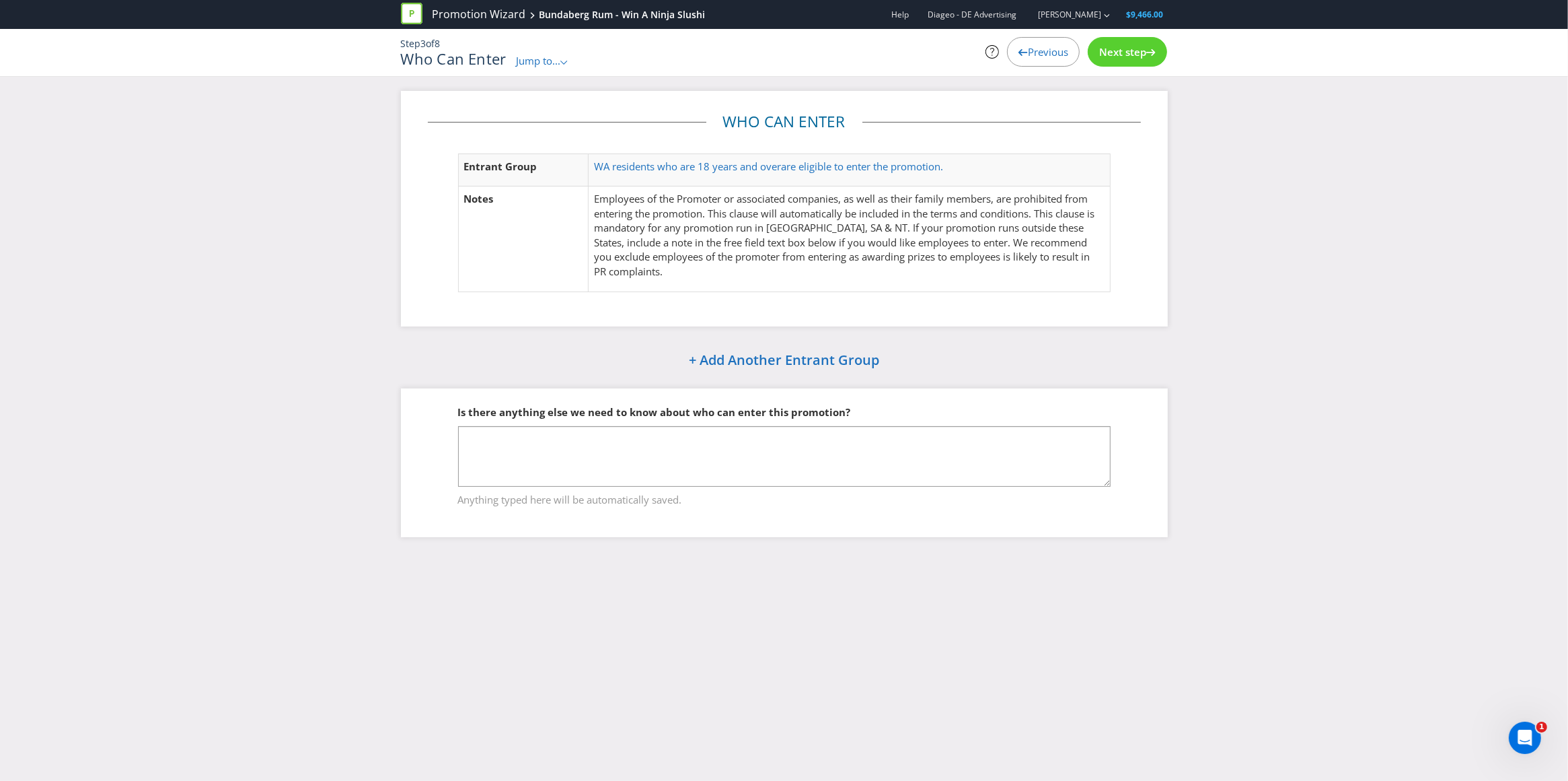
click at [1140, 54] on span "Next step" at bounding box center [1123, 52] width 47 height 14
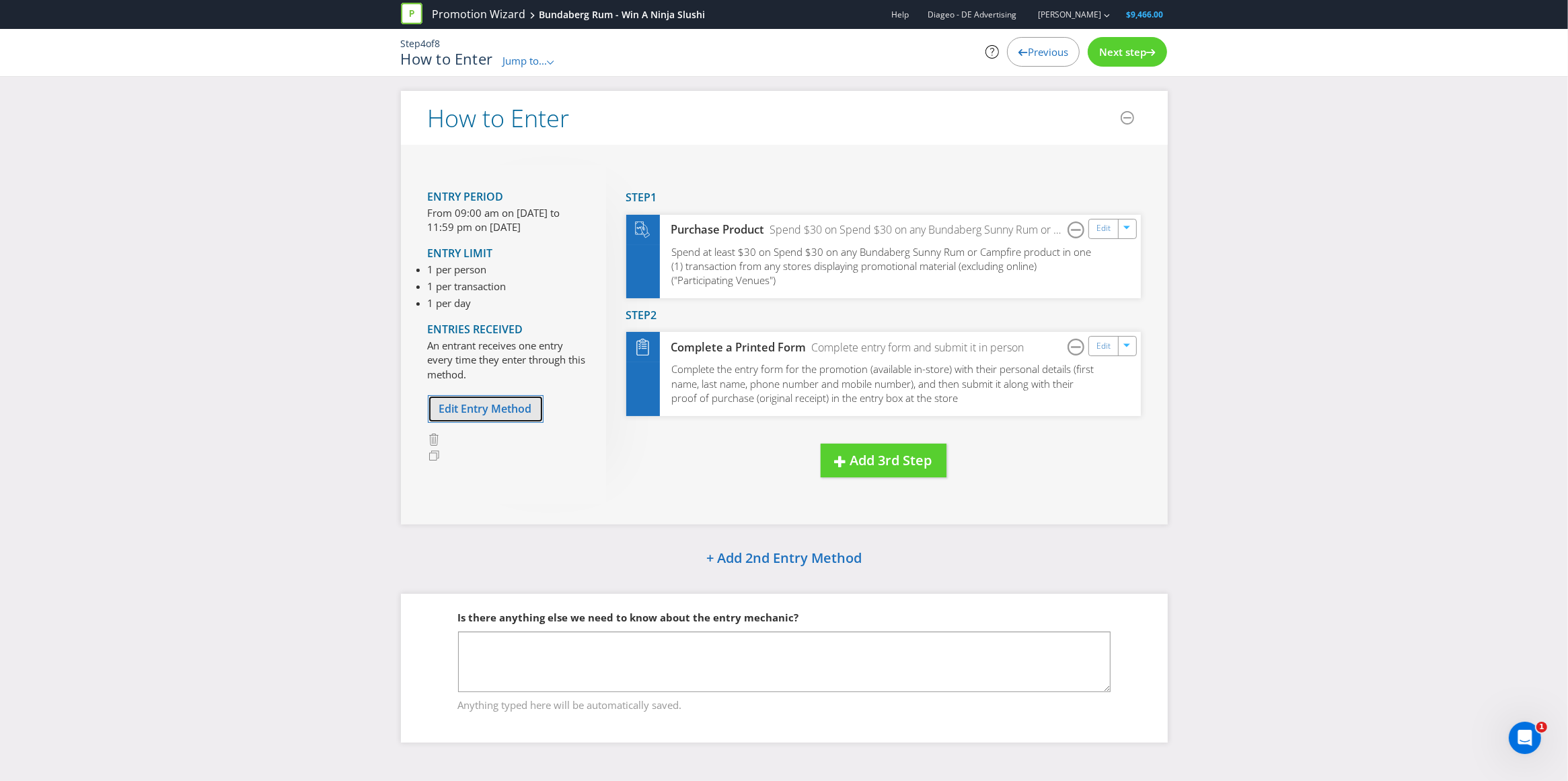
click at [475, 405] on span "Edit Entry Method" at bounding box center [485, 408] width 93 height 15
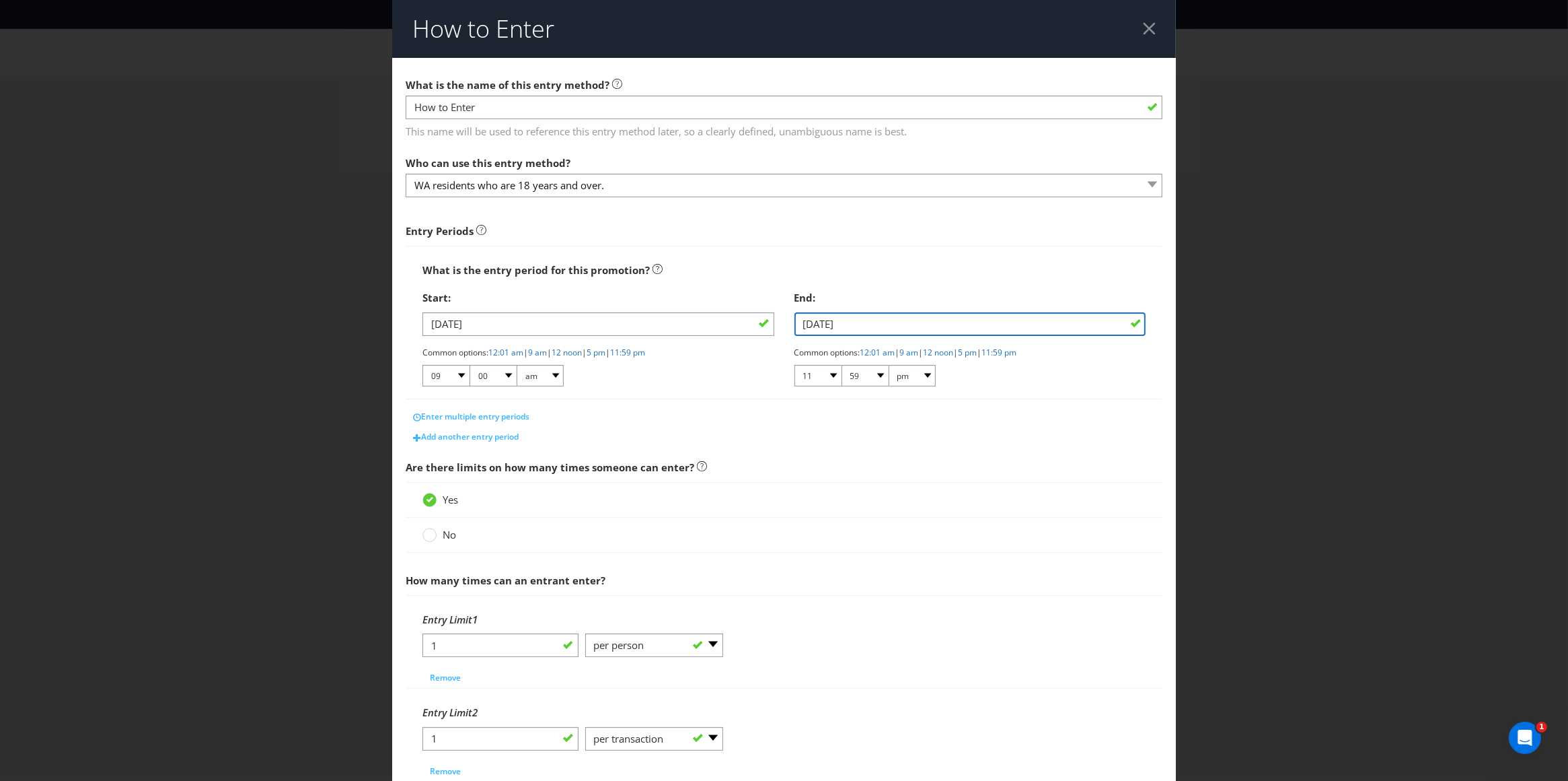
click at [871, 324] on input "[DATE]" at bounding box center [970, 324] width 352 height 24
click at [823, 324] on input "[DATE]" at bounding box center [970, 324] width 352 height 24
type input "[DATE]"
select select "3"
type input "[DATE]"
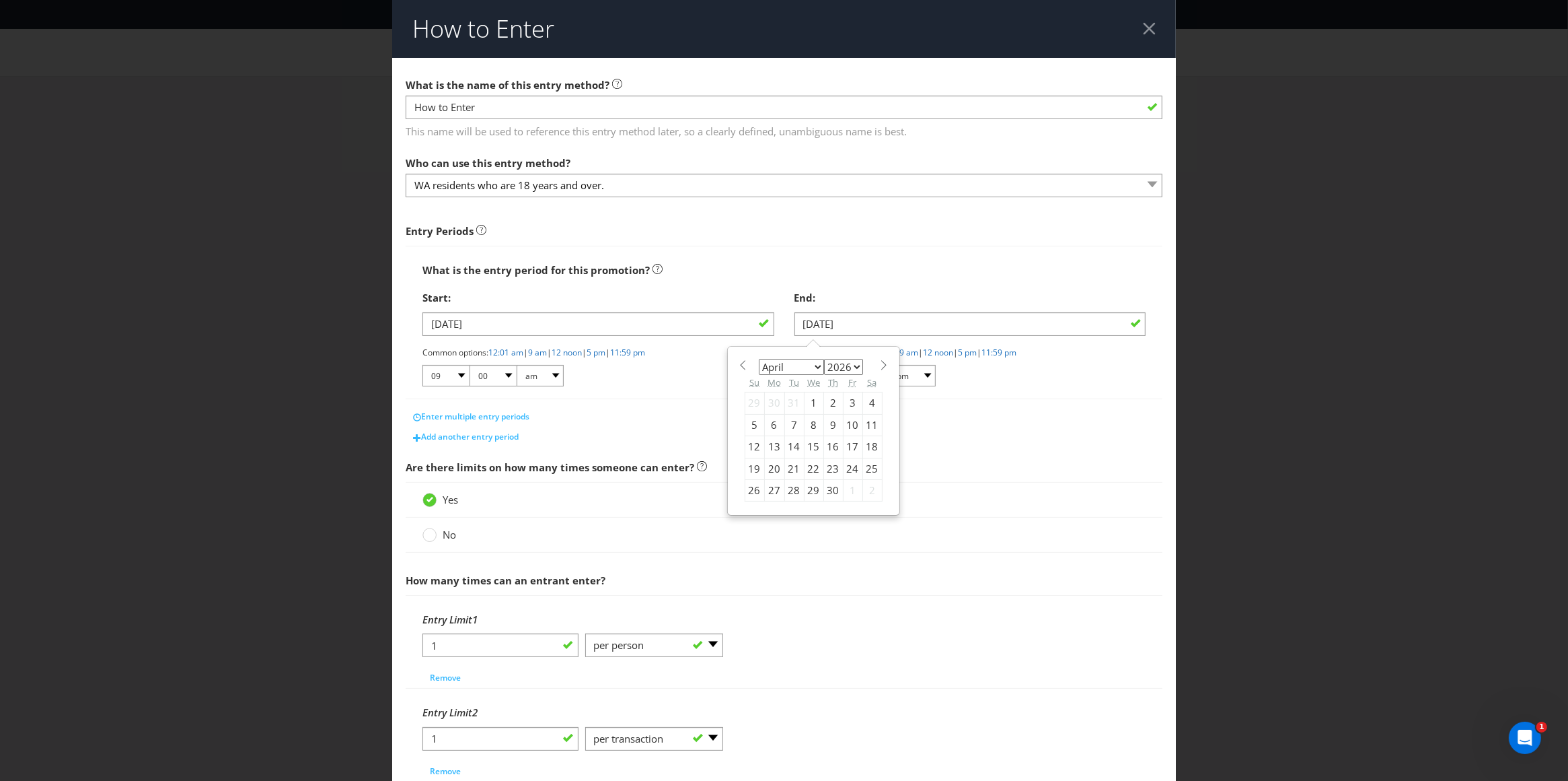
click at [825, 491] on div "30" at bounding box center [833, 490] width 20 height 22
drag, startPoint x: 1032, startPoint y: 394, endPoint x: 1026, endPoint y: 405, distance: 12.5
click at [1032, 395] on div "End: [DATE] Common options: 12:01 am | 9 am | 12 noon | 5 pm | 11:59 pm 01 02 0…" at bounding box center [970, 340] width 372 height 113
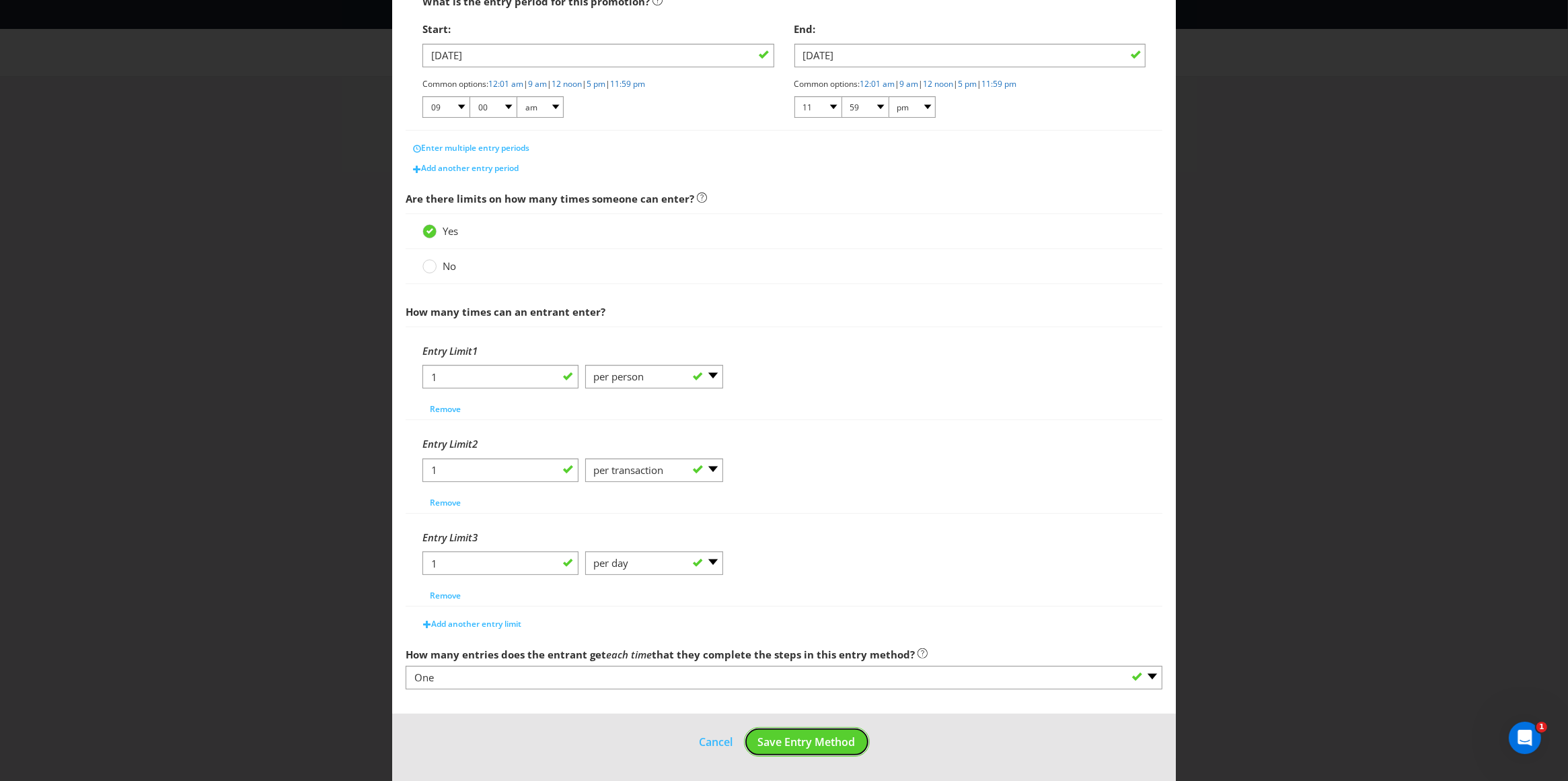
drag, startPoint x: 822, startPoint y: 742, endPoint x: 808, endPoint y: 723, distance: 23.6
click at [822, 742] on span "Save Entry Method" at bounding box center [807, 741] width 98 height 15
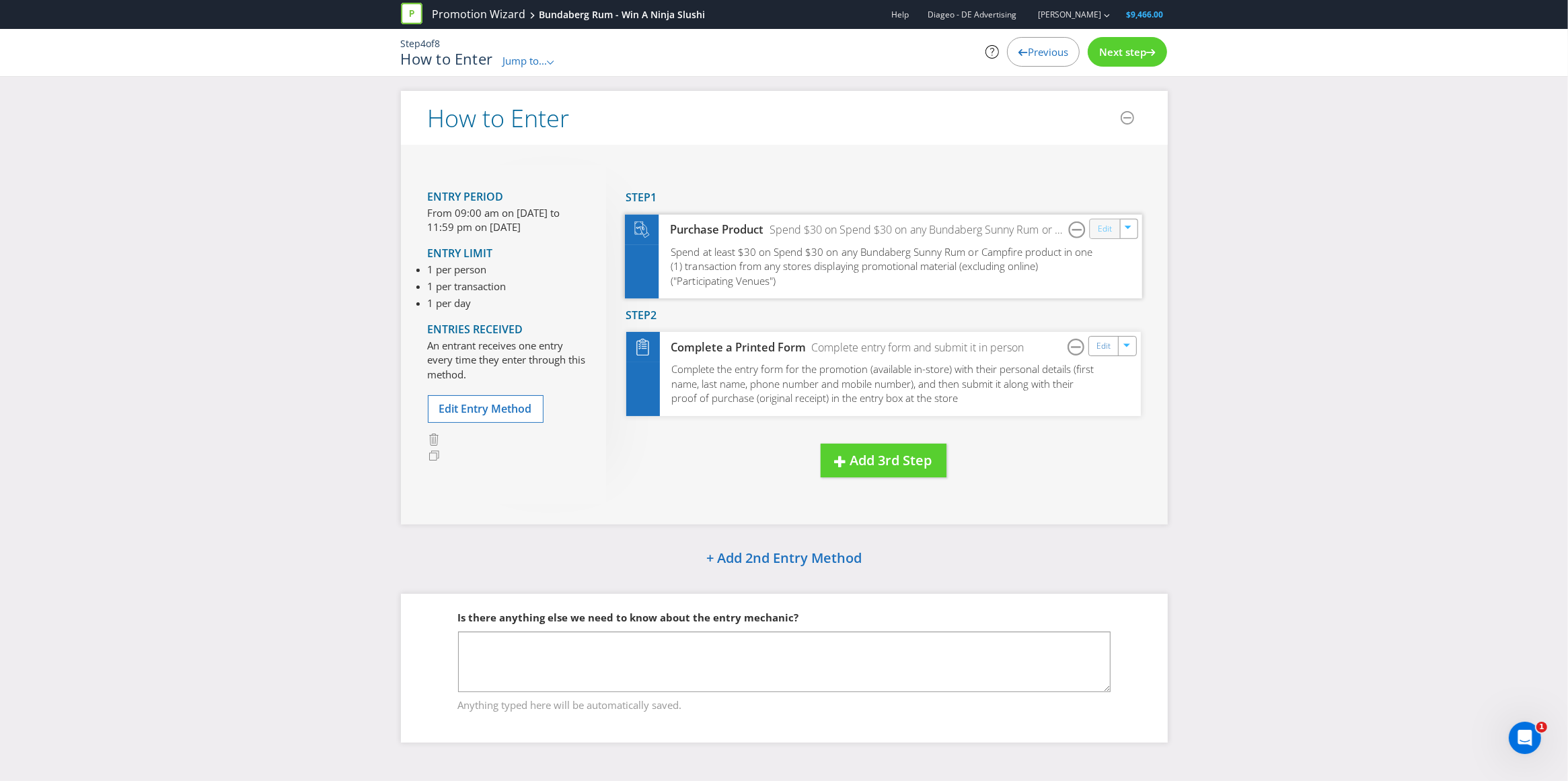
click at [1102, 230] on link "Edit" at bounding box center [1105, 228] width 15 height 15
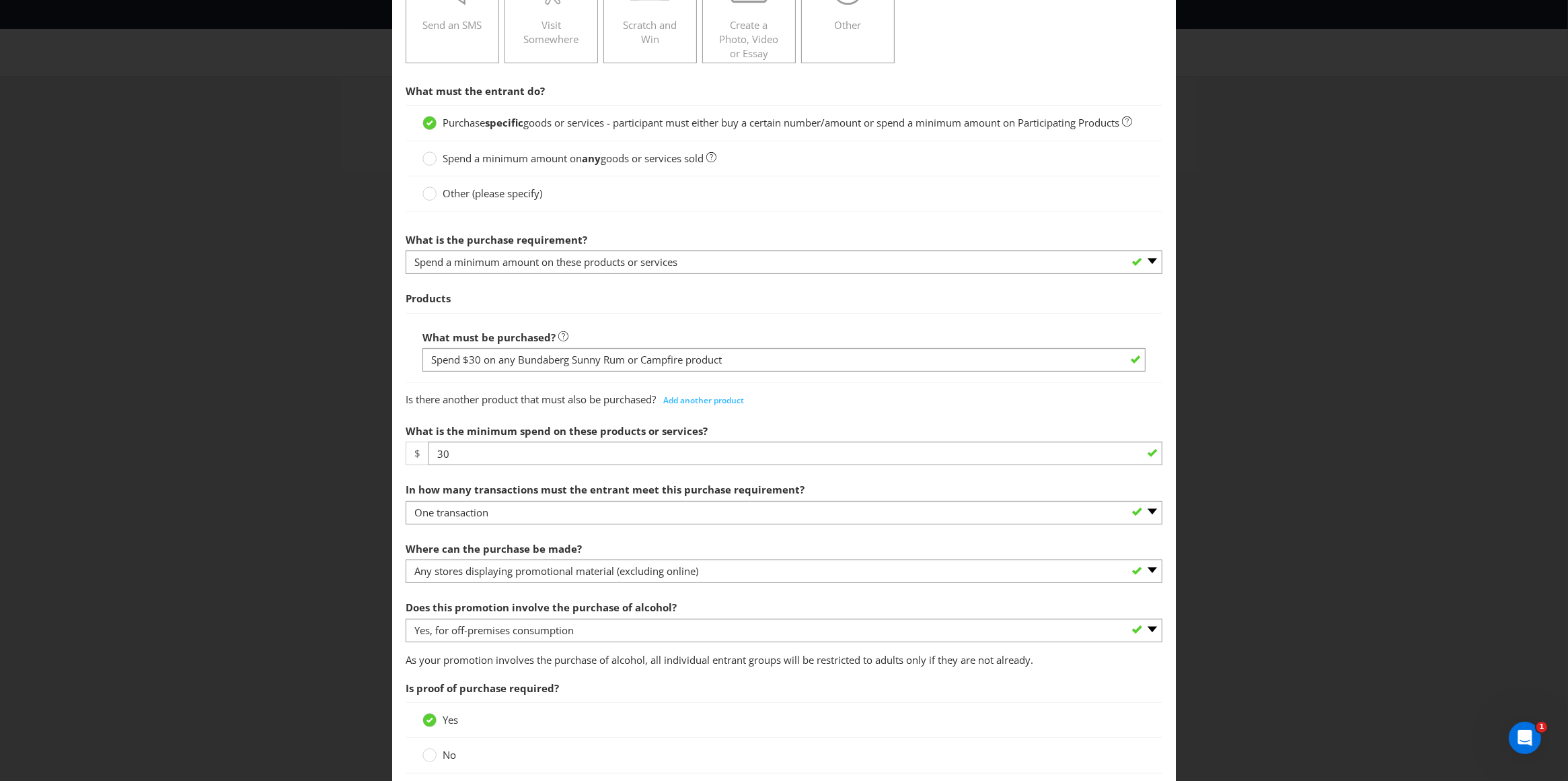
scroll to position [361, 0]
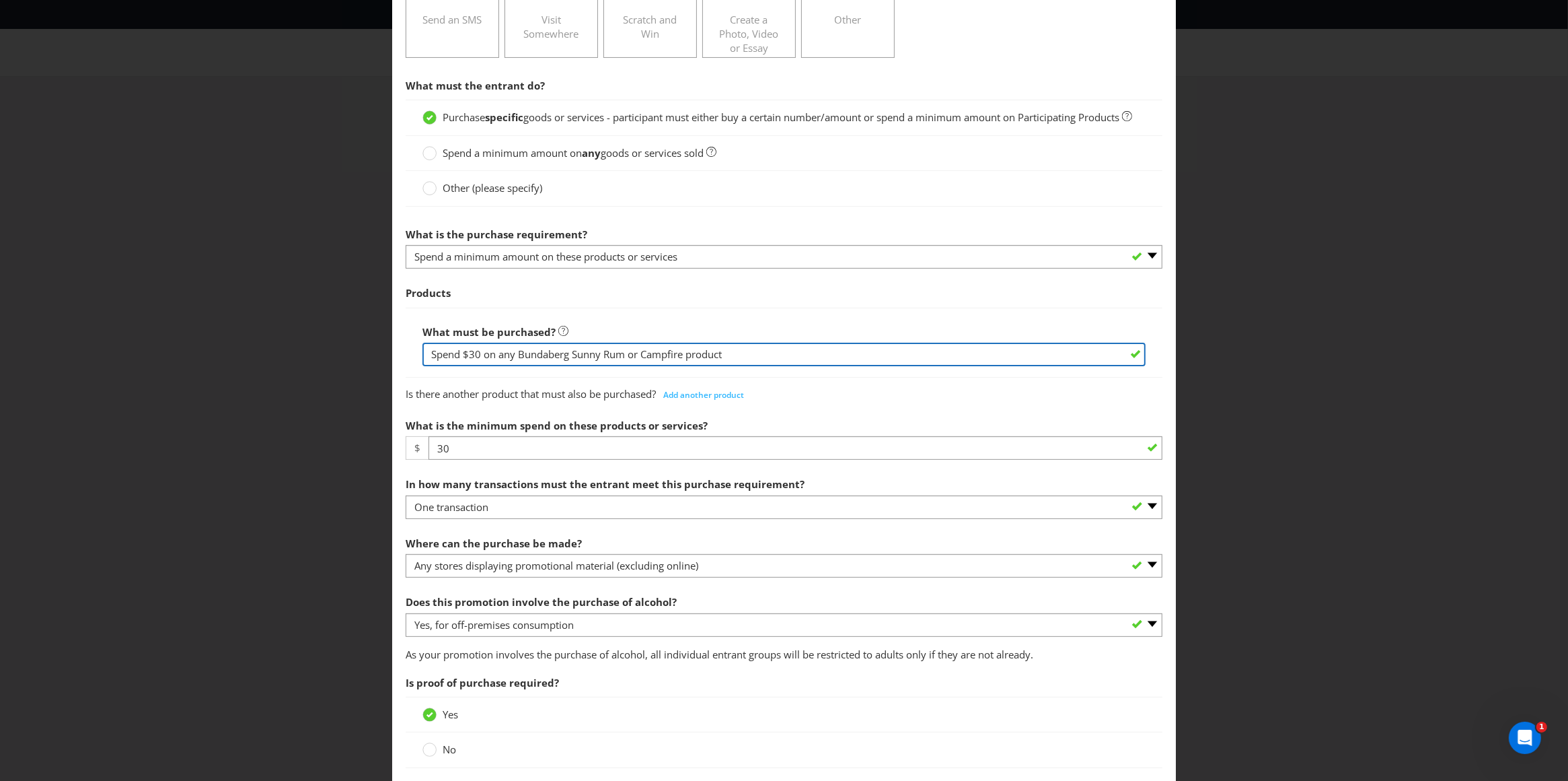
click at [765, 366] on input "Spend $30 on any Bundaberg Sunny Rum or Campfire product" at bounding box center [784, 355] width 724 height 24
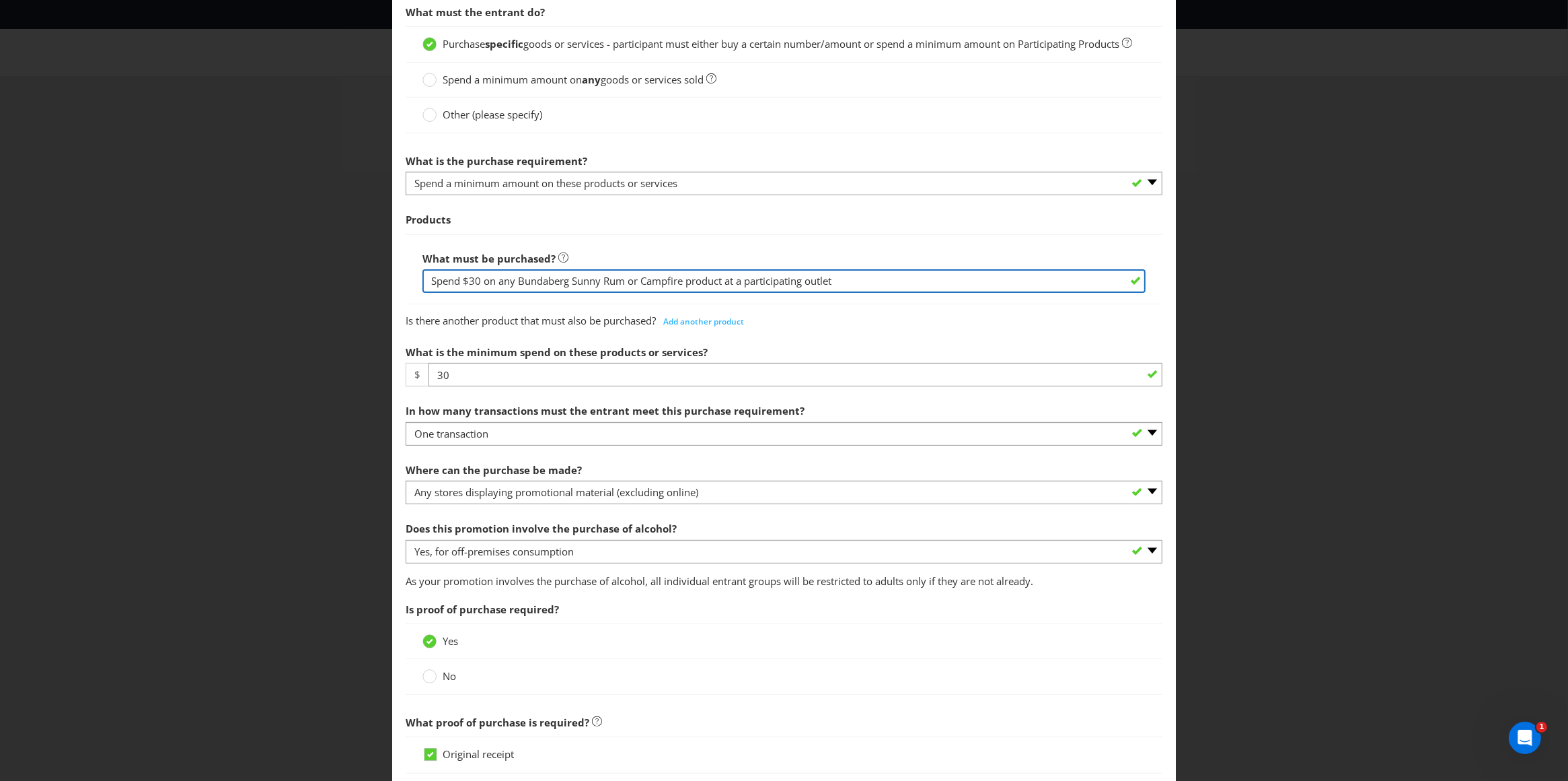
scroll to position [503, 0]
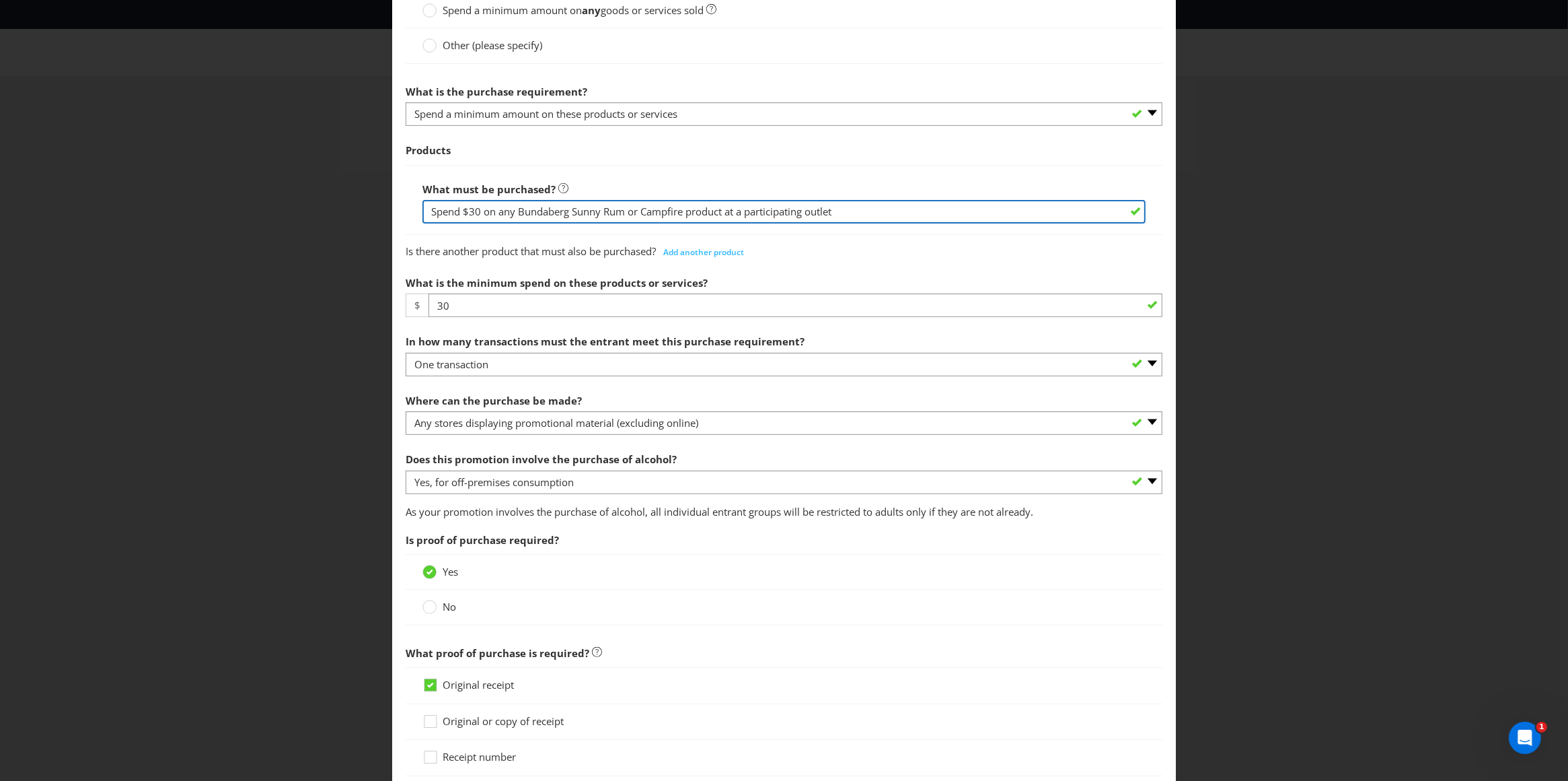
type input "Spend $30 on any Bundaberg Sunny Rum or Campfire product at a participating out…"
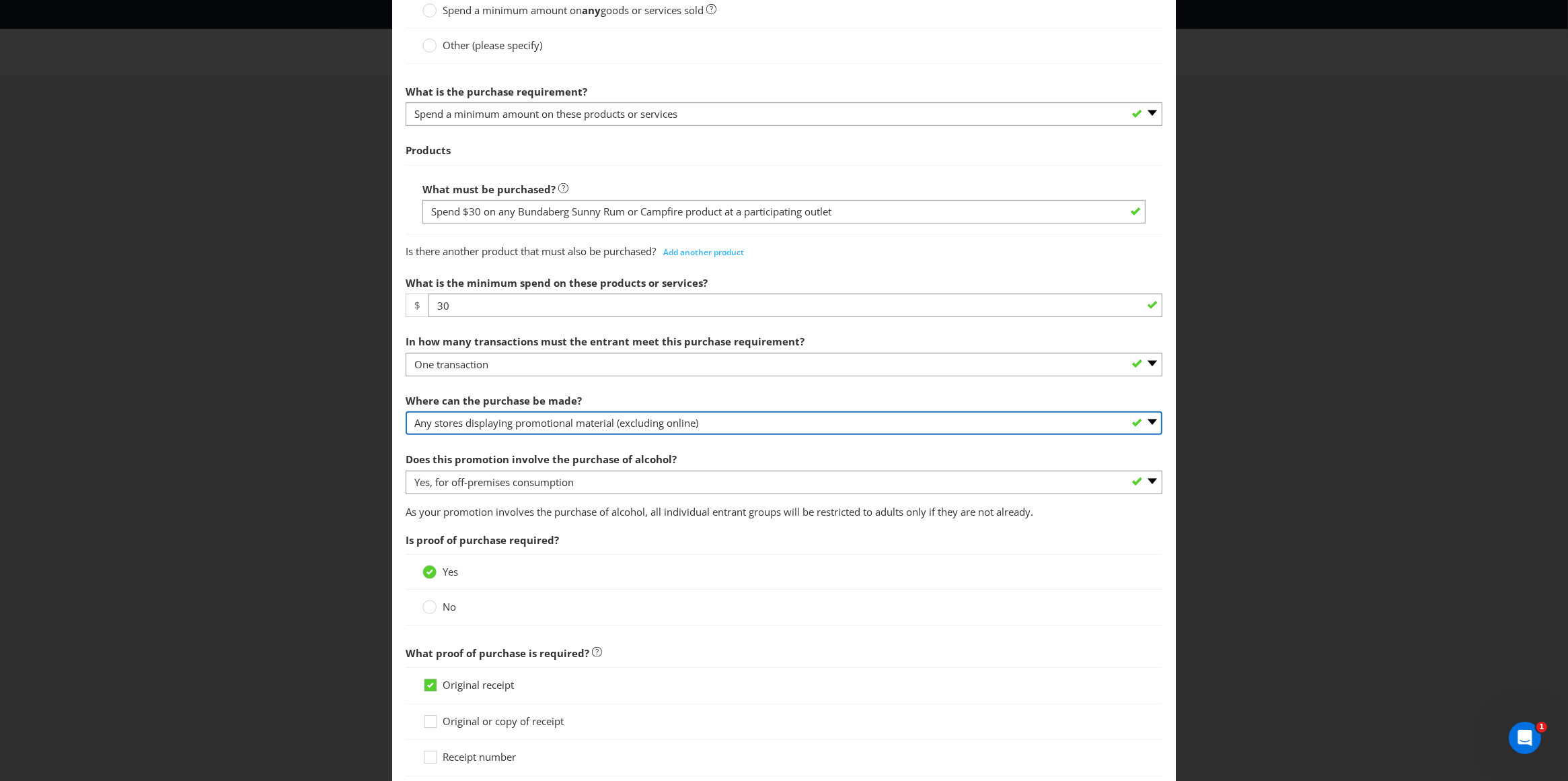
click at [469, 434] on select "-- Please select -- Any stores displaying promotional material (including onlin…" at bounding box center [784, 423] width 757 height 24
select select "OTHER"
click at [405, 427] on select "-- Please select -- Any stores displaying promotional material (including onlin…" at bounding box center [784, 423] width 757 height 24
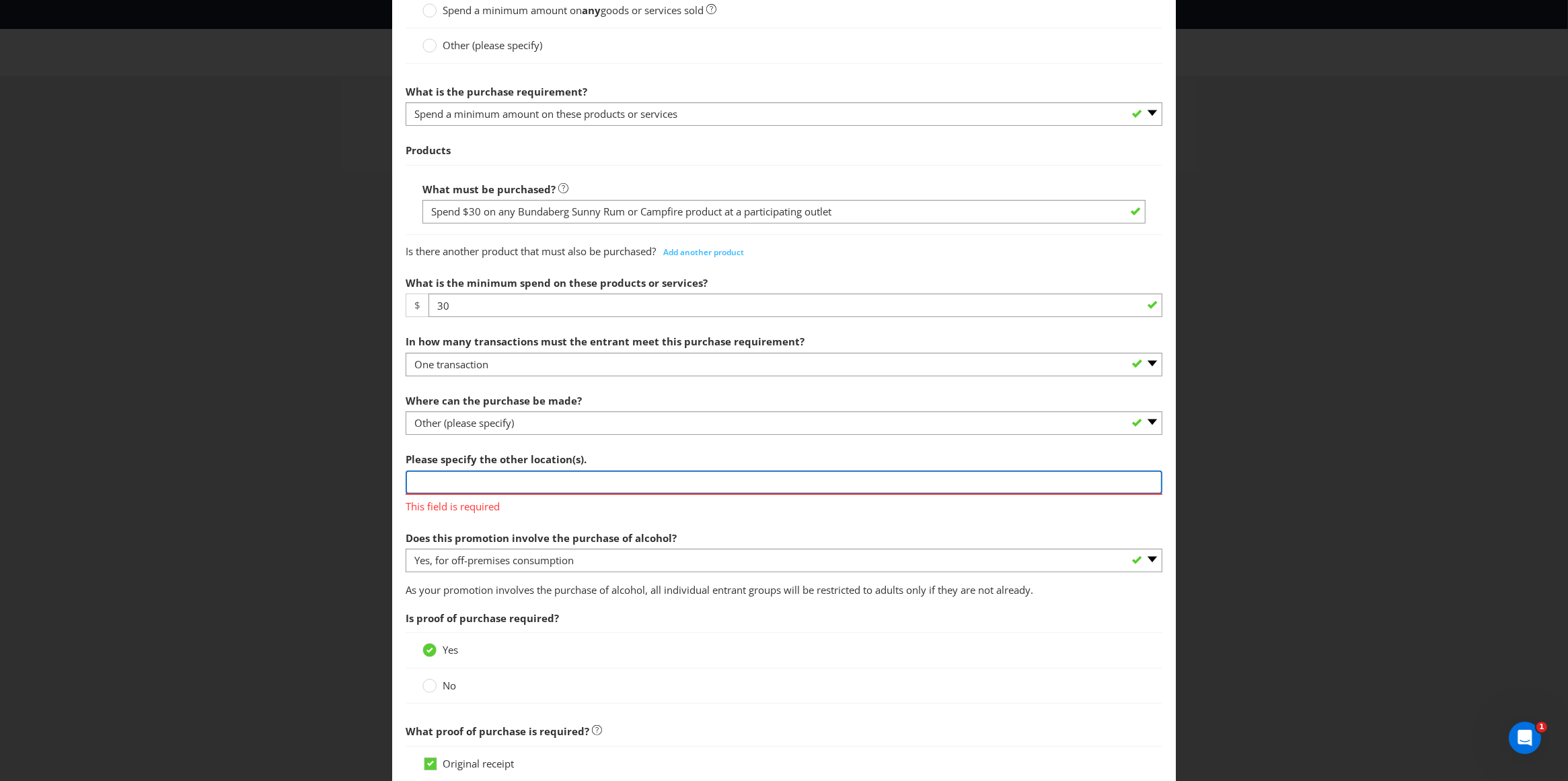
click at [463, 494] on input "text" at bounding box center [784, 483] width 757 height 24
type input "Any outlets displaying promotional material"
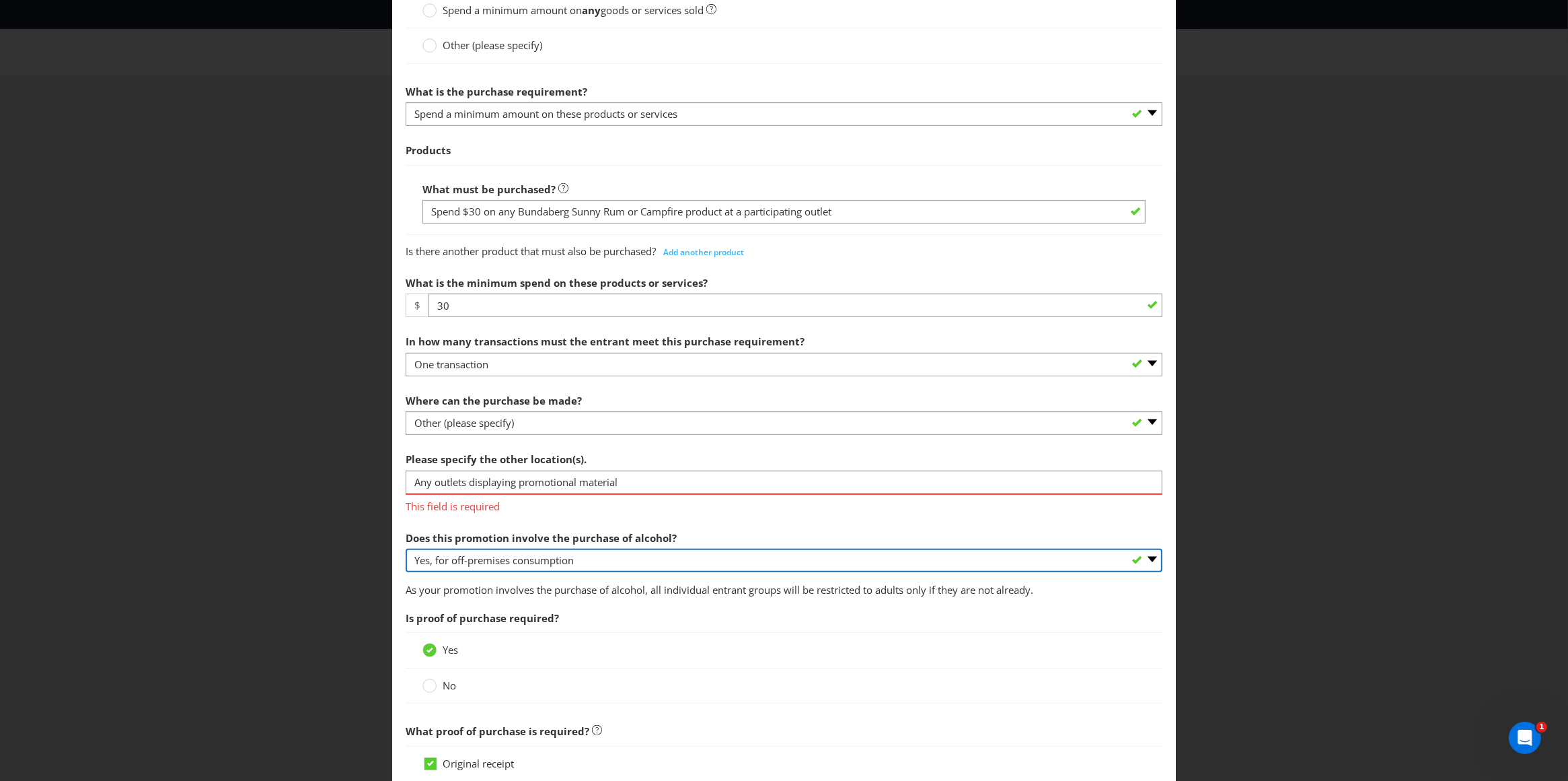
click at [626, 580] on span "Does this promotion involve the purchase of alcohol? -- Please select -- Yes, f…" at bounding box center [784, 561] width 757 height 73
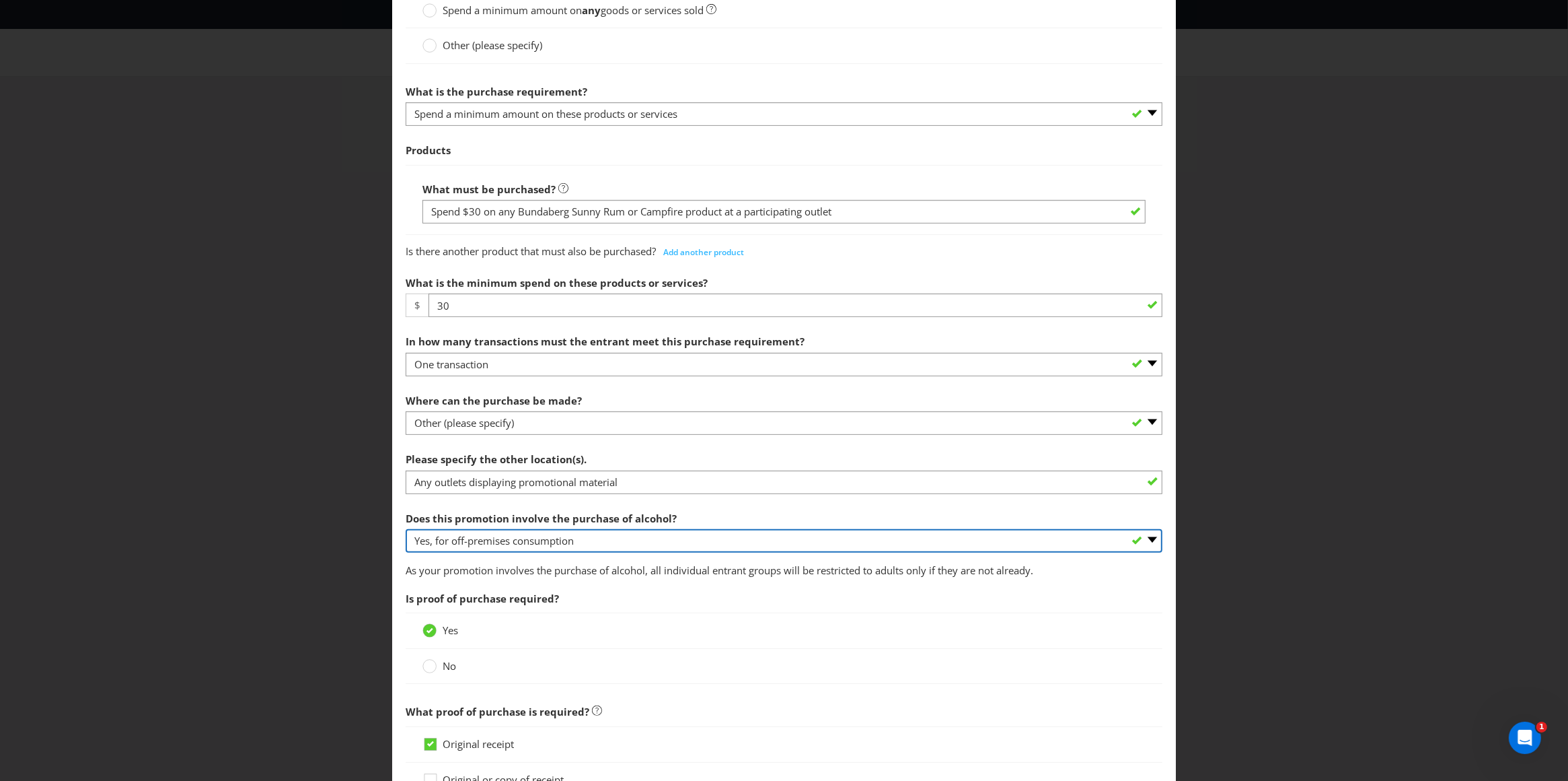
click at [405, 545] on select "-- Please select -- Yes, for on-premises consumption Yes, for off-premises cons…" at bounding box center [784, 541] width 757 height 24
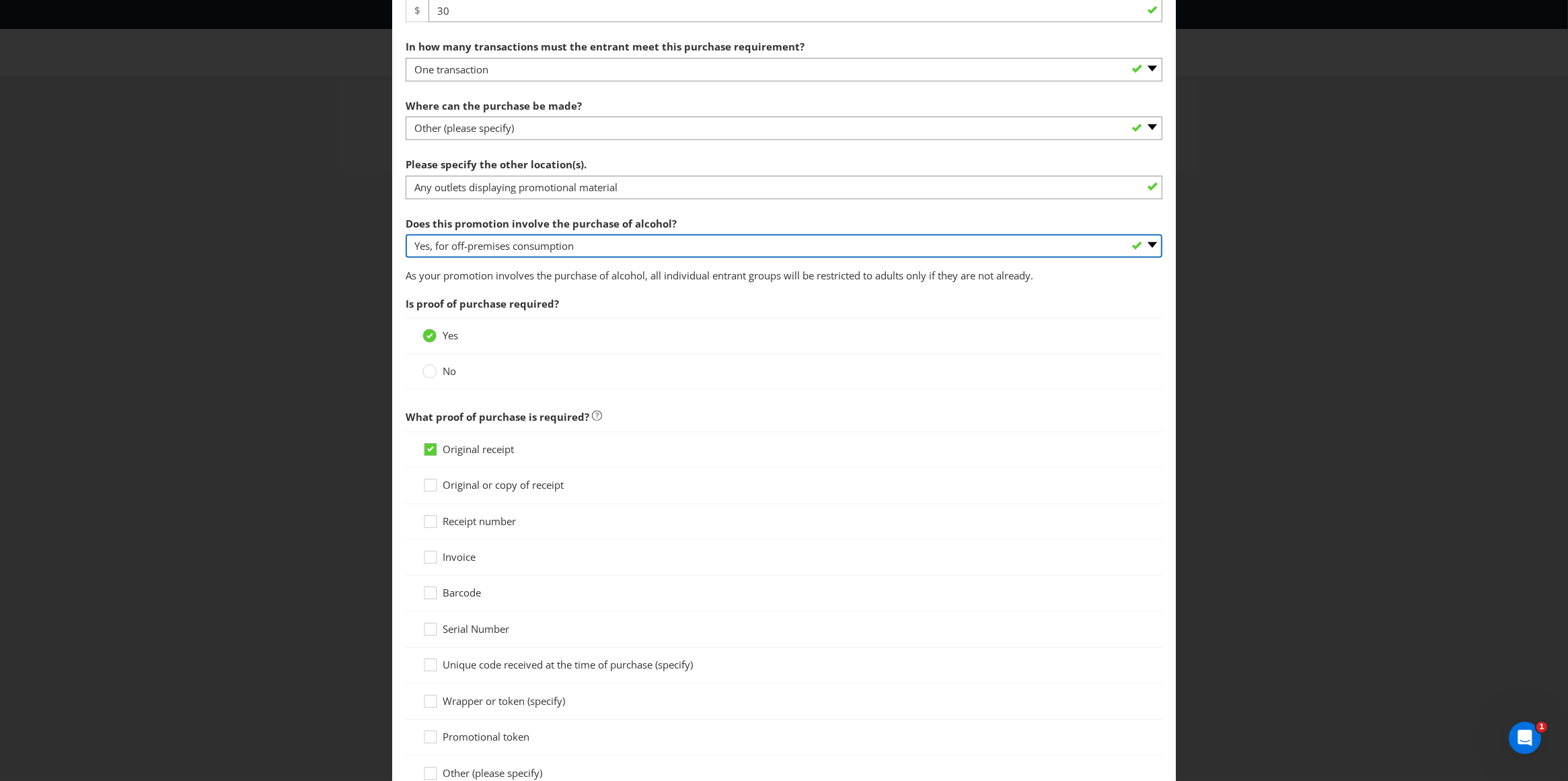
scroll to position [1035, 0]
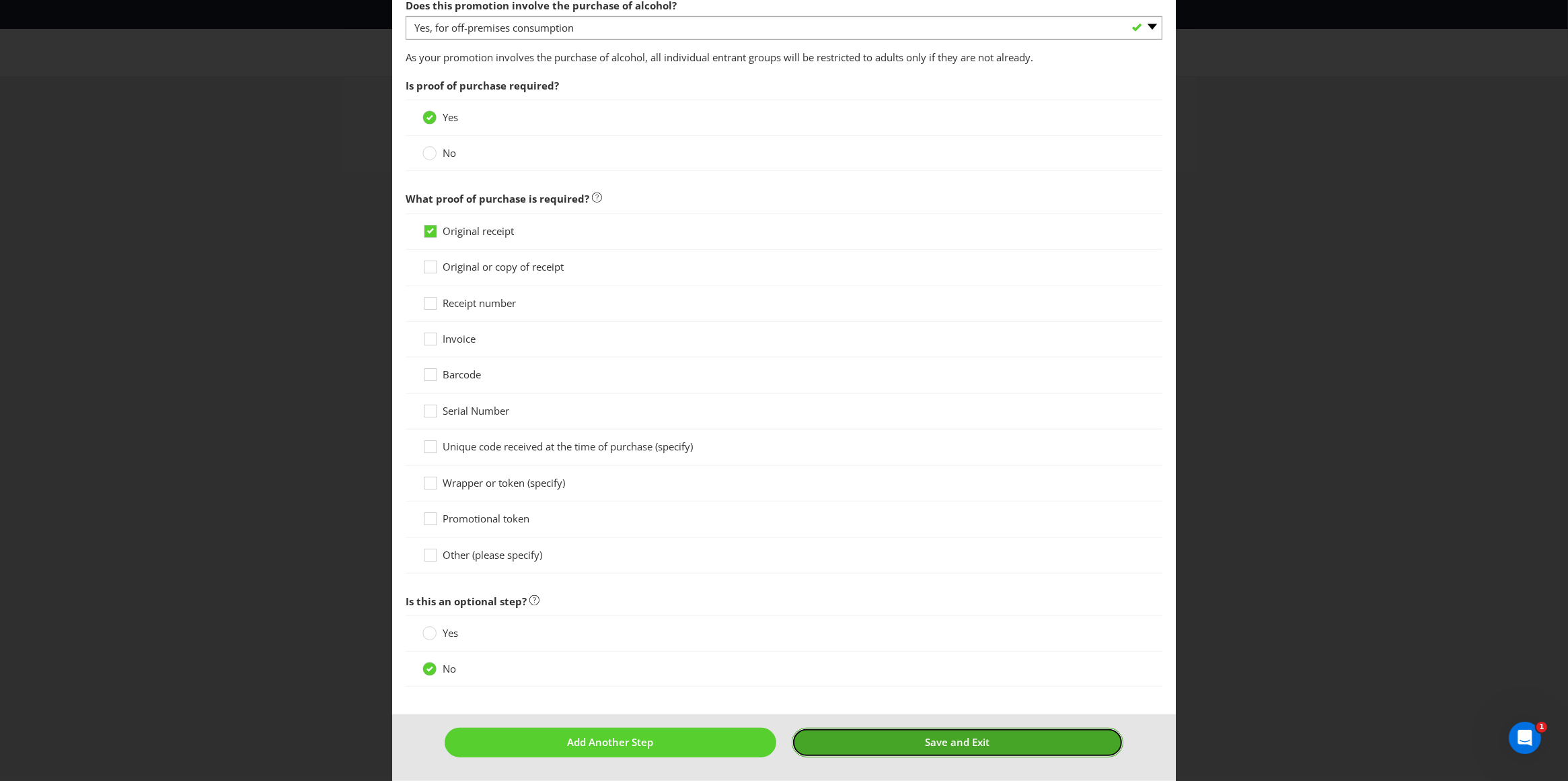
click at [925, 747] on span "Save and Exit" at bounding box center [957, 741] width 64 height 14
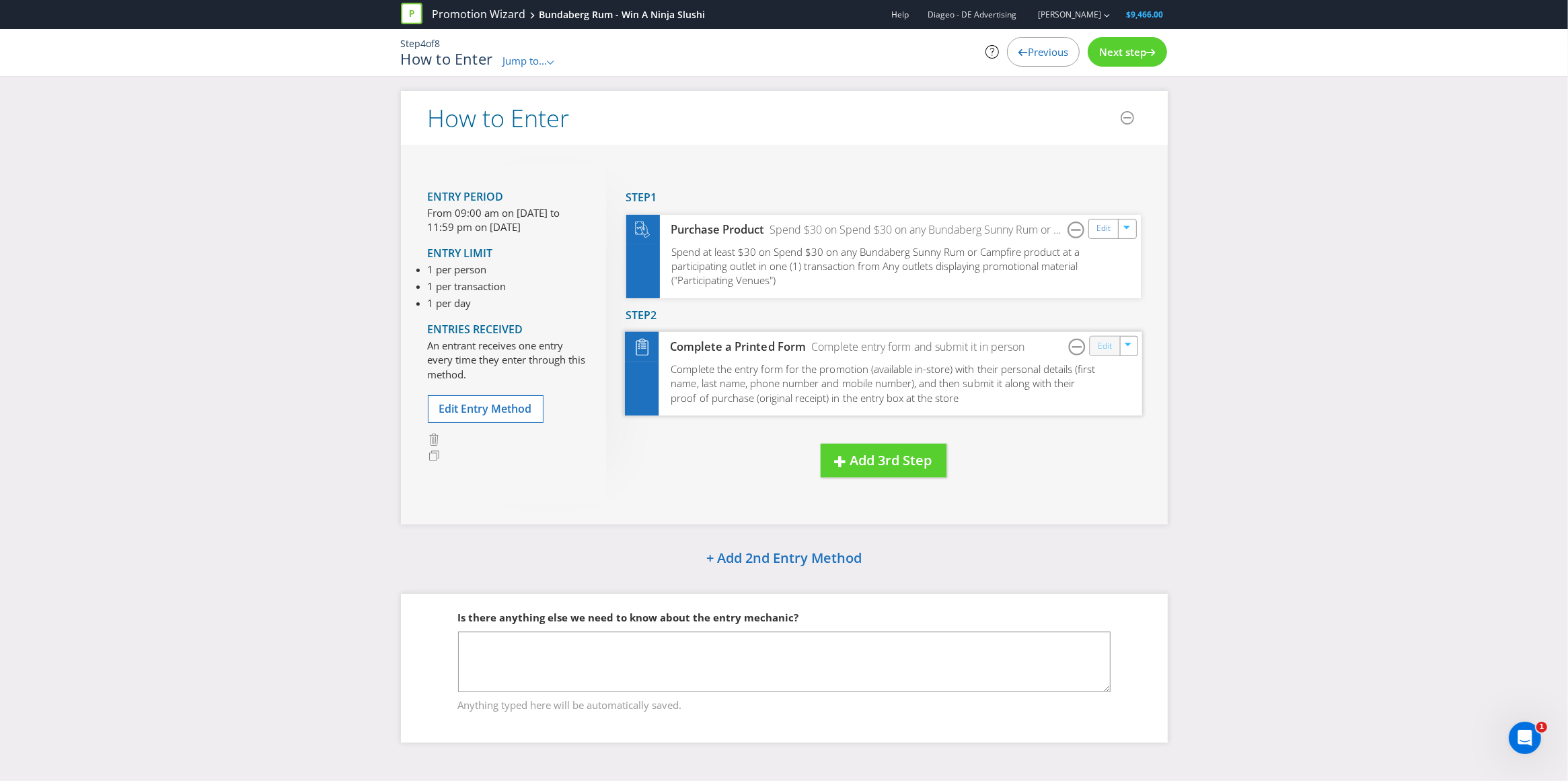
click at [1104, 345] on link "Edit" at bounding box center [1105, 346] width 15 height 15
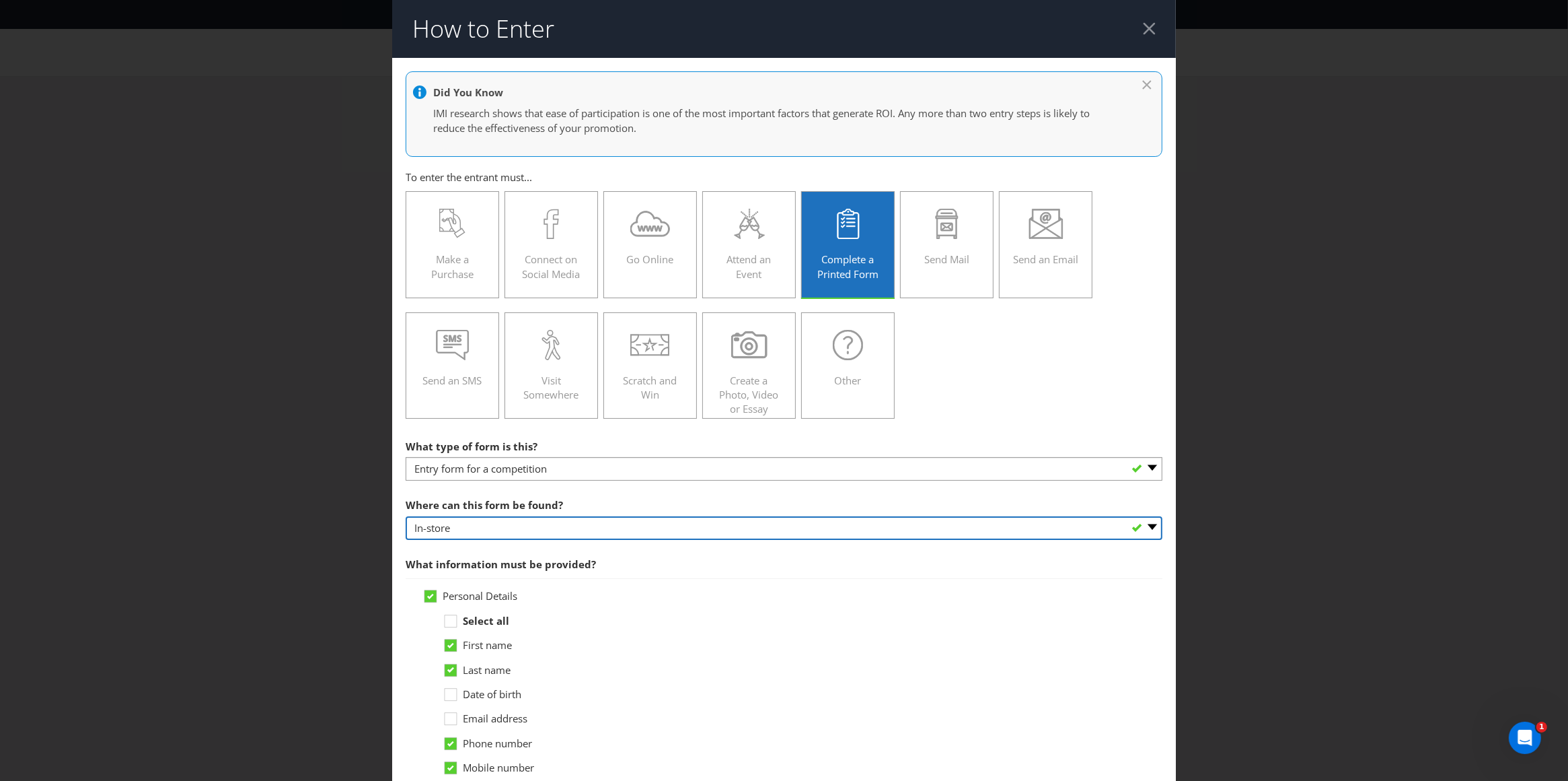
click at [492, 527] on select "-- Please select -- In-store Online (download and print) On back of game card O…" at bounding box center [784, 528] width 757 height 24
select select "OTHER"
click at [405, 517] on select "-- Please select -- In-store Online (download and print) On back of game card O…" at bounding box center [784, 528] width 757 height 24
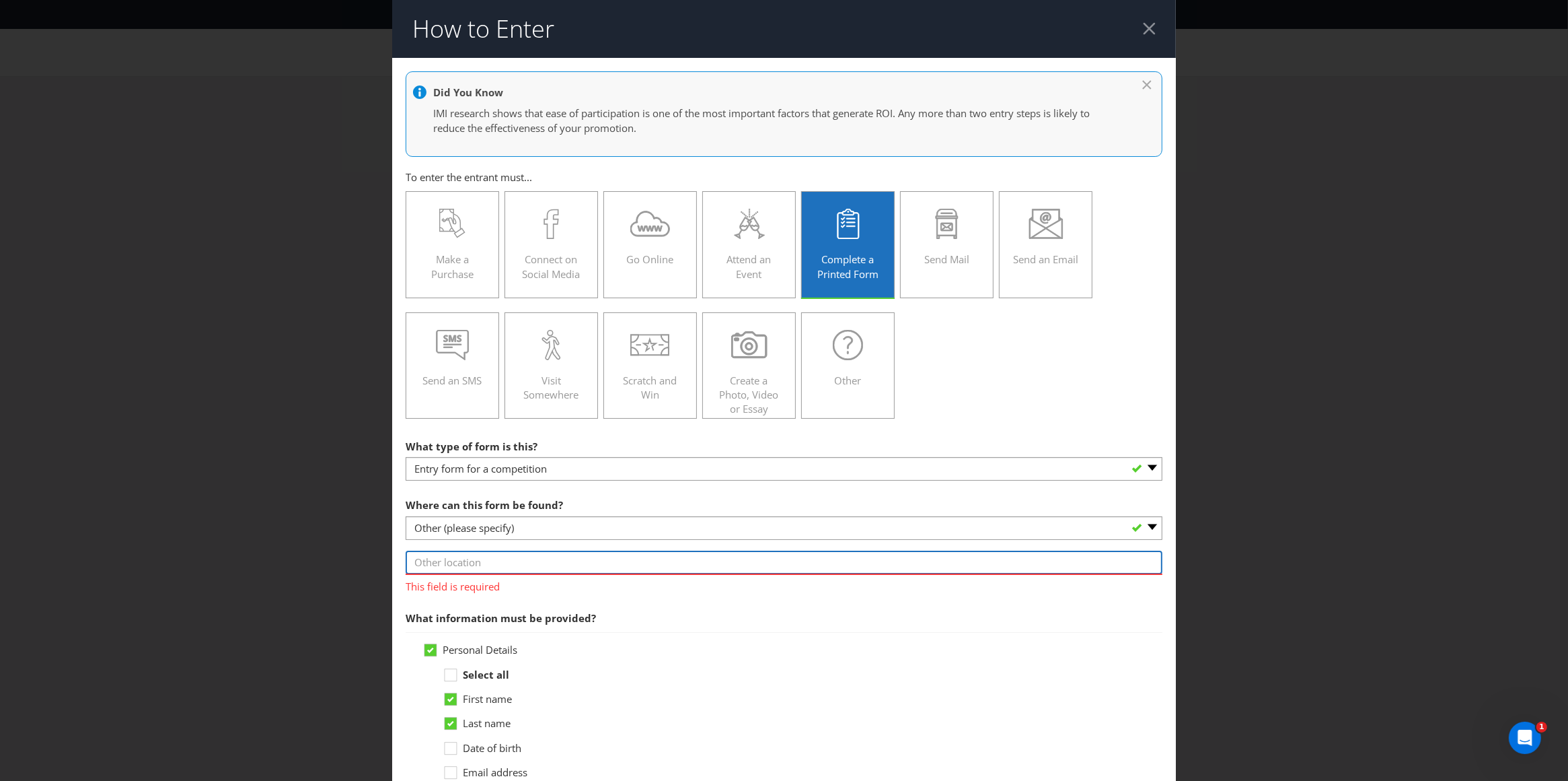
click at [466, 564] on input "text" at bounding box center [784, 562] width 757 height 24
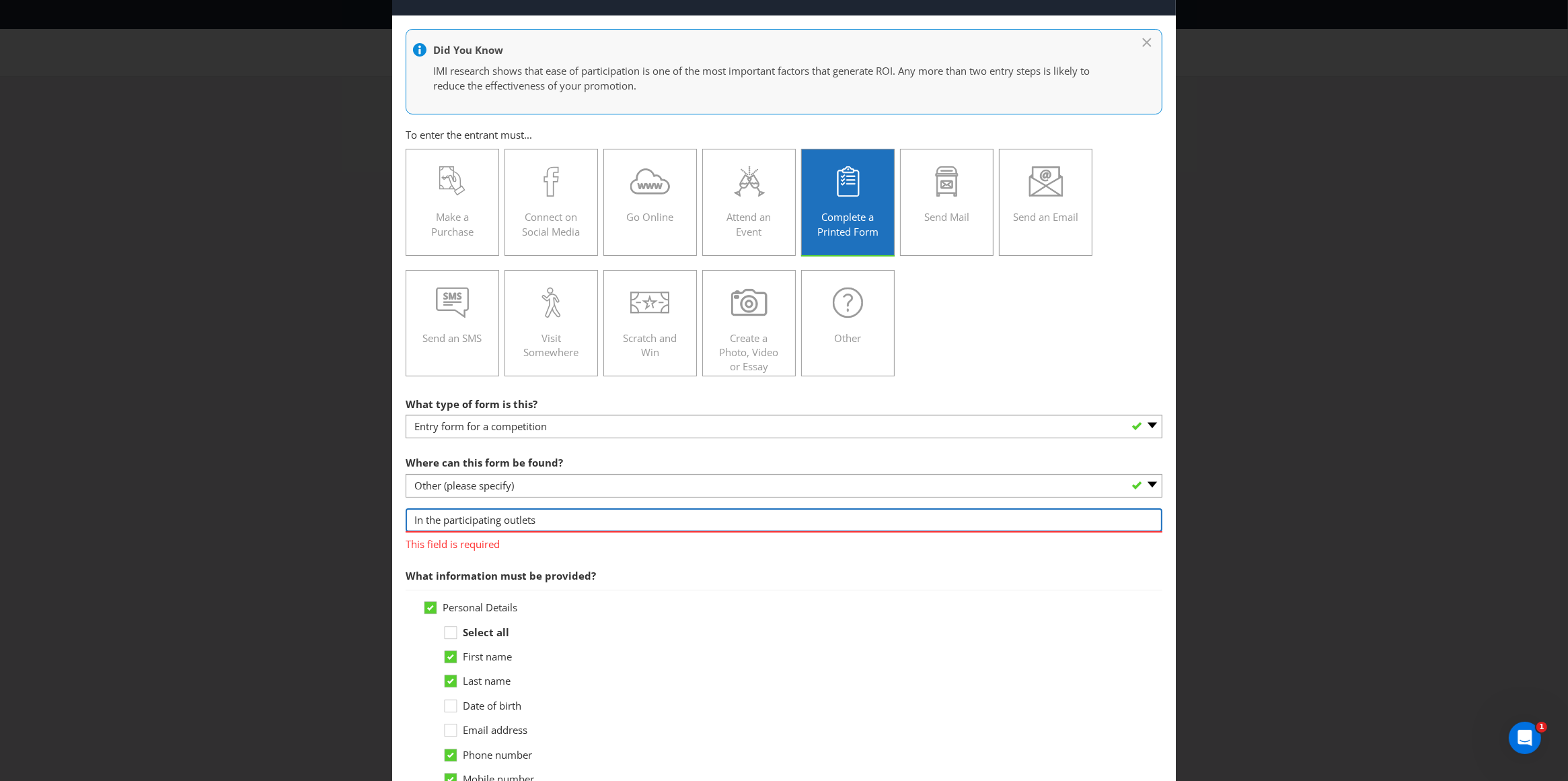
click at [437, 522] on input "In the participating outlets" at bounding box center [784, 520] width 757 height 24
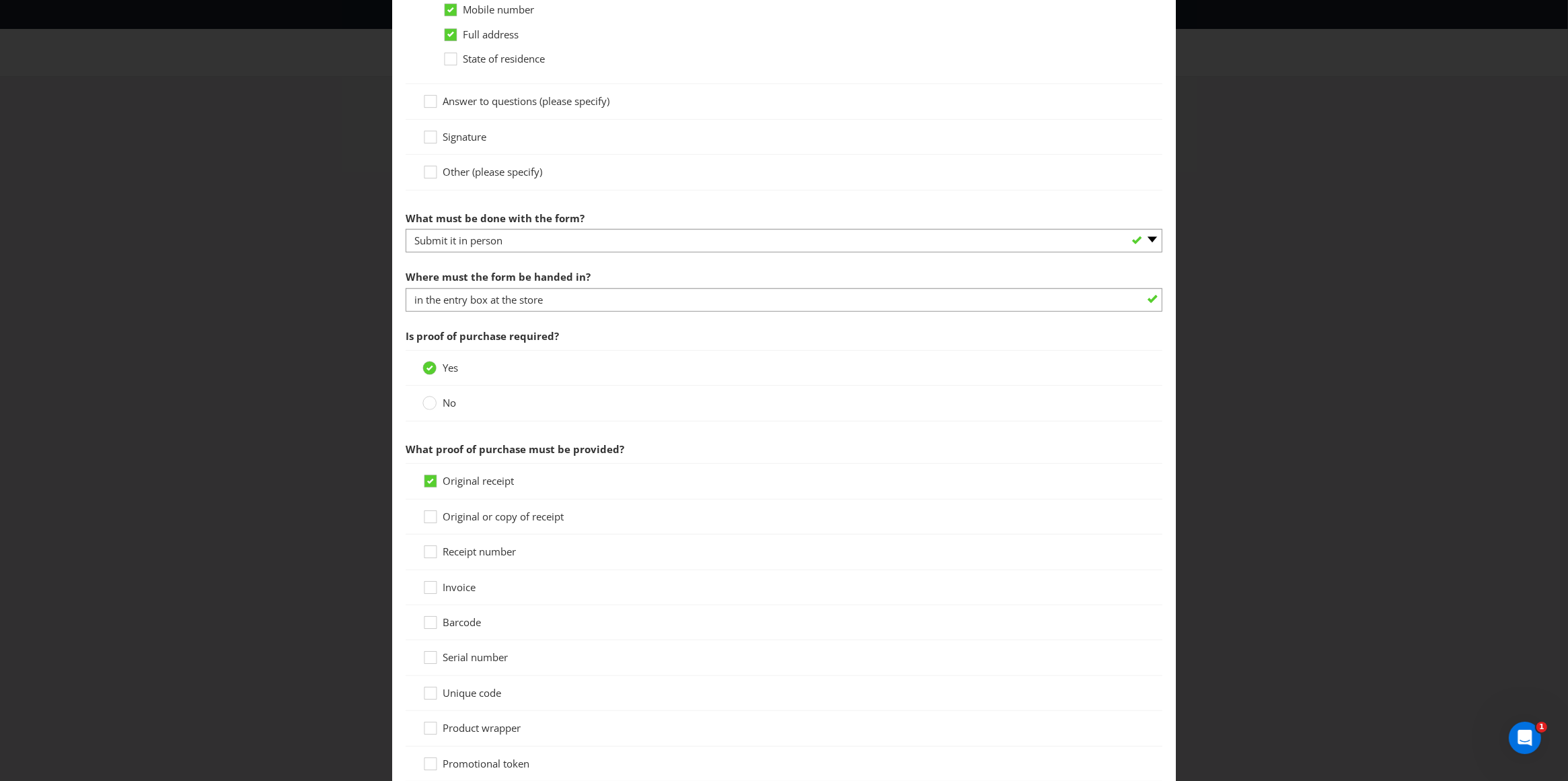
scroll to position [815, 0]
type input "In participating outlets"
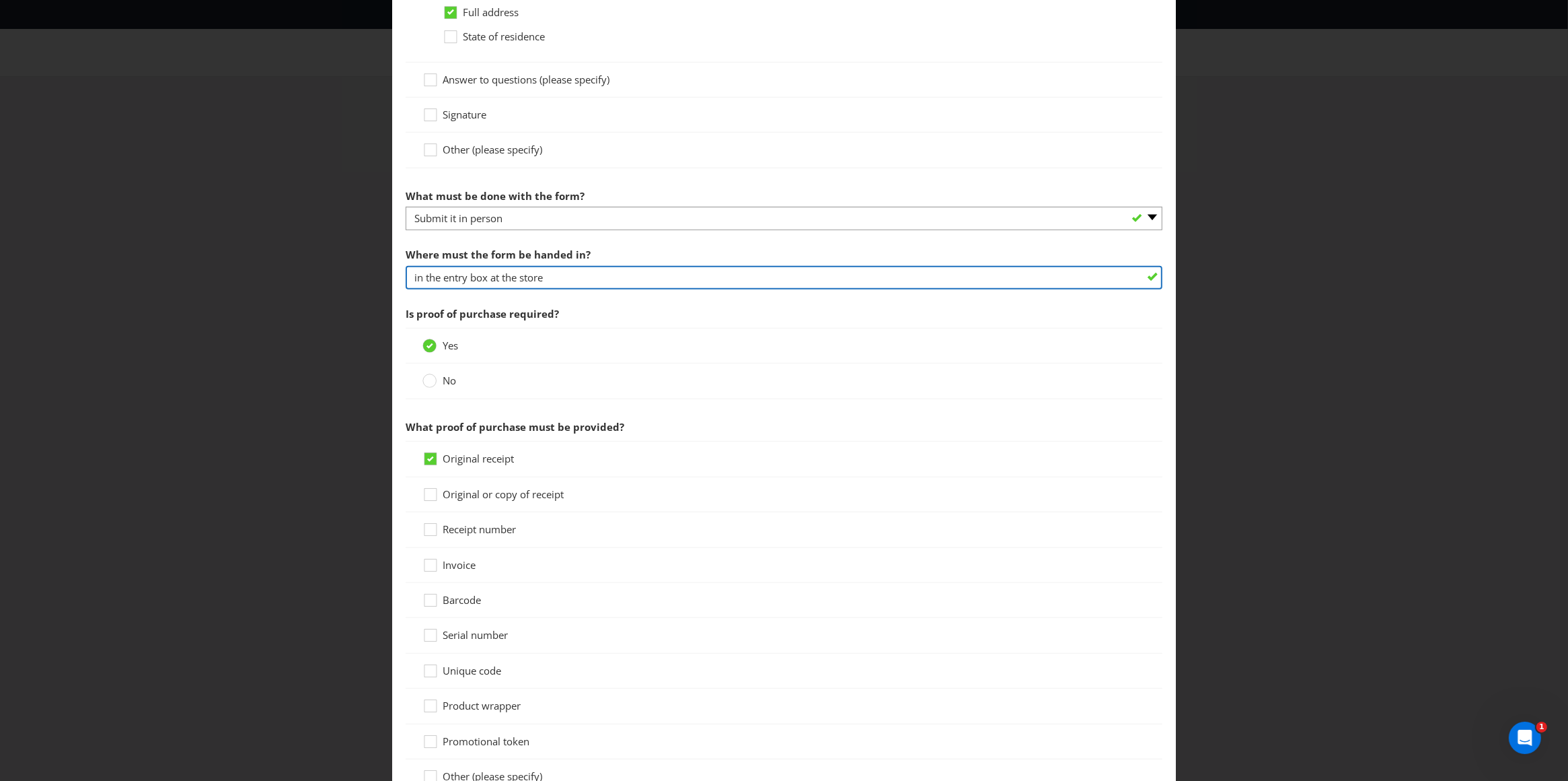
click at [557, 289] on input "in the entry box at the store" at bounding box center [784, 278] width 757 height 24
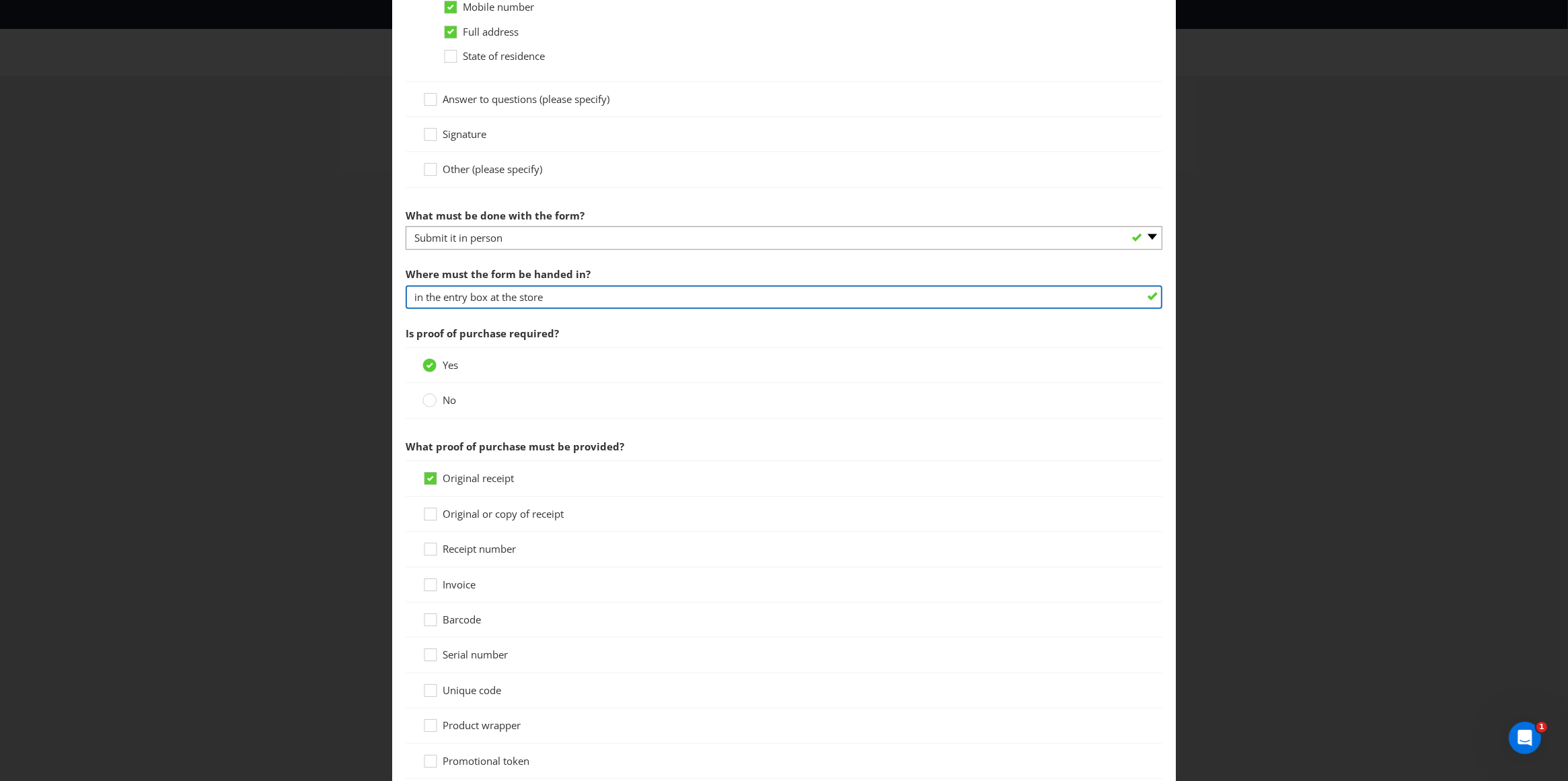
drag, startPoint x: 548, startPoint y: 295, endPoint x: 518, endPoint y: 296, distance: 30.0
click at [518, 296] on input "in the entry box at the store" at bounding box center [784, 298] width 757 height 24
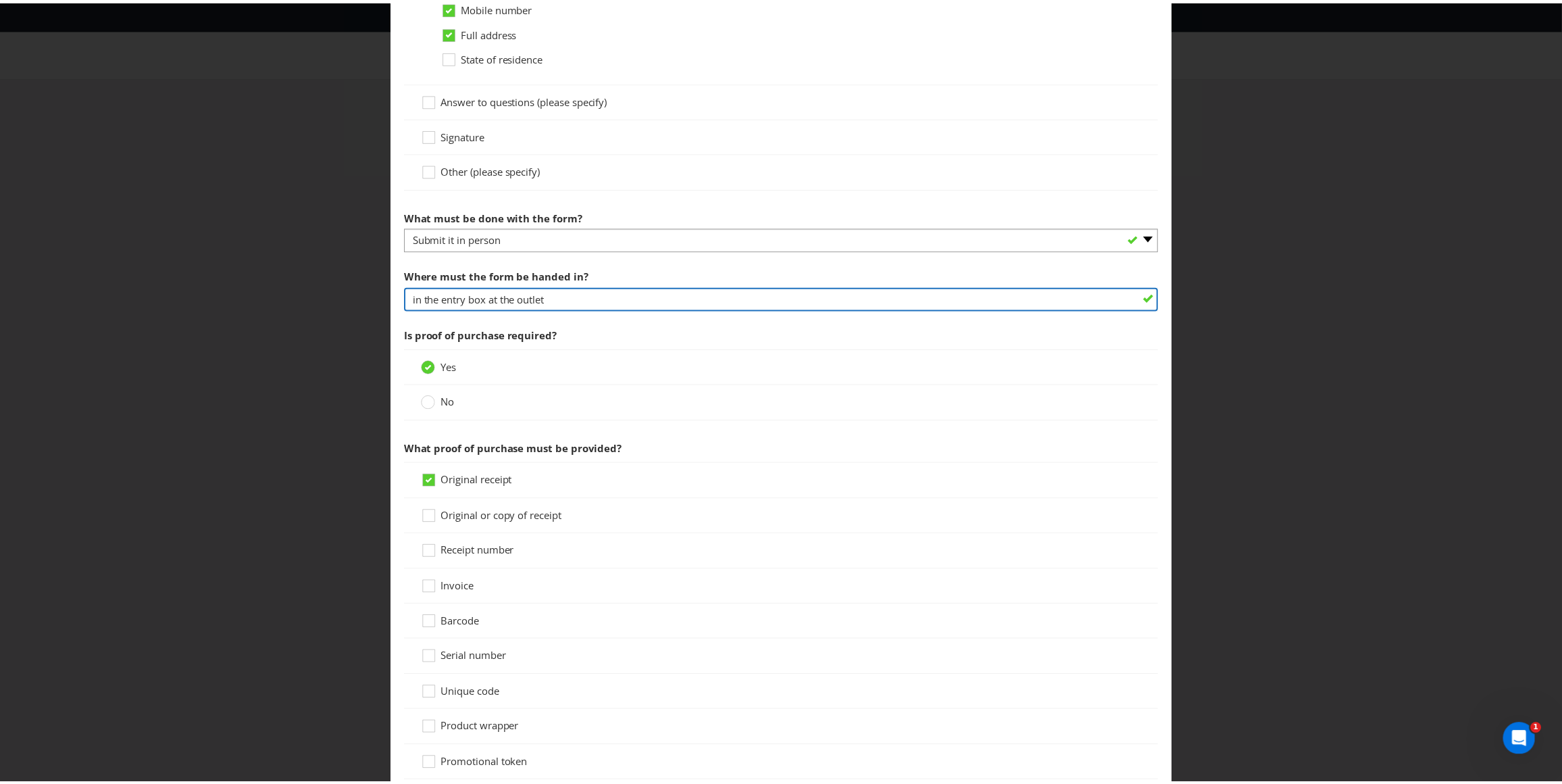
scroll to position [1044, 0]
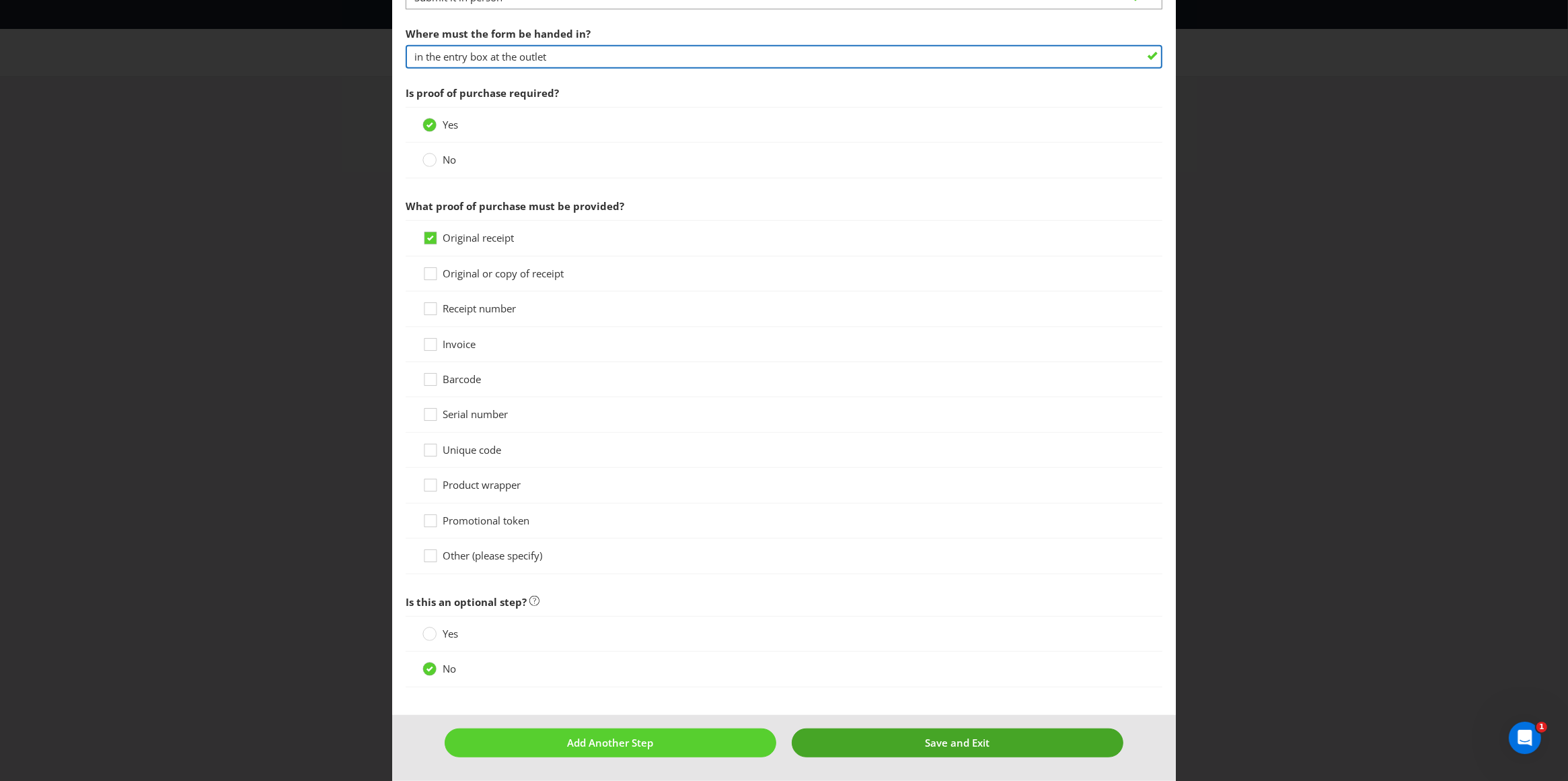
type input "in the entry box at the outlet"
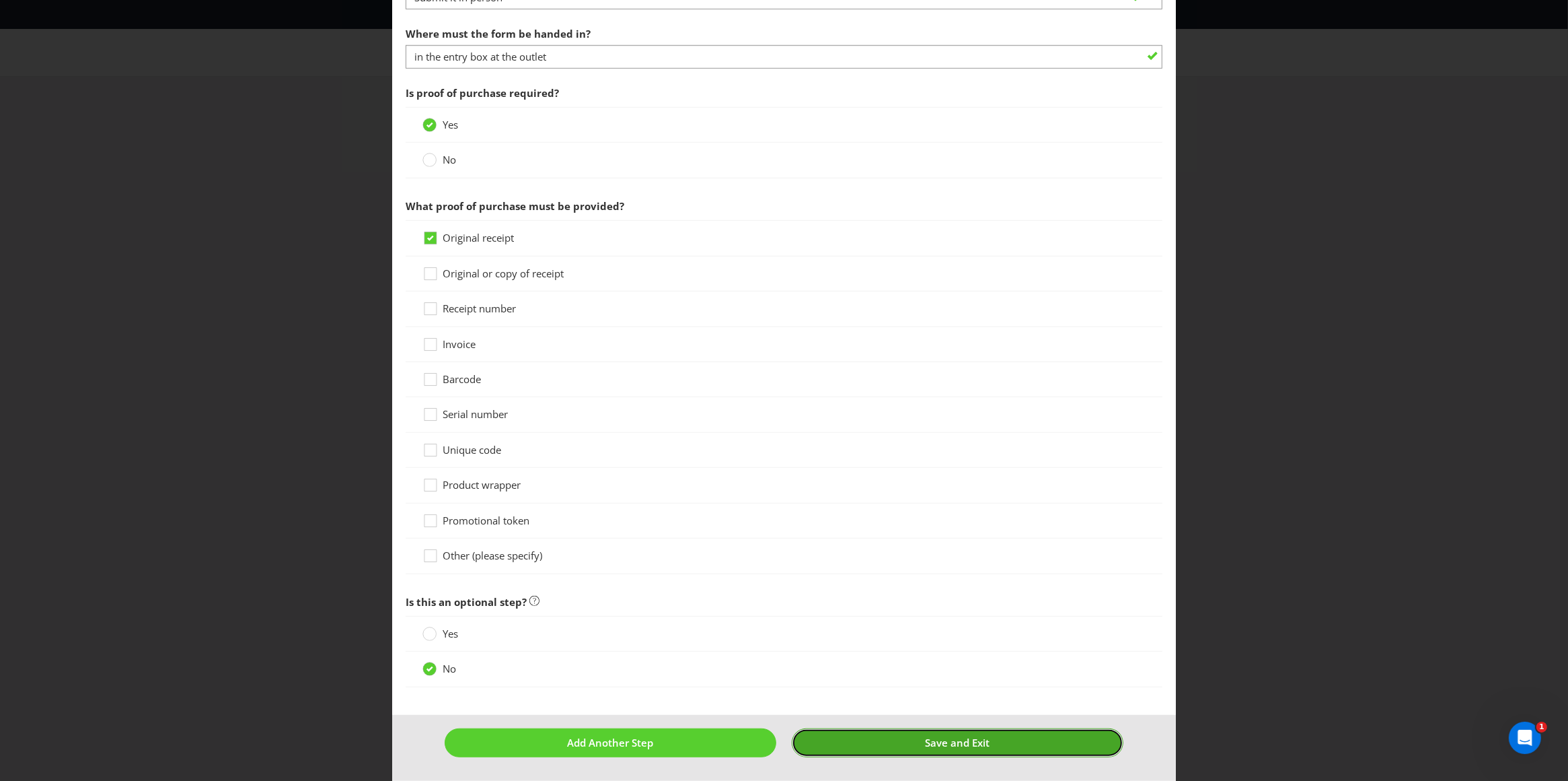
click at [893, 745] on button "Save and Exit" at bounding box center [958, 743] width 332 height 29
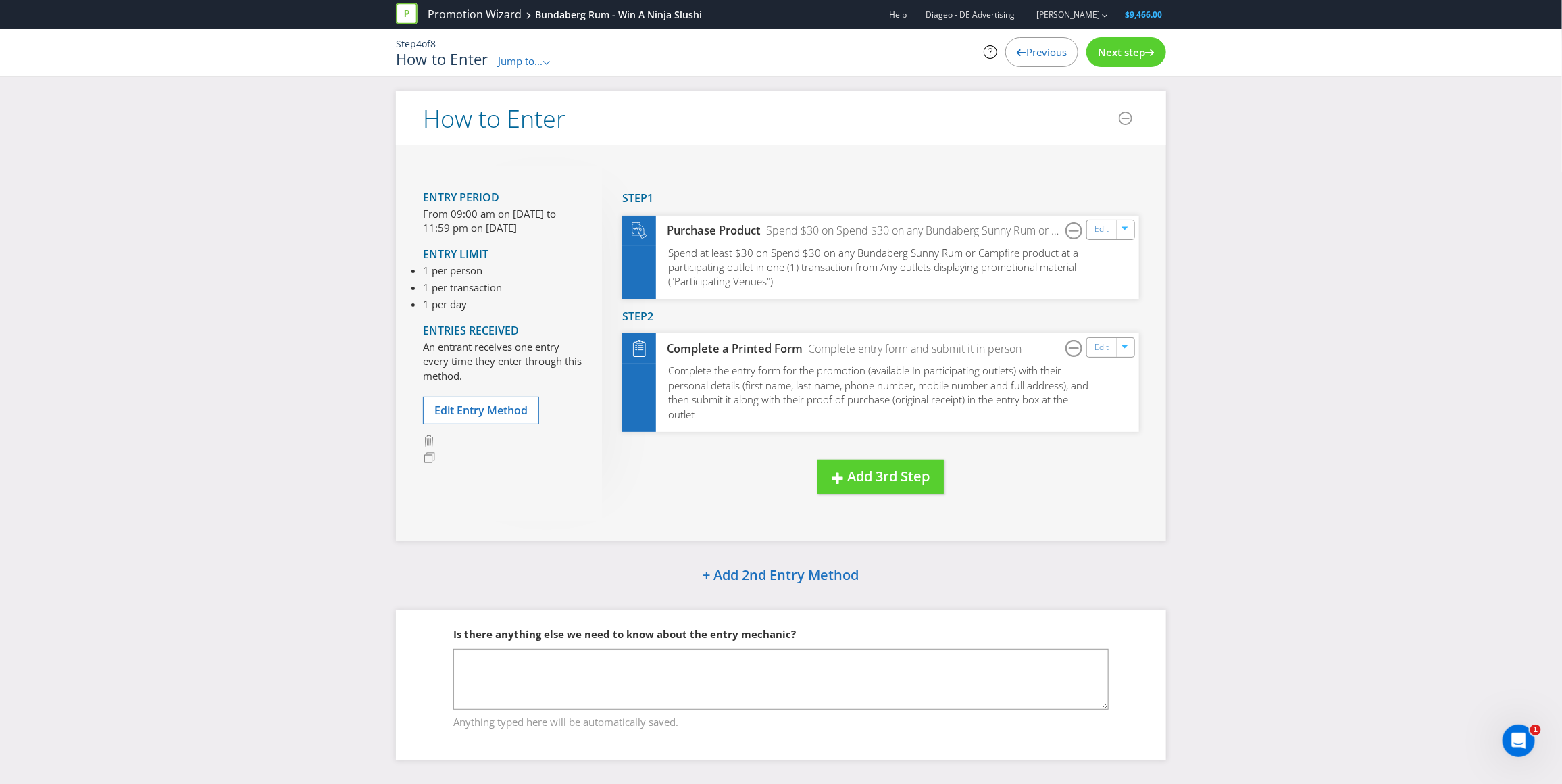
click at [1142, 49] on span "Next step" at bounding box center [1122, 52] width 47 height 14
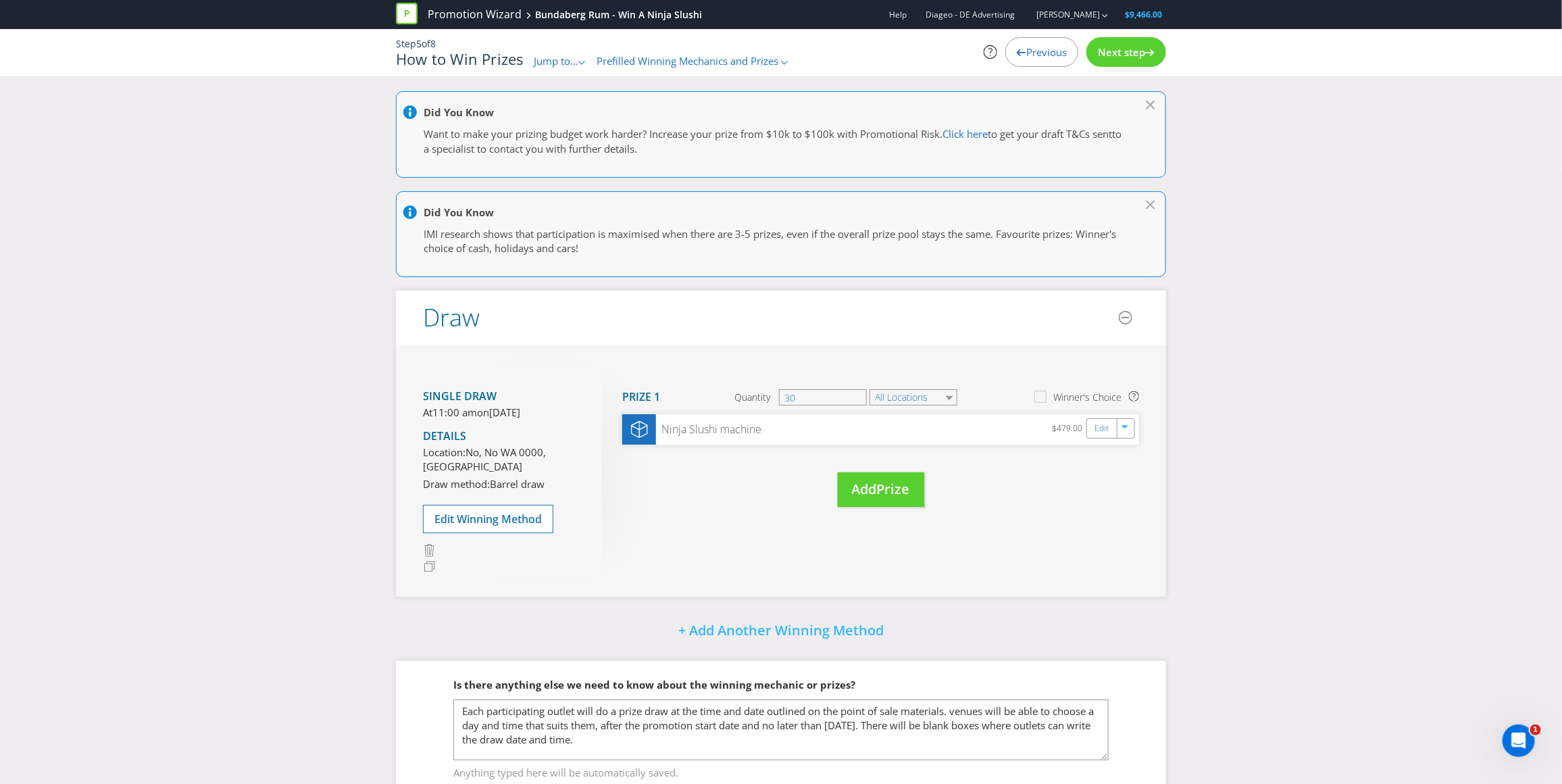
scroll to position [62, 0]
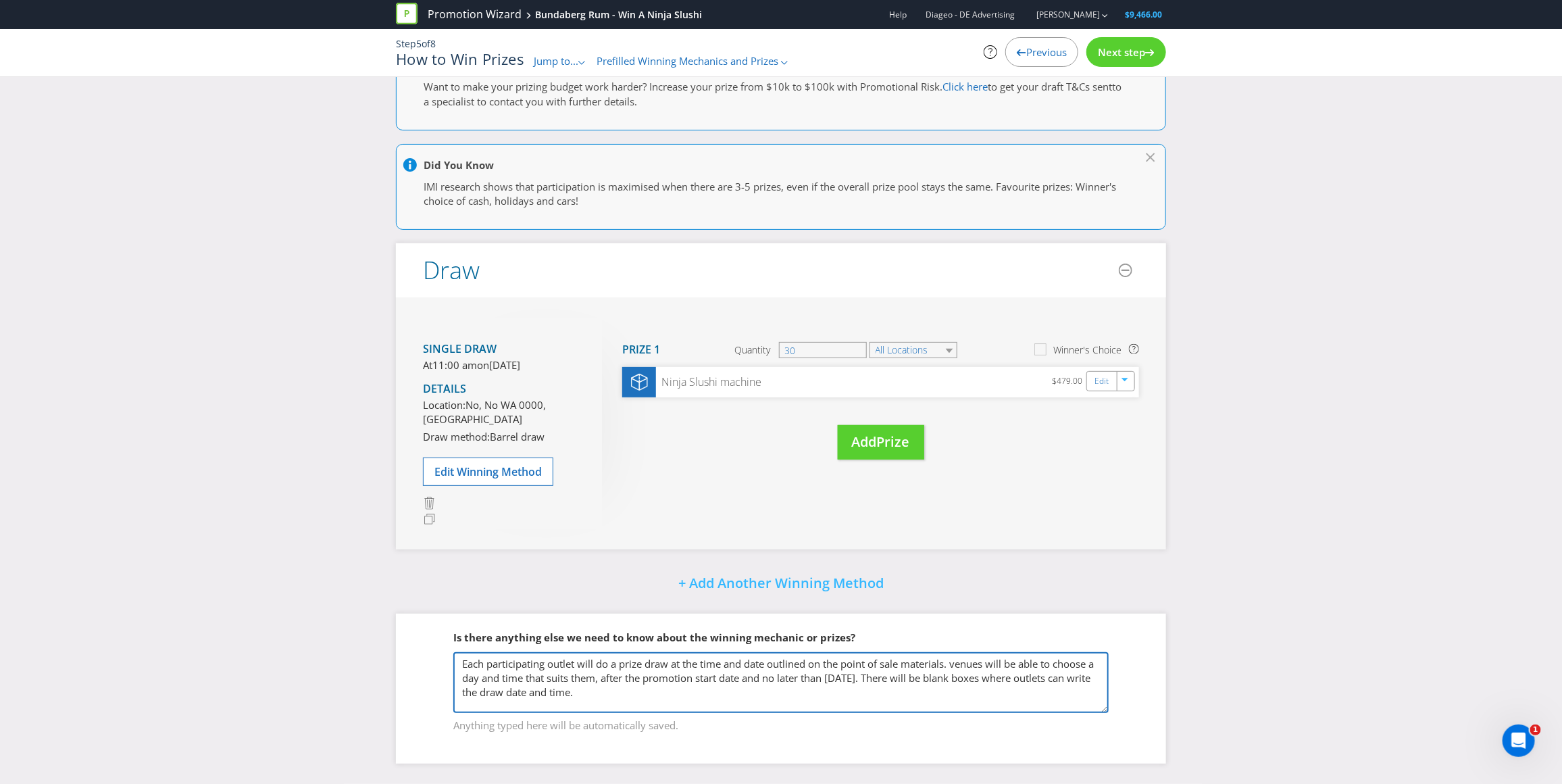
click at [963, 665] on textarea "Each participating outlet will do a prize draw at the time and date outlined on…" at bounding box center [781, 682] width 656 height 61
click at [707, 697] on textarea "Each participating outlet will do a prize draw at the time and date outlined on…" at bounding box center [781, 682] width 656 height 61
drag, startPoint x: 983, startPoint y: 697, endPoint x: 368, endPoint y: 584, distance: 625.3
click at [360, 591] on div "Did You Know Want to make your prizing budget work harder? Increase your prize …" at bounding box center [781, 413] width 1562 height 739
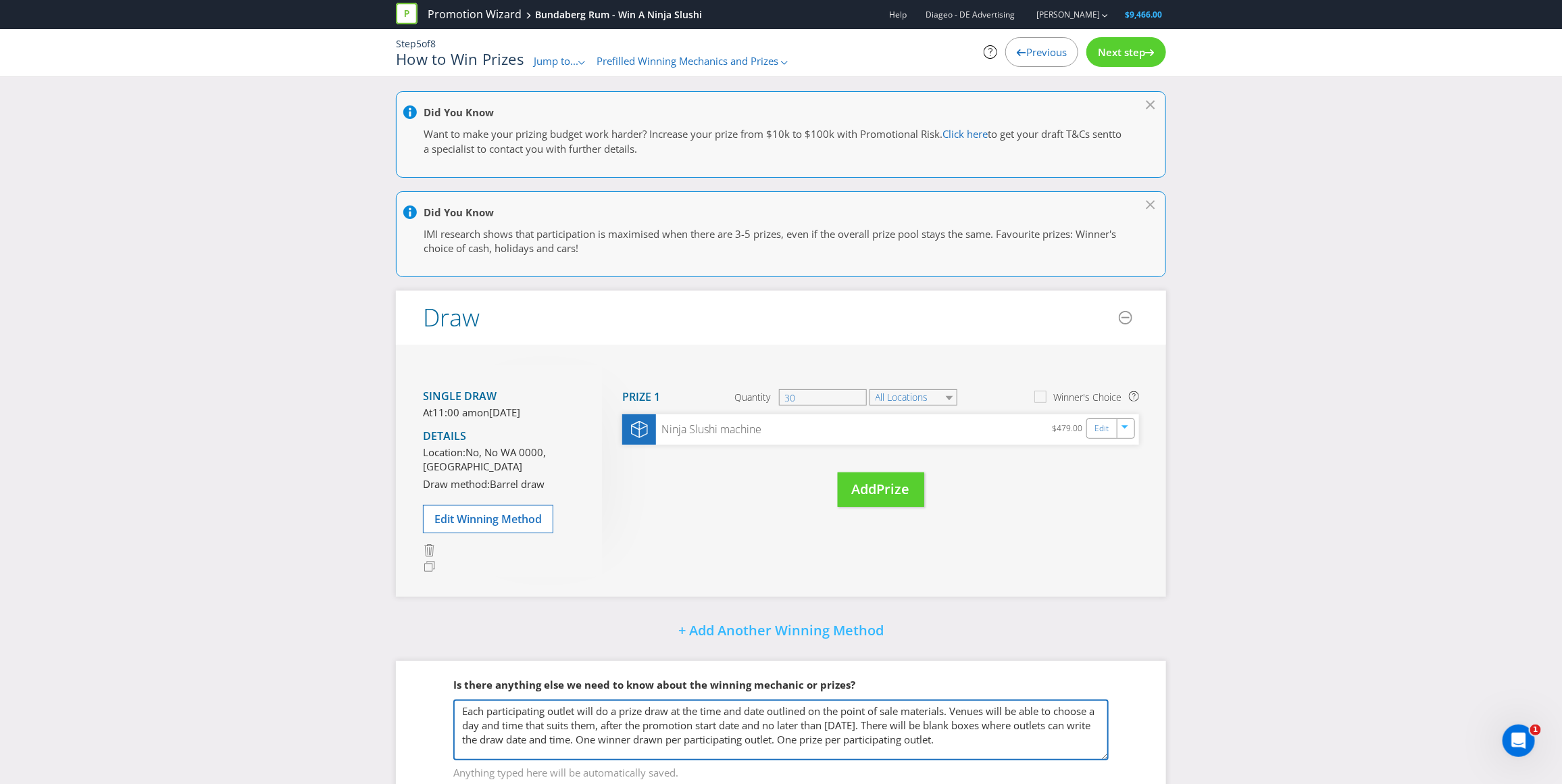
type textarea "Each participating outlet will do a prize draw at the time and date outlined on…"
click at [1129, 50] on span "Next step" at bounding box center [1122, 52] width 47 height 14
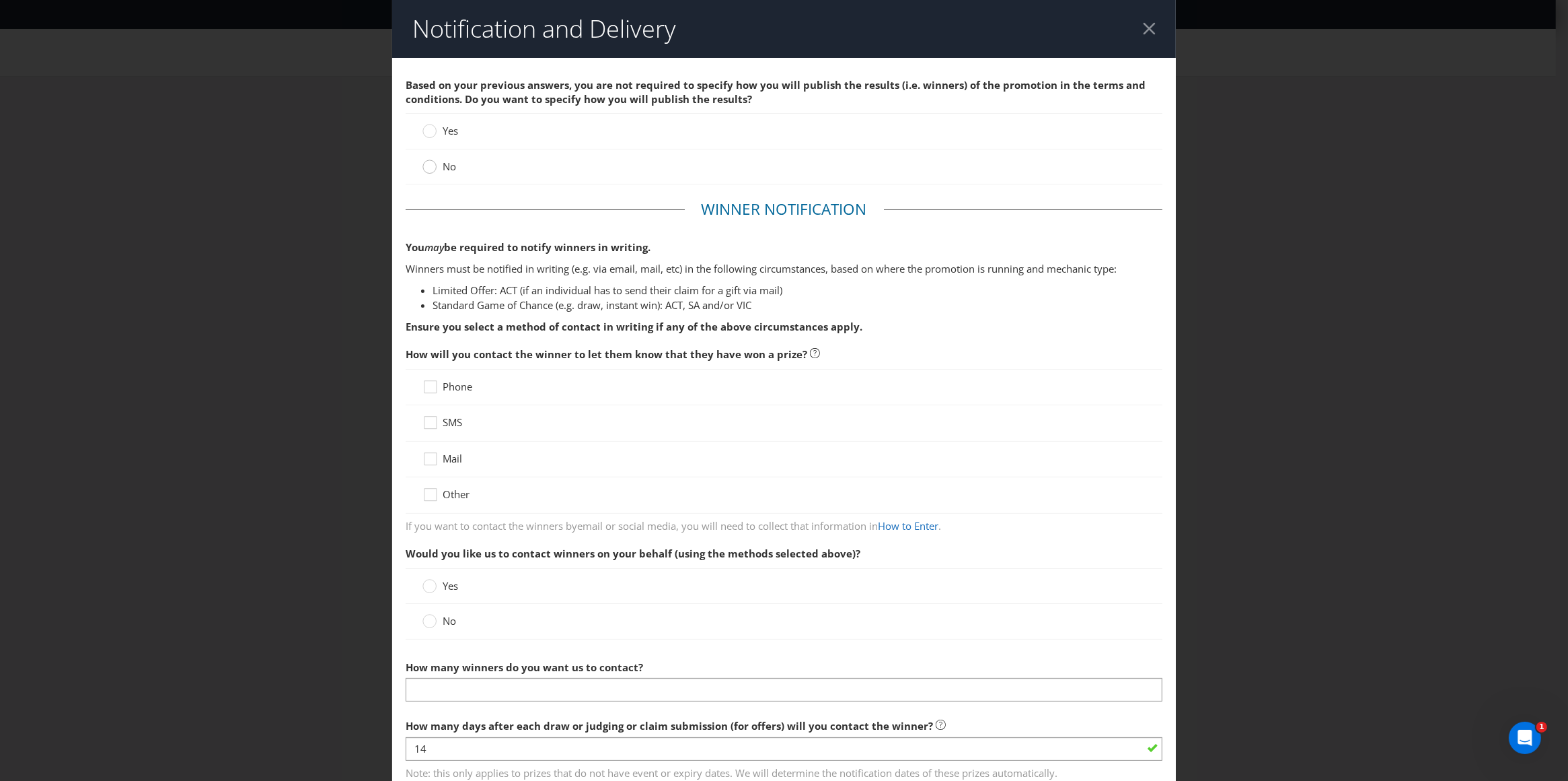
click at [430, 166] on circle at bounding box center [430, 167] width 14 height 14
click at [0, 0] on input "No" at bounding box center [0, 0] width 0 height 0
click at [428, 389] on icon at bounding box center [433, 389] width 20 height 20
click at [0, 0] on input "Phone" at bounding box center [0, 0] width 0 height 0
click at [430, 459] on icon at bounding box center [433, 462] width 20 height 20
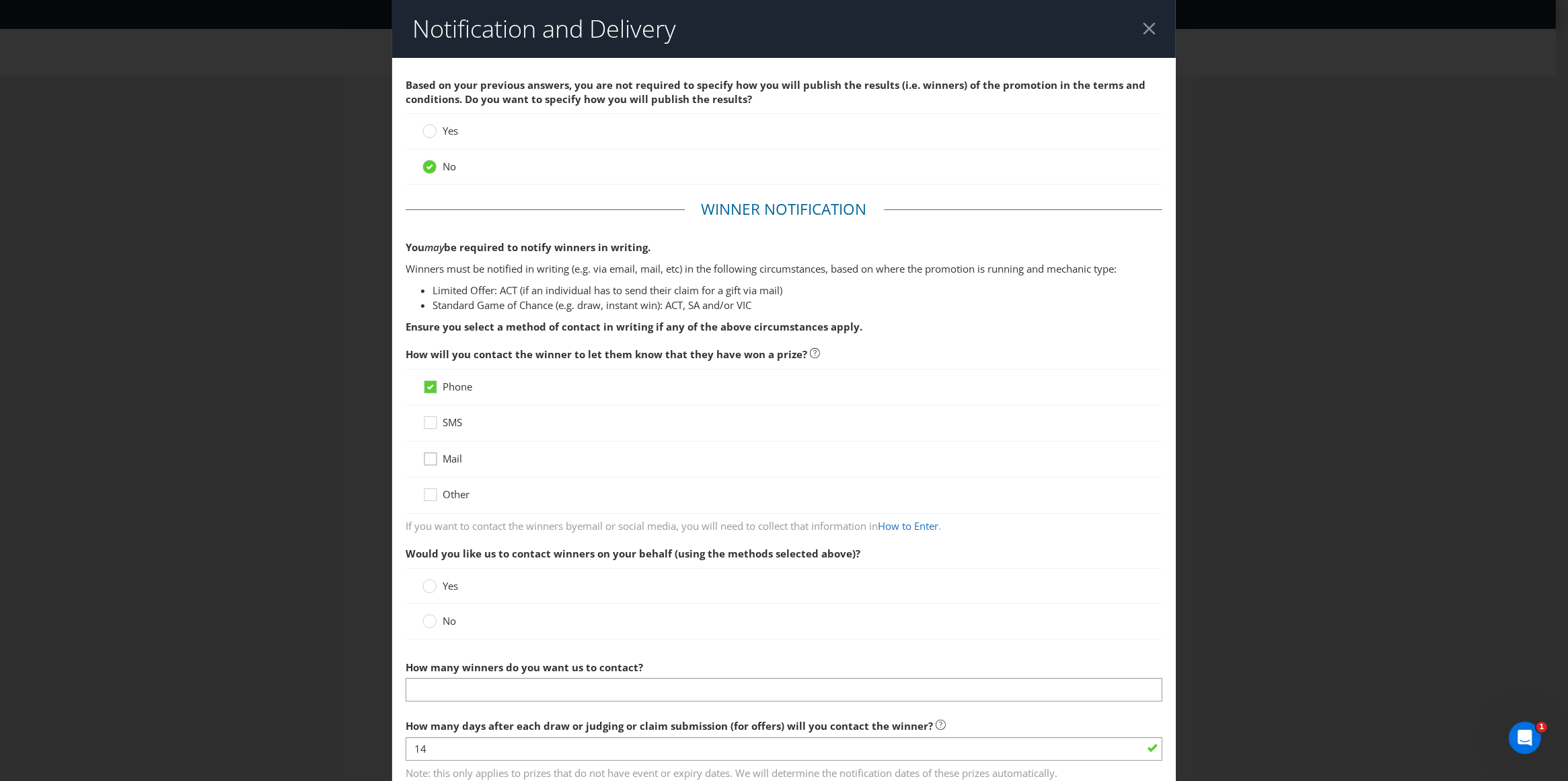
click at [0, 0] on input "Mail" at bounding box center [0, 0] width 0 height 0
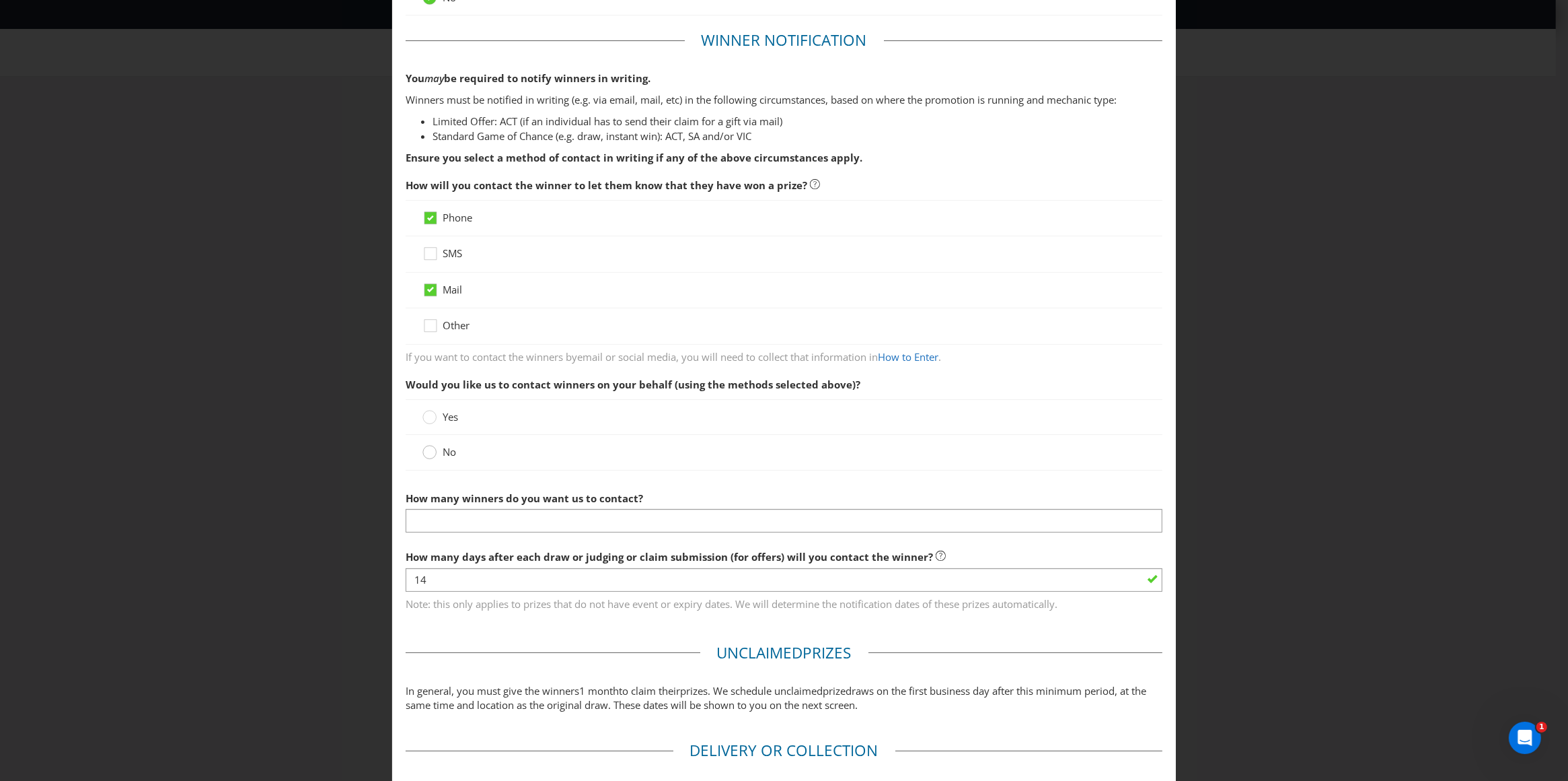
click at [424, 454] on circle at bounding box center [430, 452] width 14 height 14
click at [0, 0] on input "No" at bounding box center [0, 0] width 0 height 0
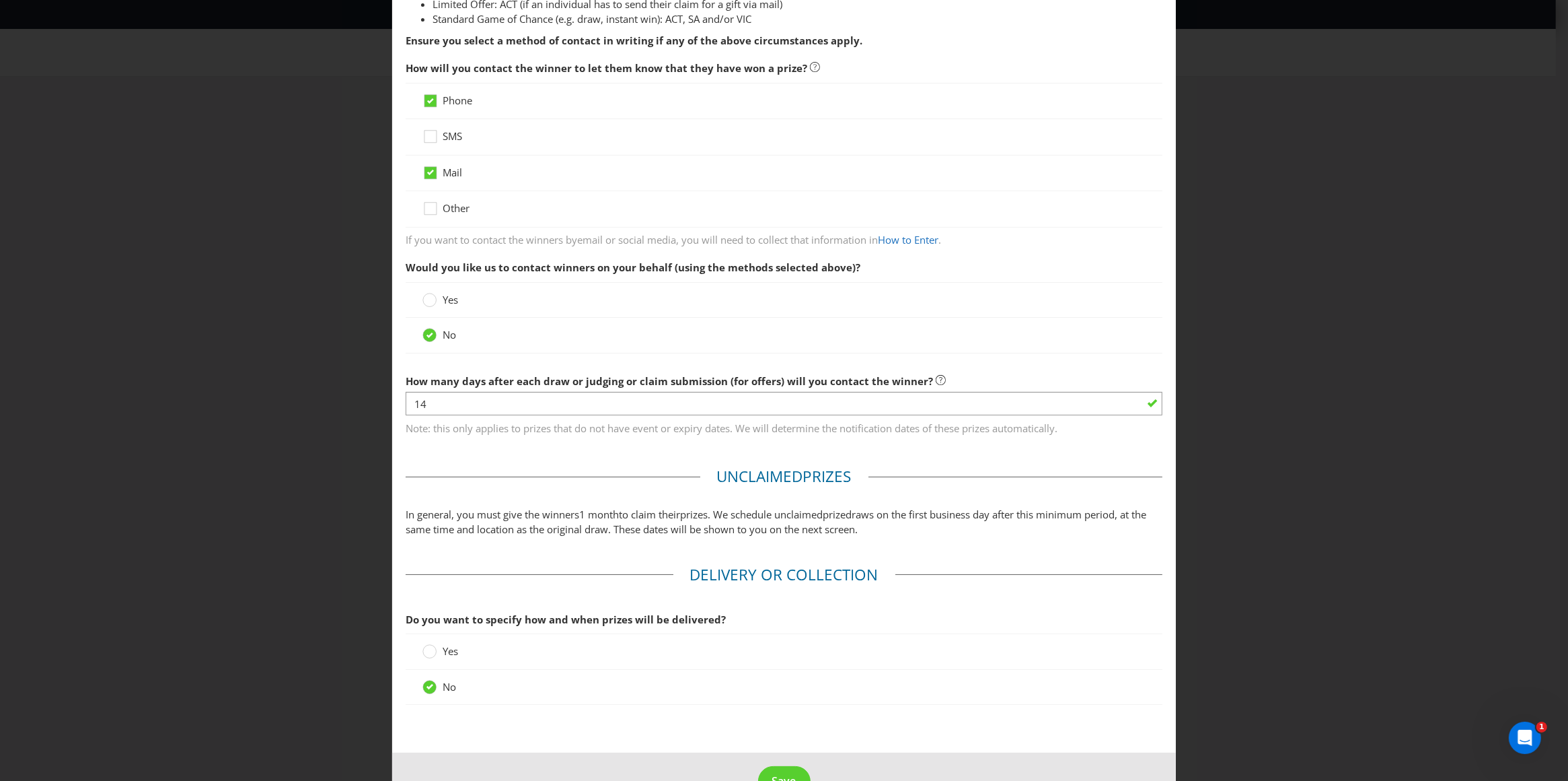
scroll to position [327, 0]
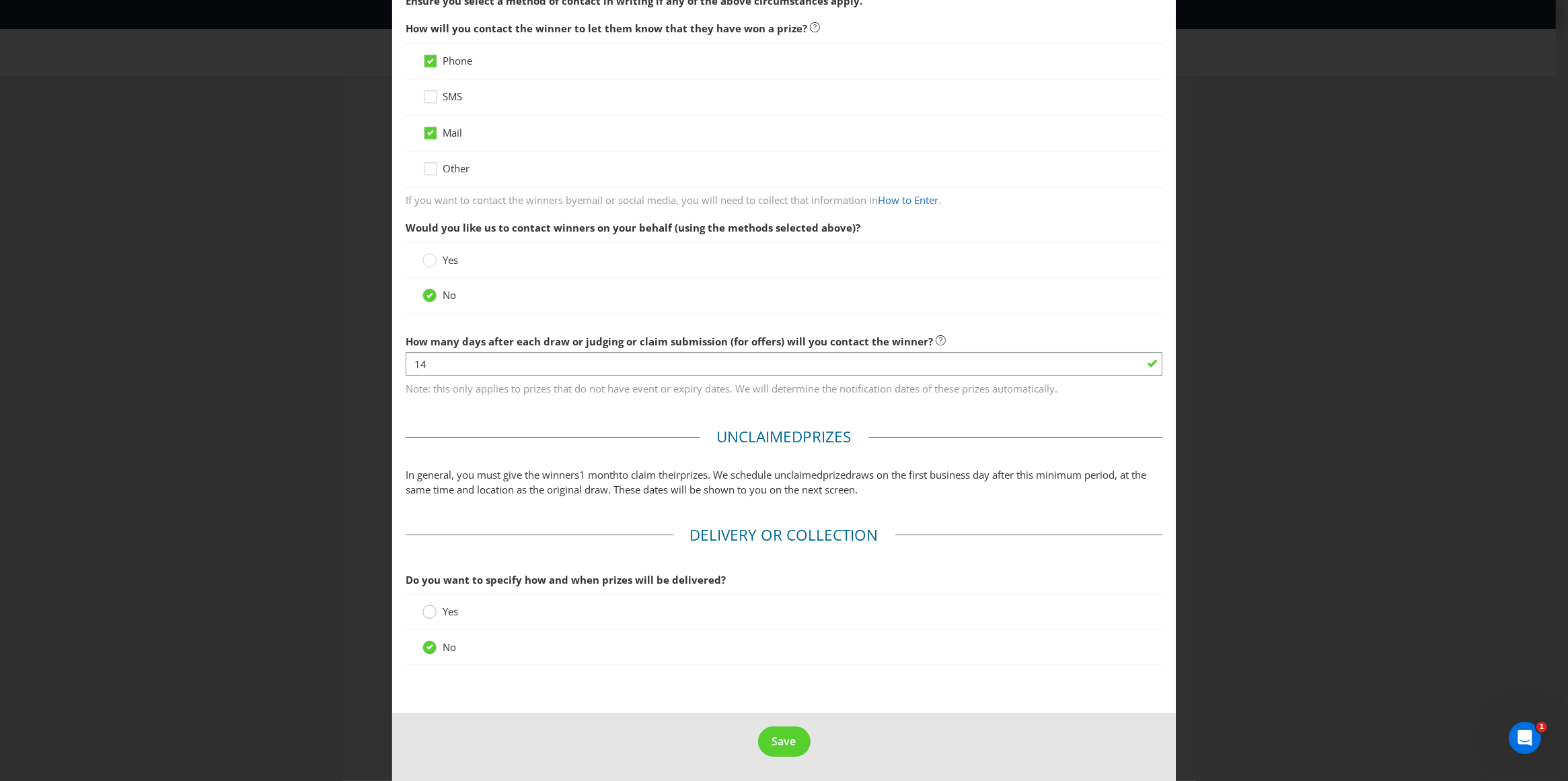
click at [428, 609] on div at bounding box center [429, 607] width 6 height 6
click at [0, 0] on input "Yes" at bounding box center [0, 0] width 0 height 0
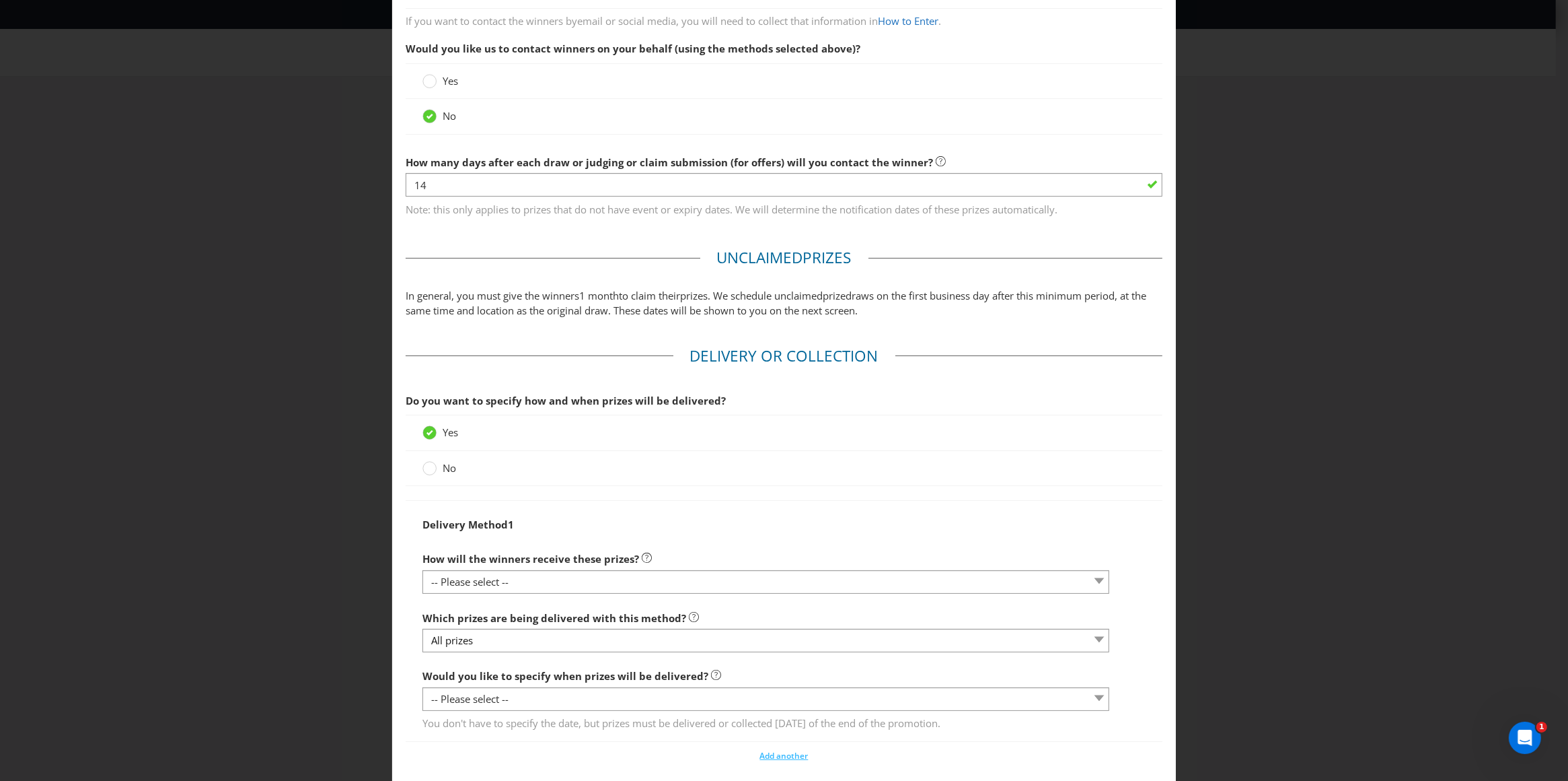
scroll to position [601, 0]
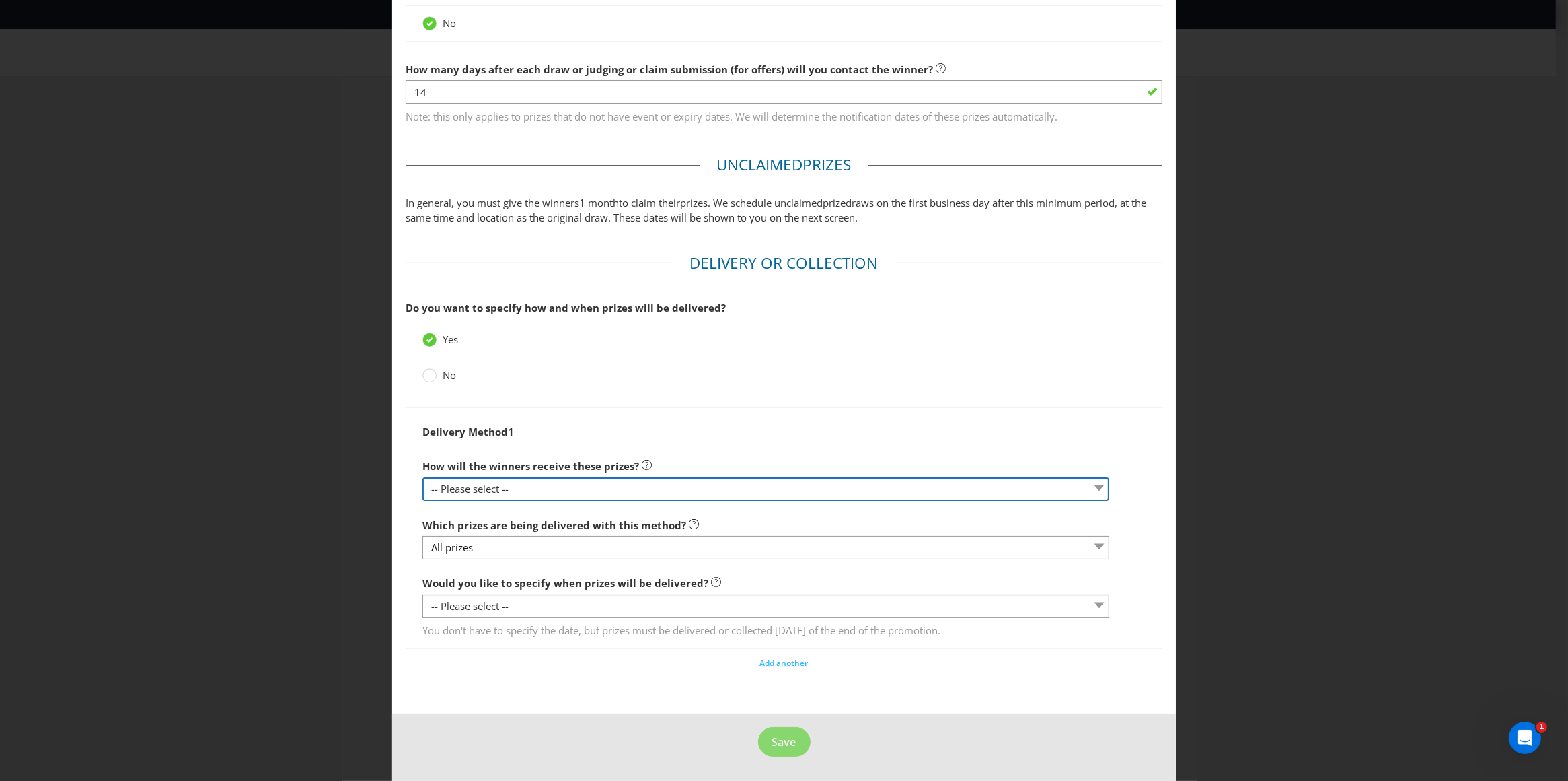
click at [470, 489] on select "-- Please select -- Delivered by mail Delivered by email Delivered in-person Co…" at bounding box center [766, 489] width 687 height 24
select select "COLLECT_FROM_PURCHASE_VENUE"
click at [423, 477] on select "-- Please select -- Delivered by mail Delivered by email Delivered in-person Co…" at bounding box center [766, 489] width 687 height 24
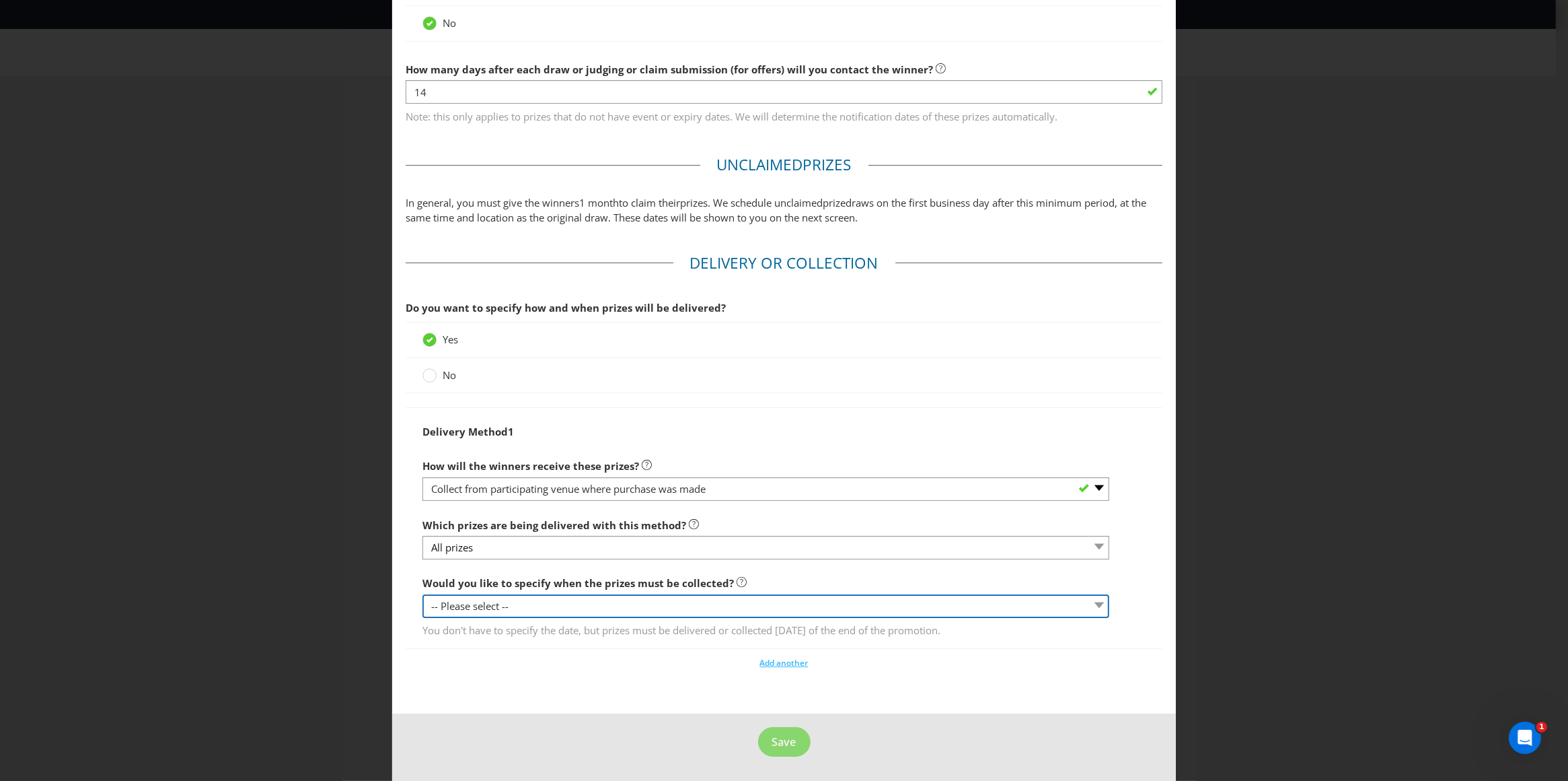
click at [512, 609] on select "-- Please select -- Yes, specific date (please specify) Yes, within a certain p…" at bounding box center [766, 606] width 687 height 24
select select "YES_SPECIFIC"
click at [423, 594] on select "-- Please select -- Yes, specific date (please specify) Yes, within a certain p…" at bounding box center [766, 606] width 687 height 24
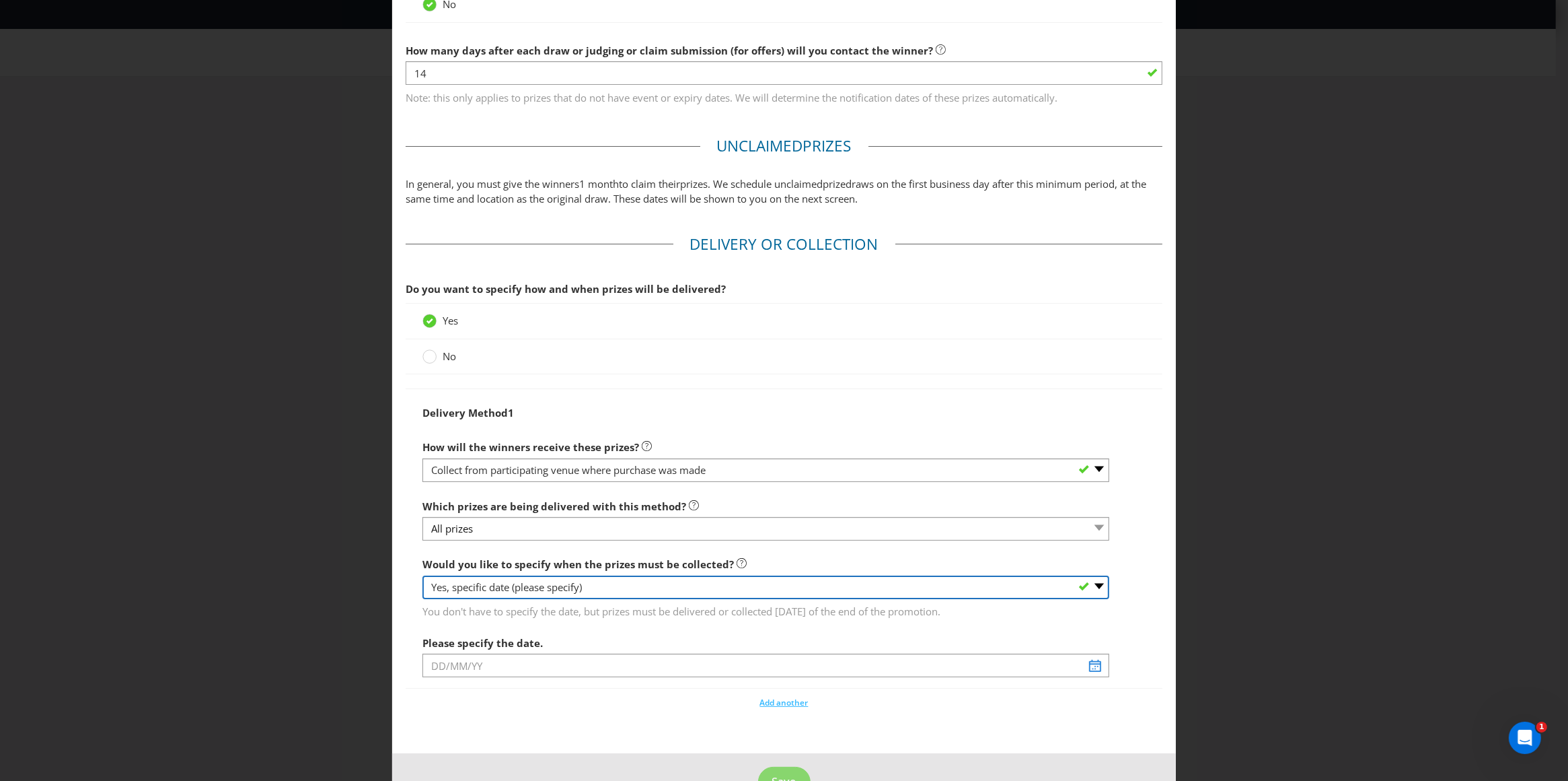
scroll to position [624, 0]
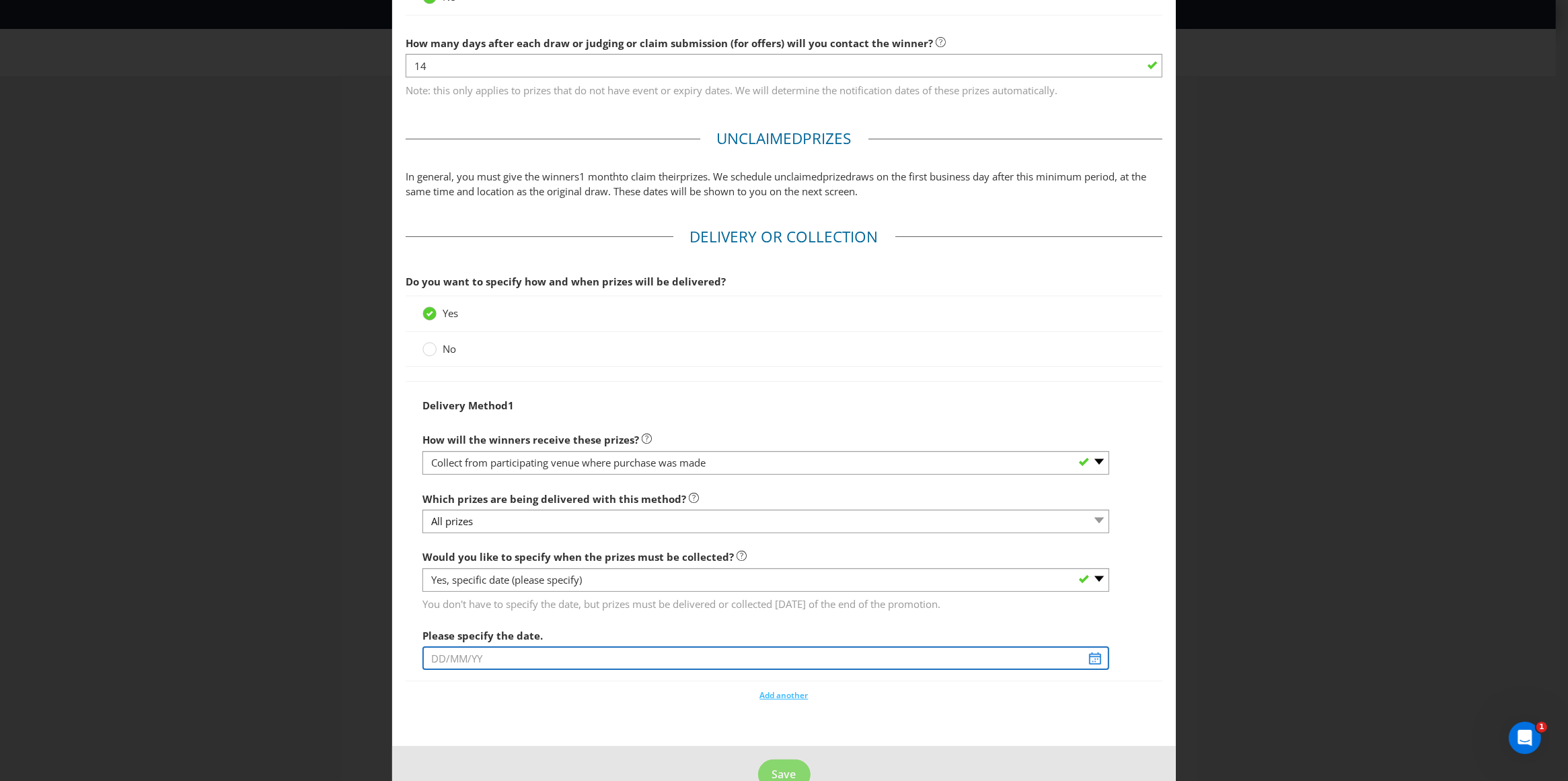
click at [475, 664] on input "text" at bounding box center [766, 658] width 687 height 24
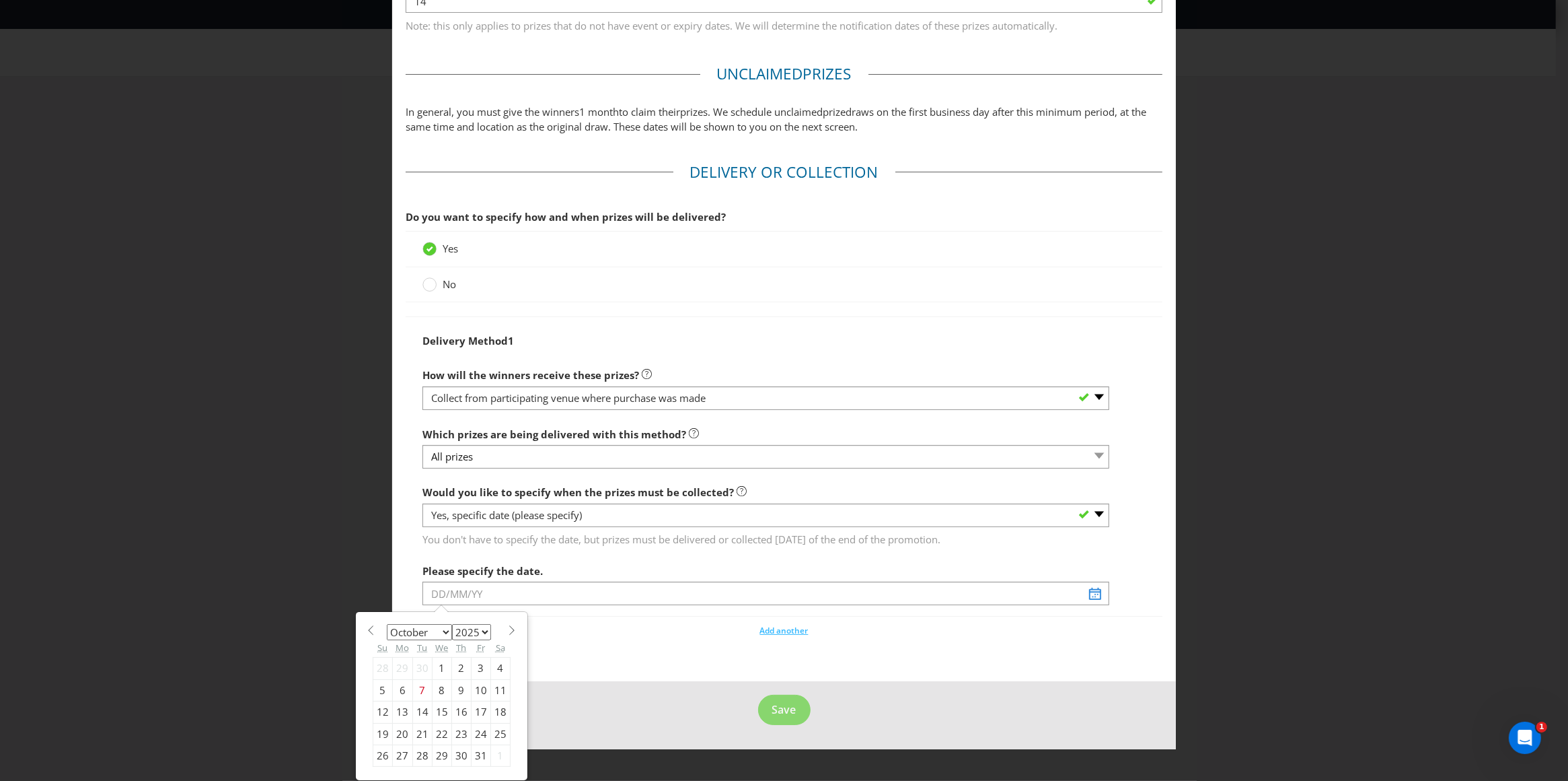
click at [507, 628] on span at bounding box center [511, 630] width 10 height 10
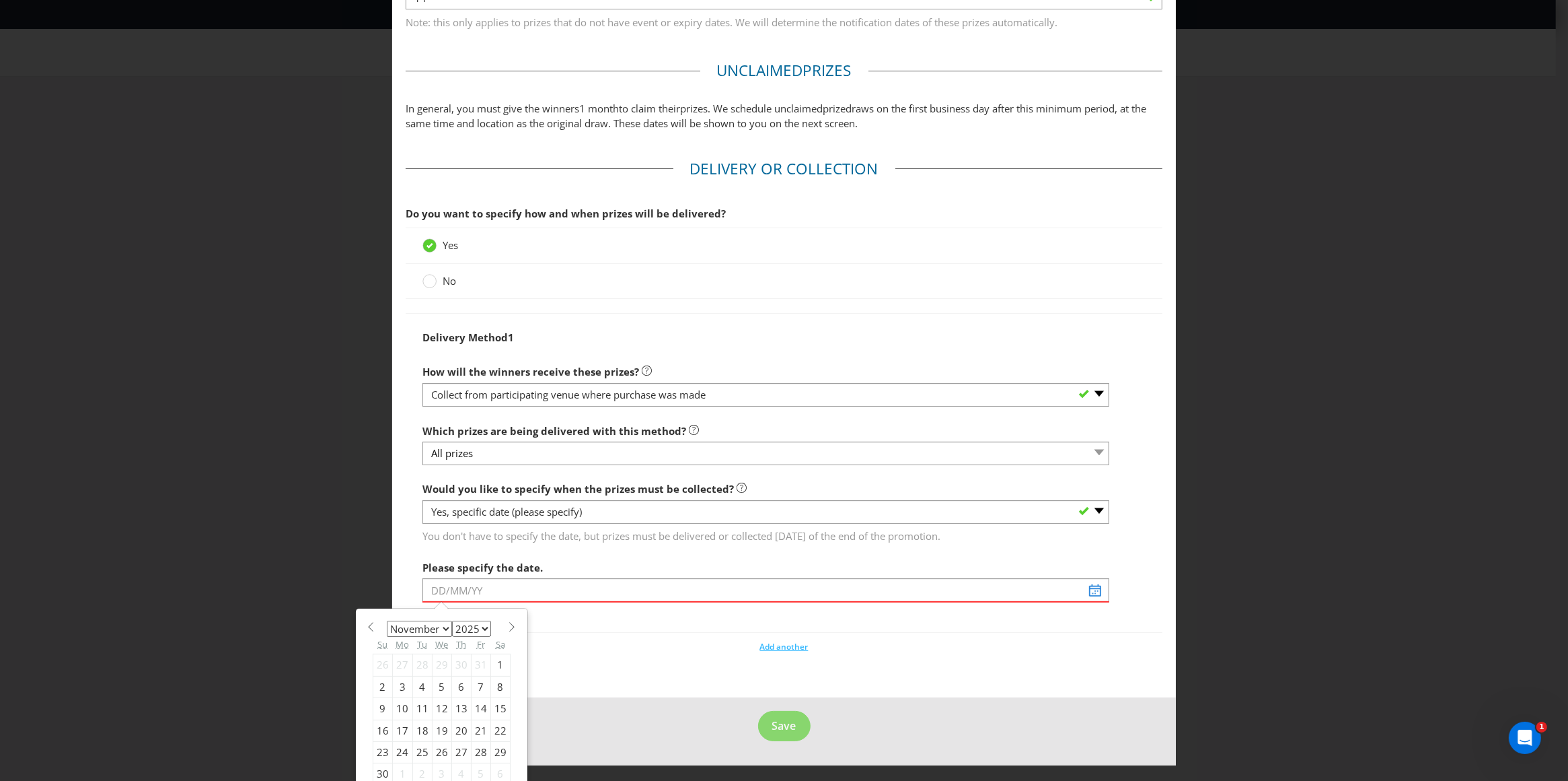
click at [507, 628] on span at bounding box center [511, 627] width 10 height 10
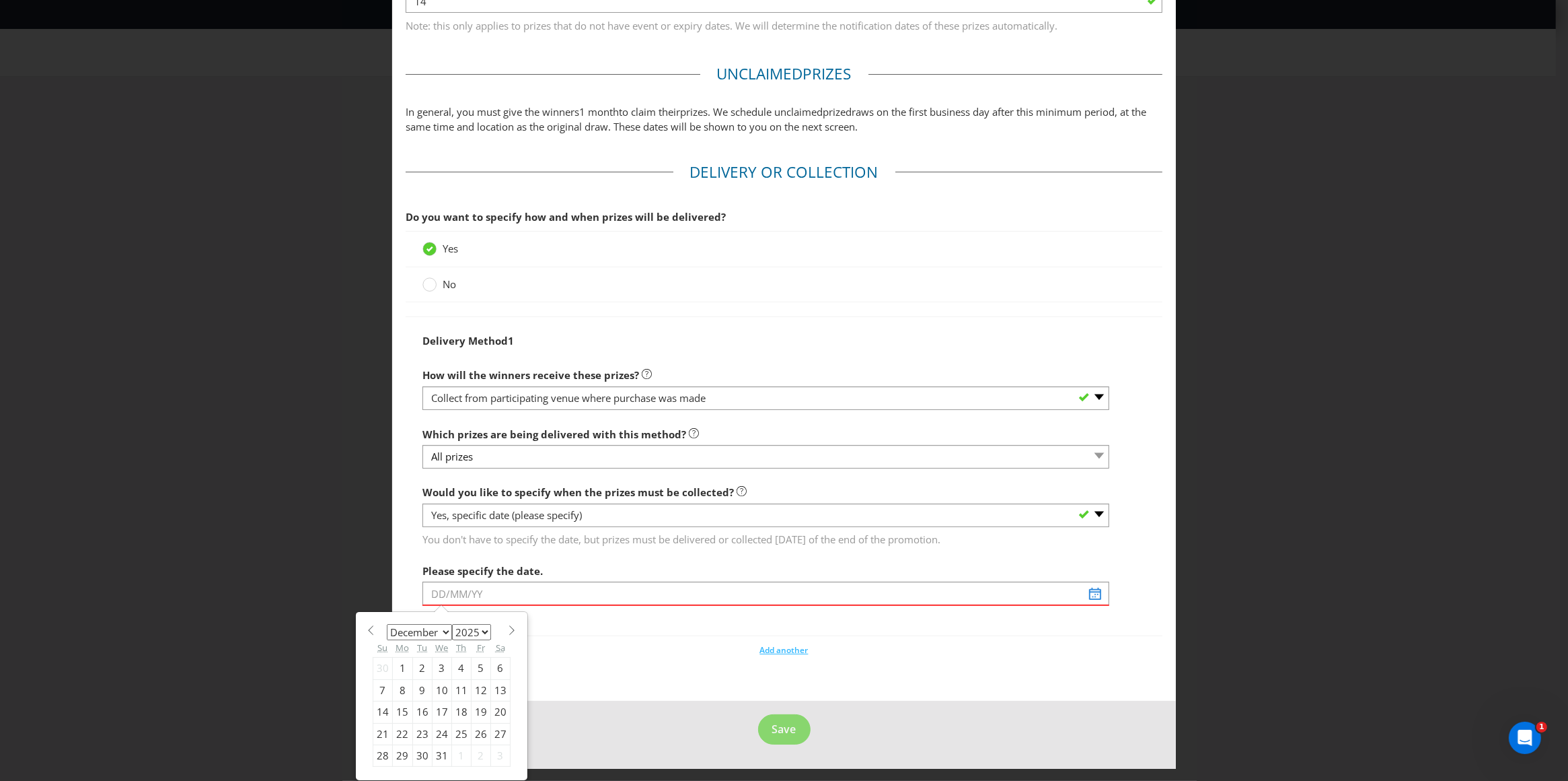
click at [507, 628] on span at bounding box center [511, 630] width 10 height 10
select select "0"
select select "2026"
click at [507, 628] on span at bounding box center [511, 630] width 10 height 10
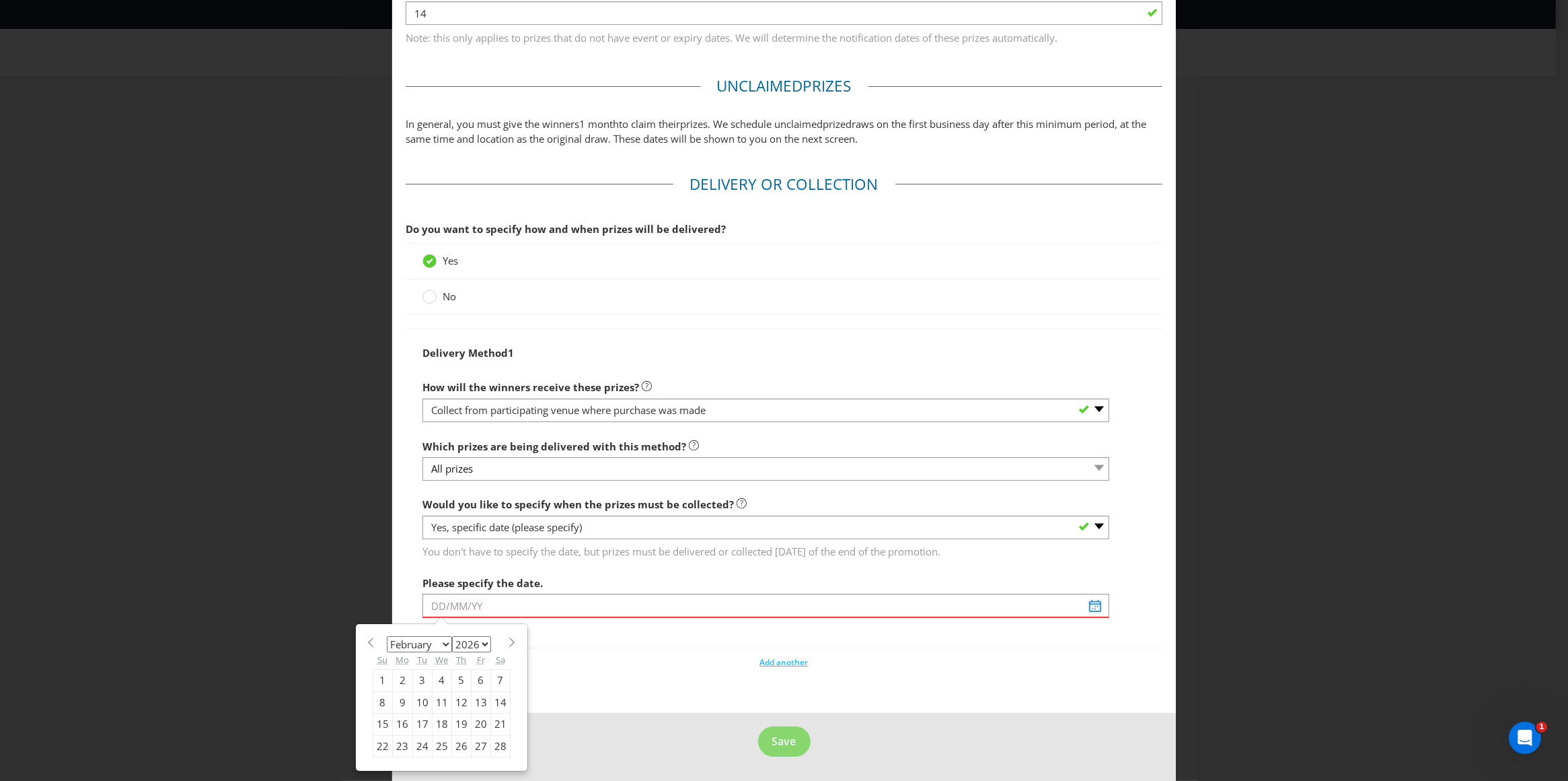
scroll to position [679, 0]
click at [507, 639] on span at bounding box center [511, 642] width 10 height 10
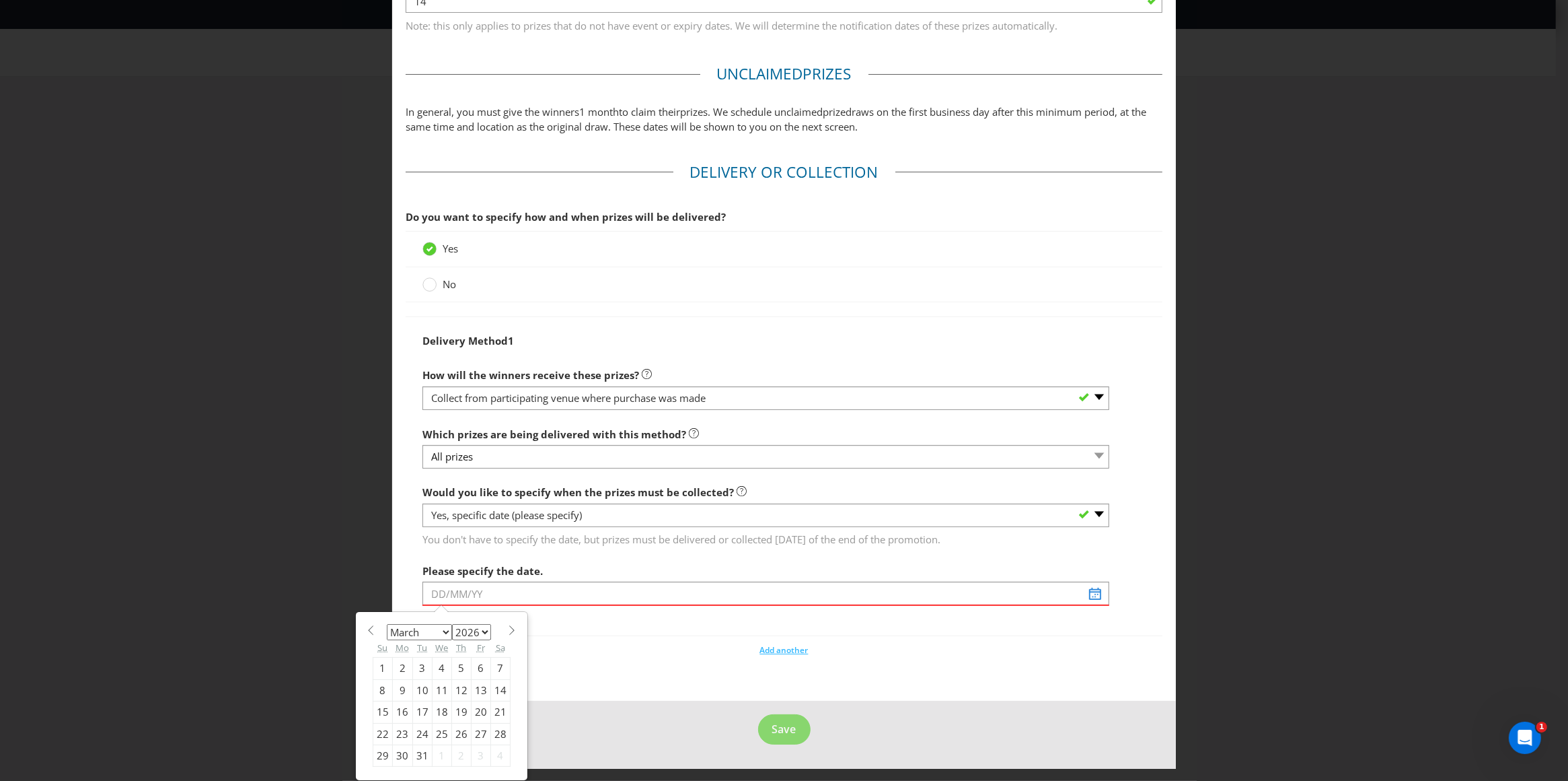
click at [507, 630] on span at bounding box center [511, 630] width 10 height 10
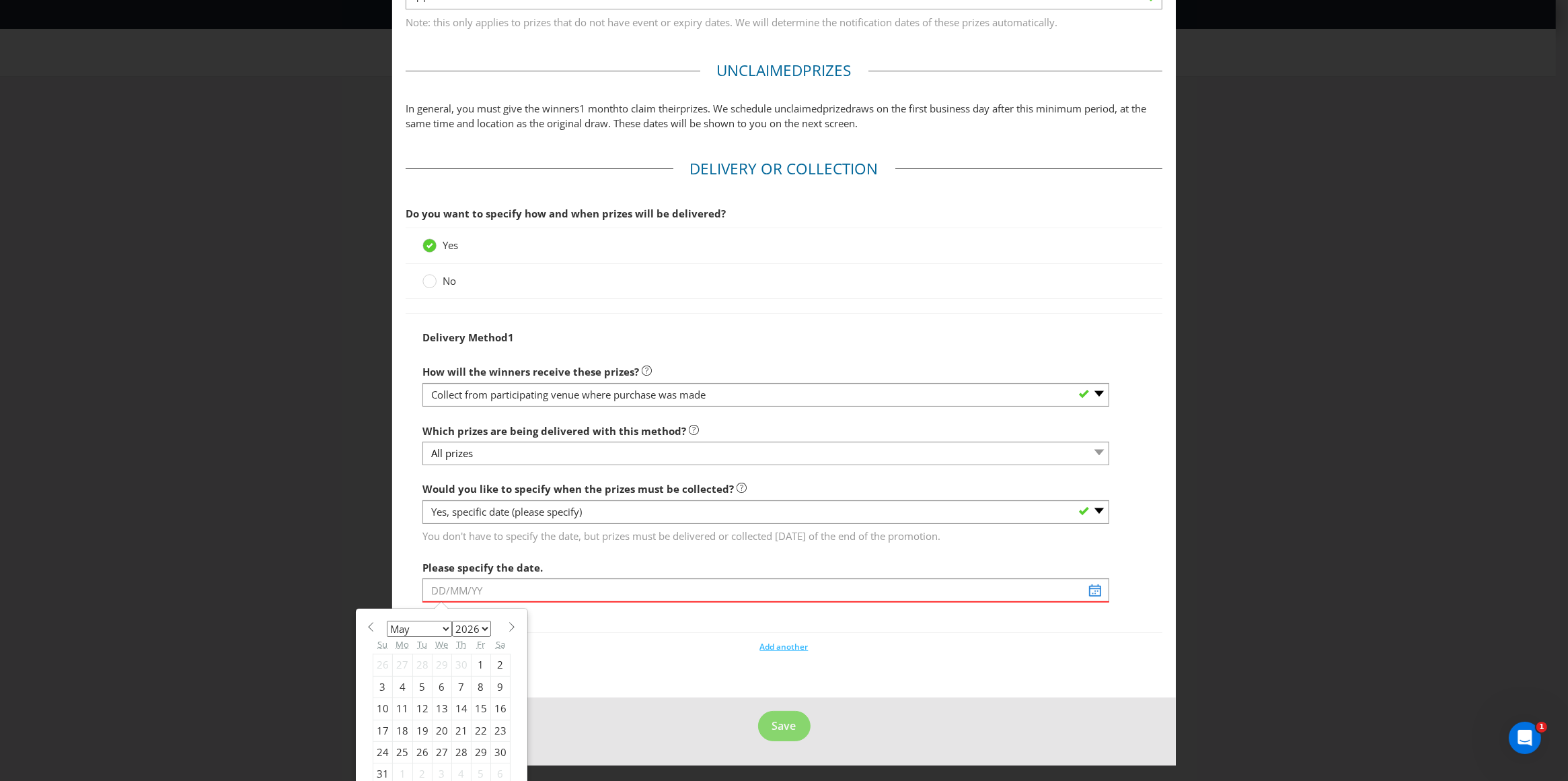
click at [507, 630] on span at bounding box center [511, 627] width 10 height 10
select select "5"
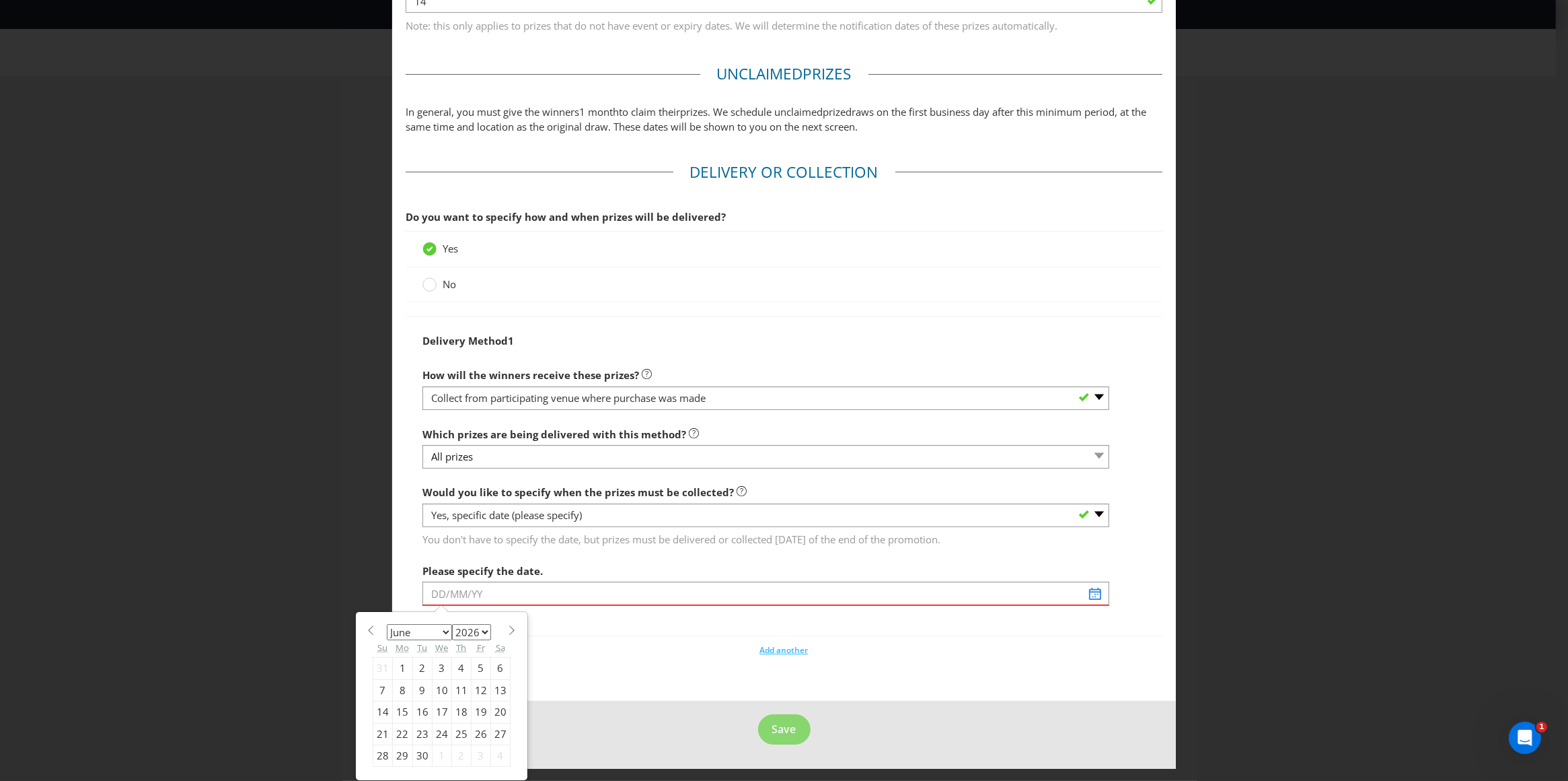
click at [419, 757] on div "30" at bounding box center [423, 756] width 20 height 22
type input "[DATE]"
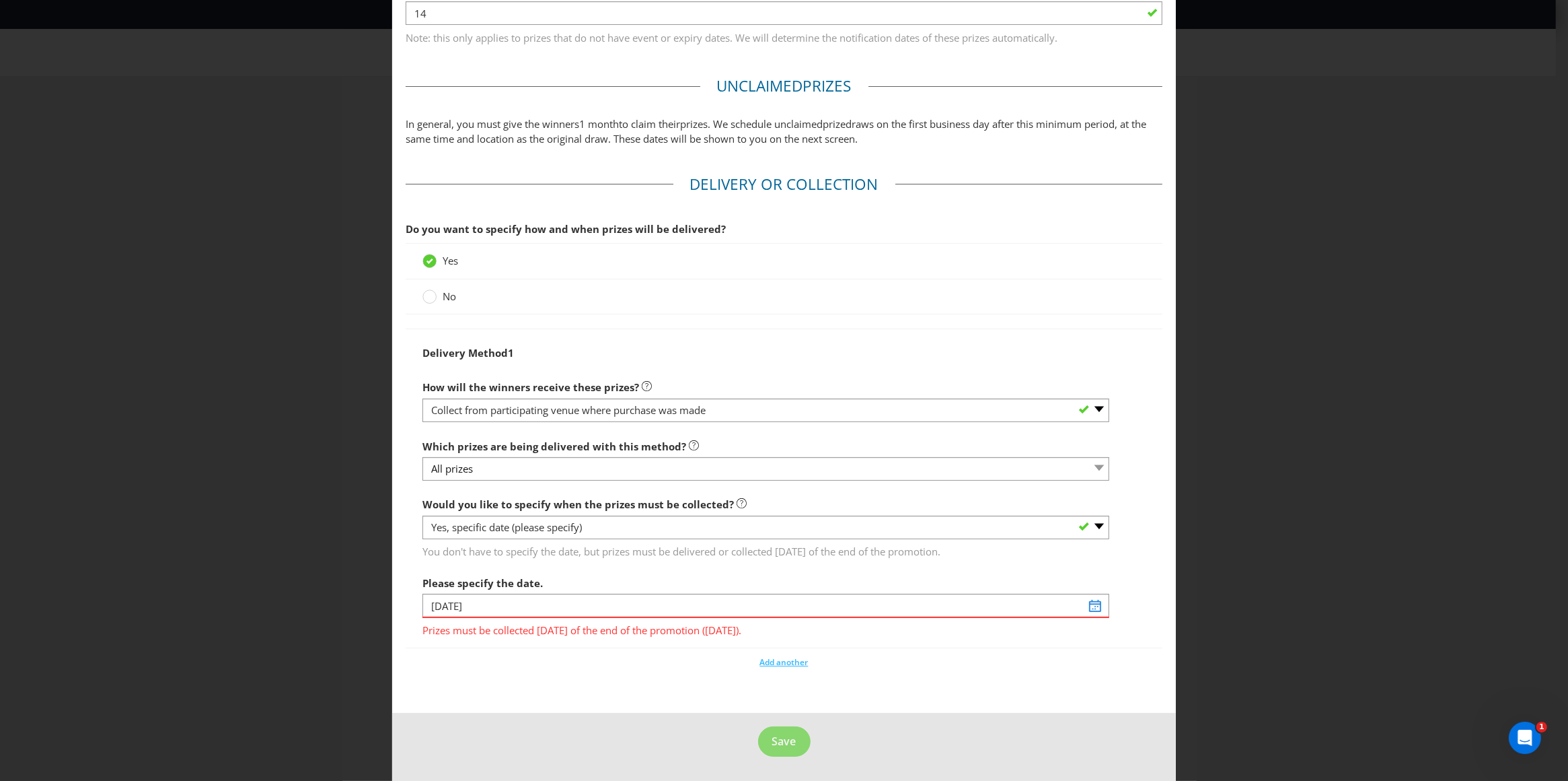
scroll to position [679, 0]
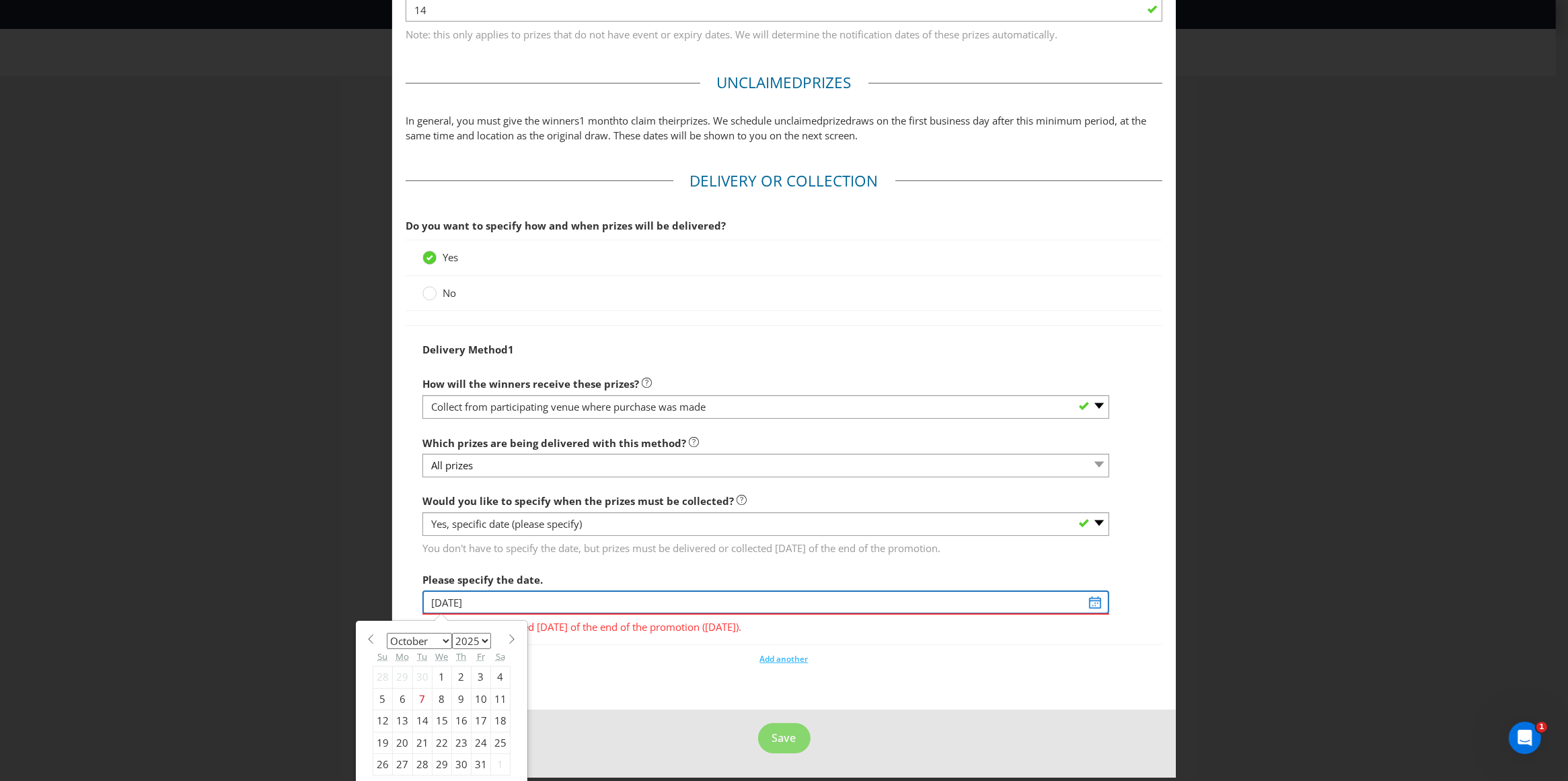
click at [524, 604] on div "Please specify the date. [DATE] Prizes must be collected [DATE] of the end of t…" at bounding box center [766, 600] width 687 height 68
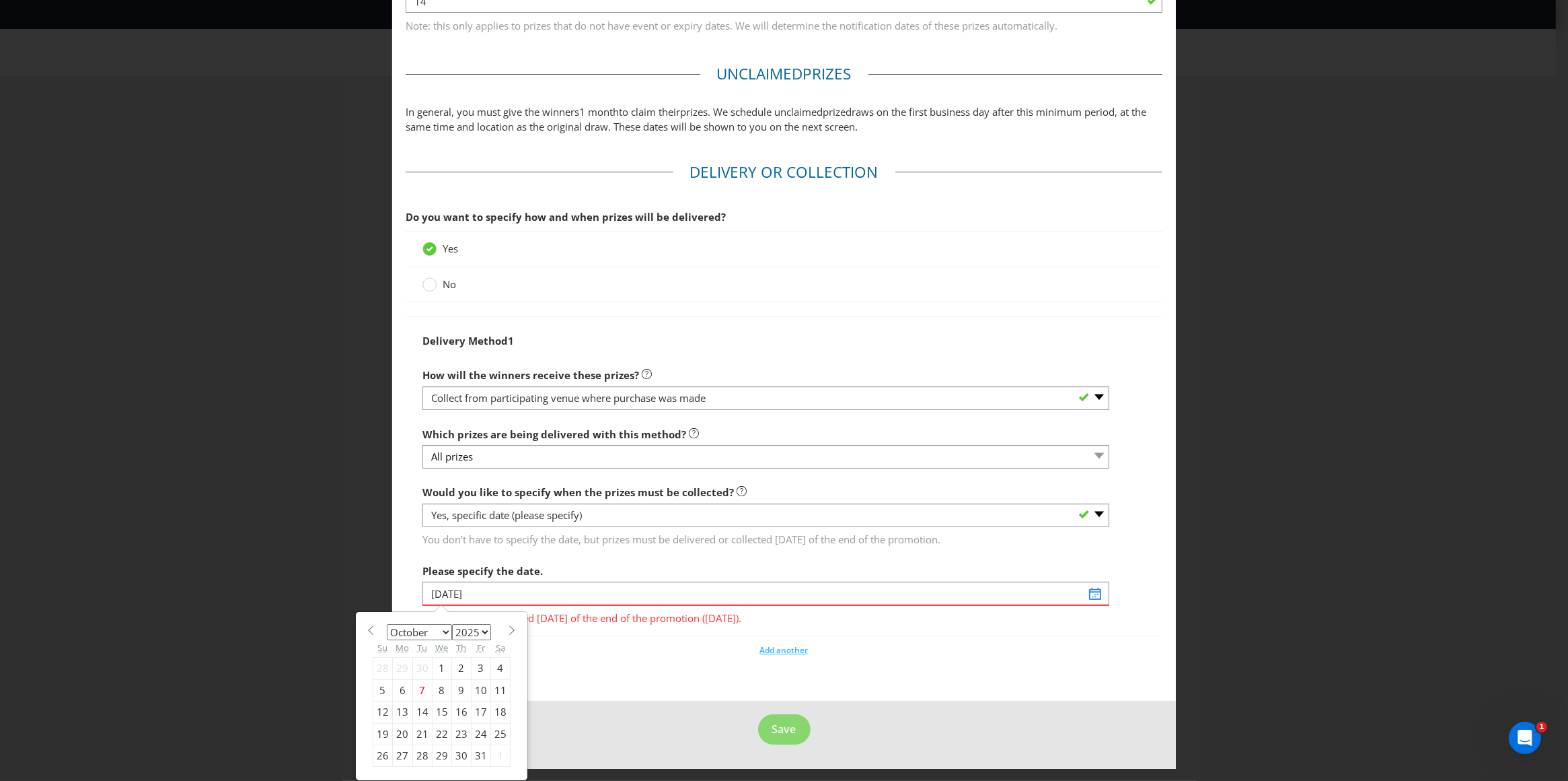
click at [369, 630] on span at bounding box center [371, 630] width 10 height 10
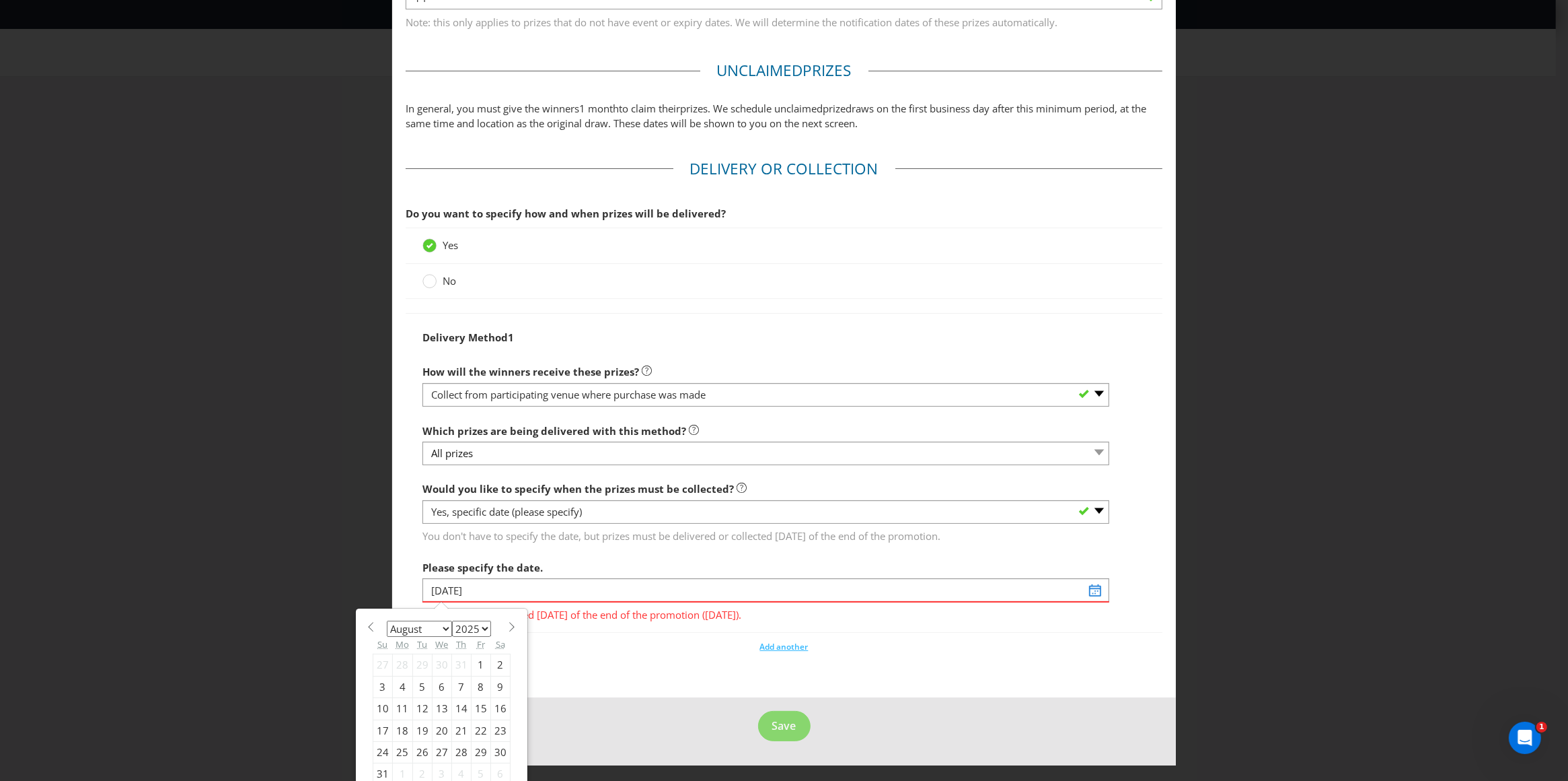
click at [509, 627] on span at bounding box center [511, 627] width 10 height 10
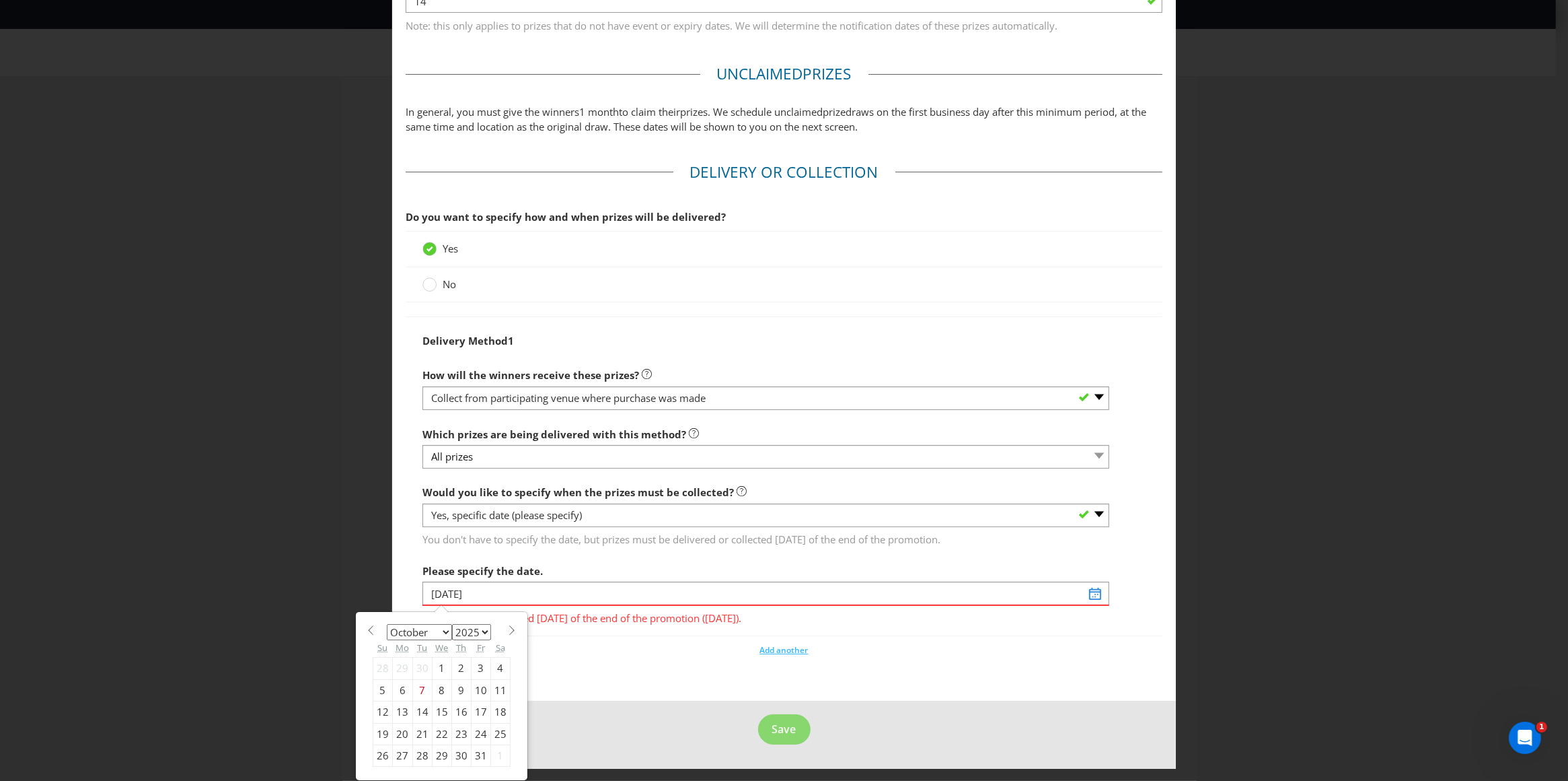
click at [509, 627] on span at bounding box center [511, 630] width 10 height 10
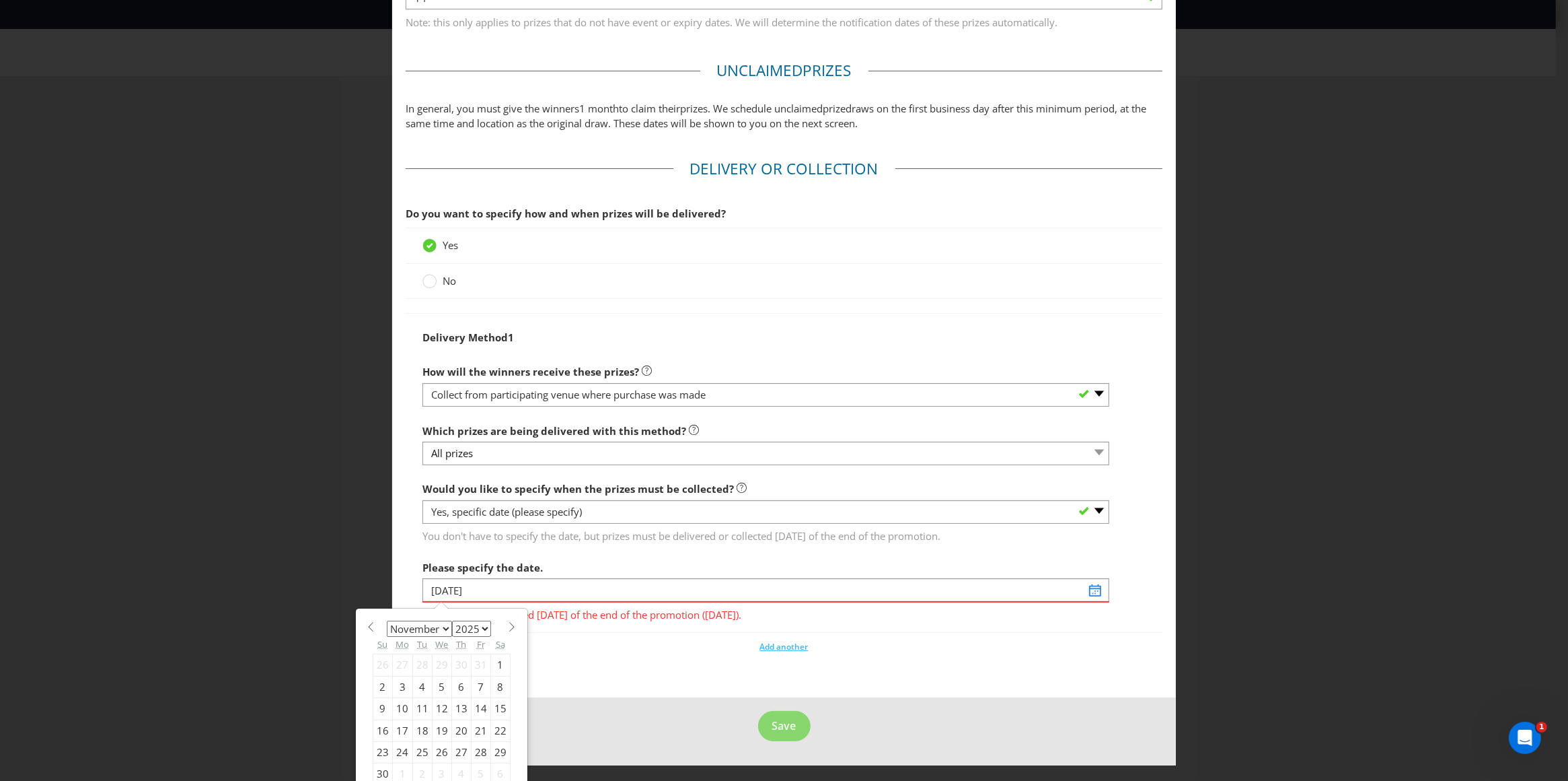
click at [509, 627] on span at bounding box center [511, 627] width 10 height 10
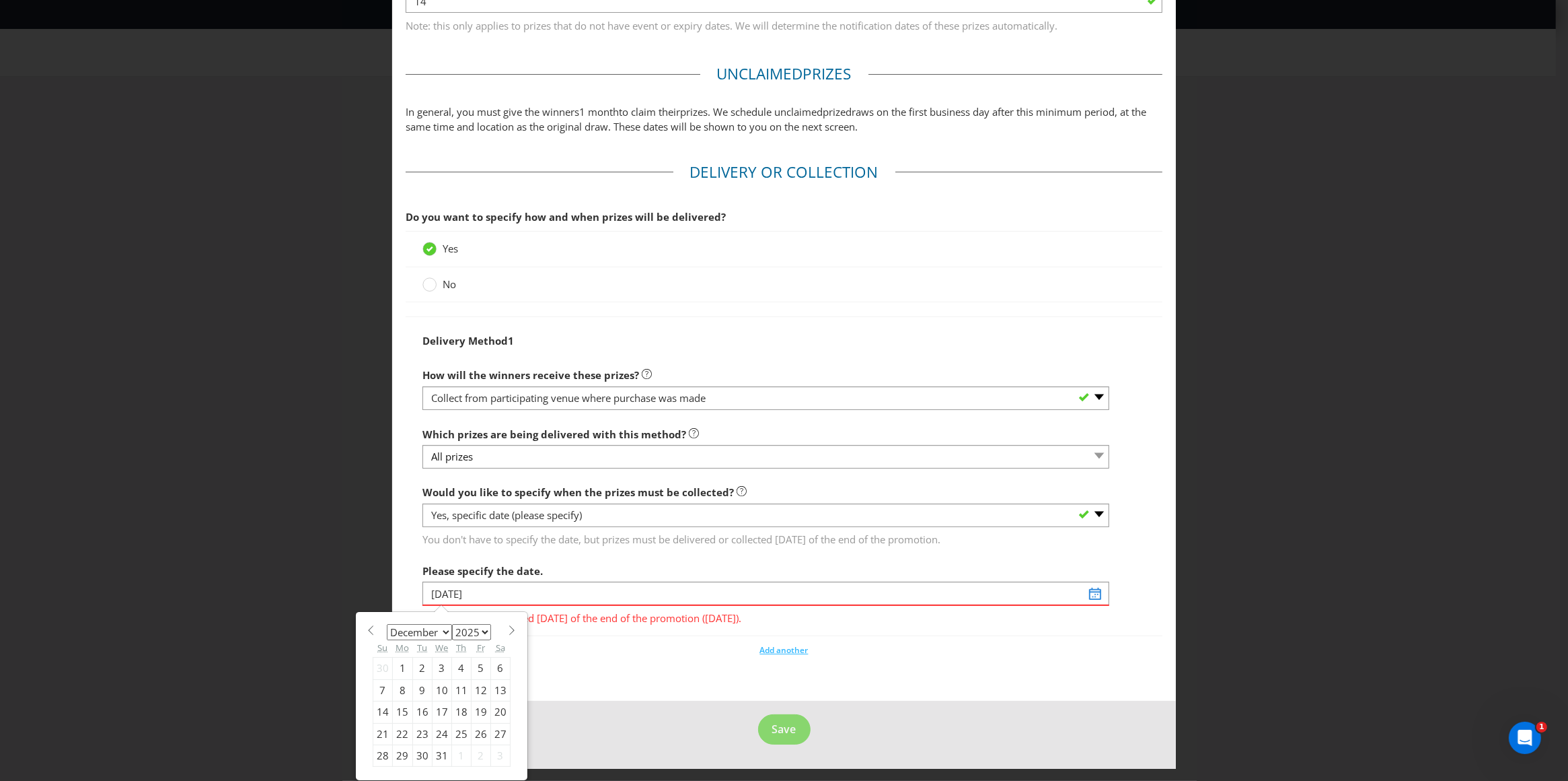
click at [507, 628] on span at bounding box center [511, 630] width 10 height 10
select select "0"
select select "2026"
click at [507, 628] on span at bounding box center [511, 630] width 10 height 10
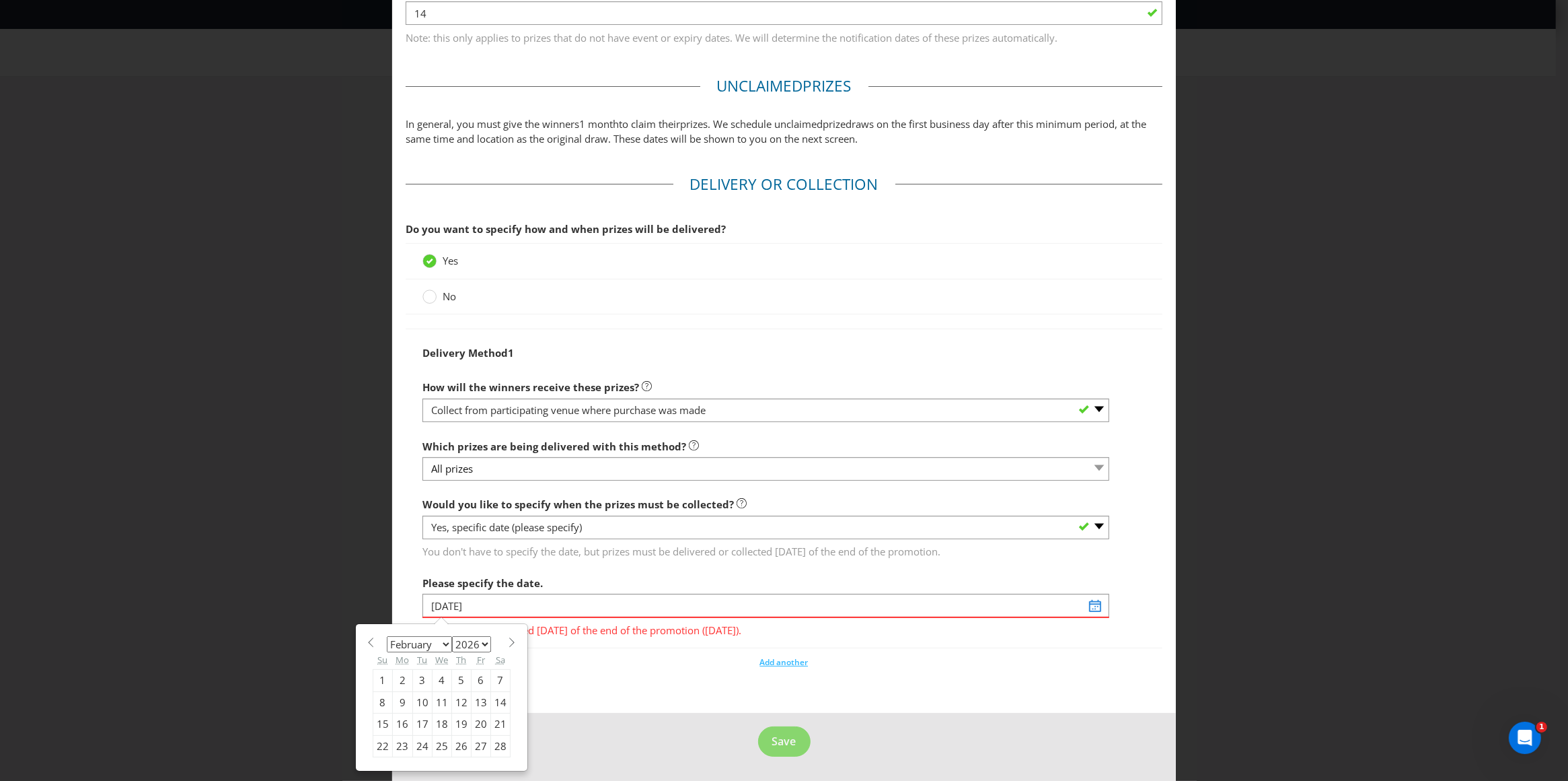
click at [504, 628] on div "January February March April May June July August September October November [D…" at bounding box center [442, 698] width 170 height 145
click at [507, 641] on span at bounding box center [511, 642] width 10 height 10
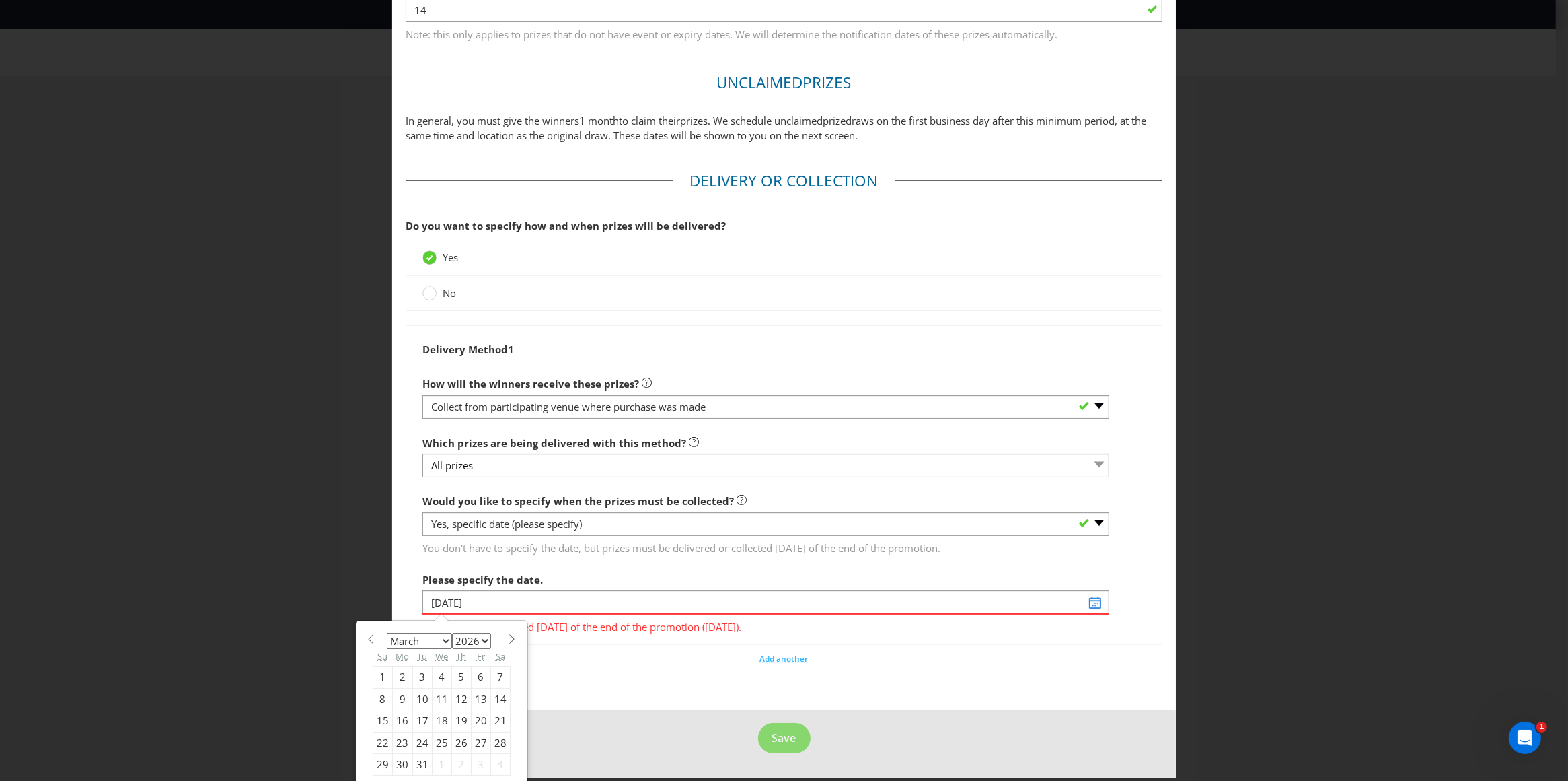
click at [507, 641] on span at bounding box center [511, 639] width 10 height 10
select select "4"
click at [496, 768] on div "30" at bounding box center [501, 765] width 20 height 22
type input "[DATE]"
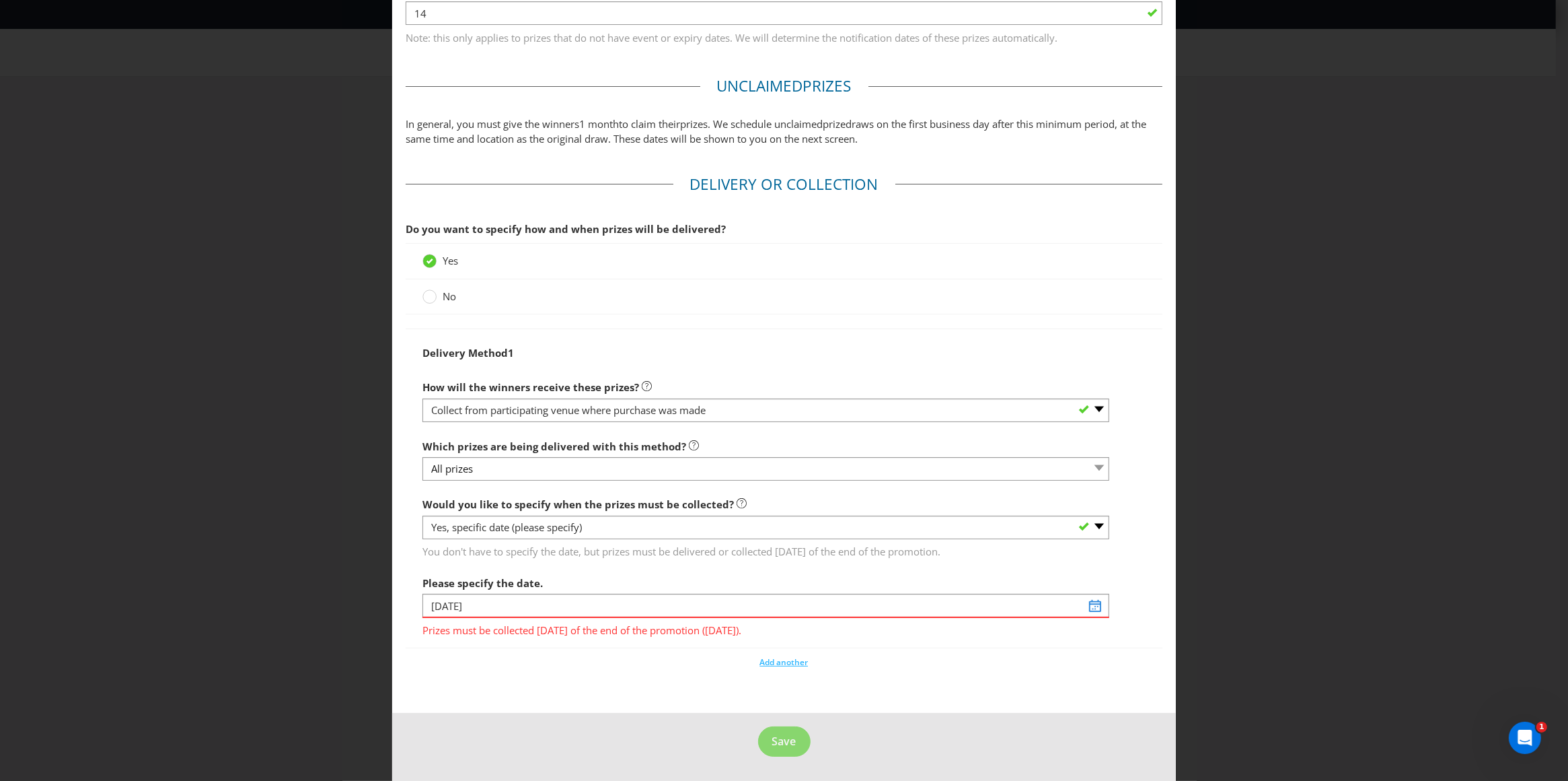
click at [601, 668] on div "Add another" at bounding box center [784, 659] width 757 height 20
click at [852, 672] on fieldset "Delivery or Collection Do you want to specify how and when prizes will be deliv…" at bounding box center [784, 425] width 757 height 505
drag, startPoint x: 488, startPoint y: 630, endPoint x: 1063, endPoint y: 611, distance: 575.3
click at [799, 630] on span "Prizes must be collected [DATE] of the end of the promotion ([DATE])." at bounding box center [766, 628] width 687 height 20
drag, startPoint x: 1031, startPoint y: 671, endPoint x: 1034, endPoint y: 638, distance: 33.1
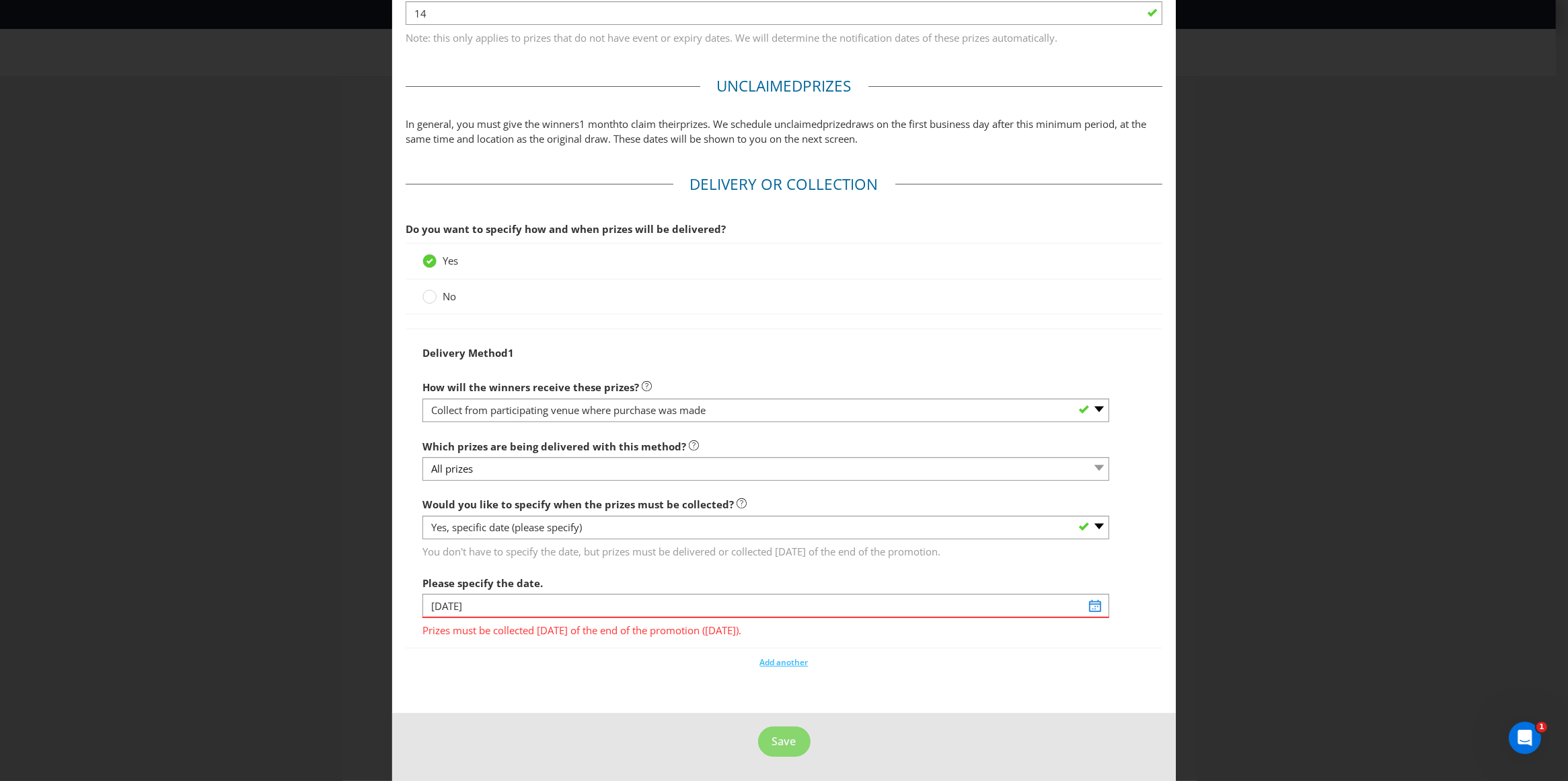
click at [1033, 667] on fieldset "Delivery or Collection Do you want to specify how and when prizes will be deliv…" at bounding box center [784, 425] width 757 height 505
click at [599, 523] on select "-- Please select -- Yes, specific date (please specify) Yes, within a certain p…" at bounding box center [766, 527] width 687 height 24
click at [423, 515] on select "-- Please select -- Yes, specific date (please specify) Yes, within a certain p…" at bounding box center [766, 527] width 687 height 24
click at [588, 529] on select "-- Please select -- Yes, specific date (please specify) Yes, within a certain p…" at bounding box center [766, 527] width 687 height 24
select select "YES_PERIOD"
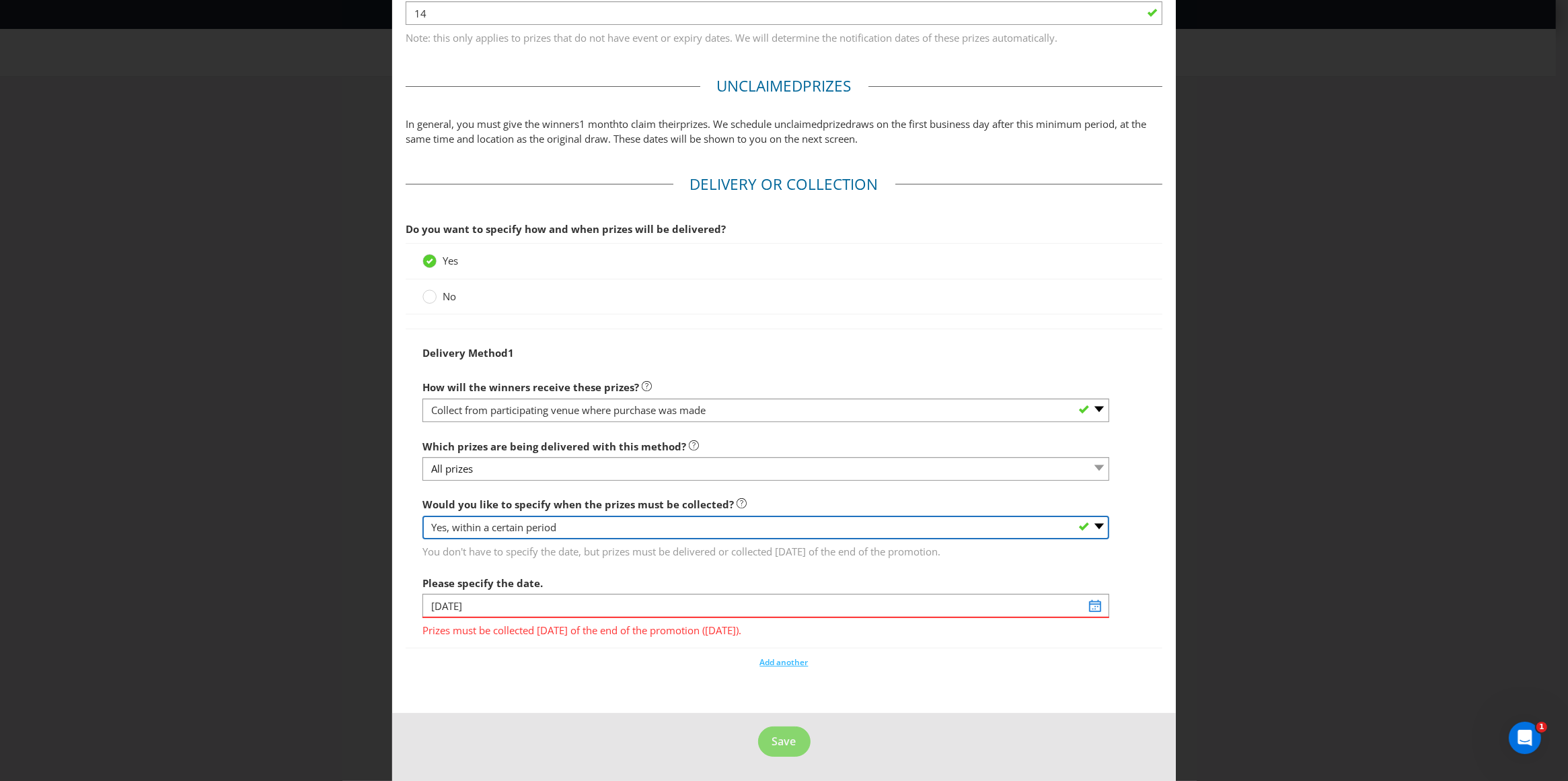
click at [423, 515] on select "-- Please select -- Yes, specific date (please specify) Yes, within a certain p…" at bounding box center [766, 527] width 687 height 24
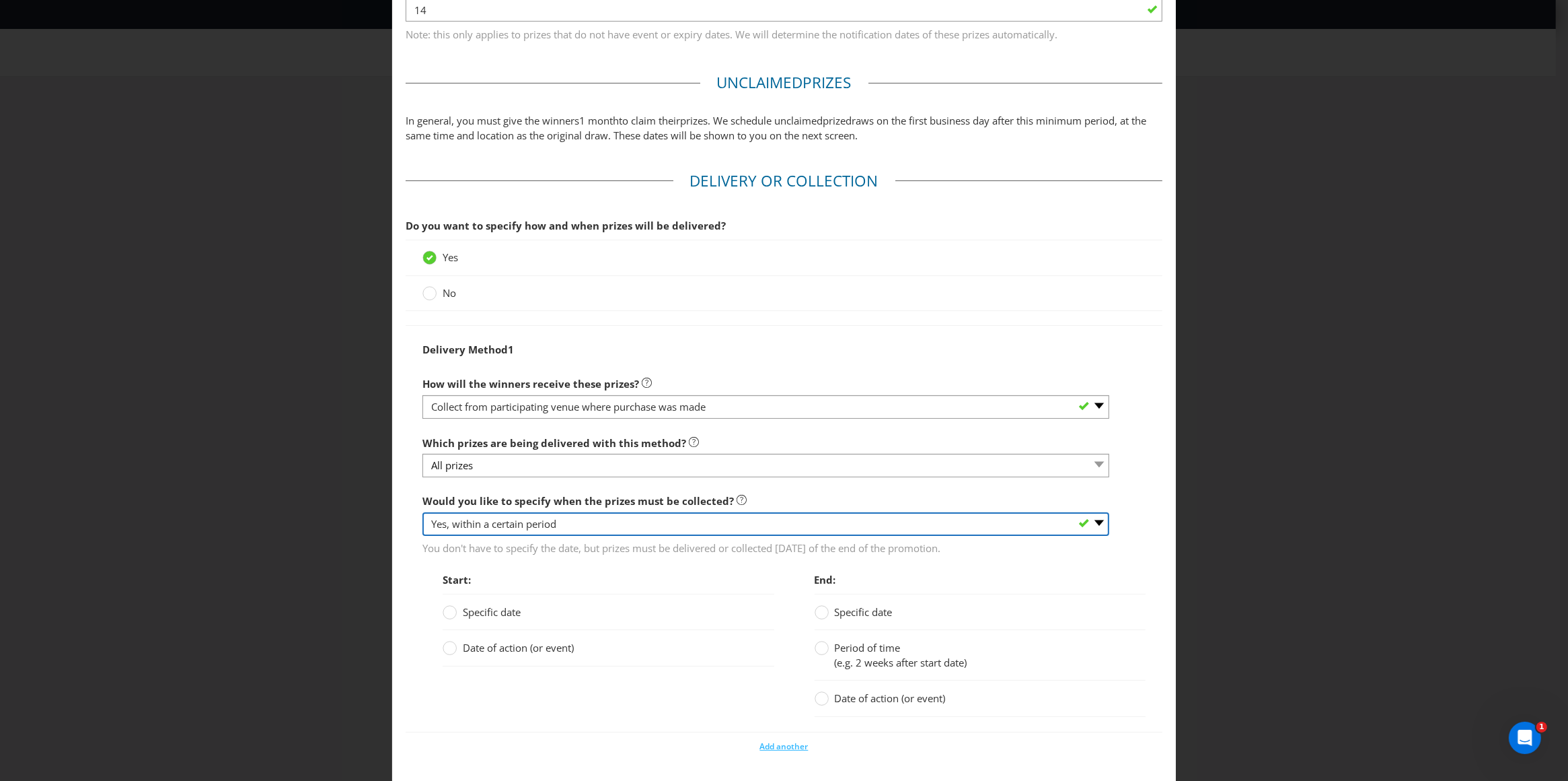
scroll to position [767, 0]
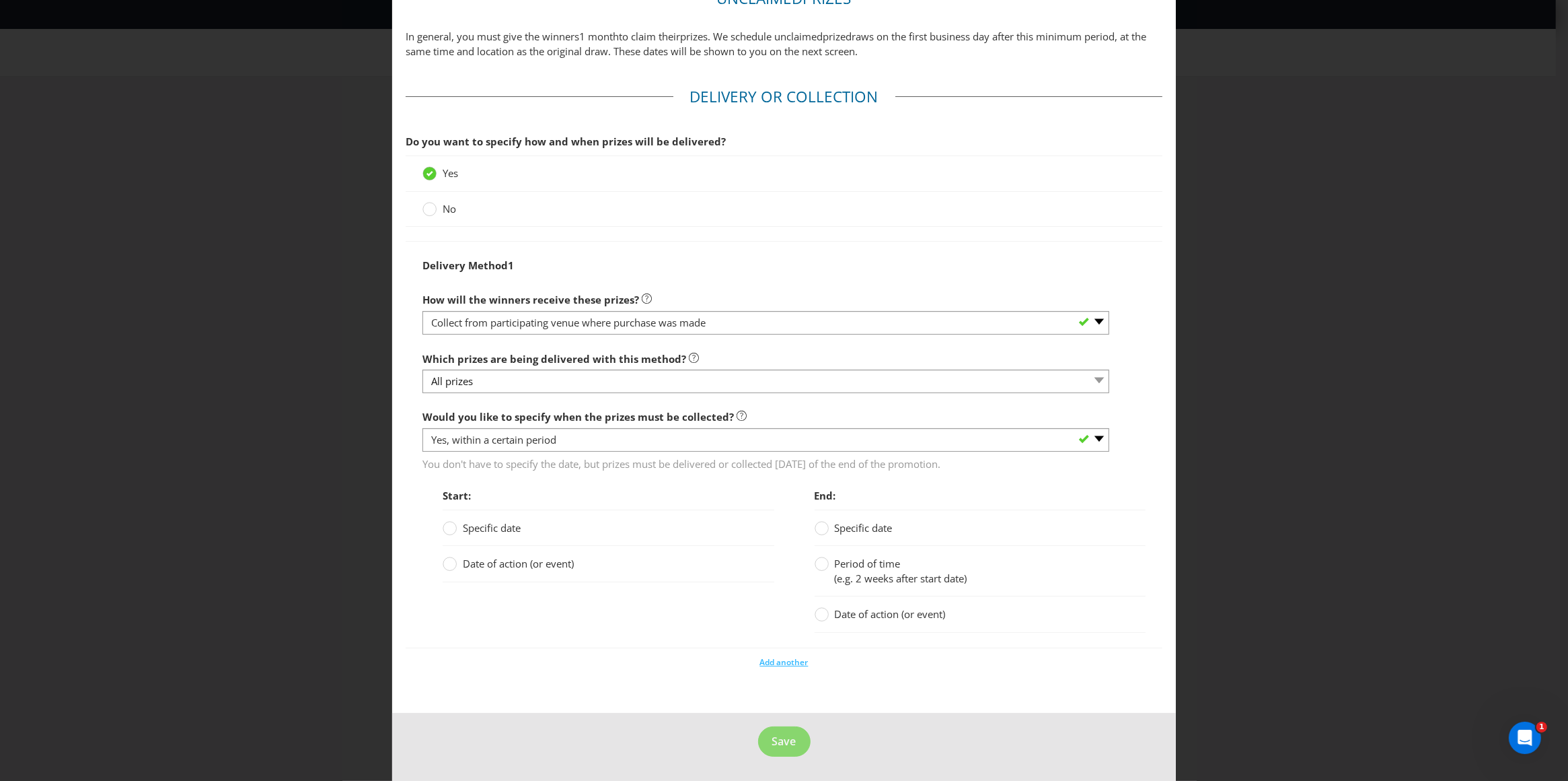
click at [464, 564] on span "Date of action (or event)" at bounding box center [518, 563] width 111 height 14
click at [0, 0] on input "Date of action (or event)" at bounding box center [0, 0] width 0 height 0
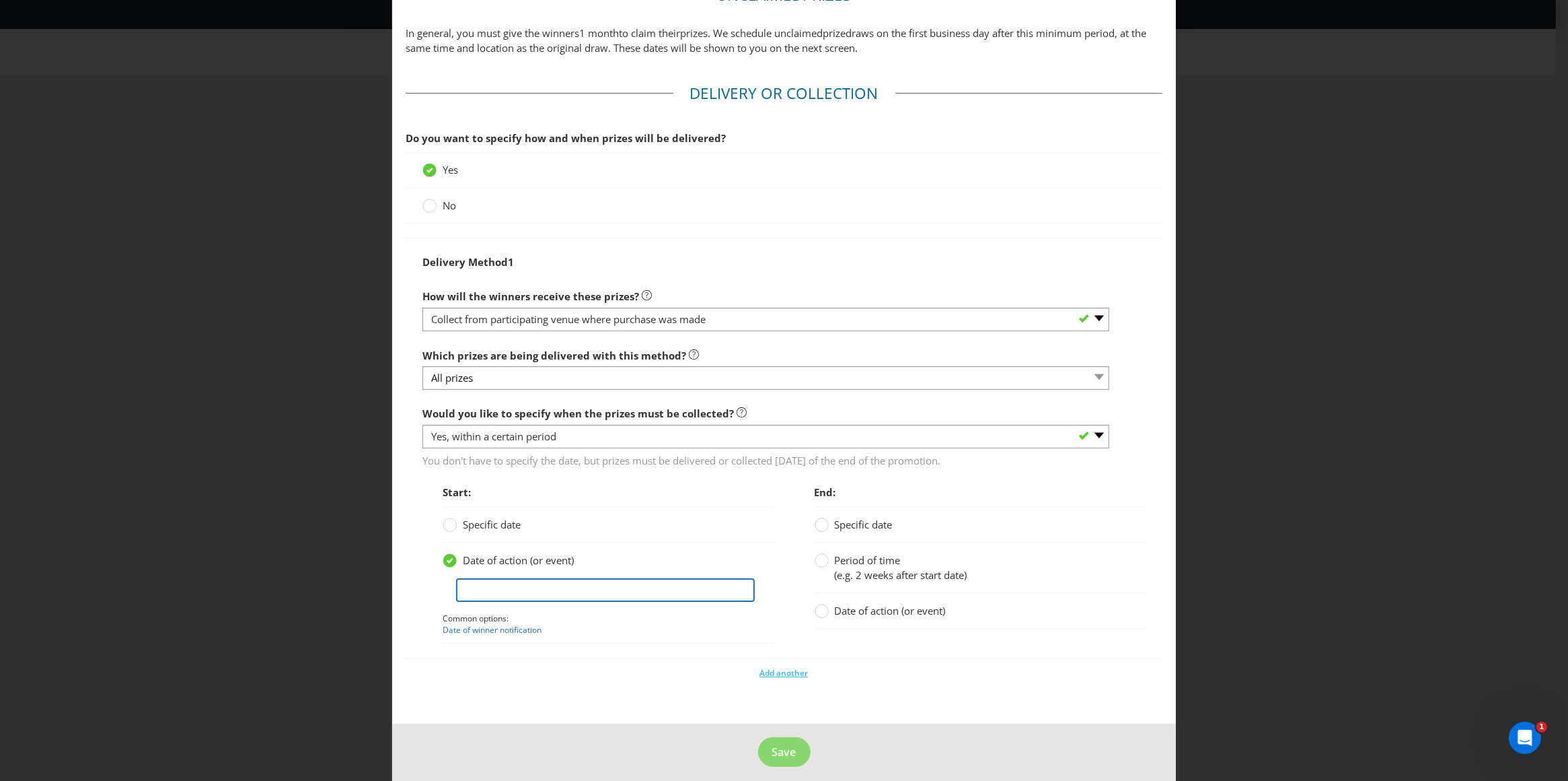
click at [536, 597] on input "text" at bounding box center [605, 590] width 298 height 24
click at [522, 632] on link "Date of winner notification" at bounding box center [492, 630] width 99 height 12
type input "date of winner notification"
click at [819, 560] on div at bounding box center [822, 555] width 6 height 6
click at [0, 0] on input "Period of time (e.g. 2 weeks after start date)" at bounding box center [0, 0] width 0 height 0
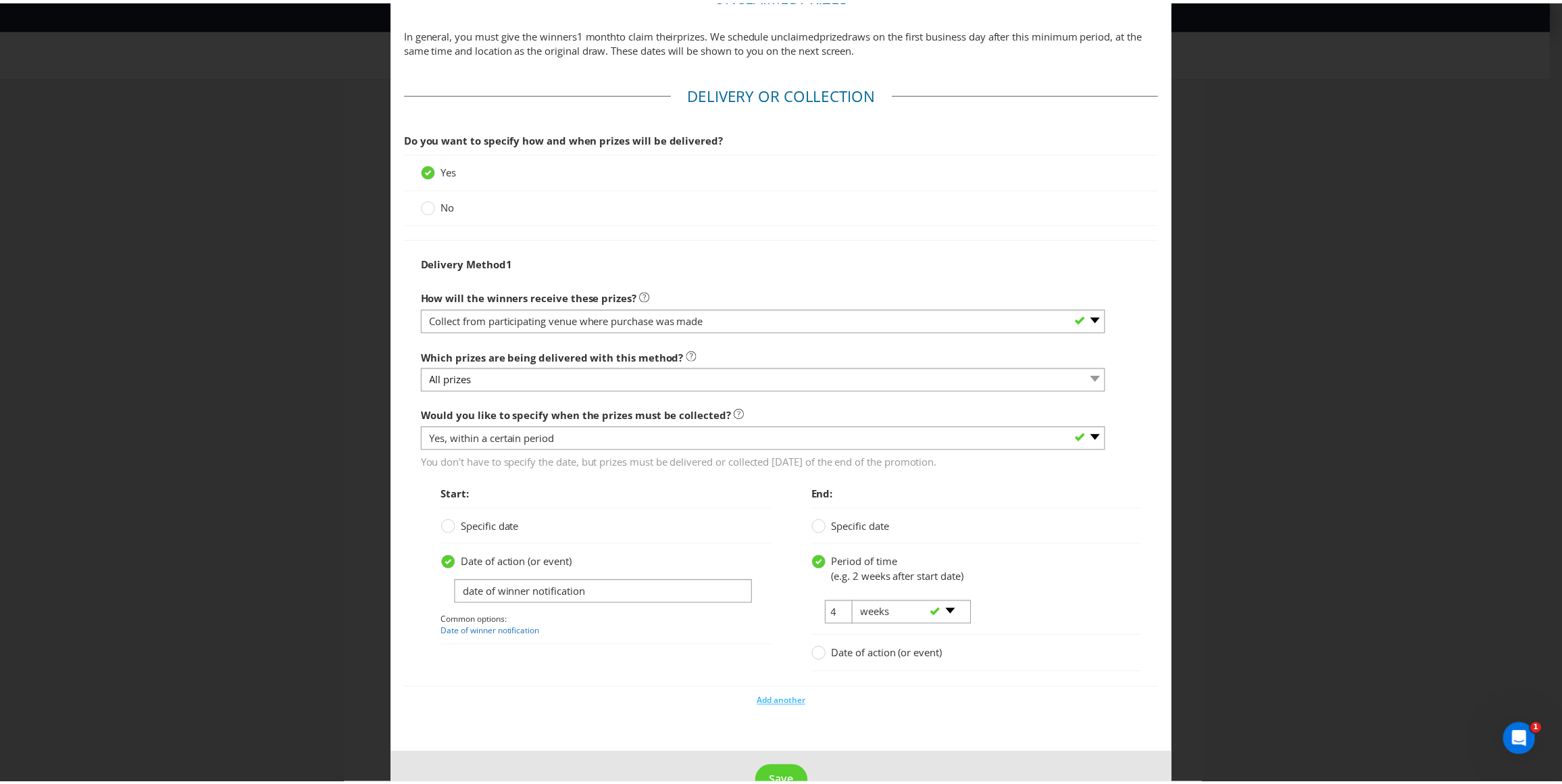
scroll to position [811, 0]
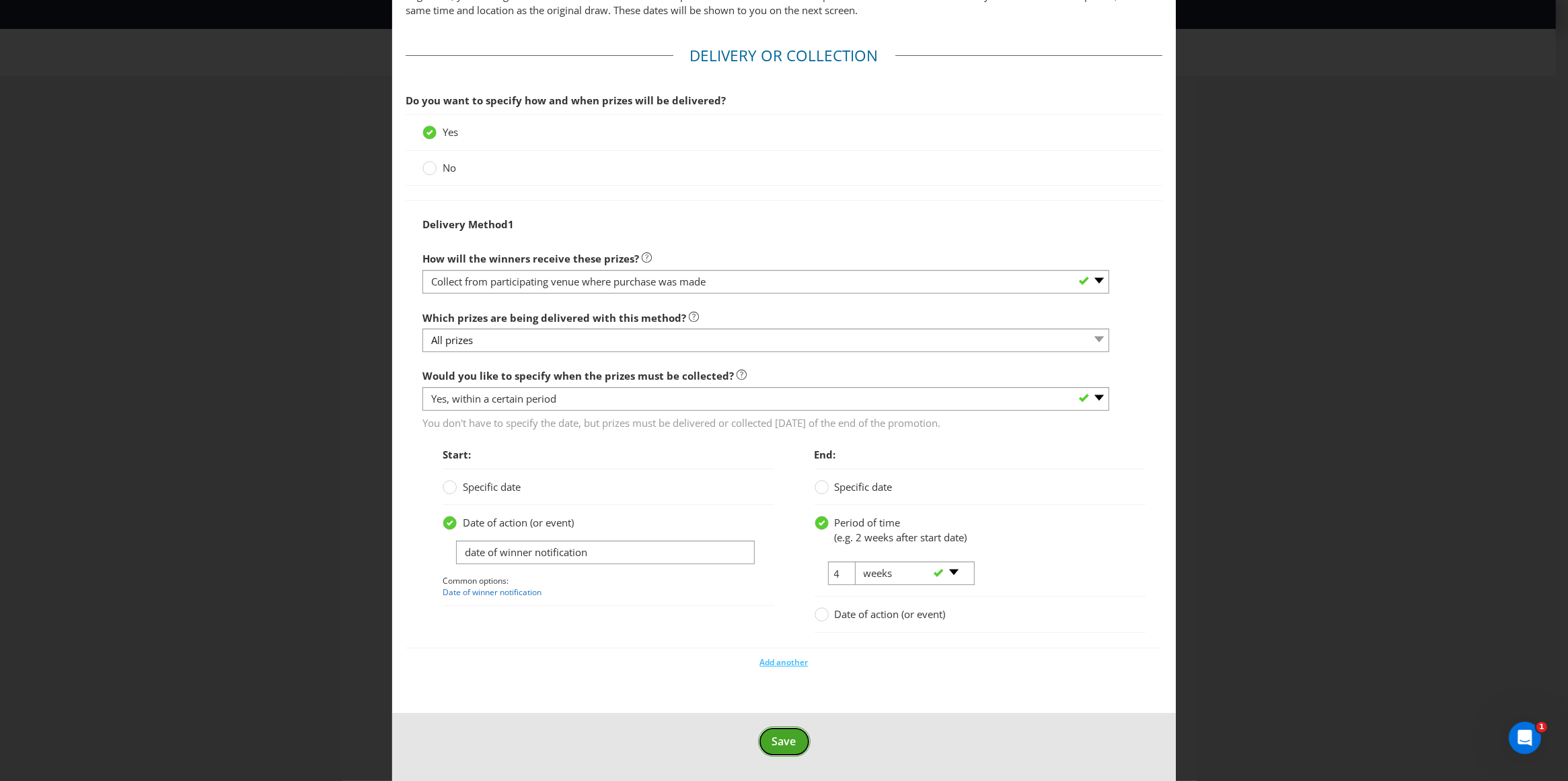
click at [782, 745] on span "Save" at bounding box center [784, 741] width 24 height 15
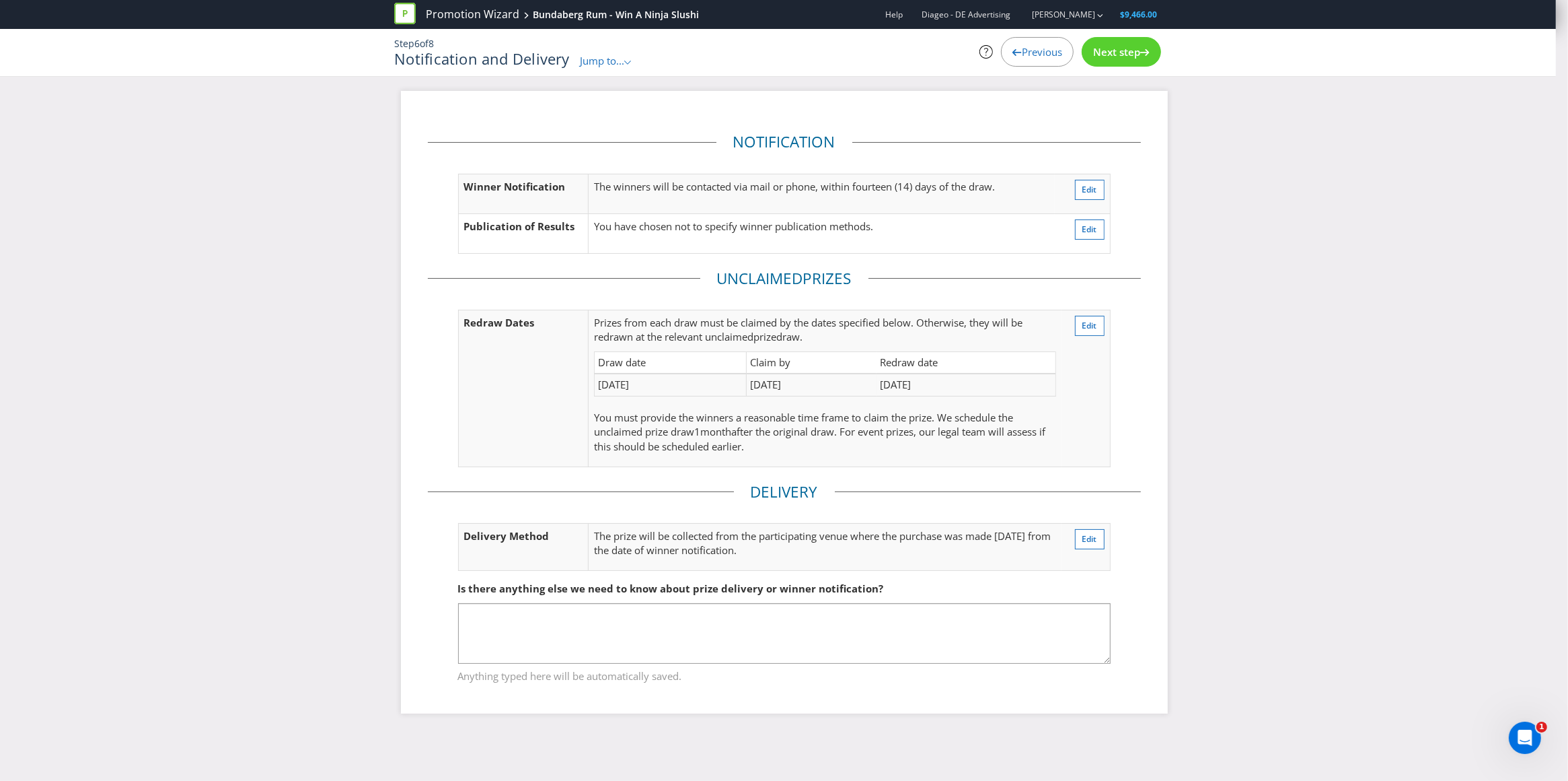
click at [1047, 48] on span "Previous" at bounding box center [1042, 52] width 41 height 14
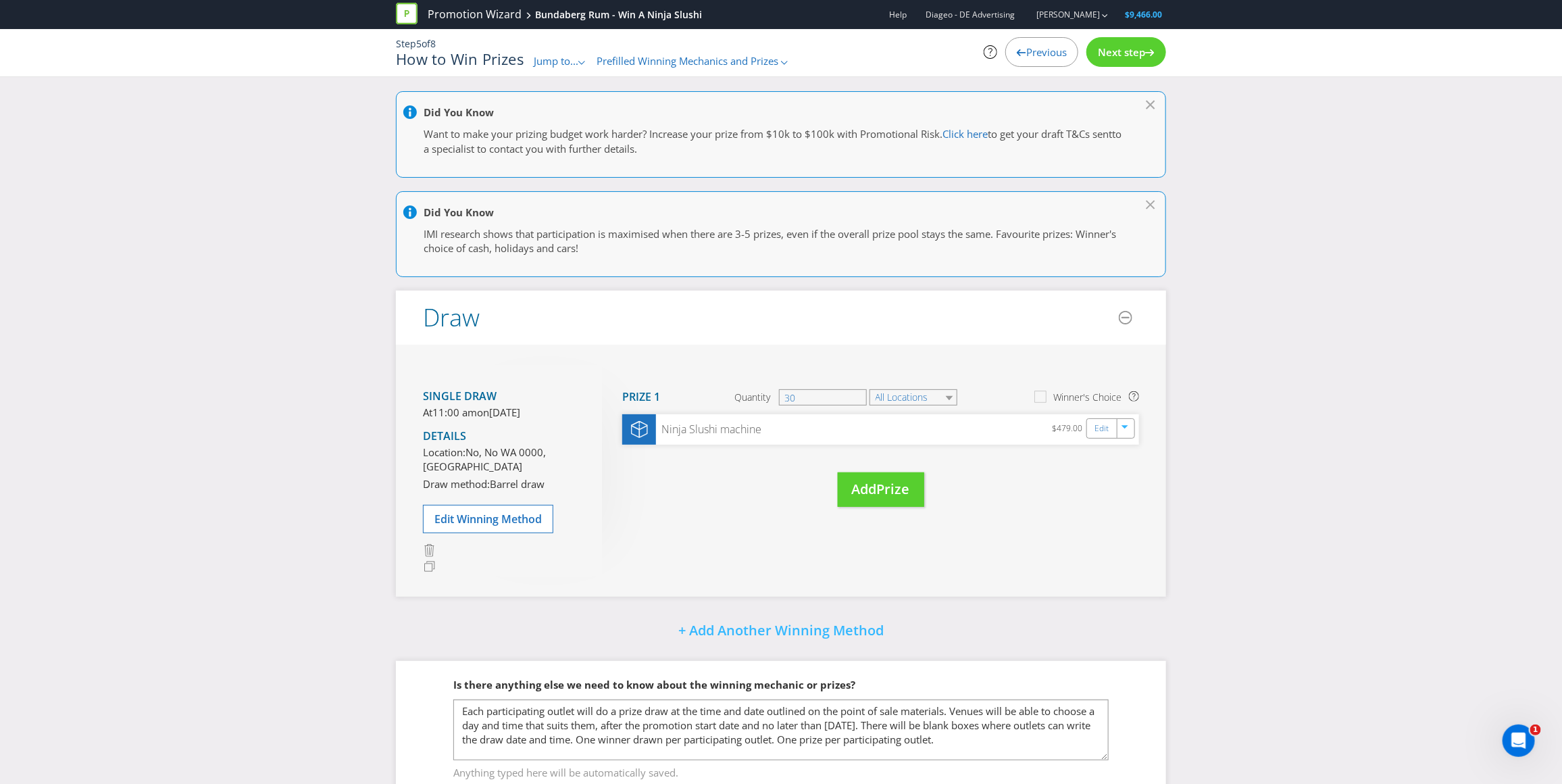
click at [1137, 52] on span "Next step" at bounding box center [1122, 52] width 47 height 14
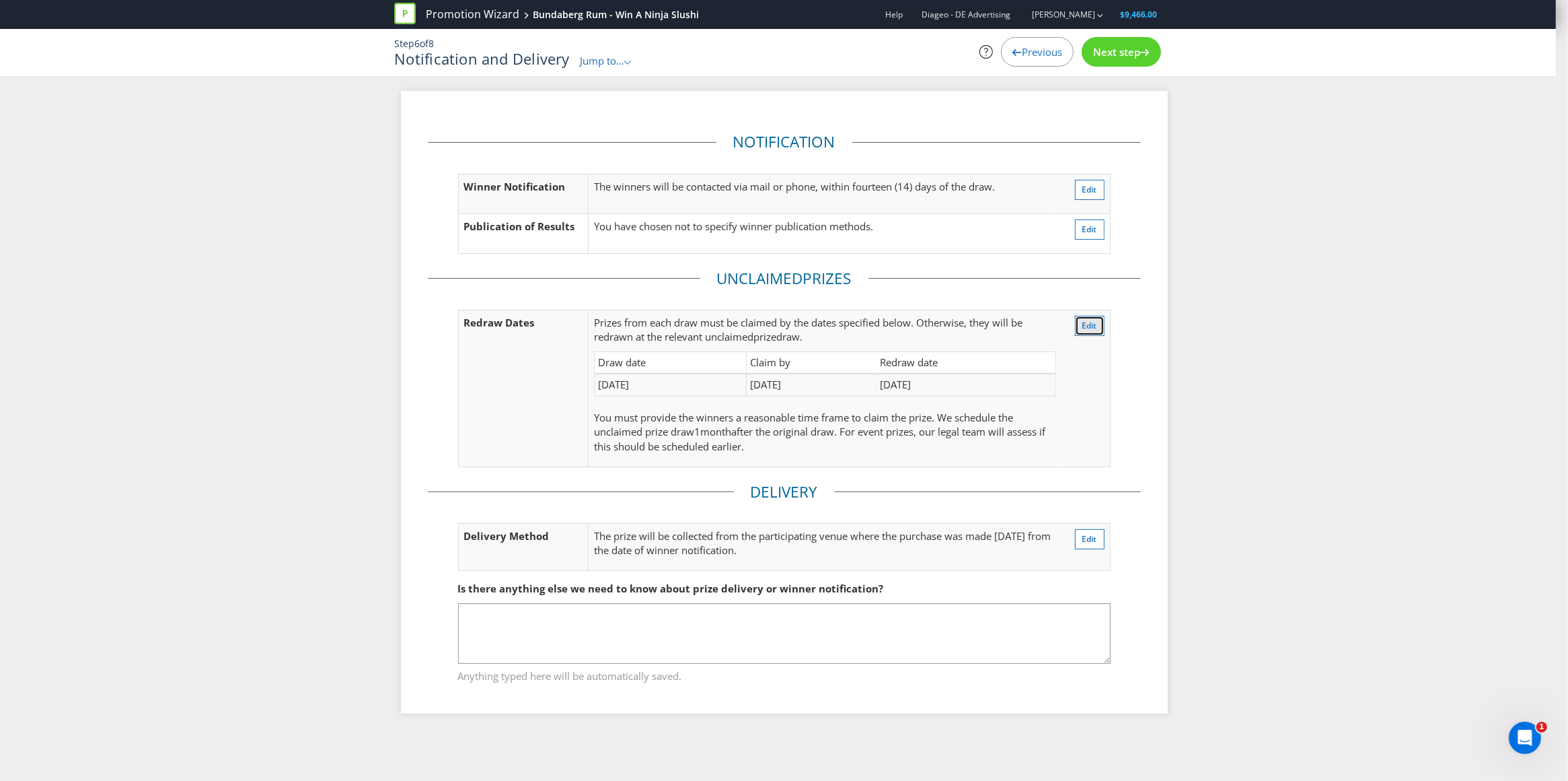
click at [1092, 321] on span "Edit" at bounding box center [1090, 325] width 15 height 12
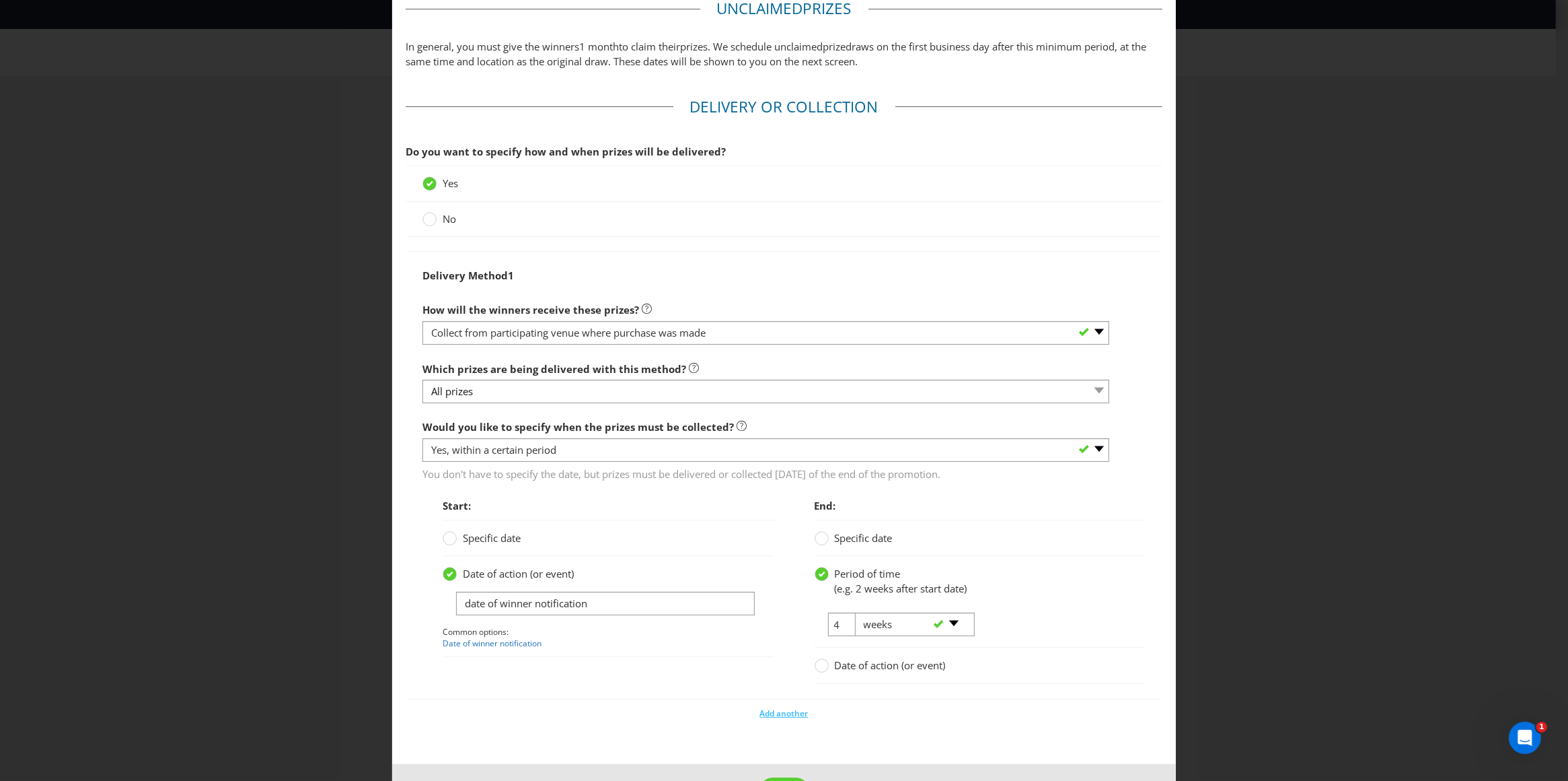
scroll to position [808, 0]
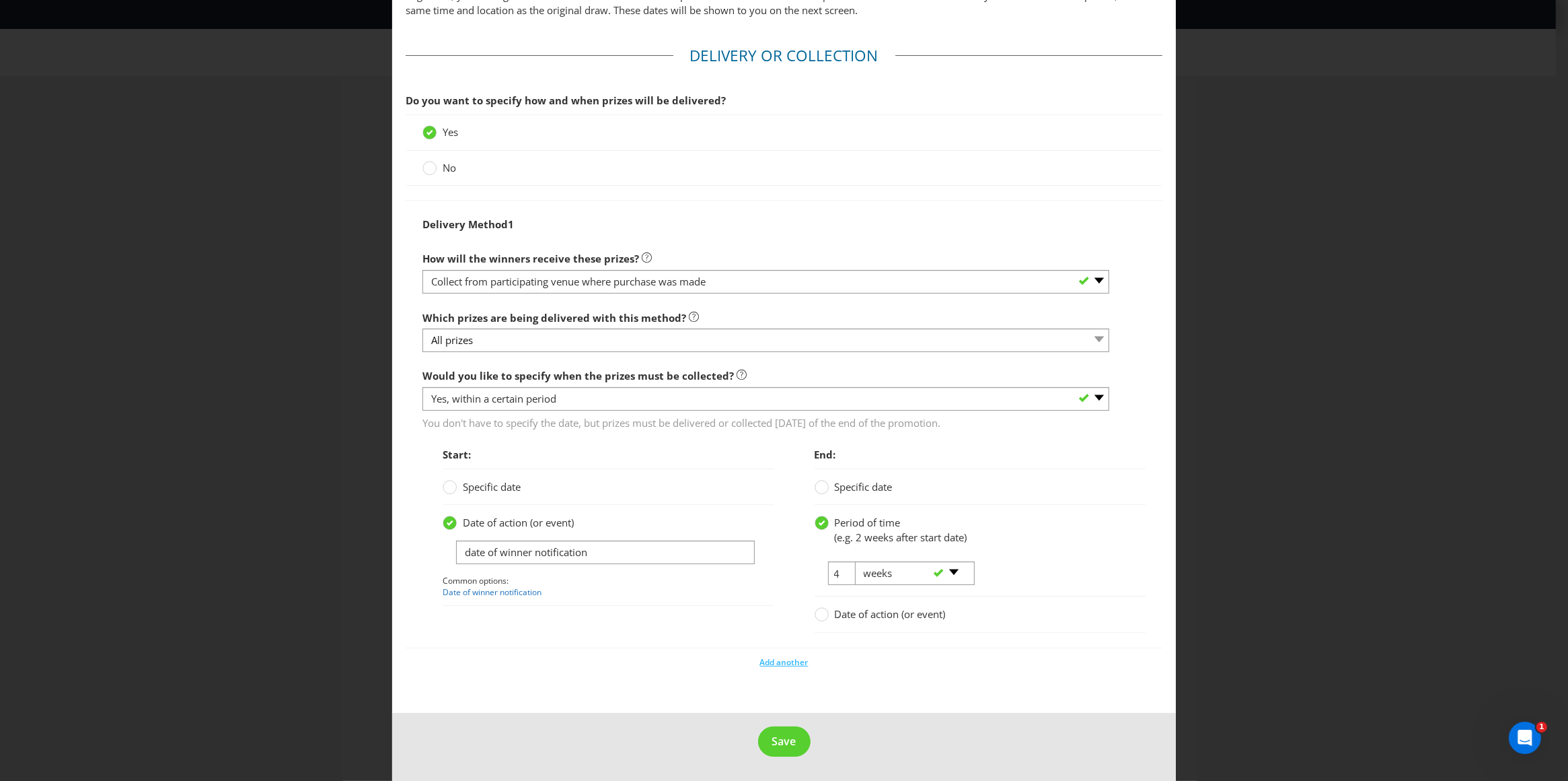
click at [845, 571] on div "-- Please select -- days weeks months years" at bounding box center [910, 573] width 130 height 24
click at [945, 567] on select "-- Please select -- days weeks months years" at bounding box center [915, 573] width 121 height 24
select select "MONTHS"
click at [855, 561] on select "-- Please select -- days weeks months years" at bounding box center [915, 573] width 121 height 24
click at [833, 573] on input "4" at bounding box center [842, 573] width 29 height 24
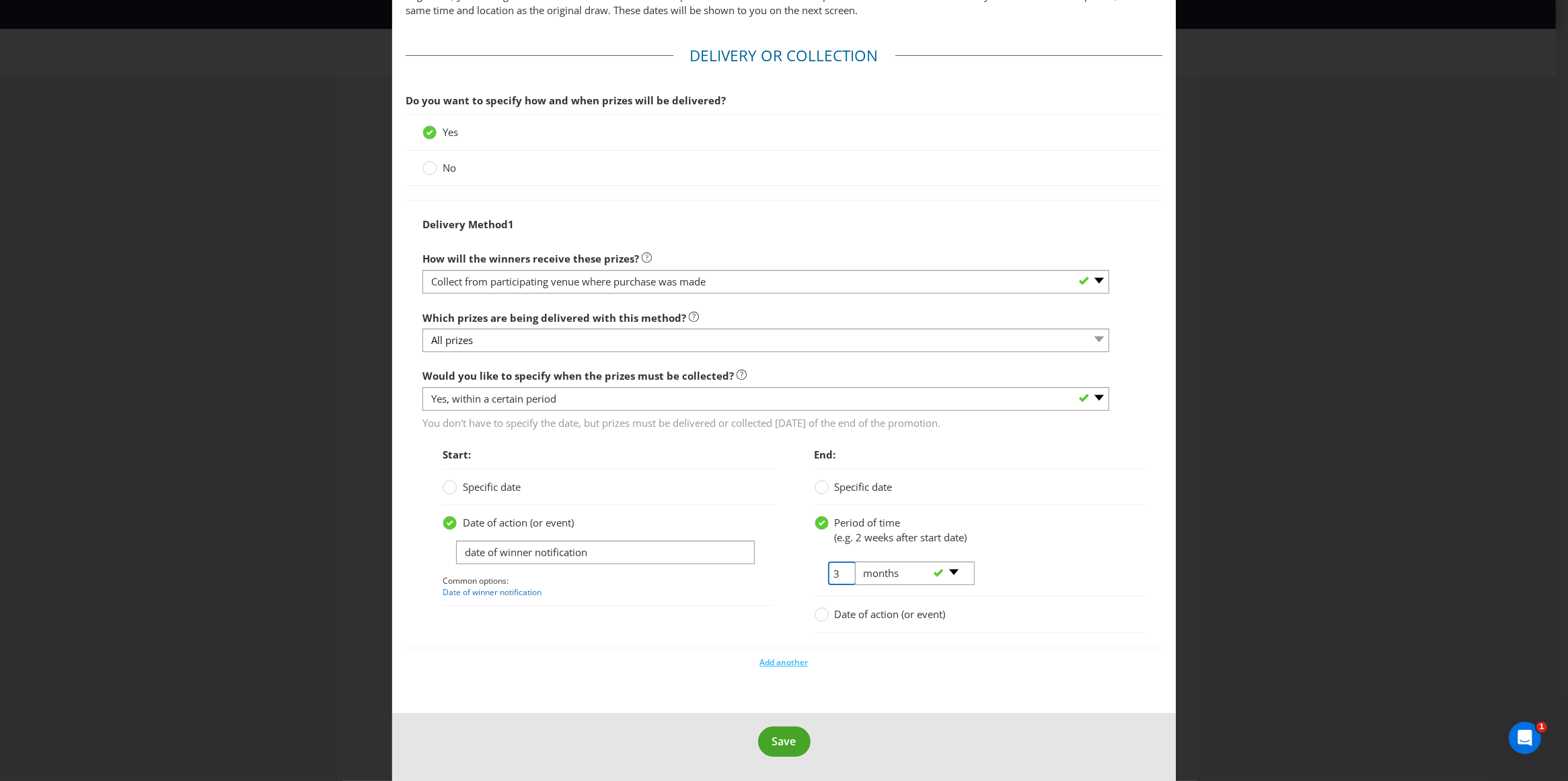
type input "3"
click at [783, 743] on span "Save" at bounding box center [784, 741] width 24 height 15
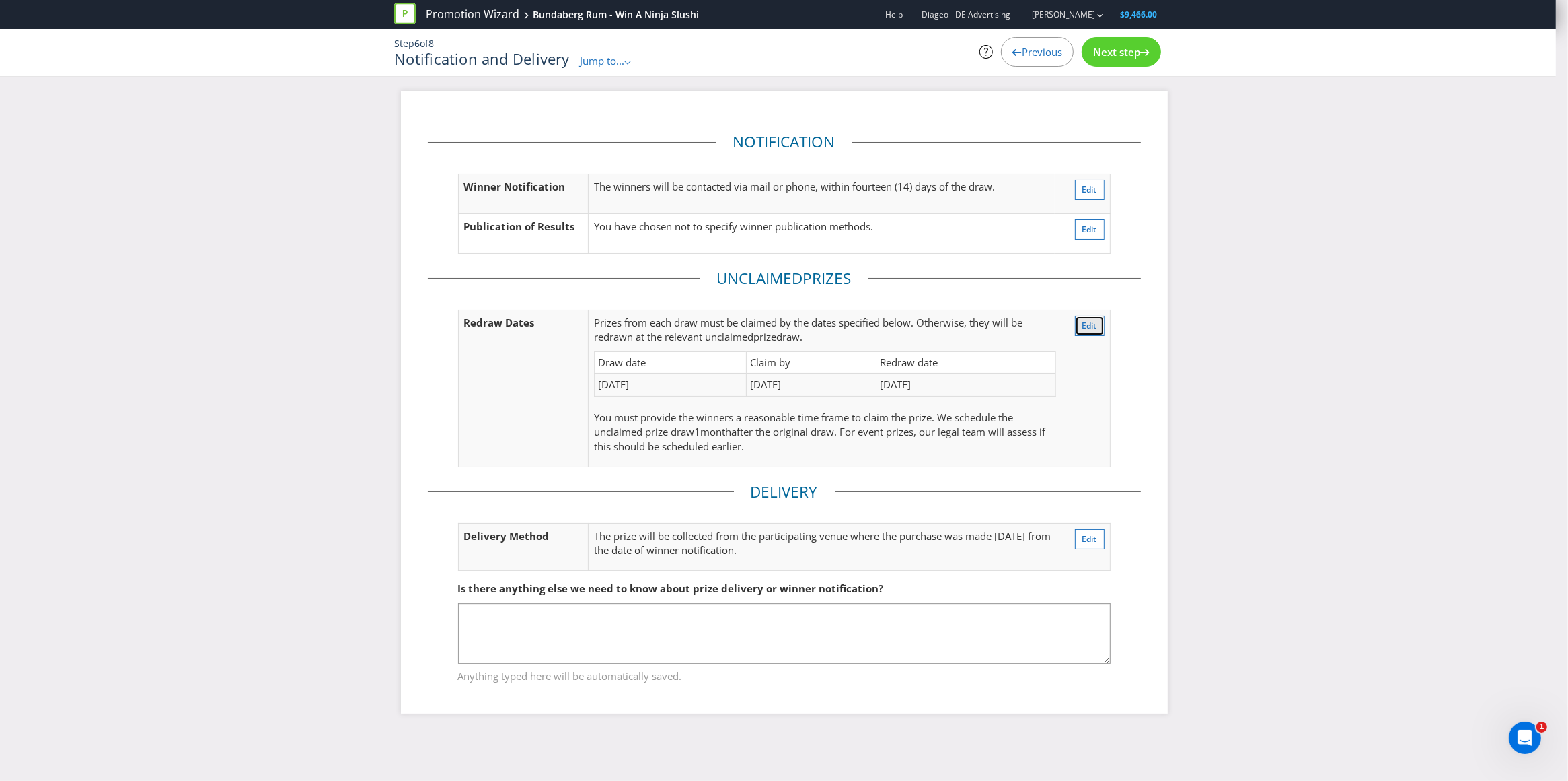
click at [1096, 323] on span "Edit" at bounding box center [1090, 325] width 15 height 12
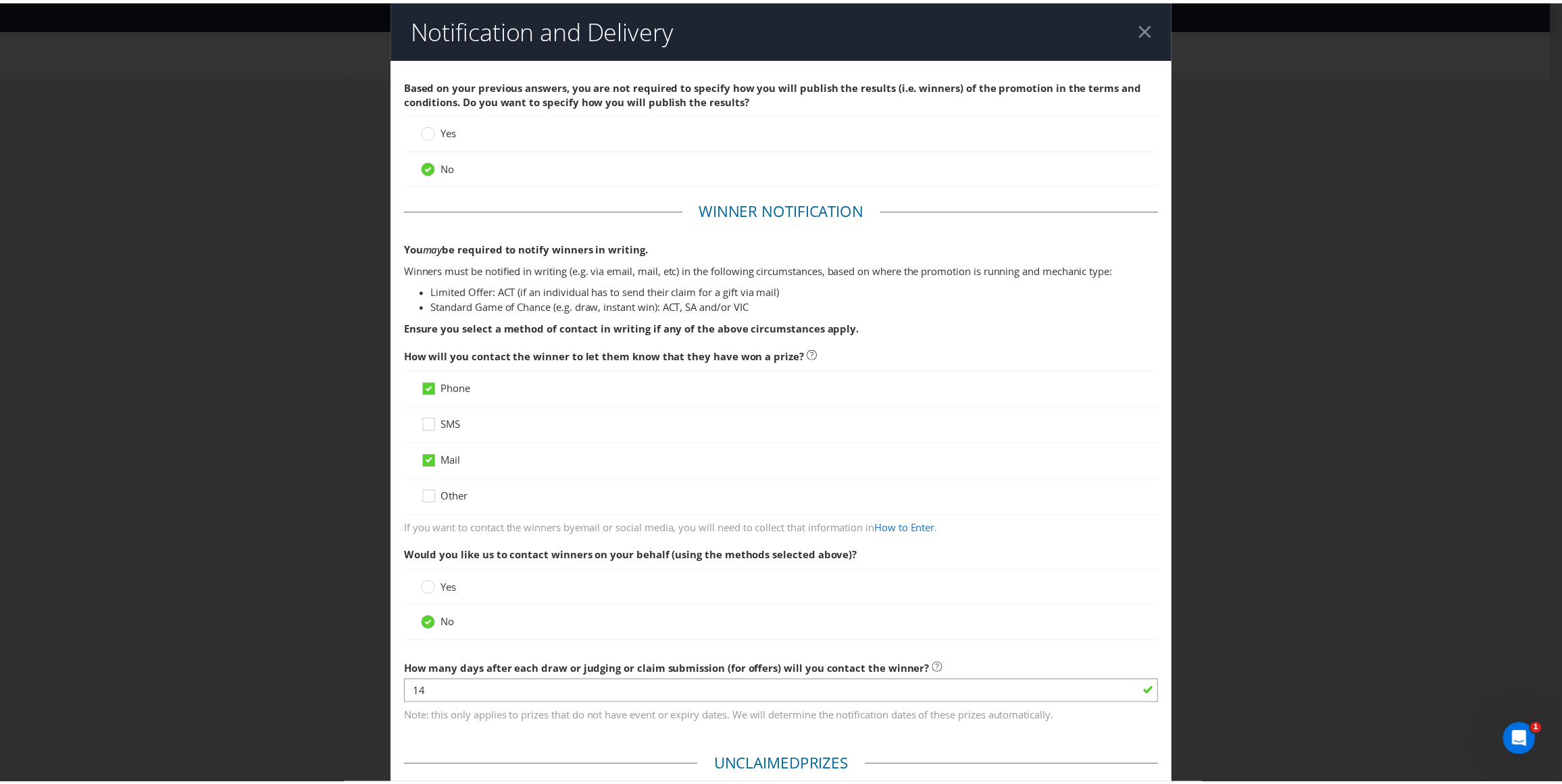
scroll to position [811, 0]
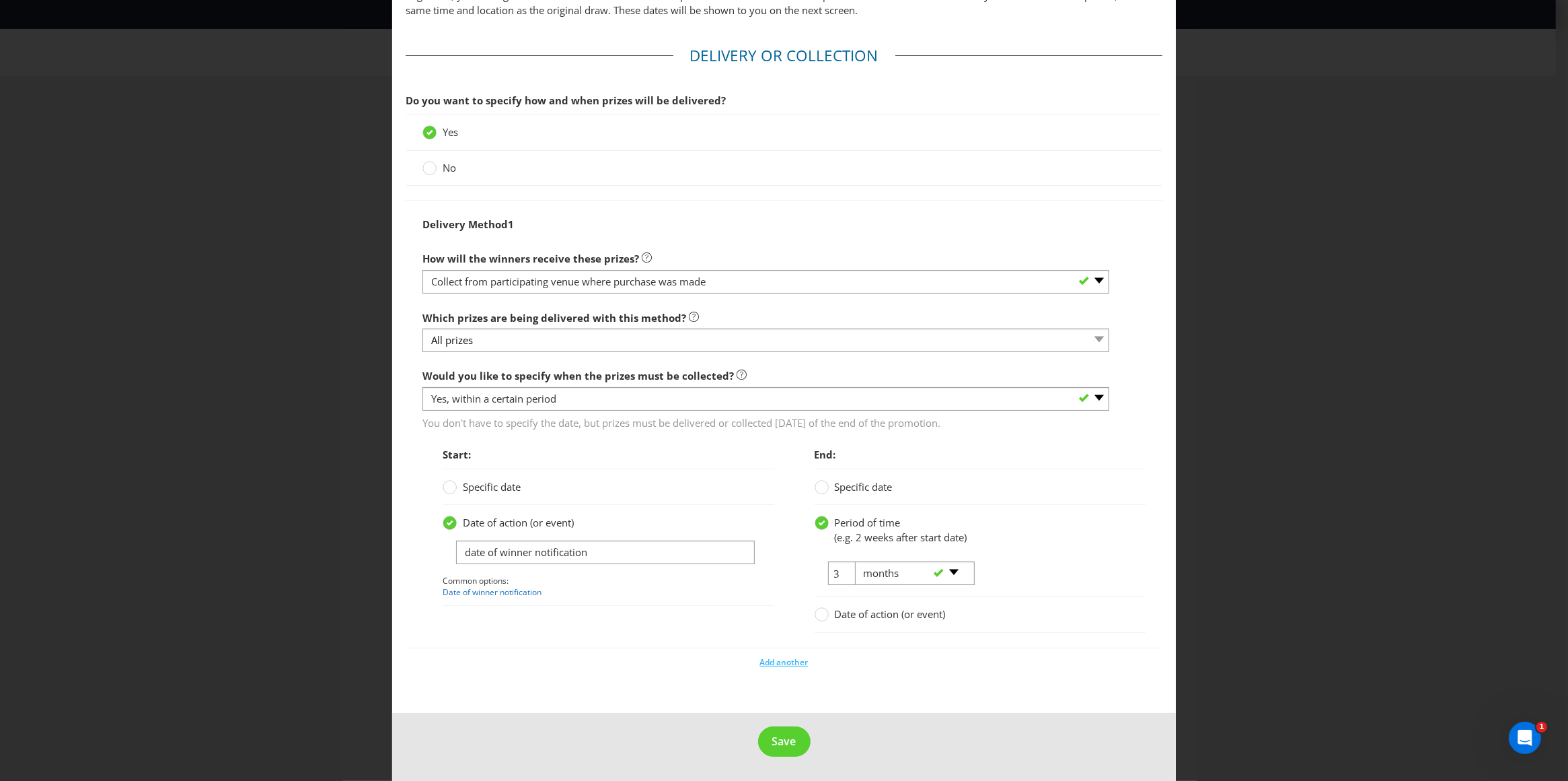
click at [773, 744] on span "Save" at bounding box center [784, 741] width 24 height 15
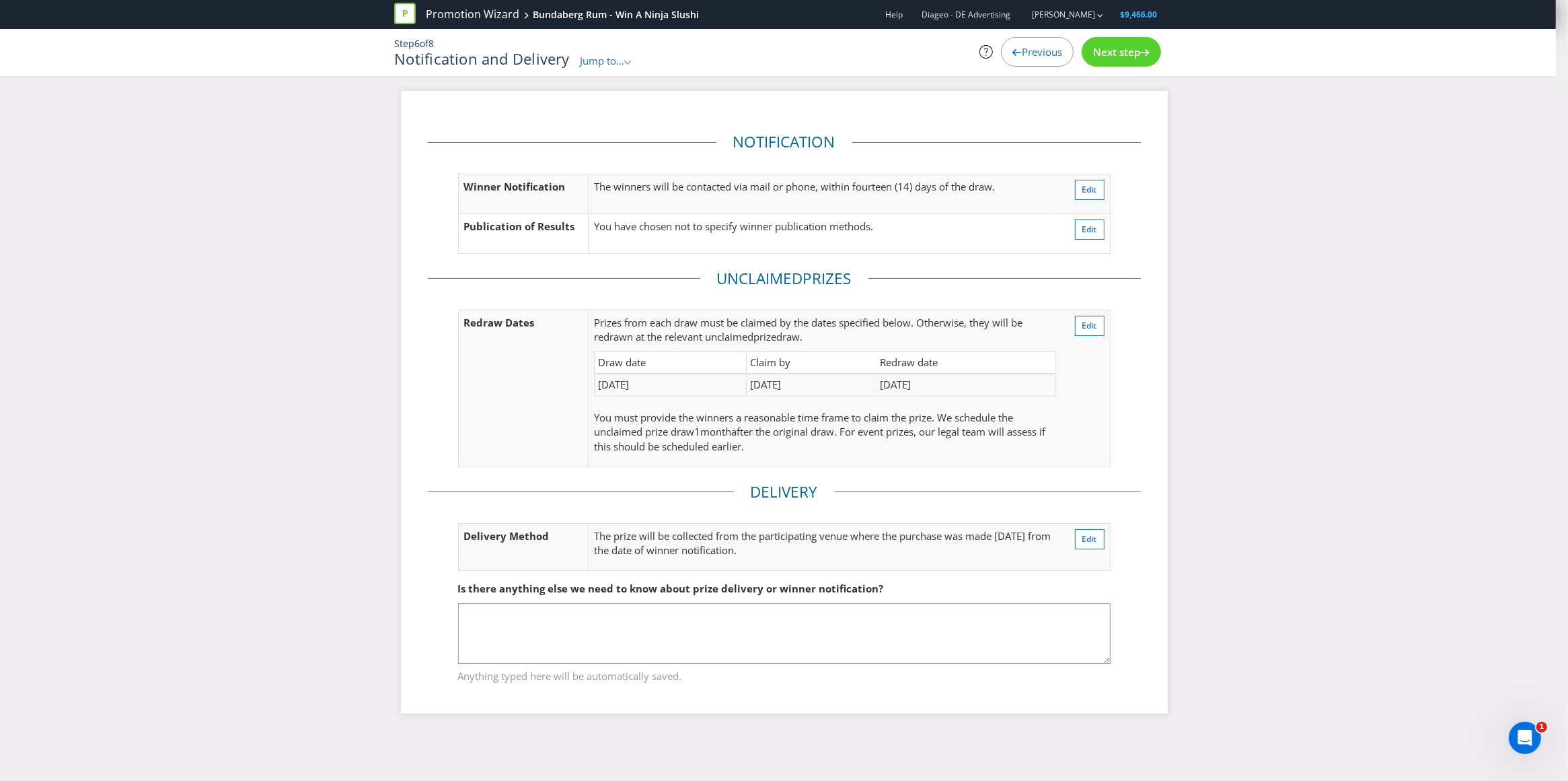
click at [969, 439] on span "after the original draw. For event prizes, our legal team will assess if this s…" at bounding box center [820, 438] width 452 height 27
click at [726, 628] on textarea at bounding box center [784, 633] width 653 height 61
type textarea "U"
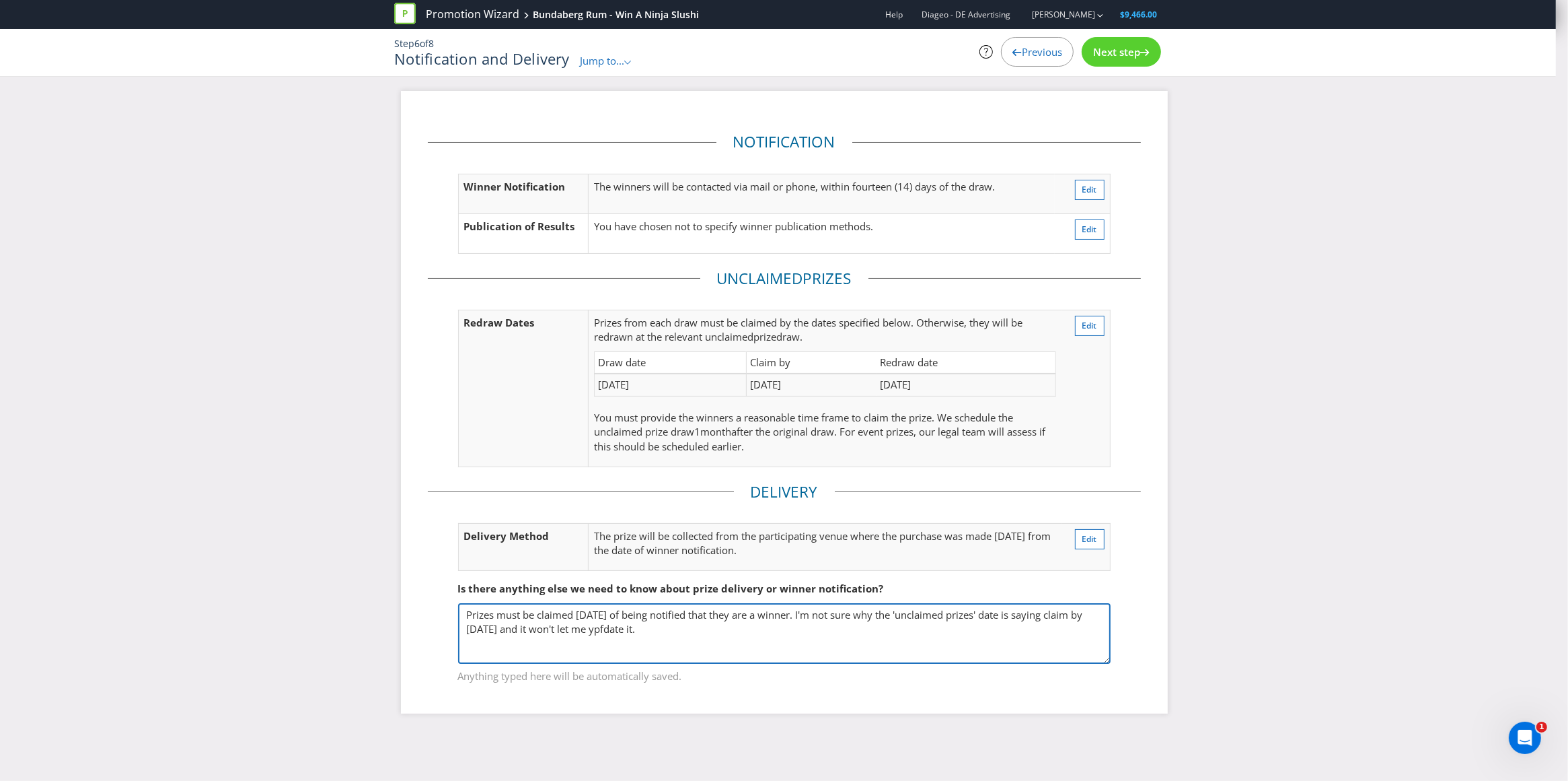
click at [643, 630] on textarea "Prizes must be claimed [DATE] of being notified that they are a winner. I'm not…" at bounding box center [784, 633] width 653 height 61
click at [654, 627] on textarea "Prizes must be claimed [DATE] of being notified that they are a winner. I'm not…" at bounding box center [784, 633] width 653 height 61
click at [718, 632] on textarea "Prizes must be claimed [DATE] of being notified that they are a winner. I'm not…" at bounding box center [784, 633] width 653 height 61
type textarea "Prizes must be claimed [DATE] of being notified that they are a winner. I'm not…"
click at [1123, 54] on span "Next step" at bounding box center [1117, 52] width 47 height 14
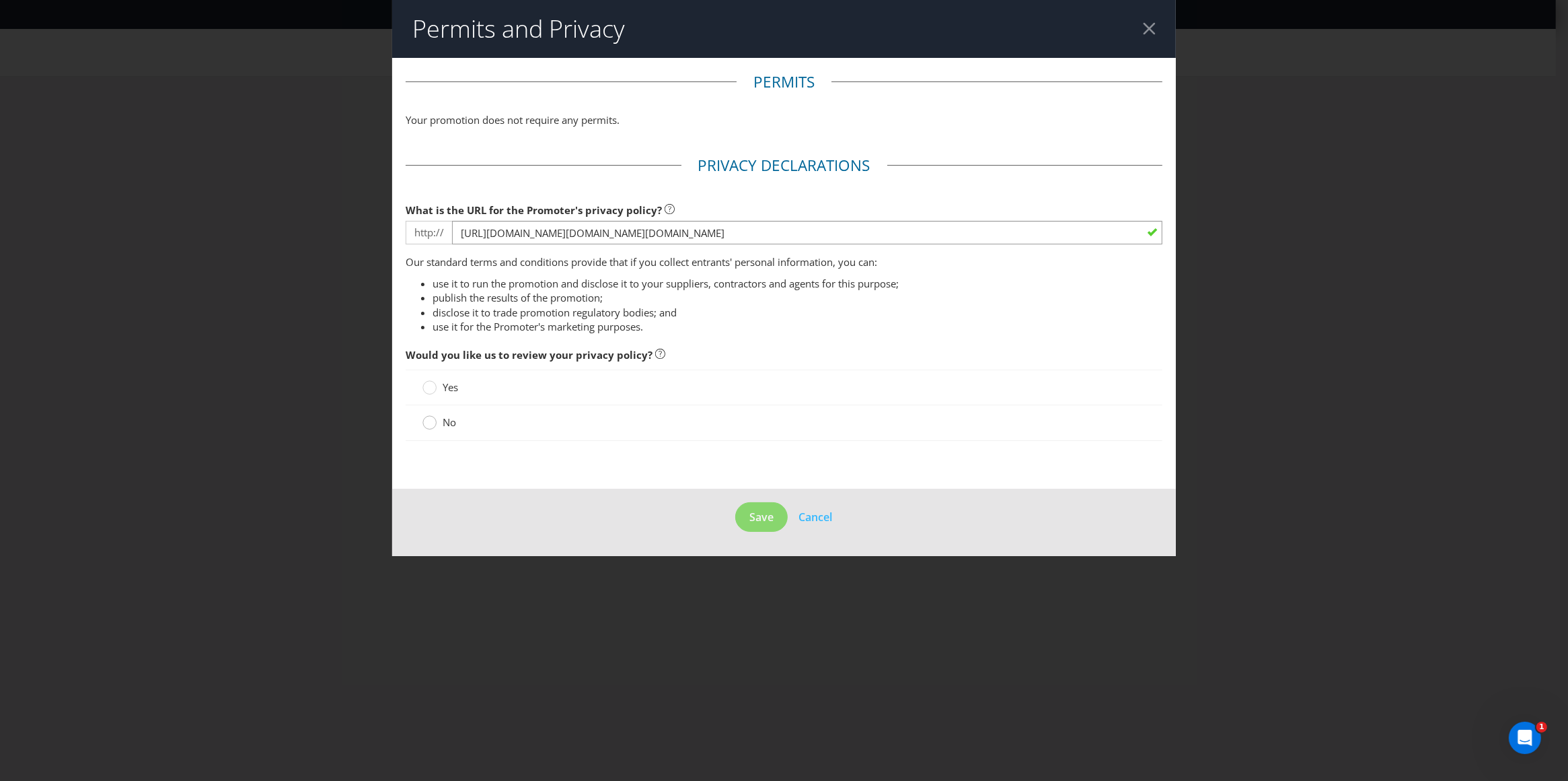
click at [432, 421] on div at bounding box center [429, 417] width 6 height 6
click at [0, 0] on input "No" at bounding box center [0, 0] width 0 height 0
click at [763, 520] on span "Save" at bounding box center [762, 517] width 24 height 15
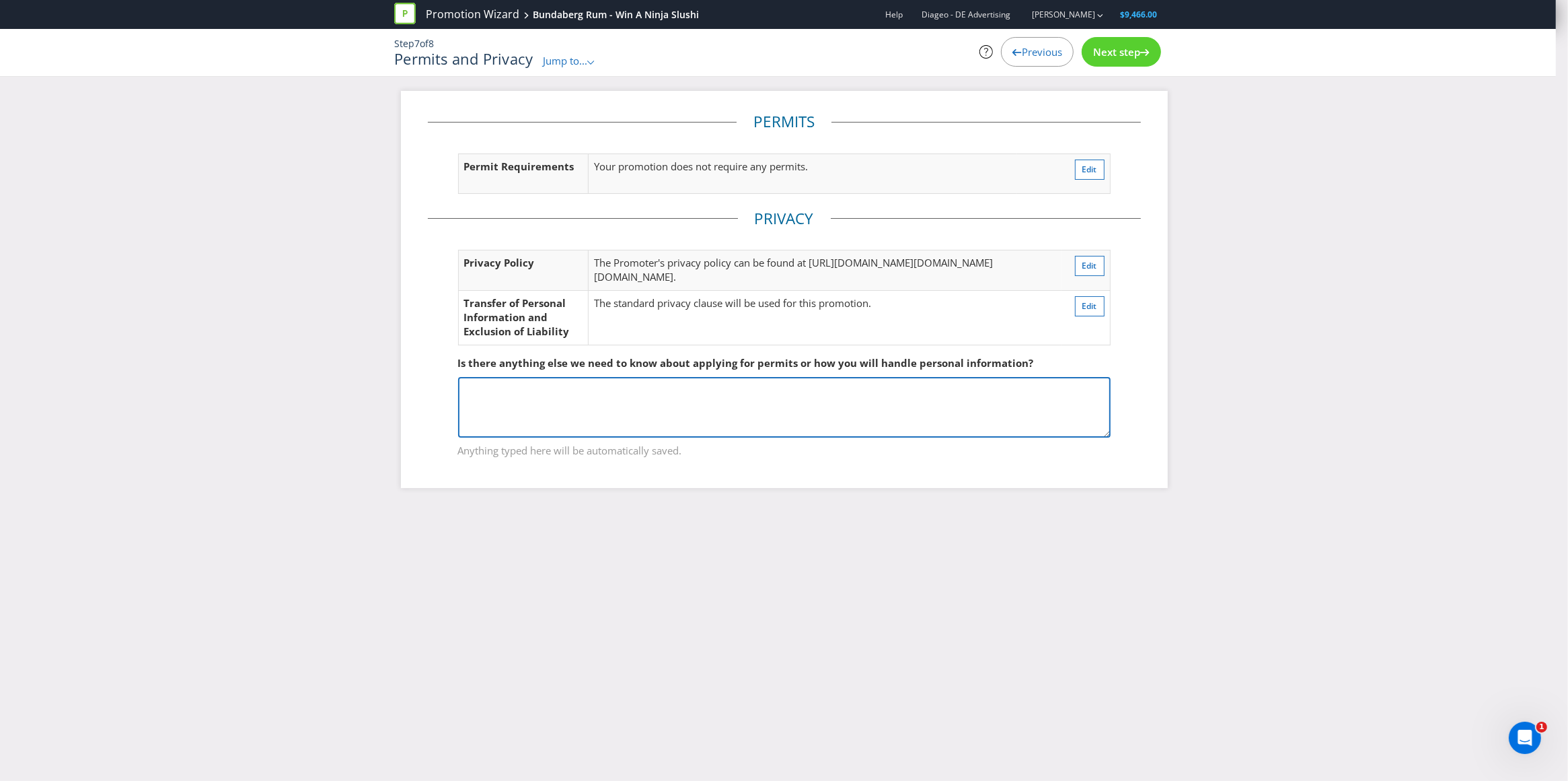
click at [677, 437] on textarea at bounding box center [784, 406] width 653 height 61
type textarea "D"
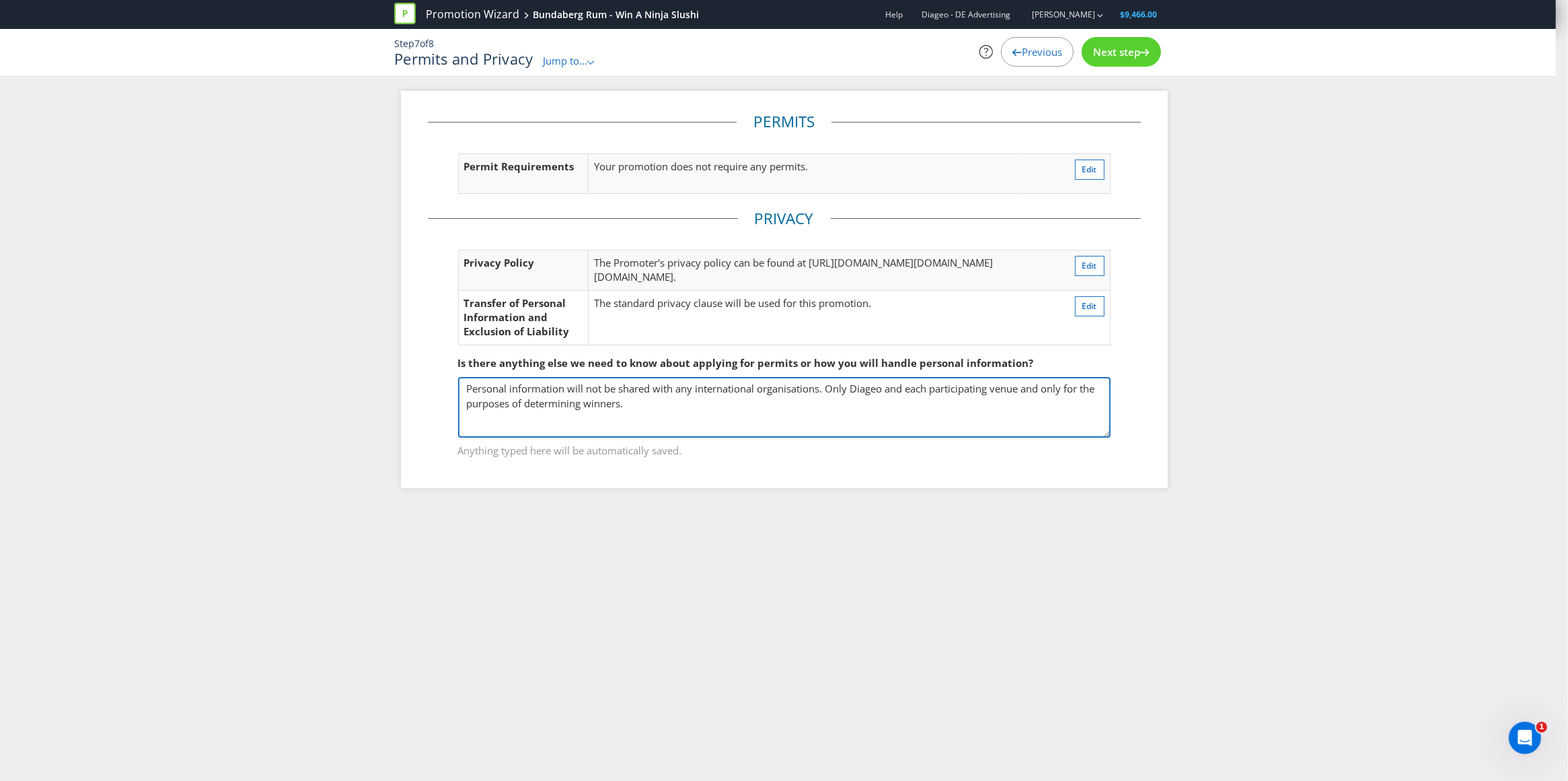
click at [649, 437] on textarea "Personal information will not be shared with any international organisations. O…" at bounding box center [784, 406] width 653 height 61
type textarea "Personal information will not be shared with any international organisations. O…"
click at [1128, 45] on span "Next step" at bounding box center [1117, 52] width 47 height 14
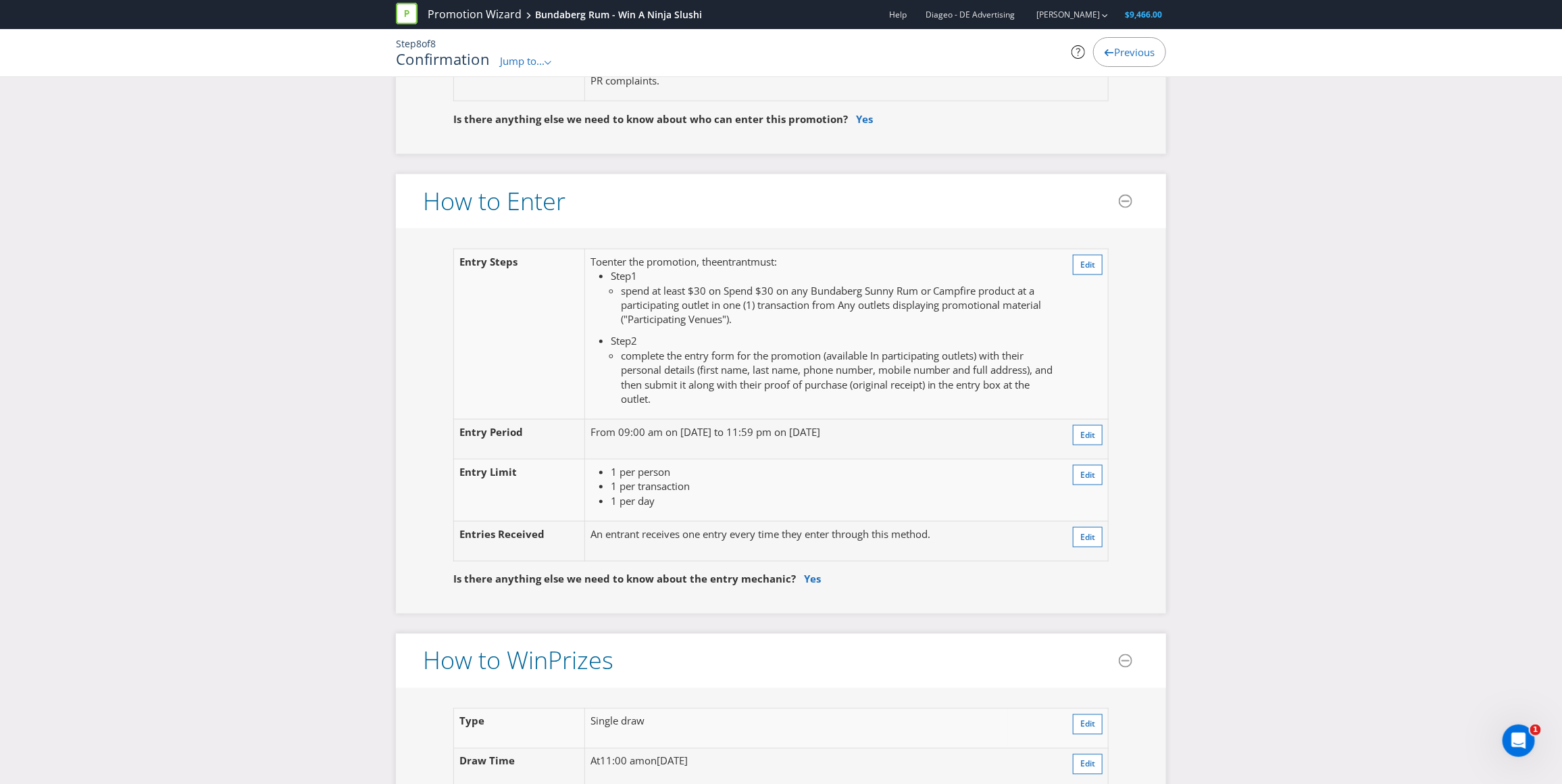
scroll to position [1021, 0]
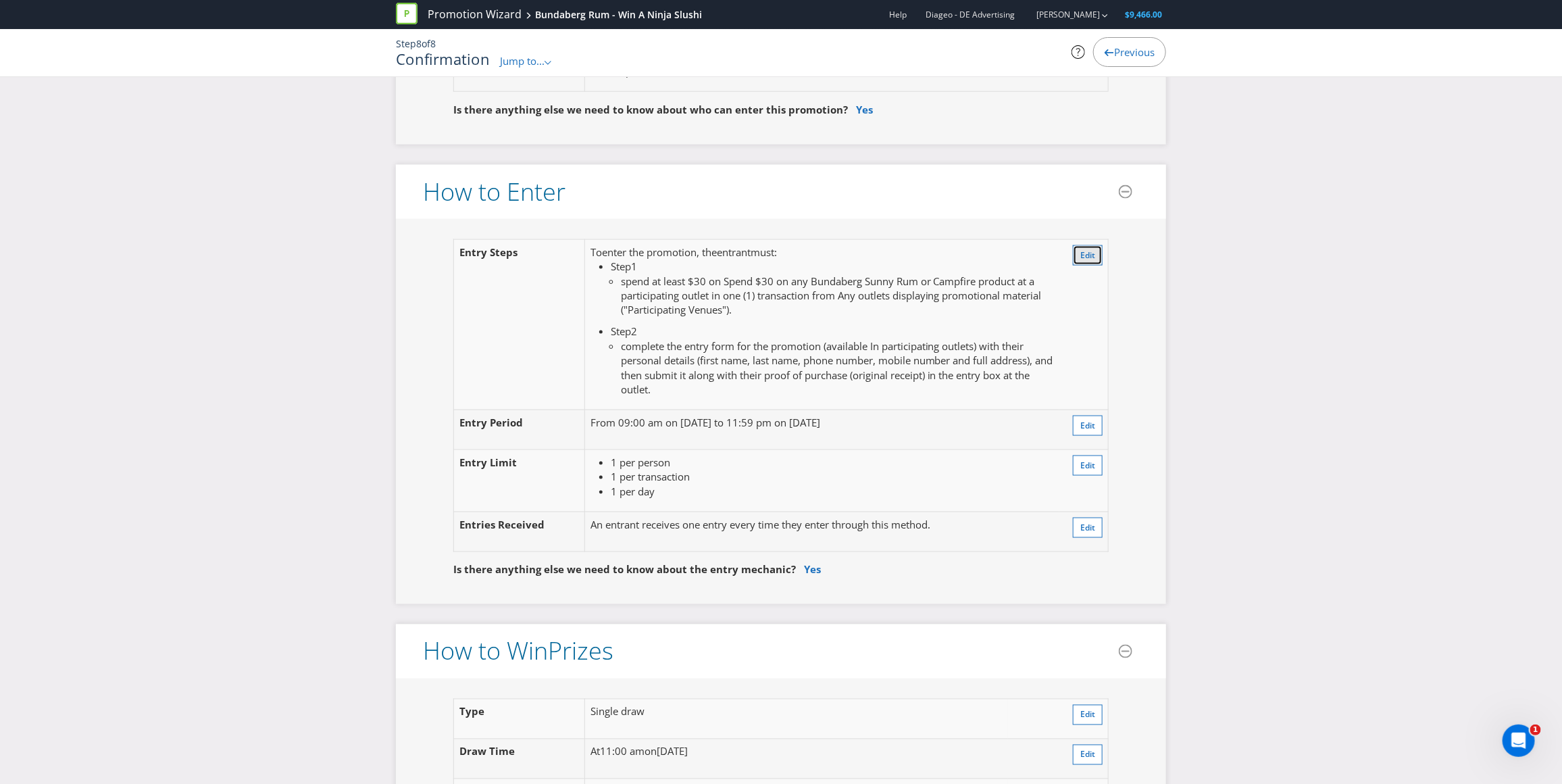
click at [1089, 258] on span "Edit" at bounding box center [1087, 255] width 15 height 12
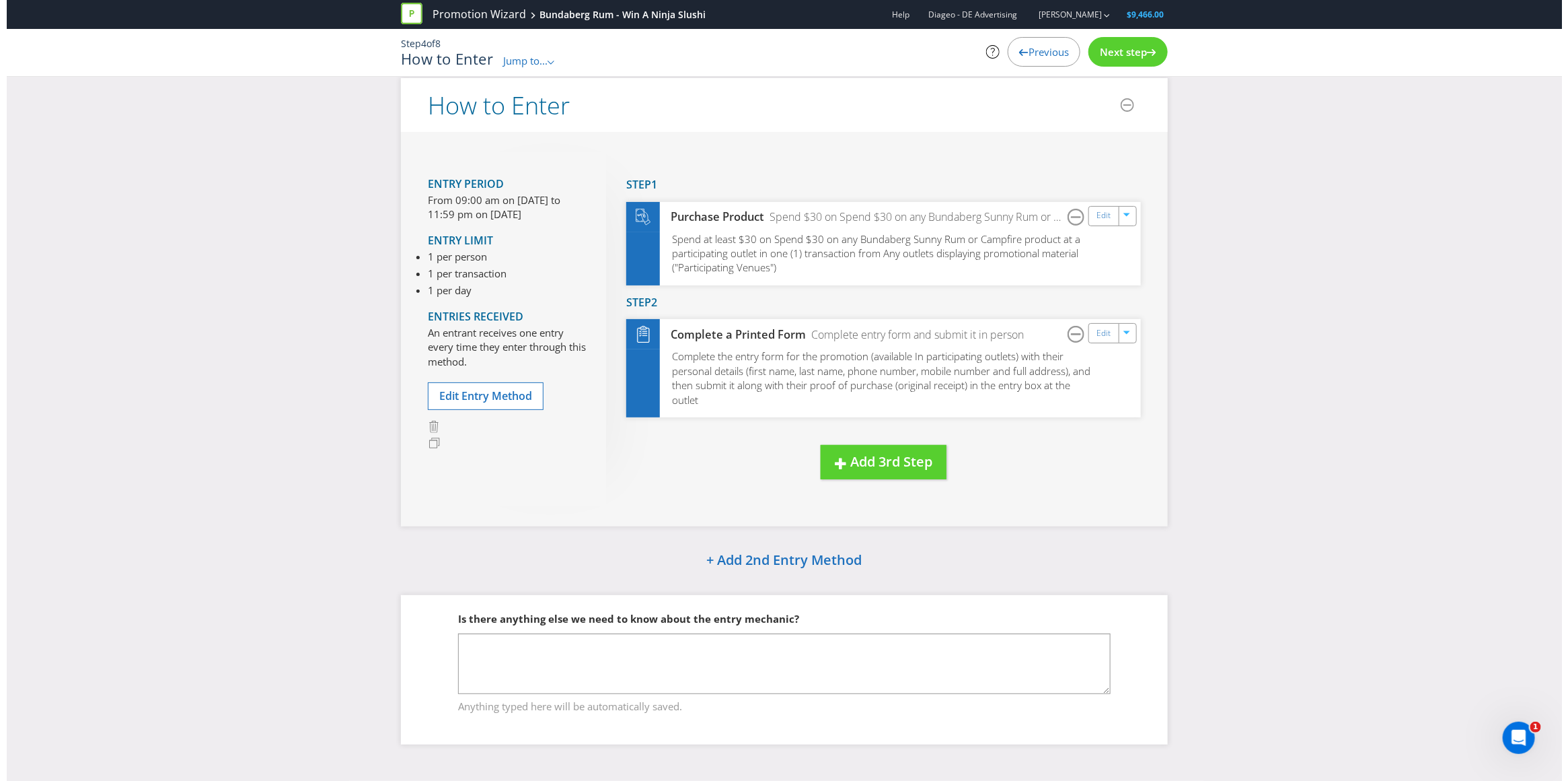
scroll to position [12, 0]
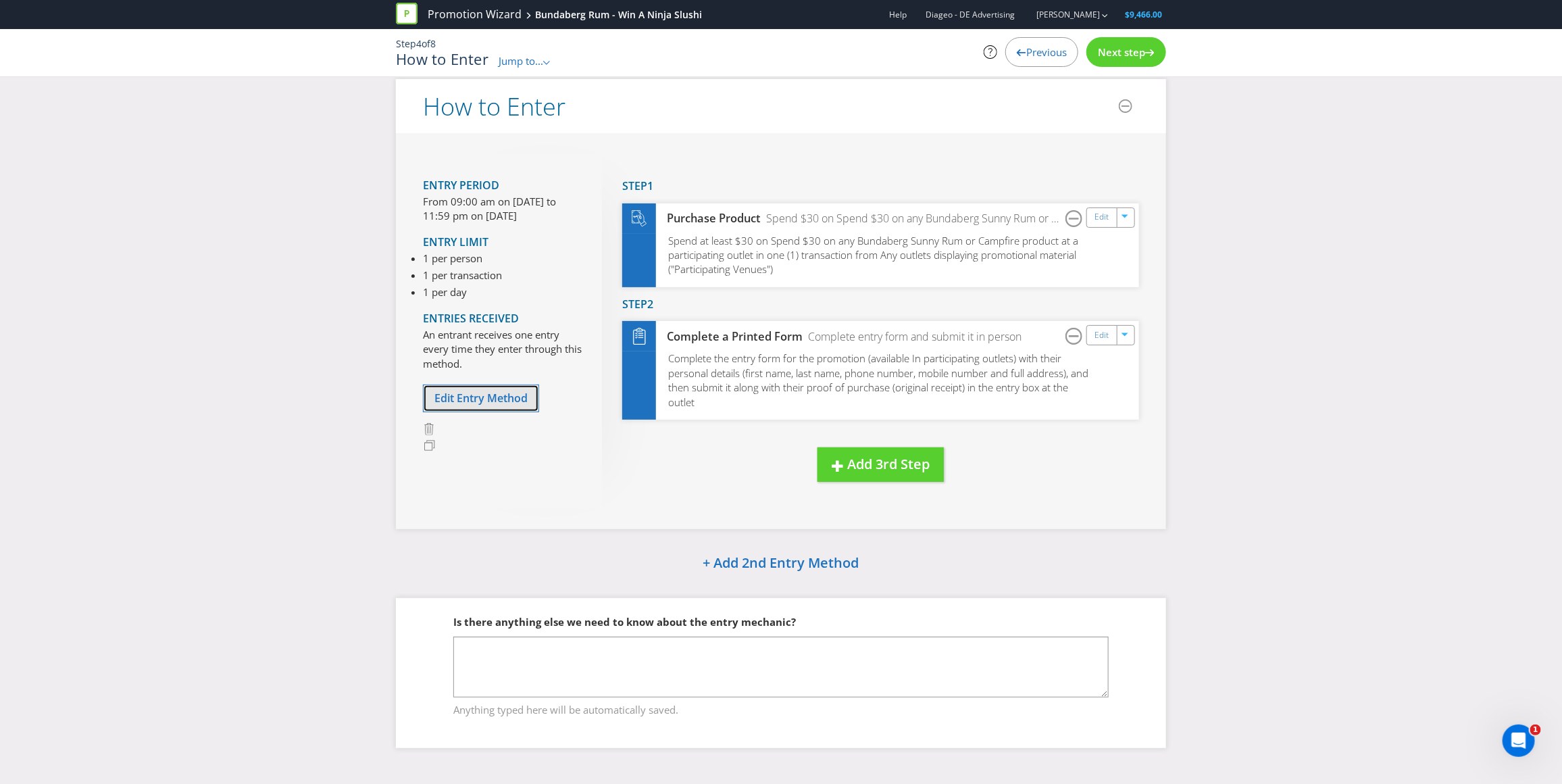
click at [470, 391] on span "Edit Entry Method" at bounding box center [481, 398] width 93 height 15
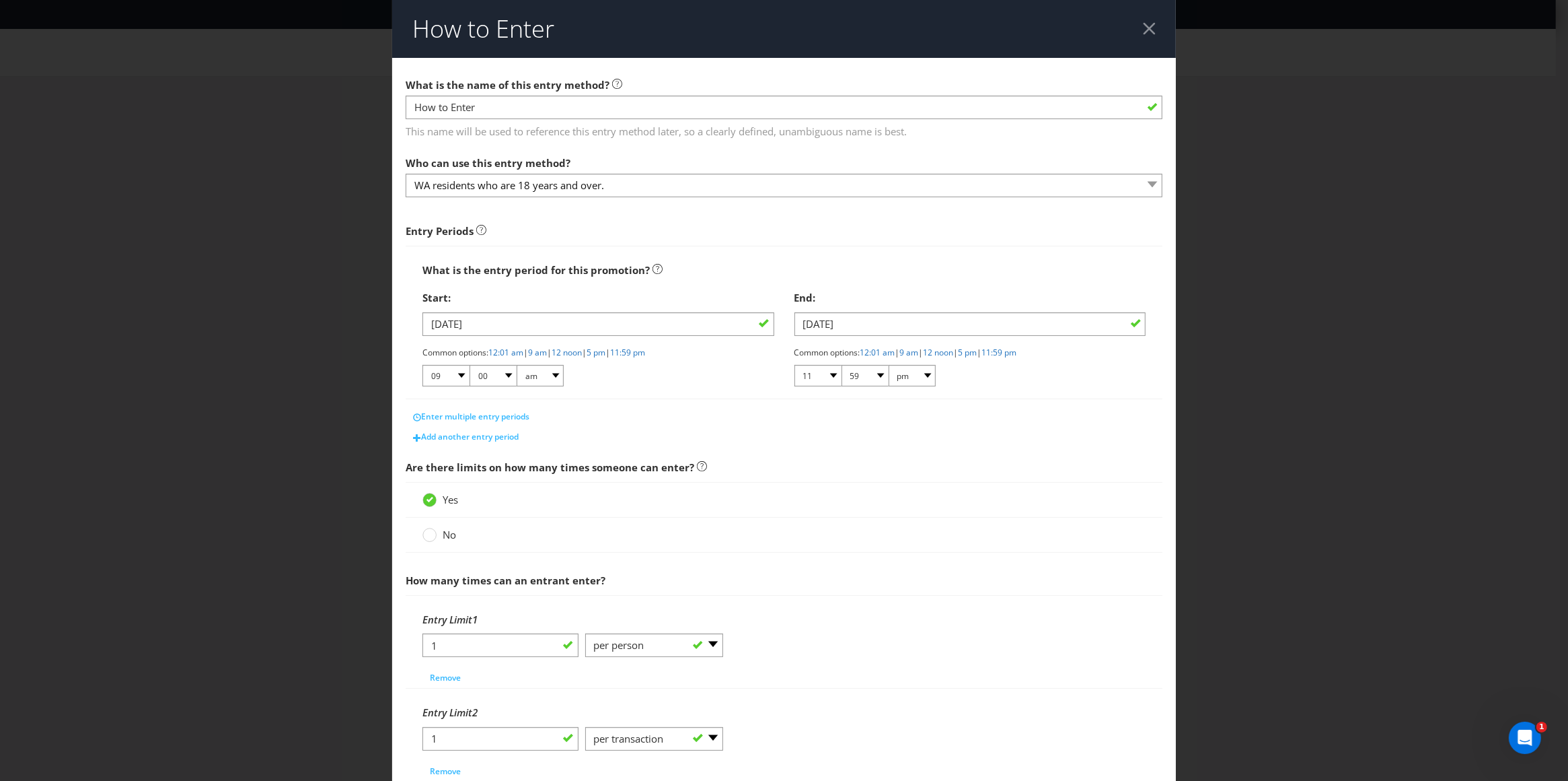
click at [1144, 28] on div at bounding box center [1150, 28] width 13 height 13
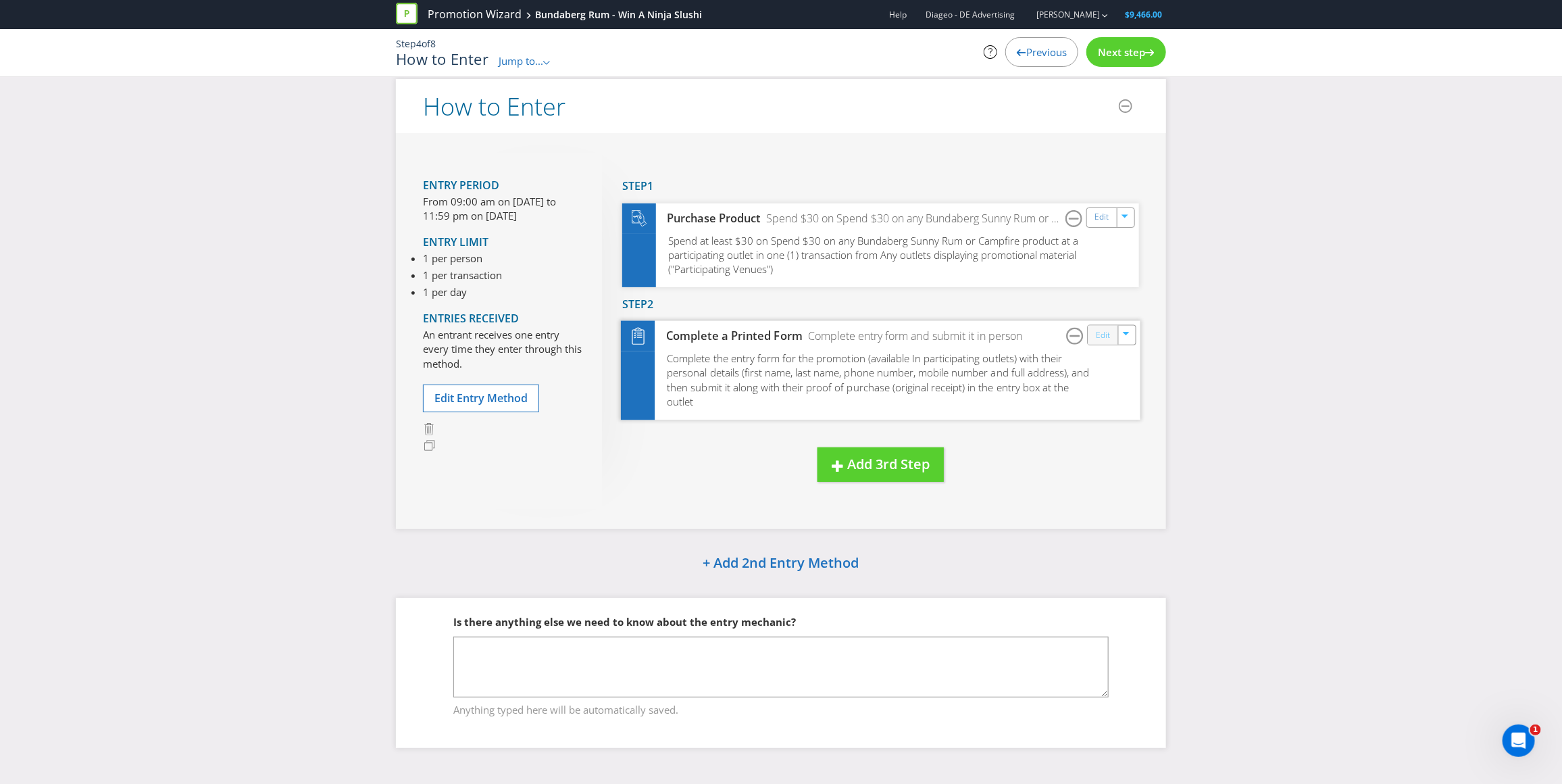
click at [1108, 330] on link "Edit" at bounding box center [1103, 335] width 15 height 15
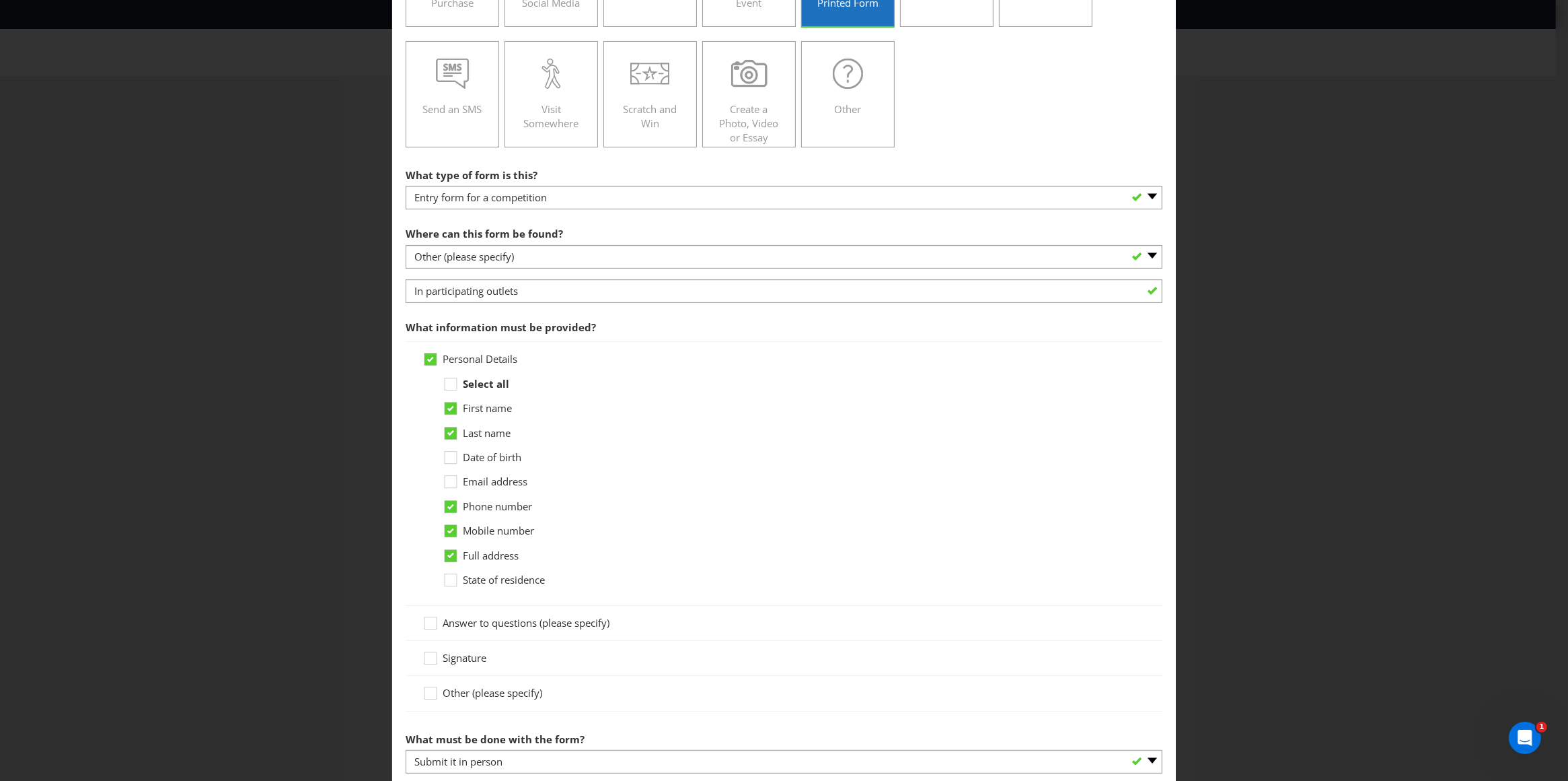
scroll to position [281, 0]
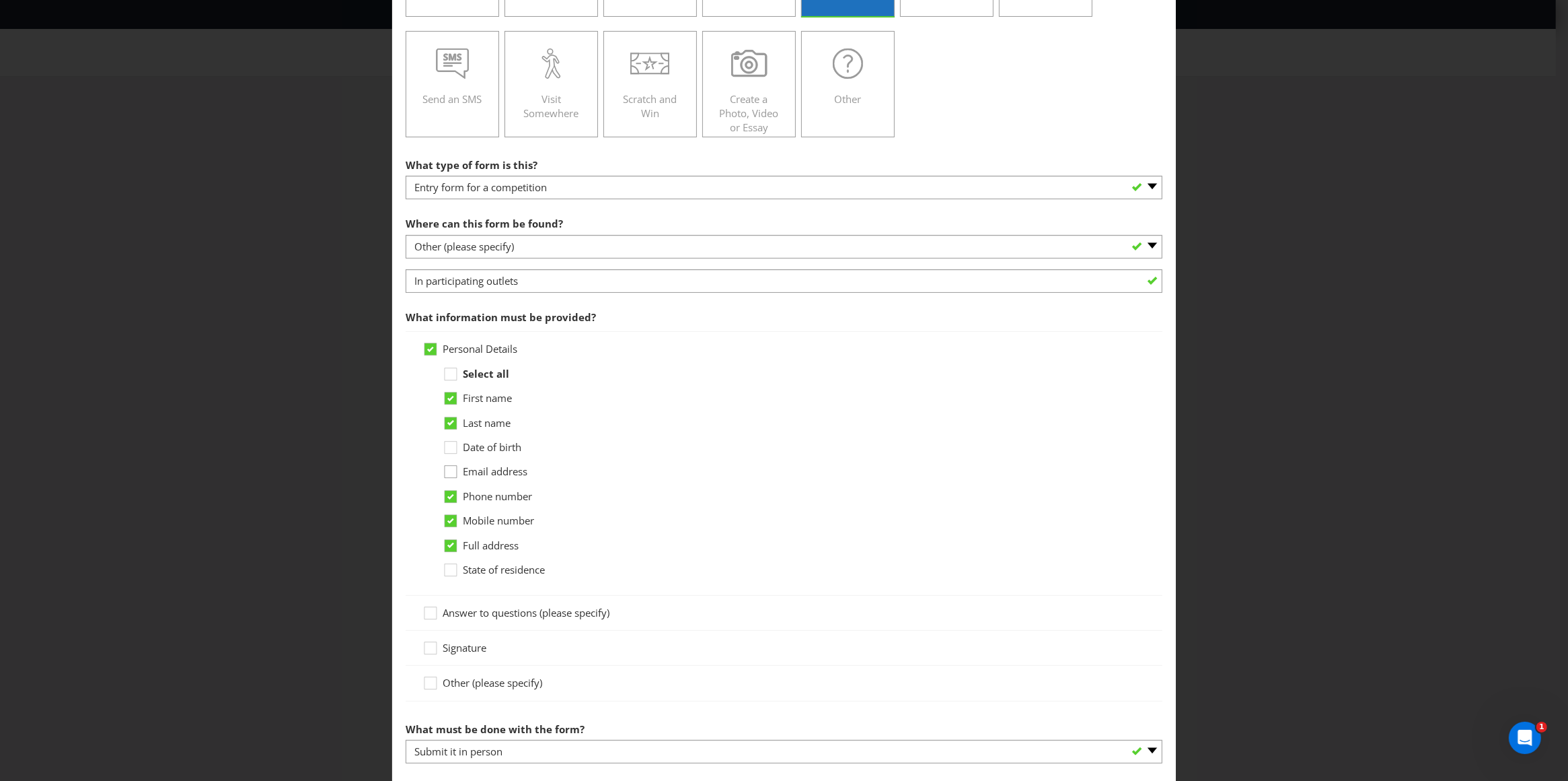
click at [449, 470] on div at bounding box center [450, 466] width 6 height 6
click at [0, 0] on input "Email address" at bounding box center [0, 0] width 0 height 0
click at [449, 548] on icon at bounding box center [450, 545] width 6 height 5
click at [0, 0] on input "Full address" at bounding box center [0, 0] width 0 height 0
click at [448, 497] on icon at bounding box center [450, 497] width 6 height 5
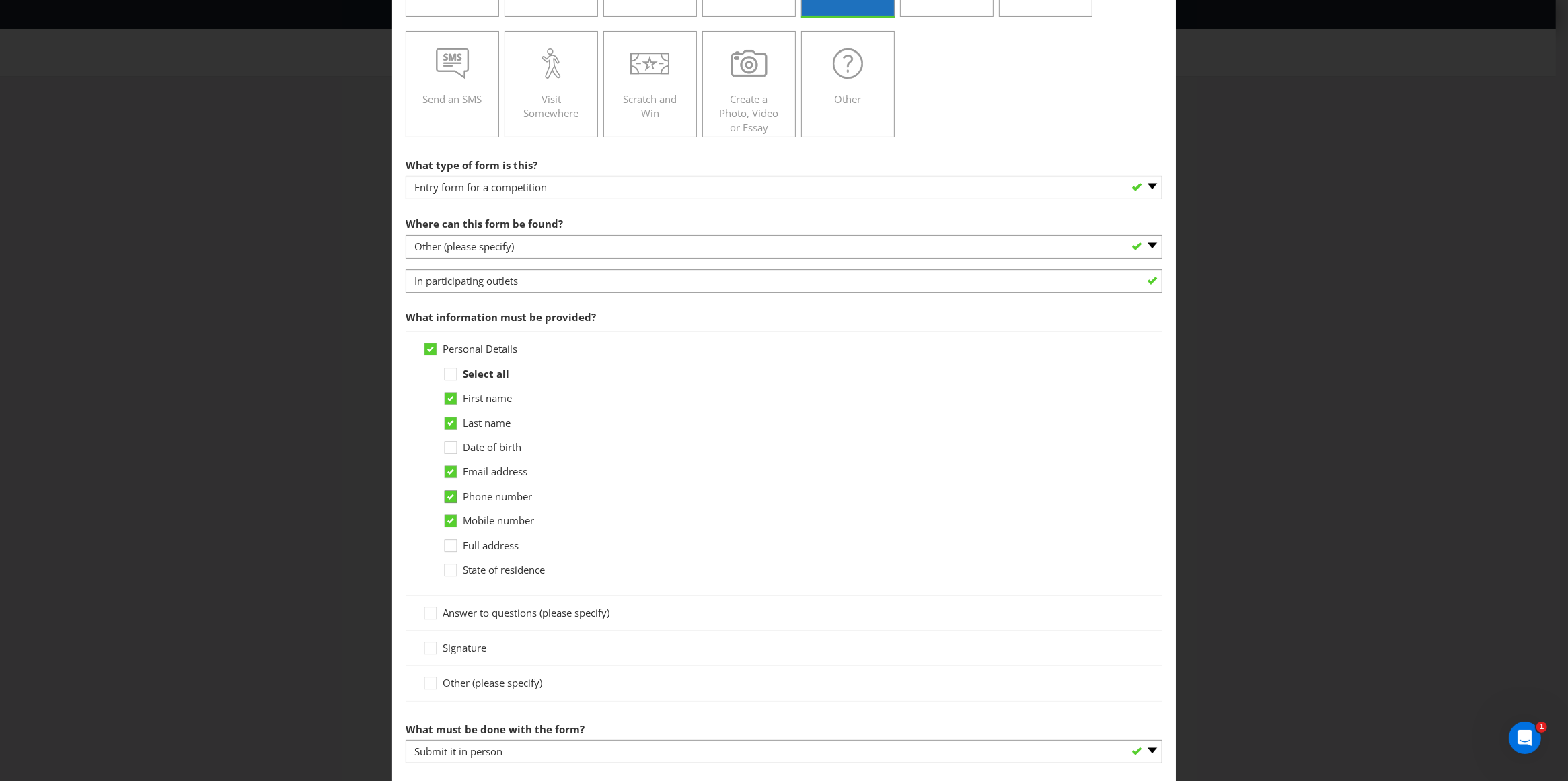
click at [0, 0] on input "Phone number" at bounding box center [0, 0] width 0 height 0
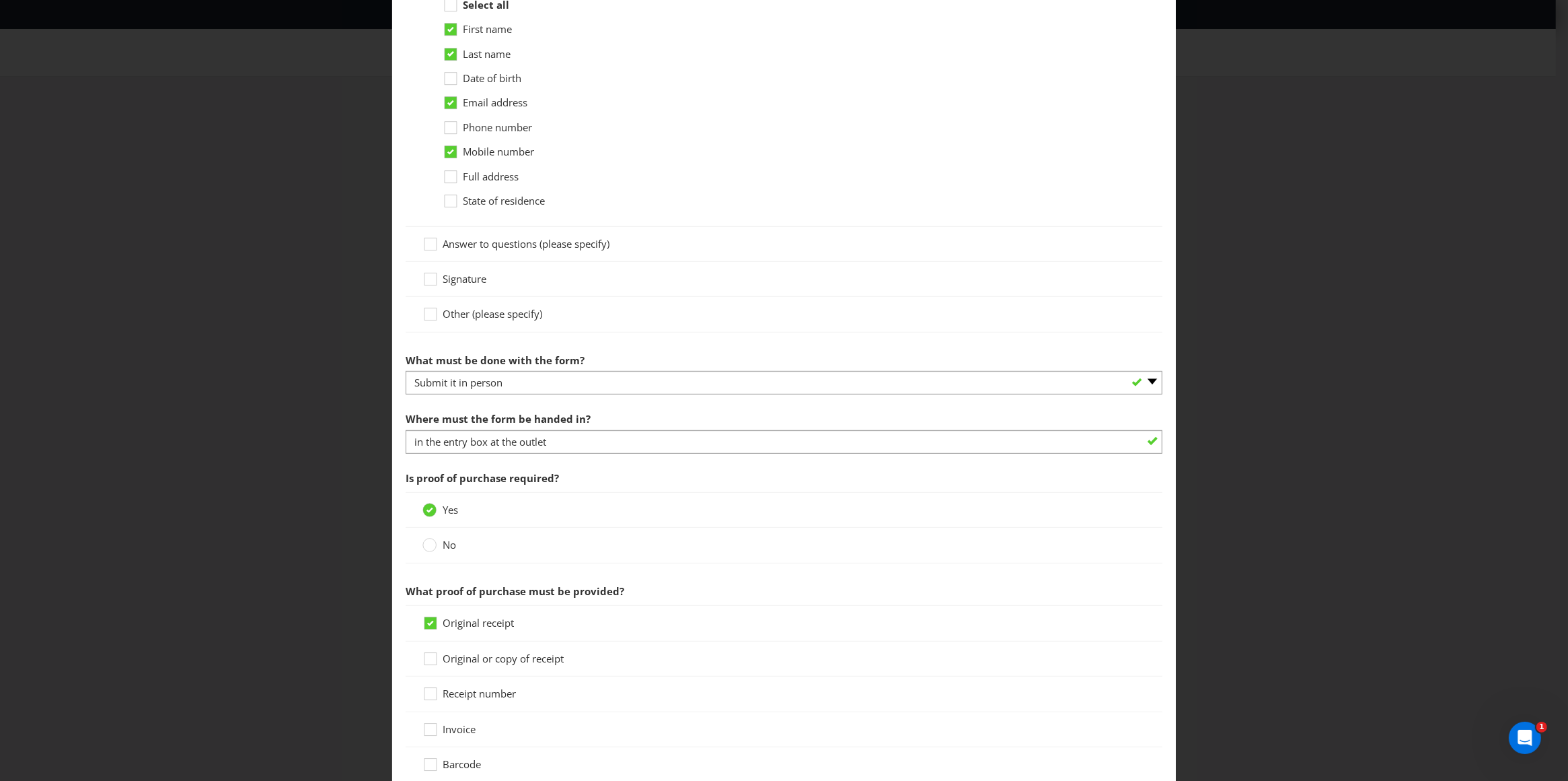
scroll to position [1040, 0]
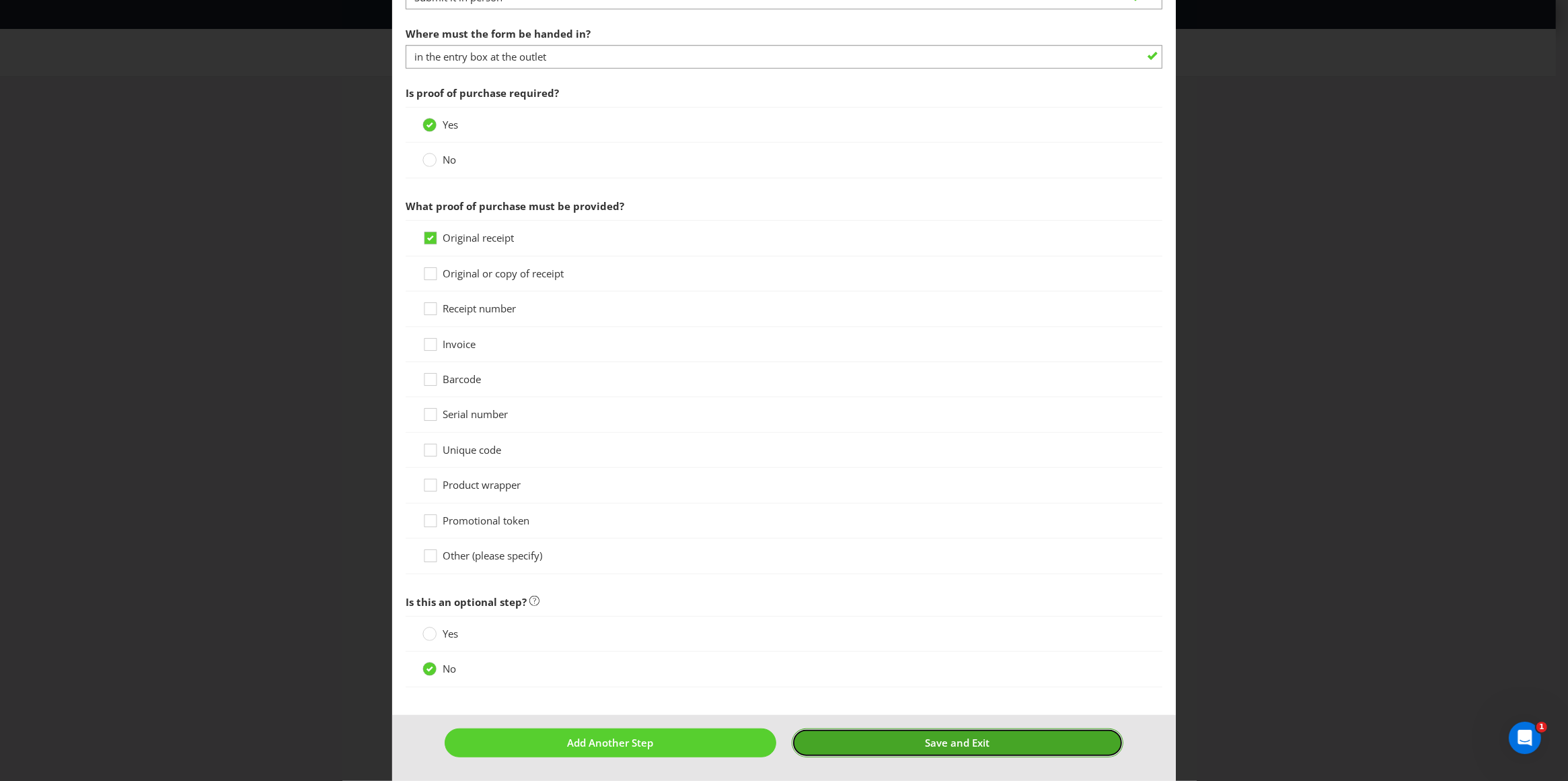
click at [904, 745] on button "Save and Exit" at bounding box center [958, 743] width 332 height 29
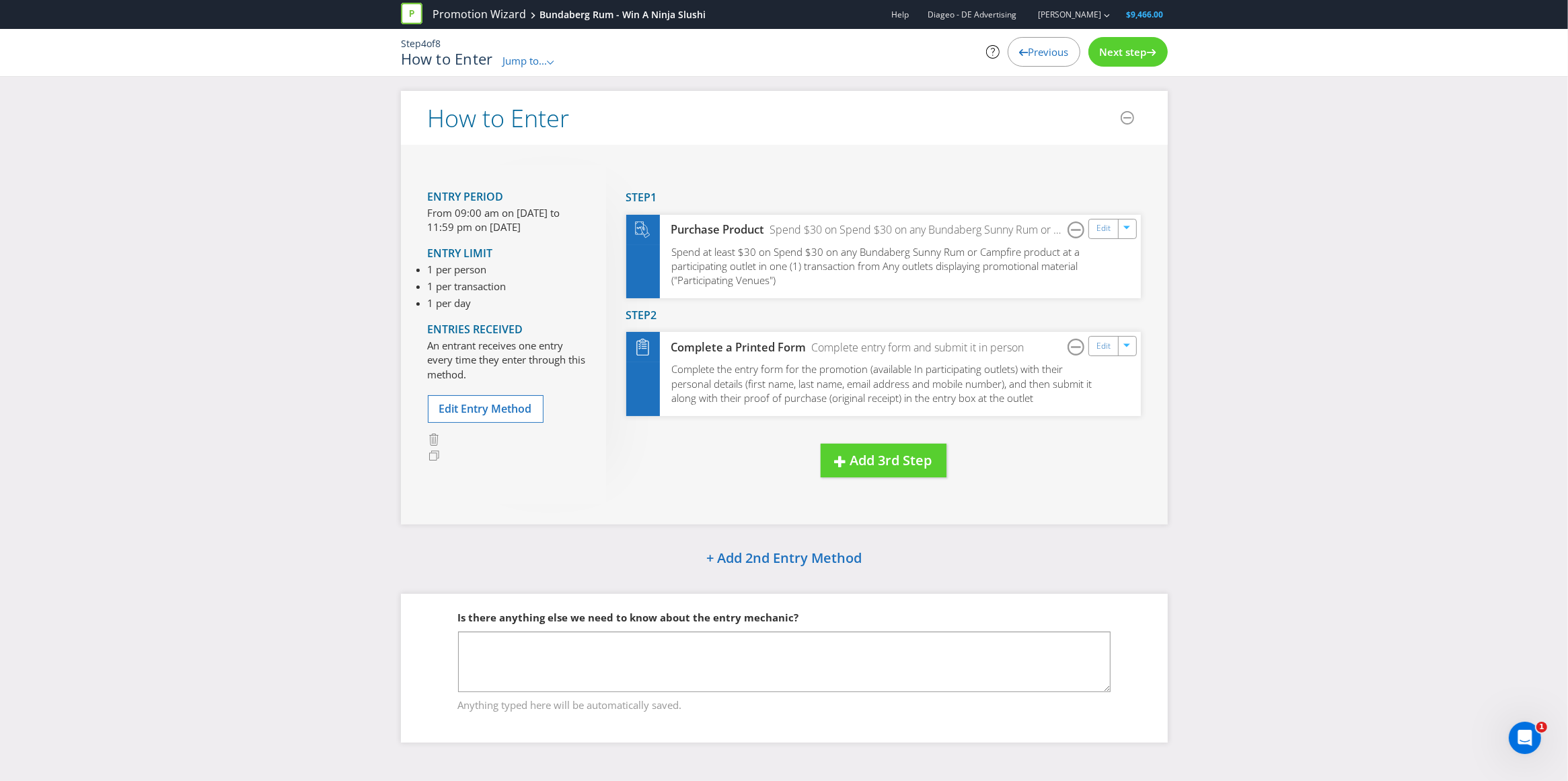
click at [1136, 43] on div "Next step" at bounding box center [1128, 52] width 80 height 30
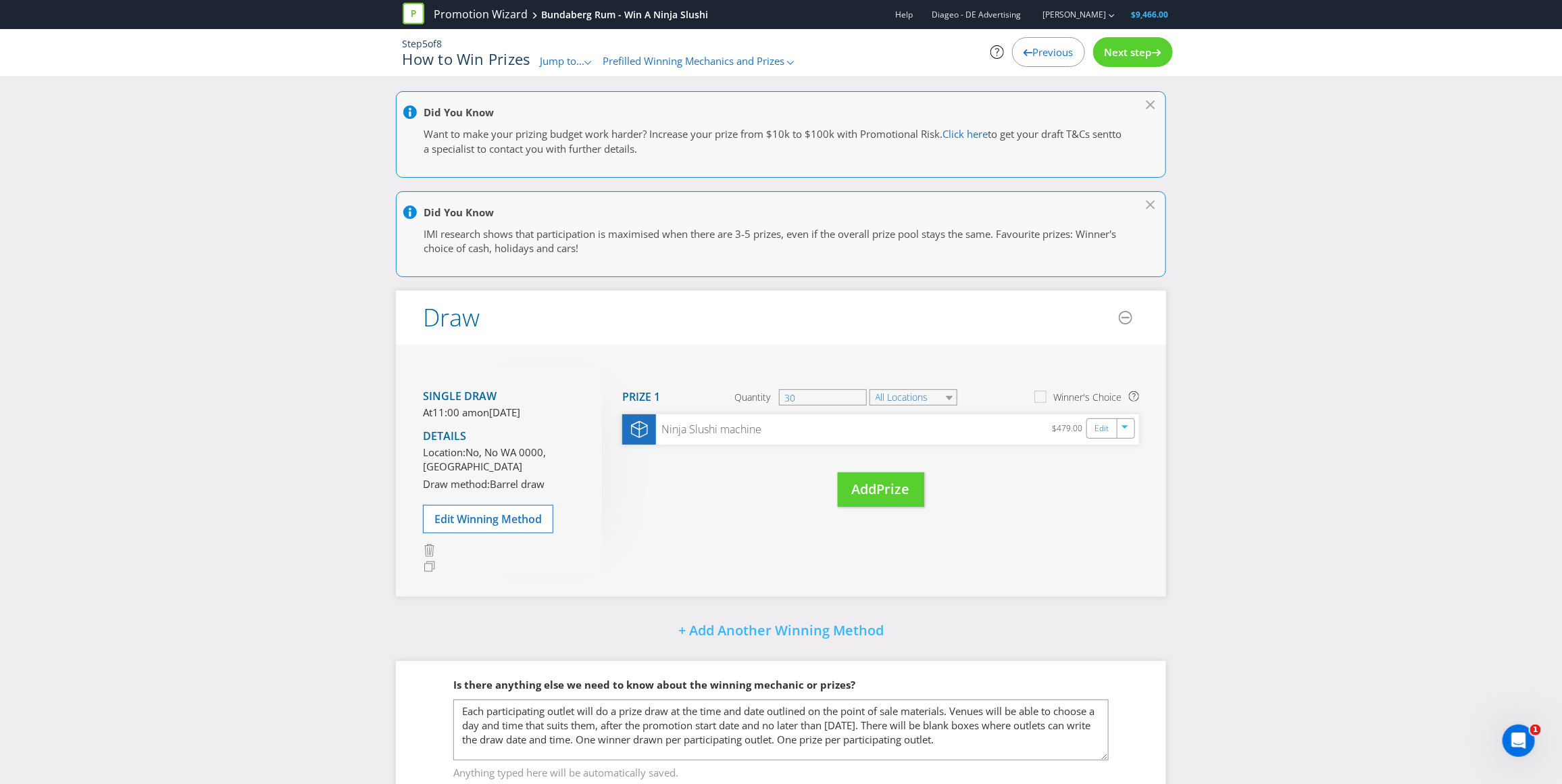
click at [1136, 49] on span "Next step" at bounding box center [1128, 52] width 47 height 14
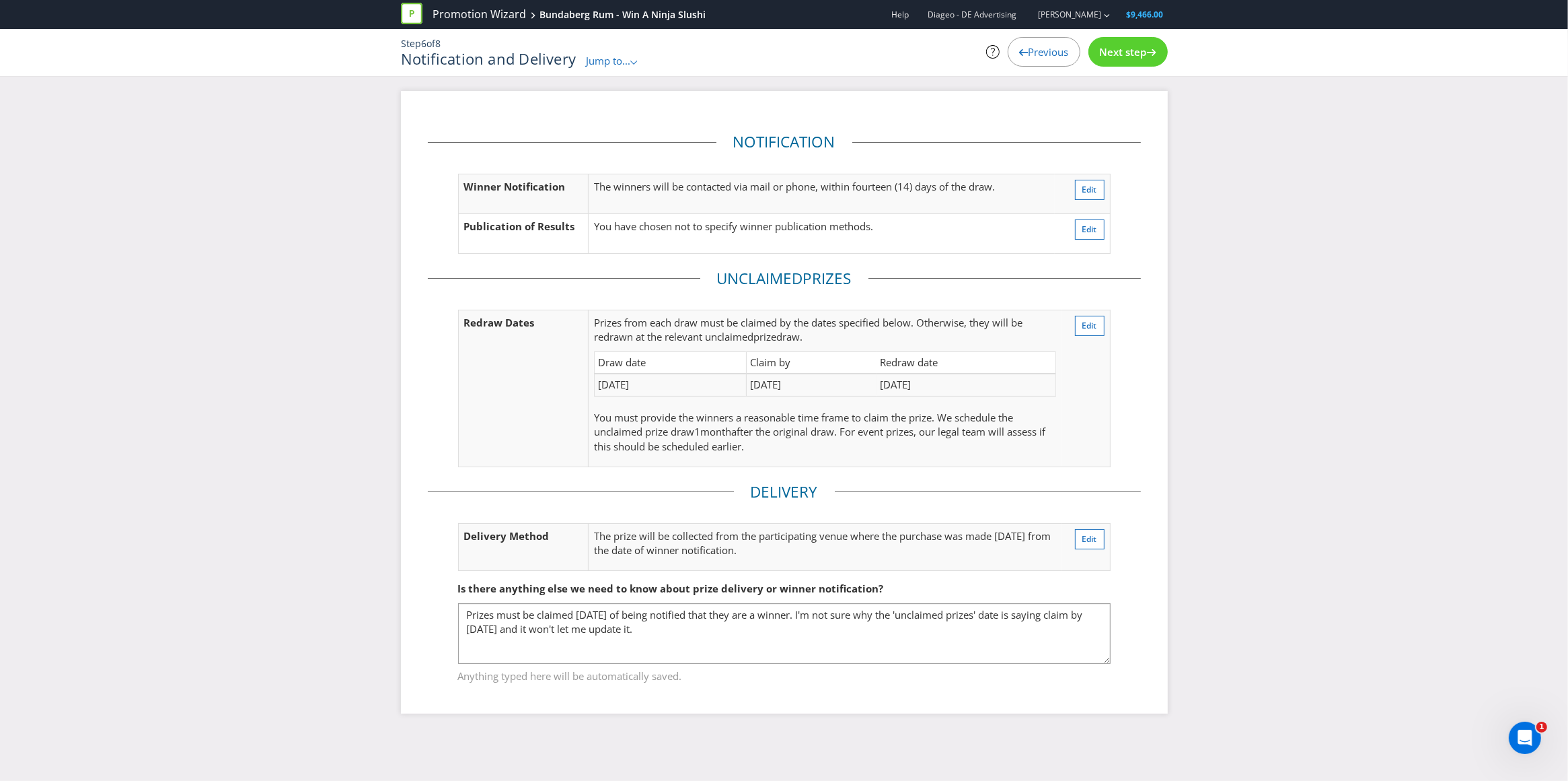
click at [1131, 49] on span "Next step" at bounding box center [1124, 52] width 47 height 14
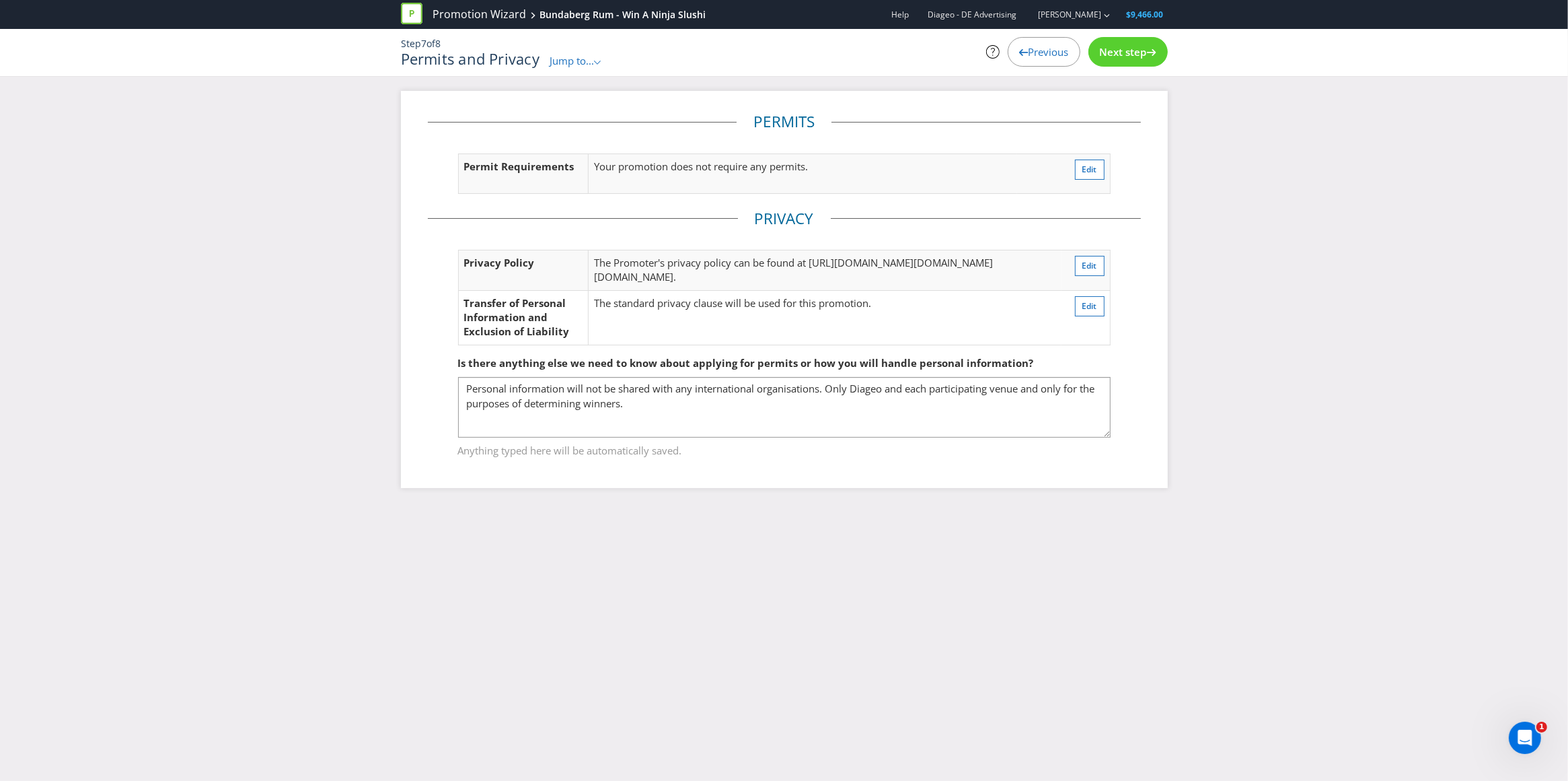
click at [1131, 49] on span "Next step" at bounding box center [1124, 52] width 47 height 14
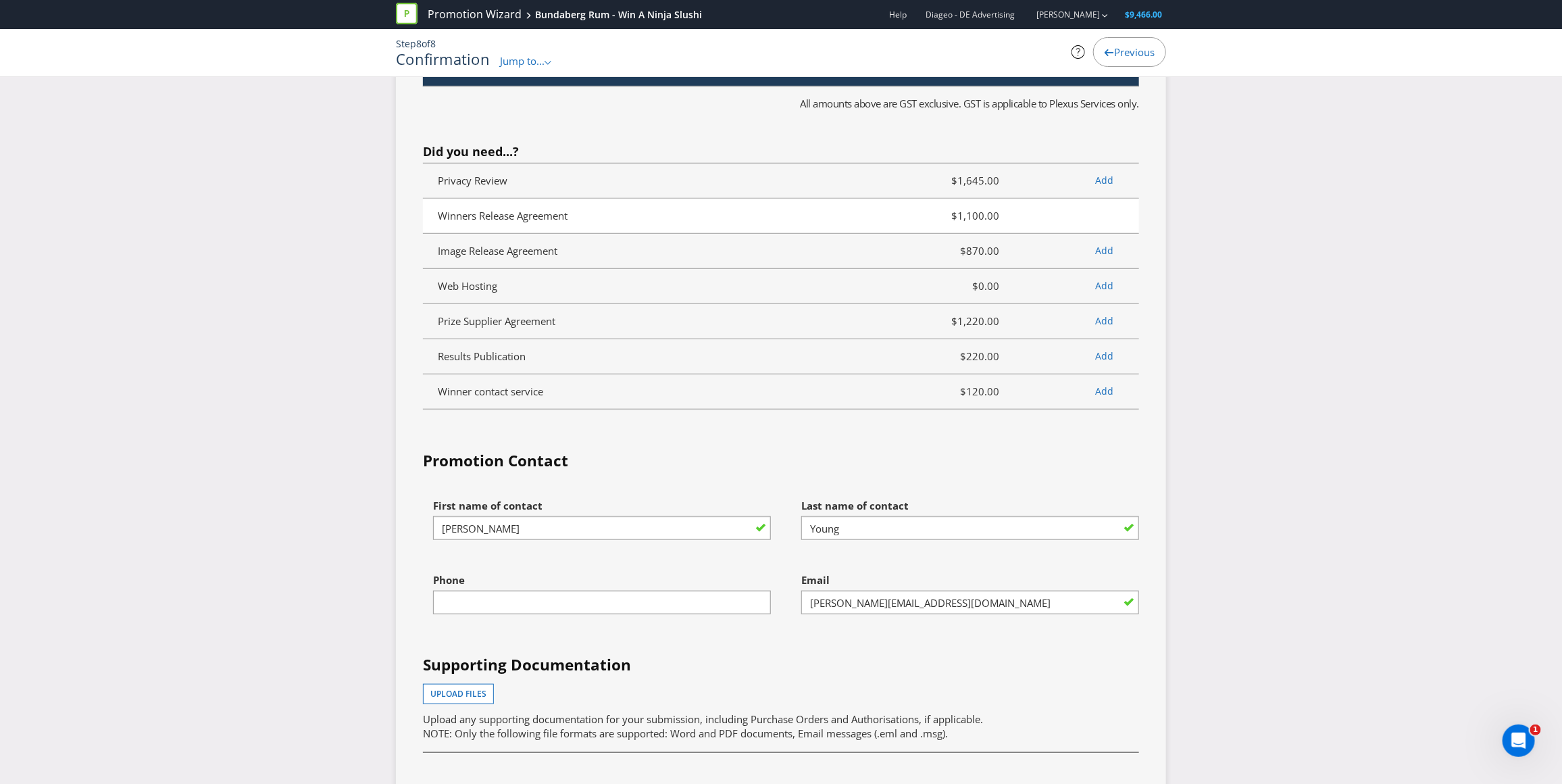
scroll to position [3762, 0]
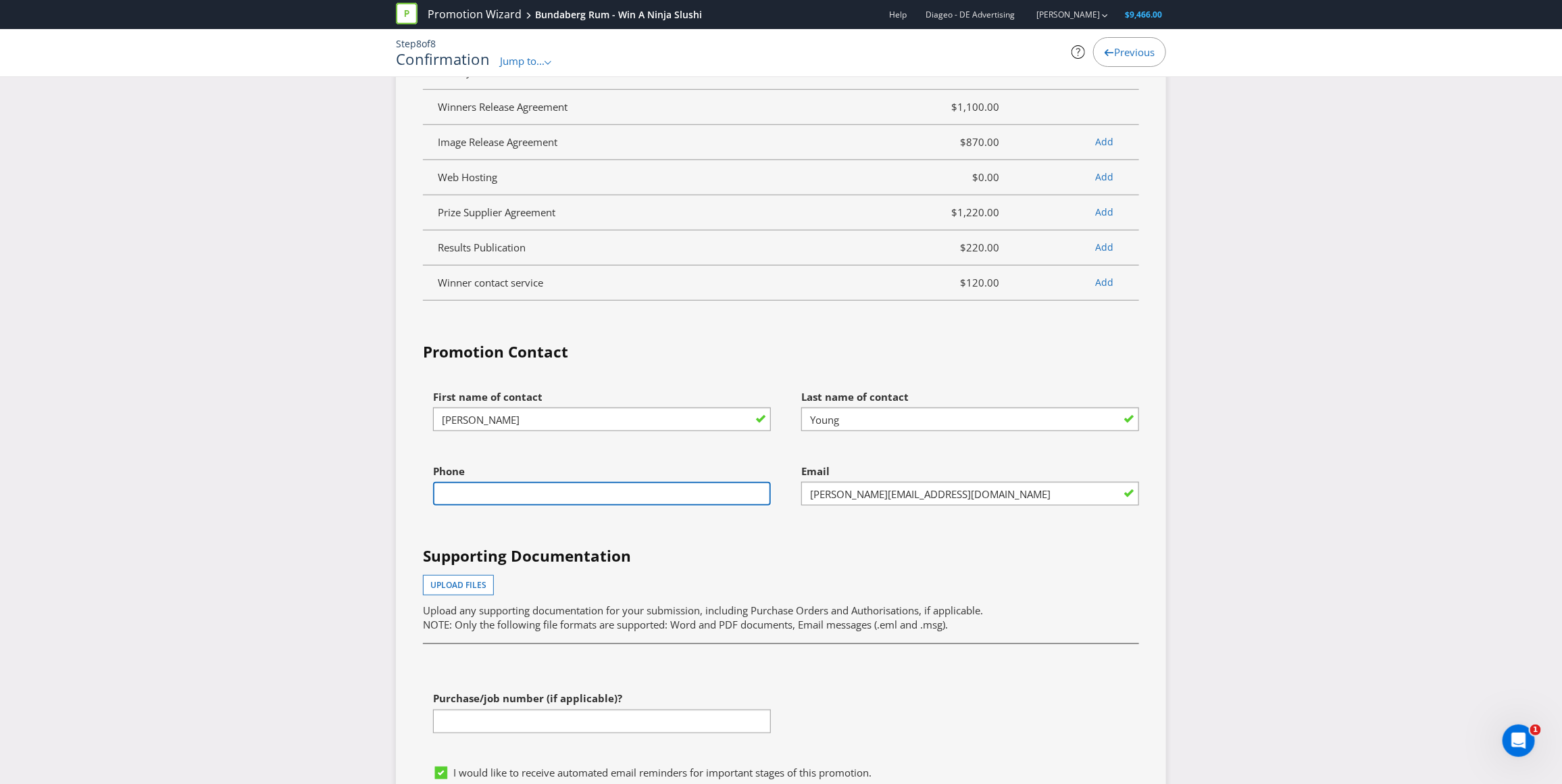
click at [456, 505] on input "text" at bounding box center [602, 494] width 338 height 24
type input "0413231010"
click at [925, 632] on div "Upload files Upload any supporting documentation for your submission, including…" at bounding box center [781, 603] width 716 height 57
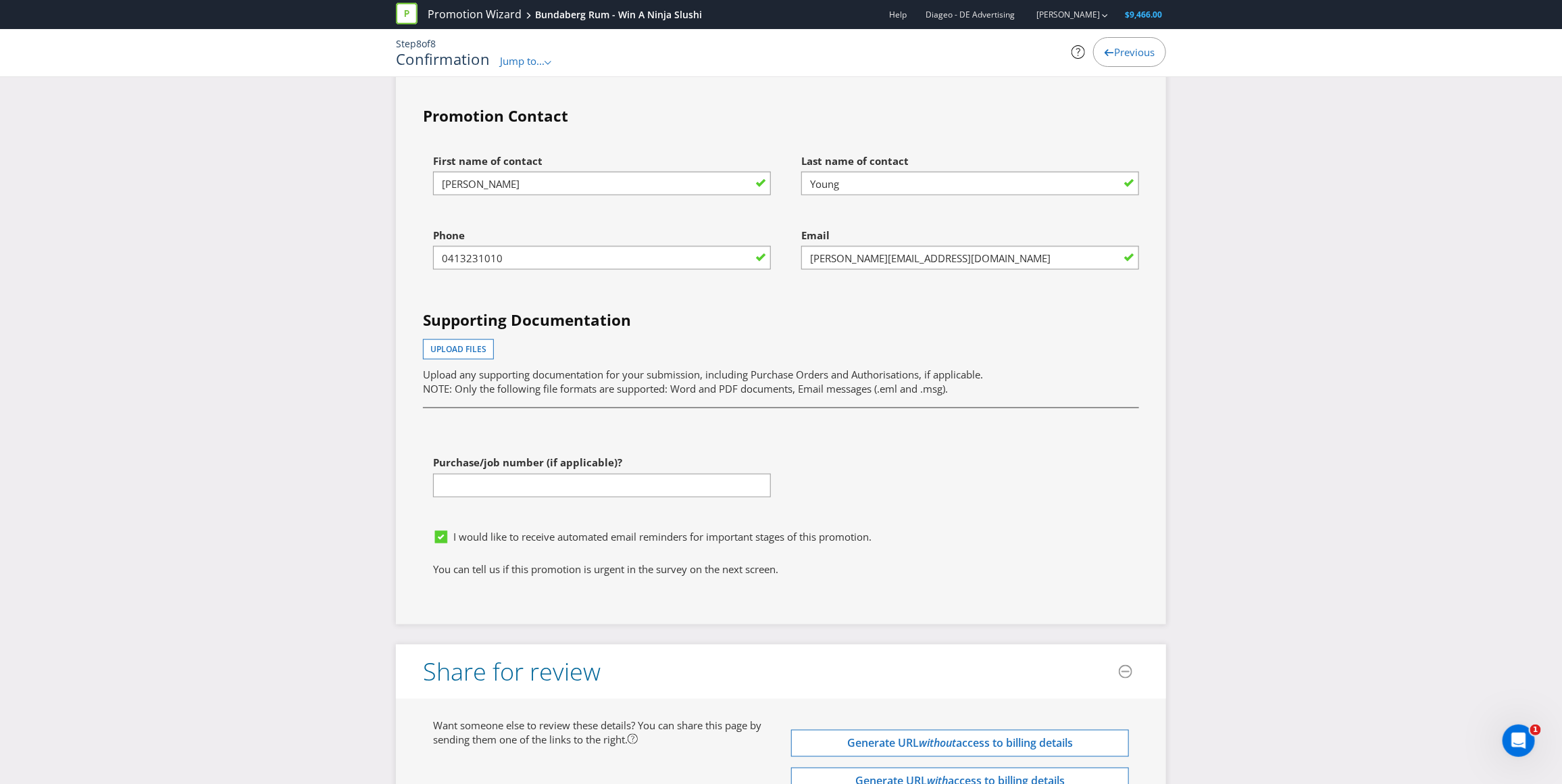
scroll to position [4010, 0]
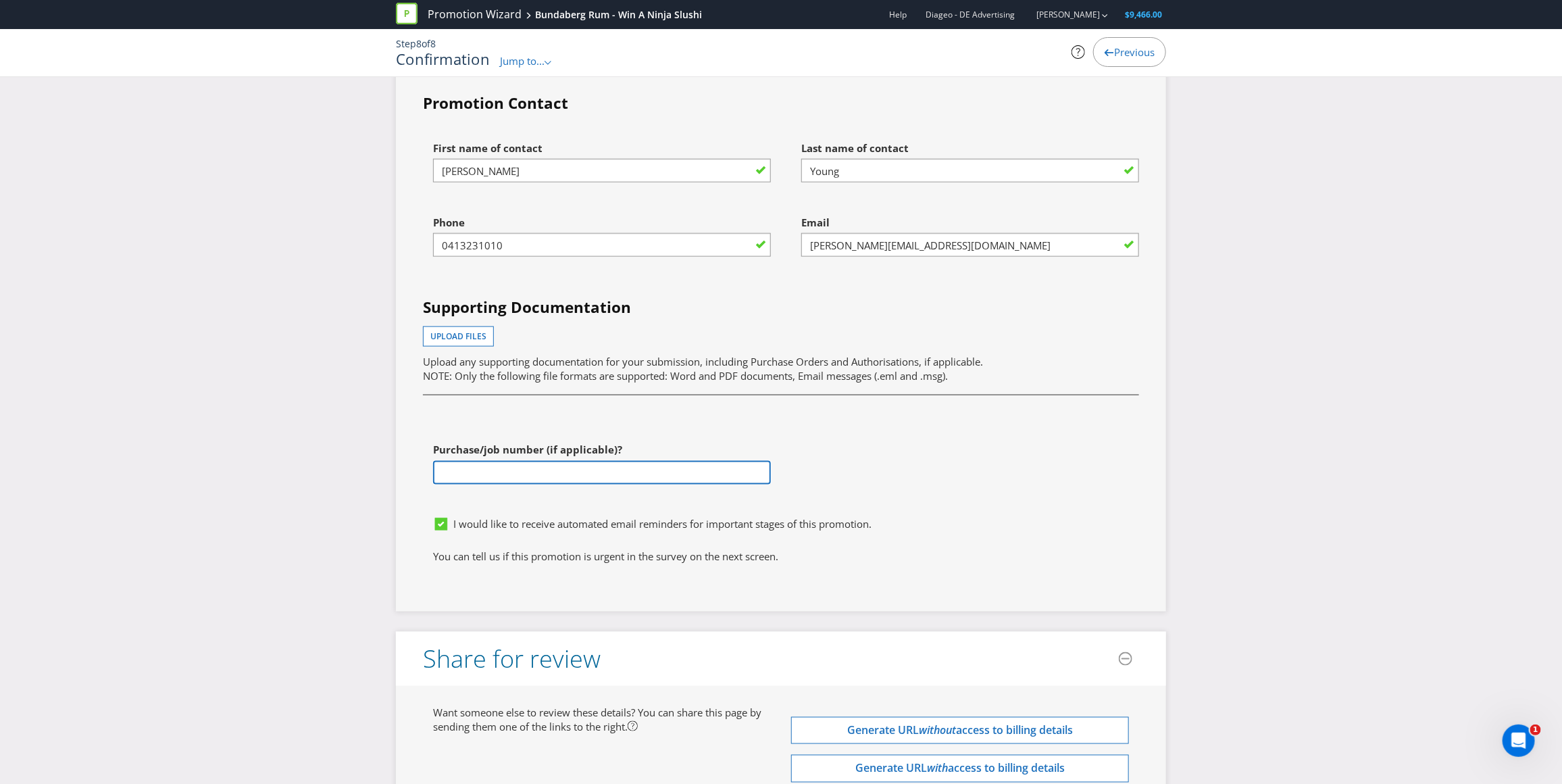
click at [514, 484] on input "text" at bounding box center [602, 473] width 338 height 24
type input "23440"
click at [1027, 510] on div "First name of contact [PERSON_NAME] Last name of contact [PERSON_NAME] Phone [P…" at bounding box center [781, 322] width 737 height 376
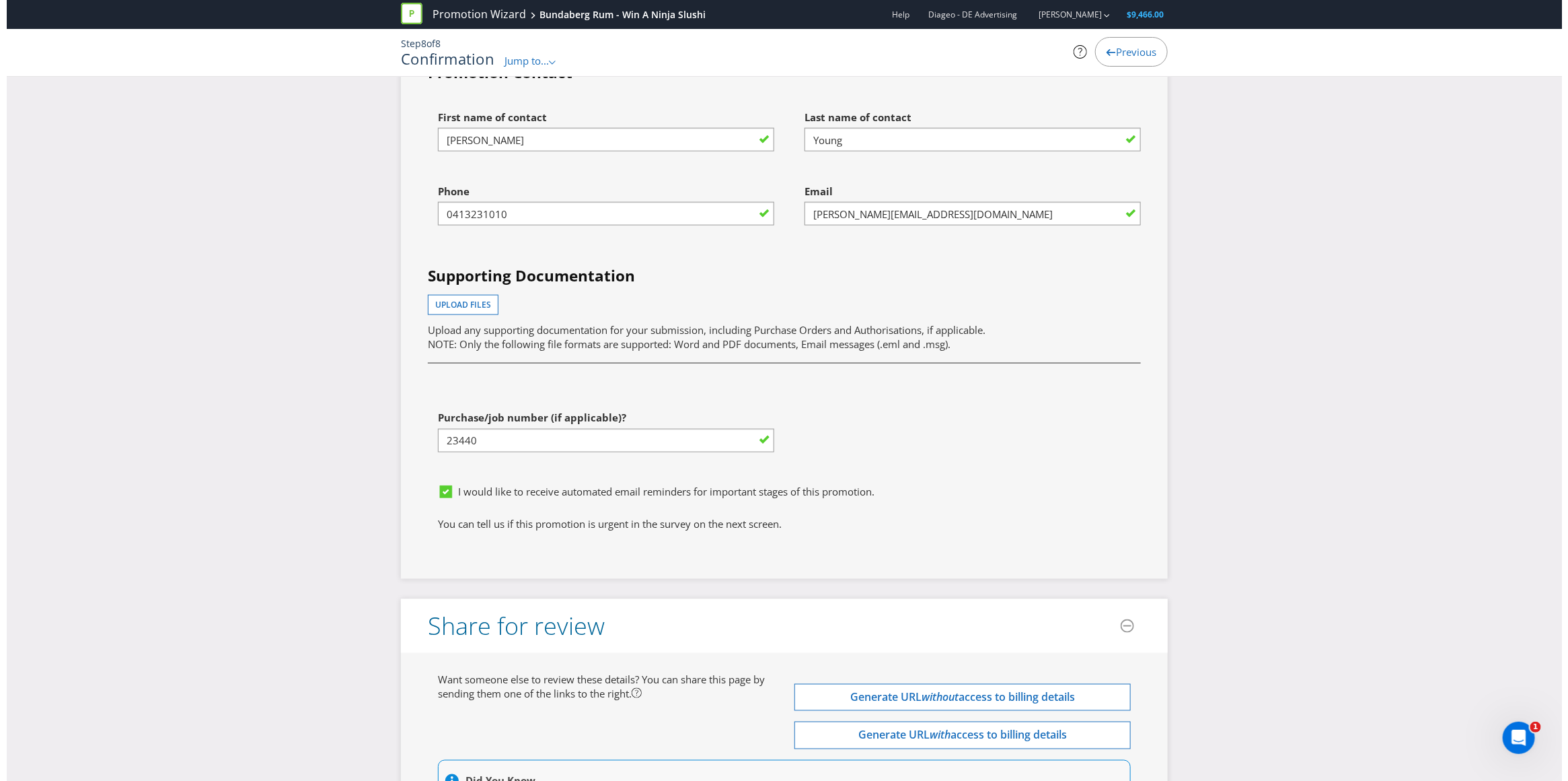
scroll to position [4261, 0]
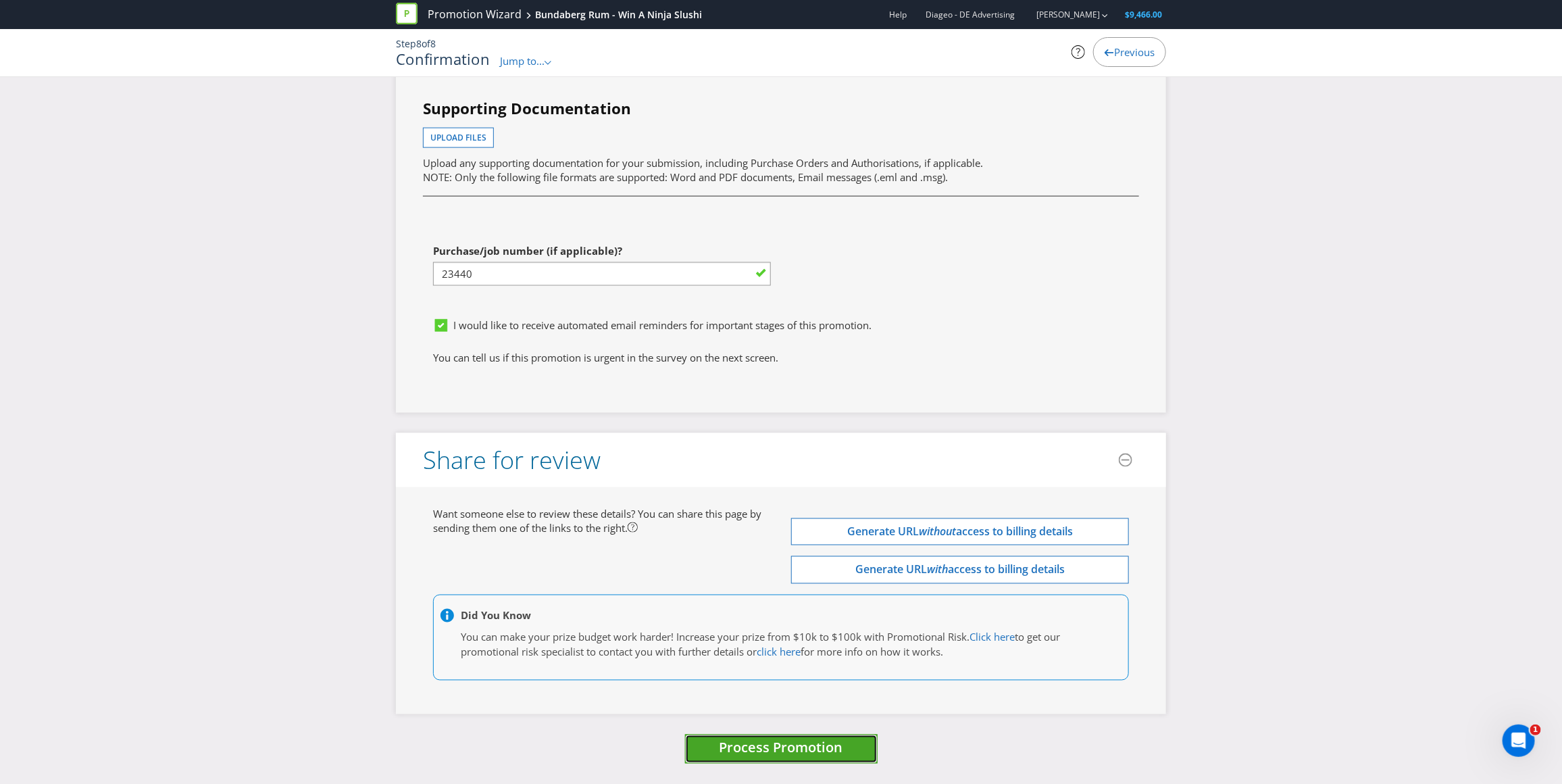
click at [764, 748] on span "Process Promotion" at bounding box center [781, 748] width 124 height 18
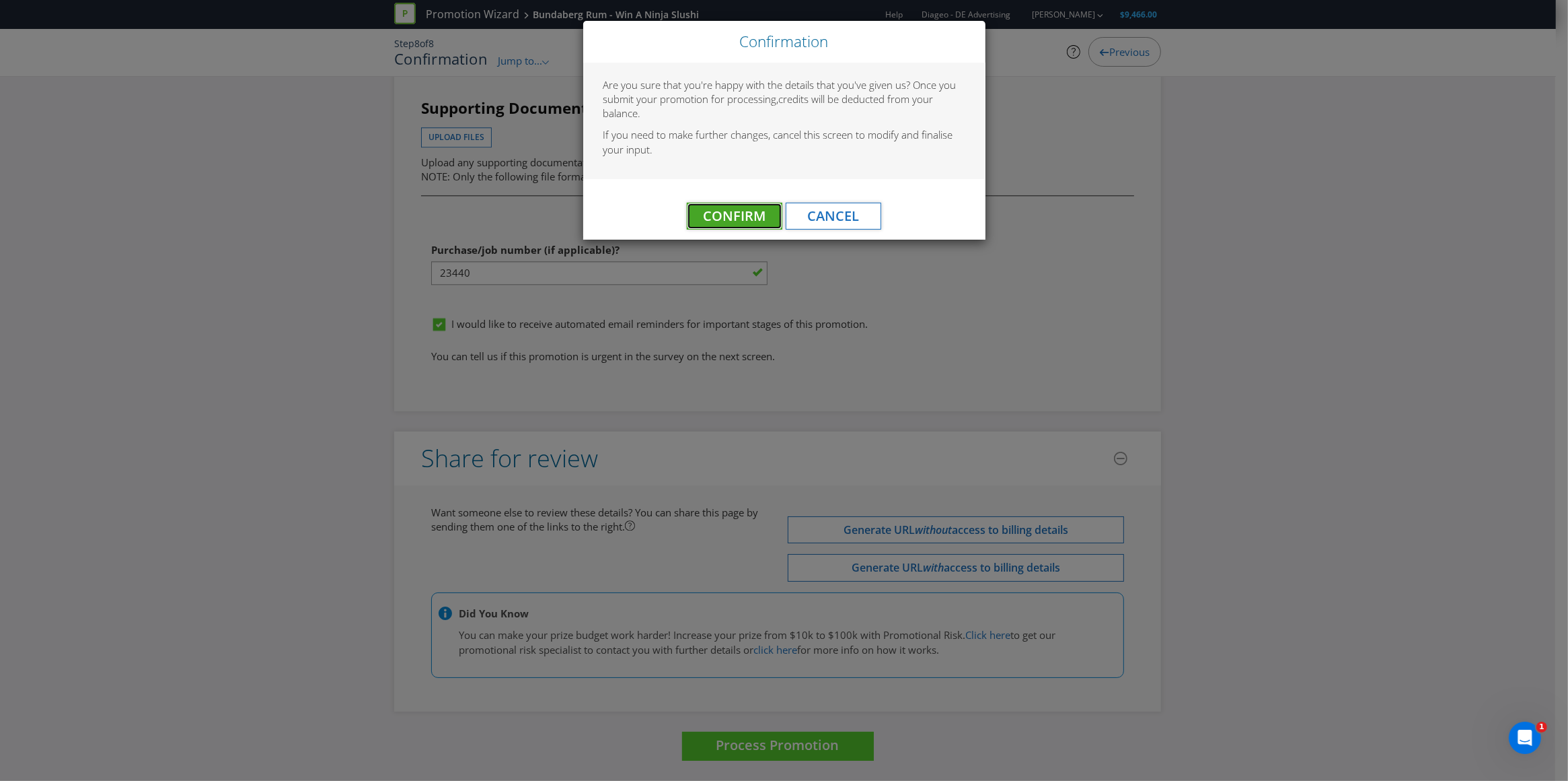
click at [741, 217] on span "Confirm" at bounding box center [735, 216] width 63 height 18
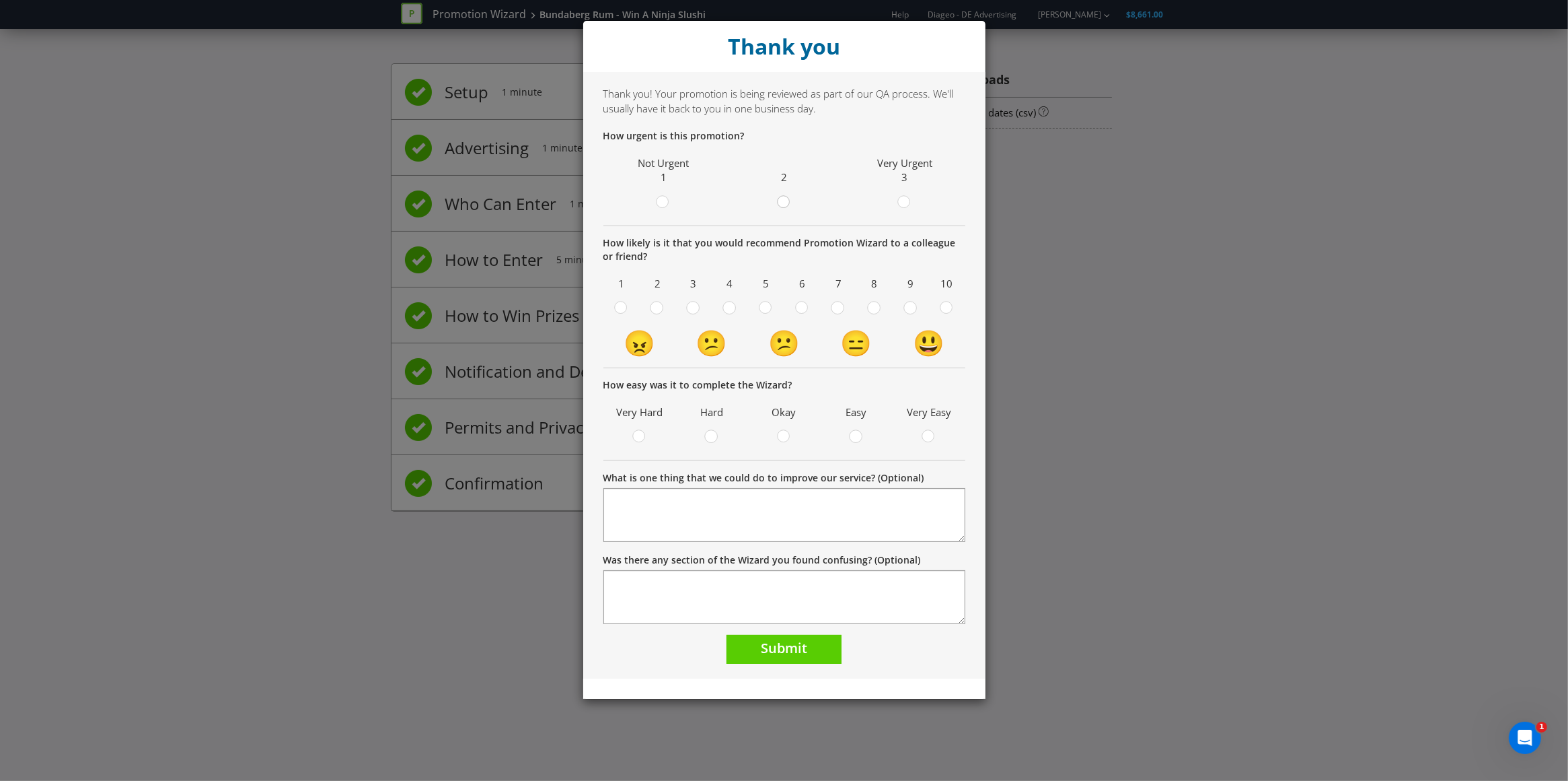
click at [783, 200] on div at bounding box center [784, 197] width 6 height 6
click at [0, 0] on input "radio" at bounding box center [0, 0] width 0 height 0
drag, startPoint x: 948, startPoint y: 307, endPoint x: 893, endPoint y: 361, distance: 77.1
click at [948, 308] on div at bounding box center [947, 309] width 14 height 17
click at [0, 0] on input "radio" at bounding box center [0, 0] width 0 height 0
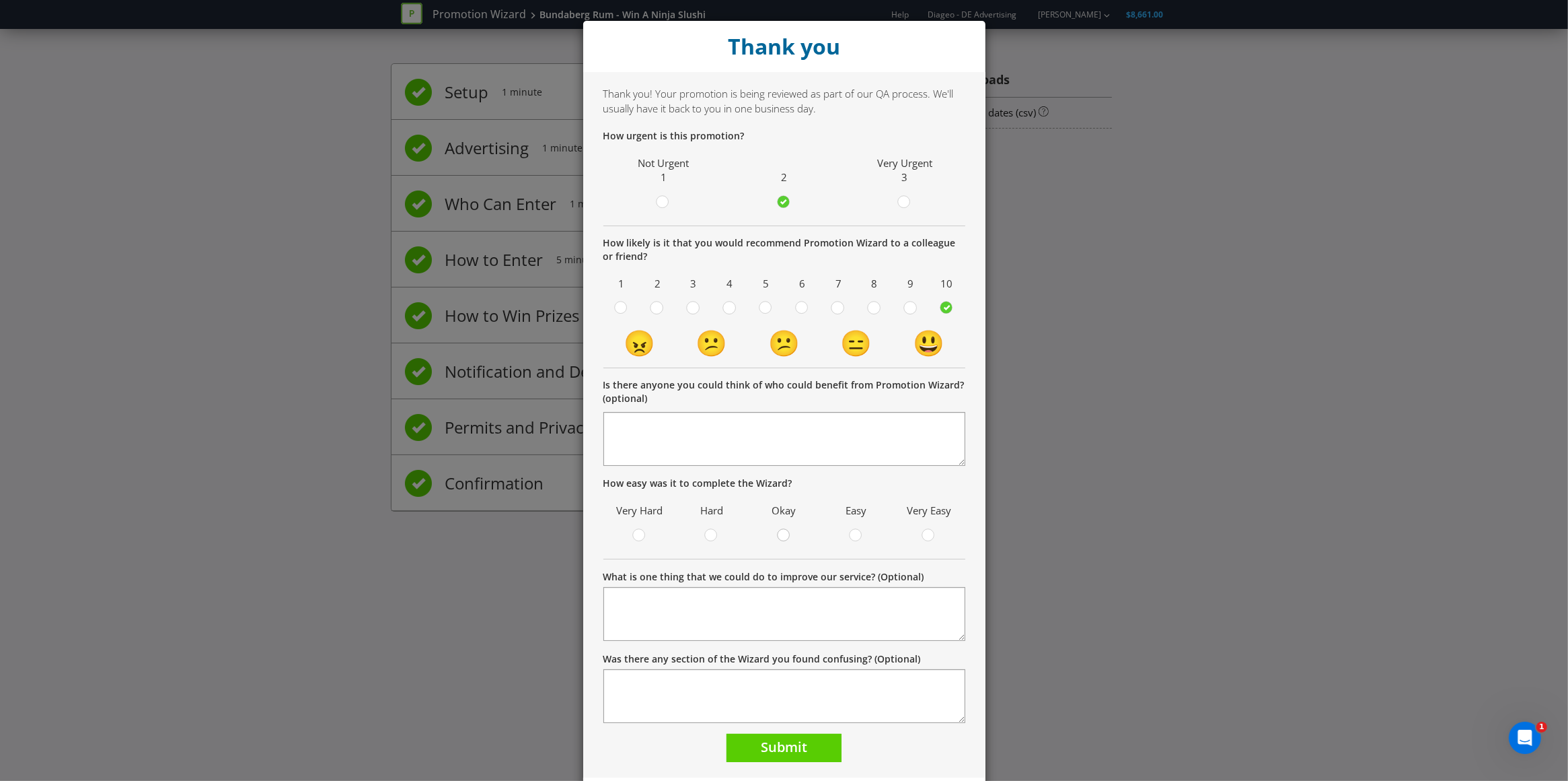
drag, startPoint x: 778, startPoint y: 529, endPoint x: 774, endPoint y: 642, distance: 113.1
click at [781, 529] on div at bounding box center [784, 531] width 6 height 6
click at [0, 0] on input "radio" at bounding box center [0, 0] width 0 height 0
click at [761, 753] on span "Submit" at bounding box center [784, 747] width 46 height 18
